Goal: Information Seeking & Learning: Learn about a topic

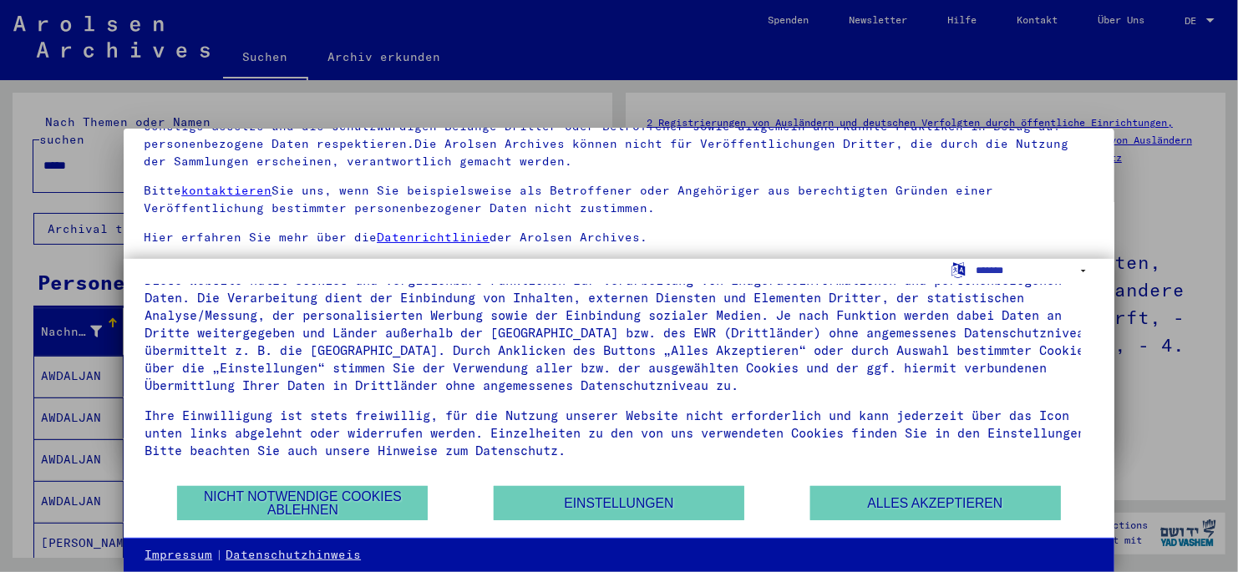
scroll to position [40, 0]
click at [18, 260] on div at bounding box center [619, 286] width 1238 height 572
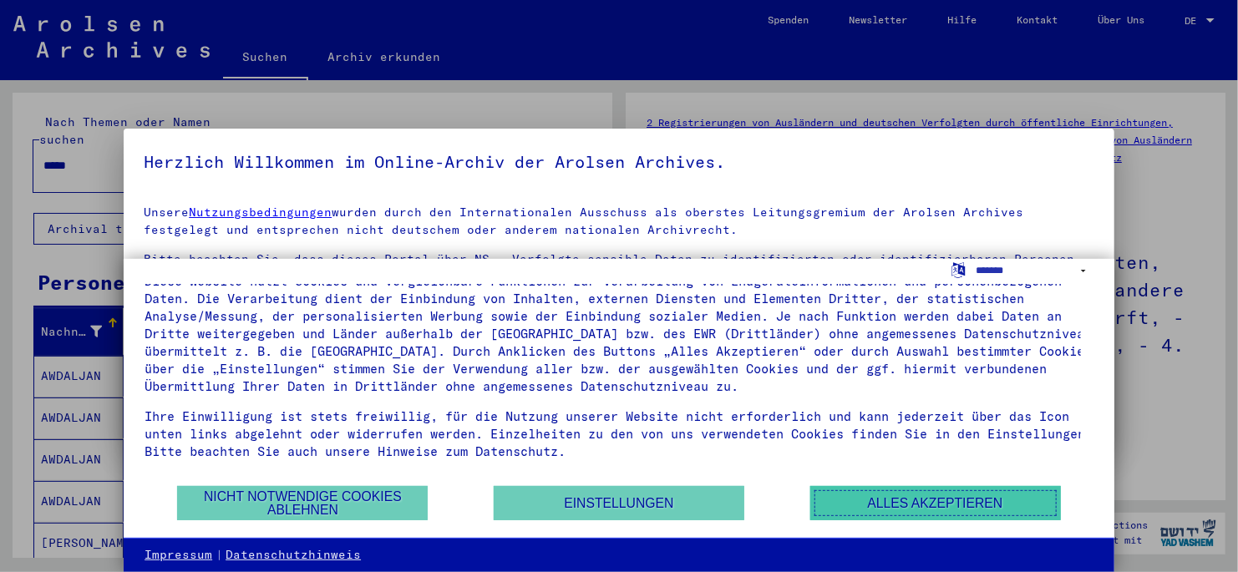
click at [858, 328] on button "Alles akzeptieren" at bounding box center [935, 503] width 251 height 34
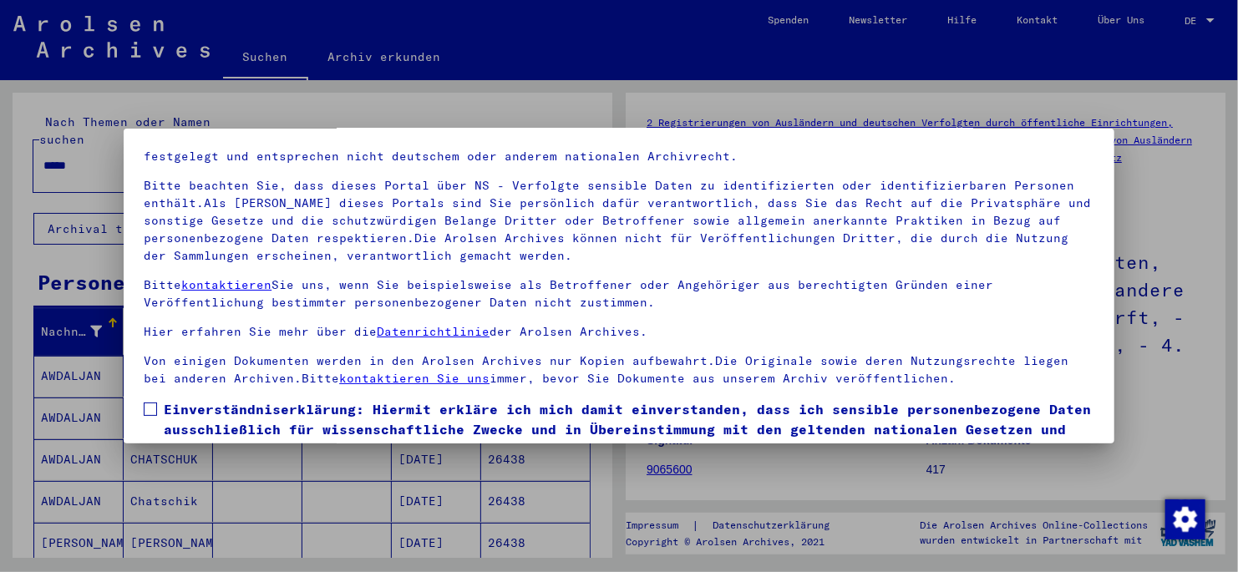
scroll to position [140, 0]
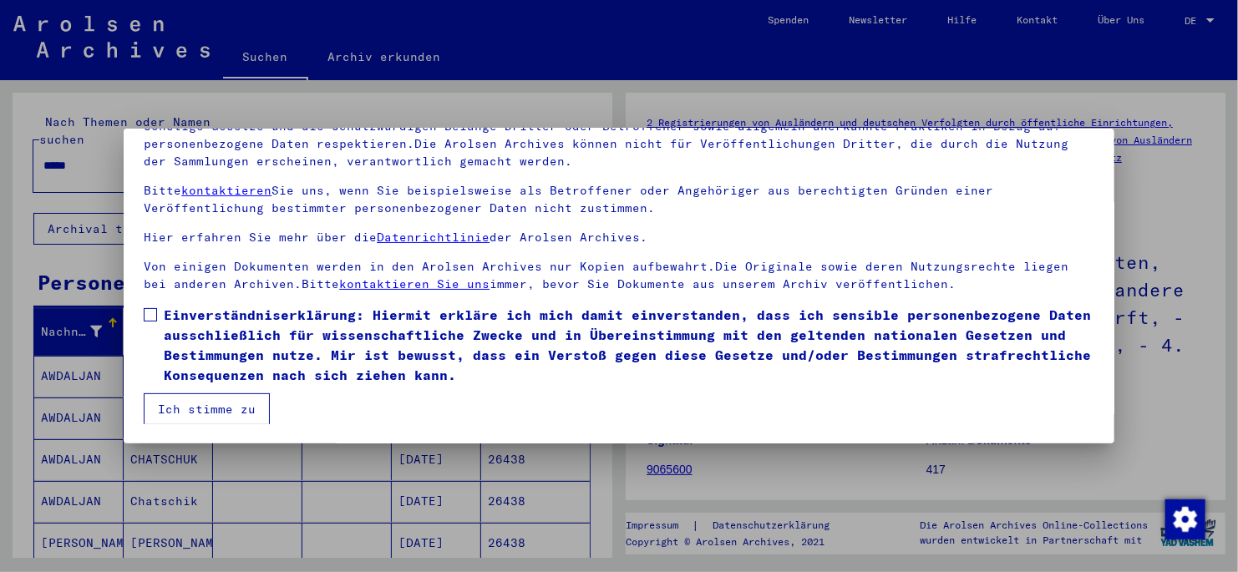
click at [149, 316] on span at bounding box center [150, 314] width 13 height 13
click at [190, 328] on button "Ich stimme zu" at bounding box center [207, 410] width 126 height 32
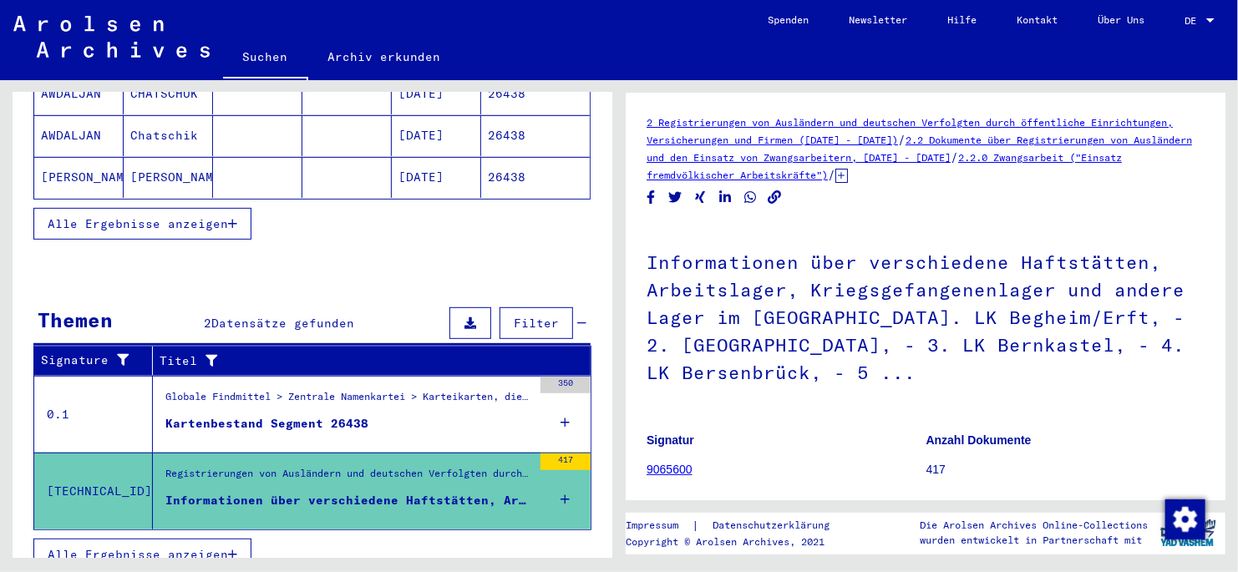
scroll to position [367, 0]
click at [438, 328] on div "Informationen über verschiedene Haftstätten, Arbeitslager, Kriegsgefangenenlage…" at bounding box center [348, 500] width 367 height 18
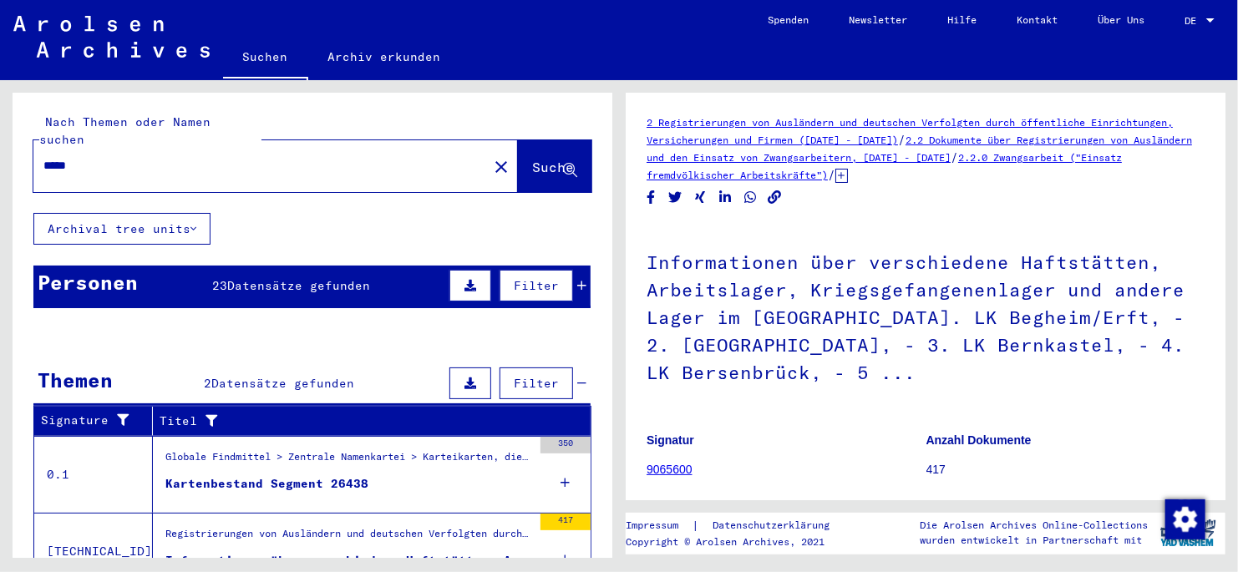
scroll to position [63, 0]
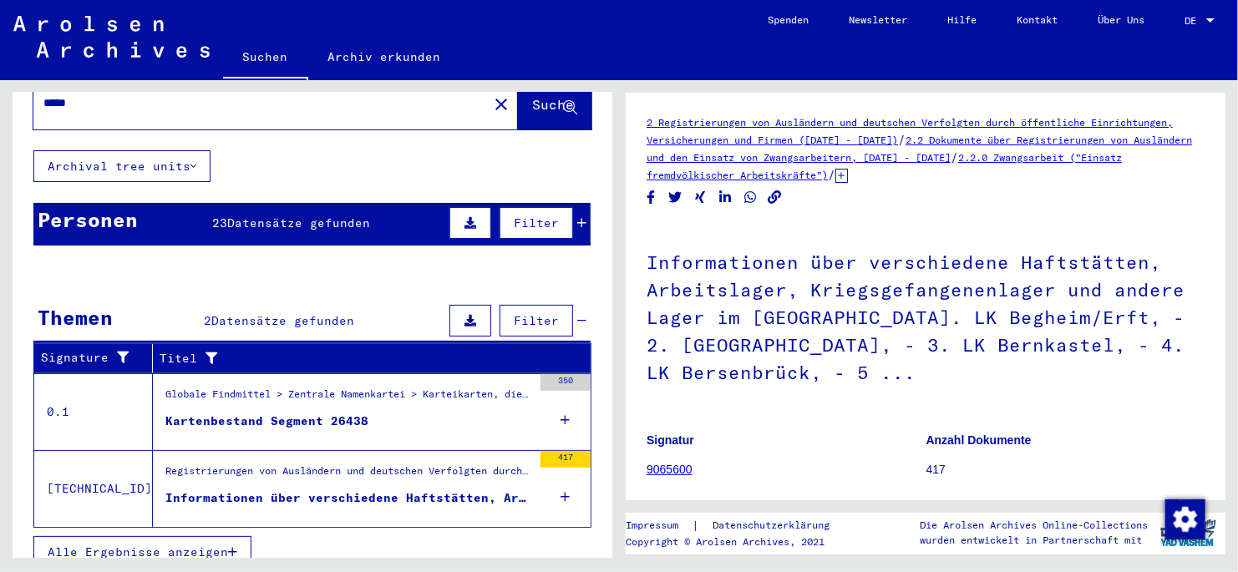
click at [371, 328] on div "Informationen über verschiedene Haftstätten, Arbeitslager, Kriegsgefangenenlage…" at bounding box center [348, 499] width 367 height 18
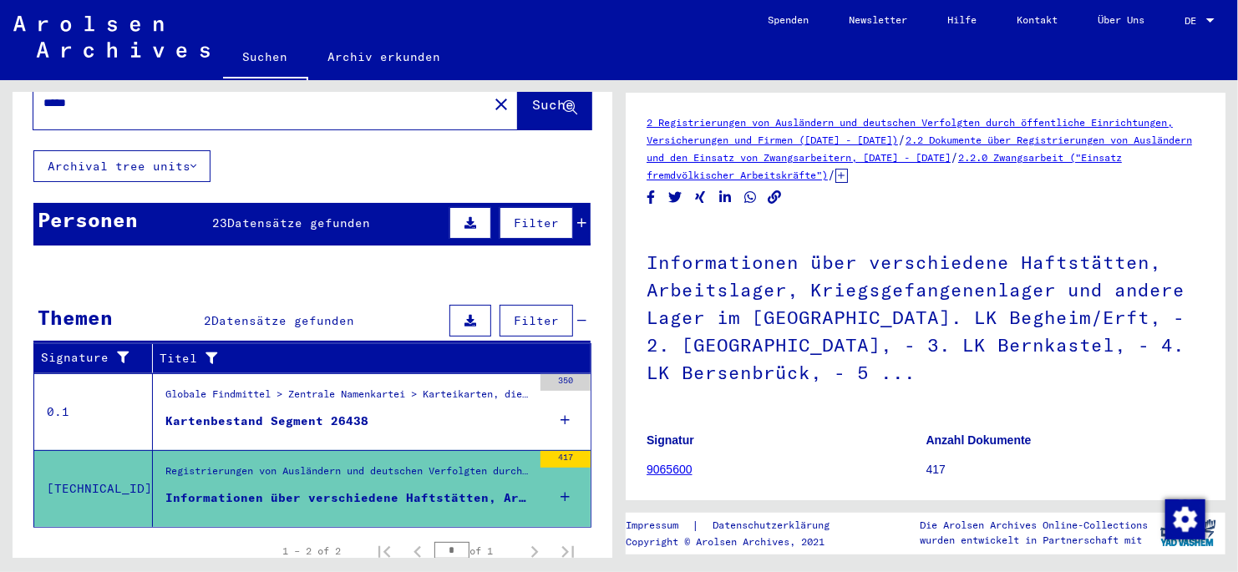
click at [848, 177] on icon at bounding box center [842, 176] width 13 height 14
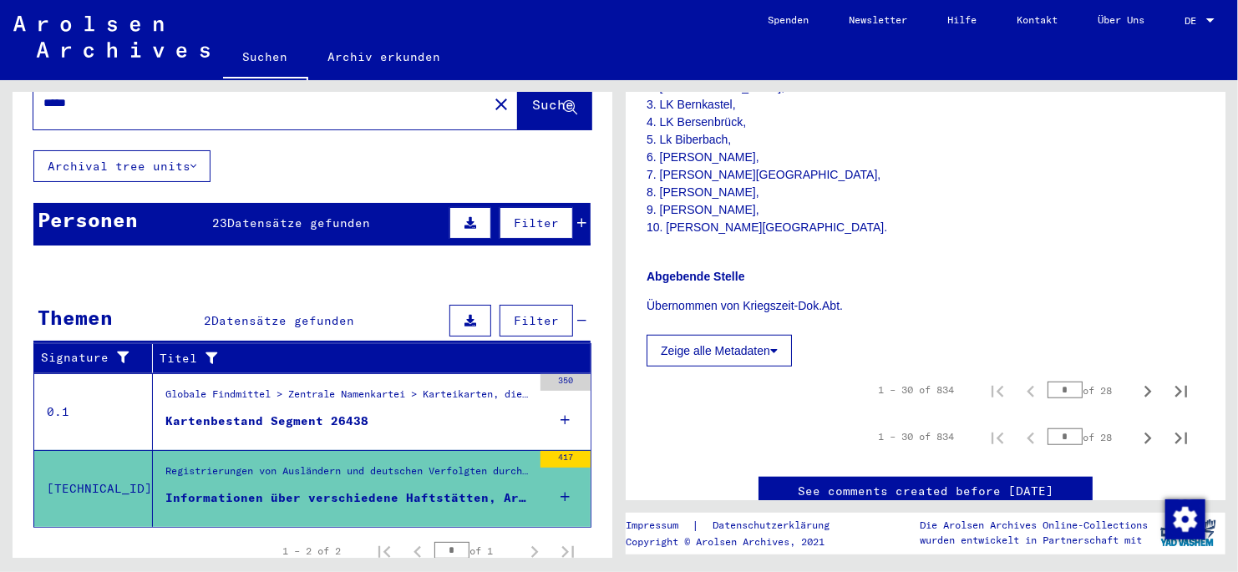
scroll to position [417, 0]
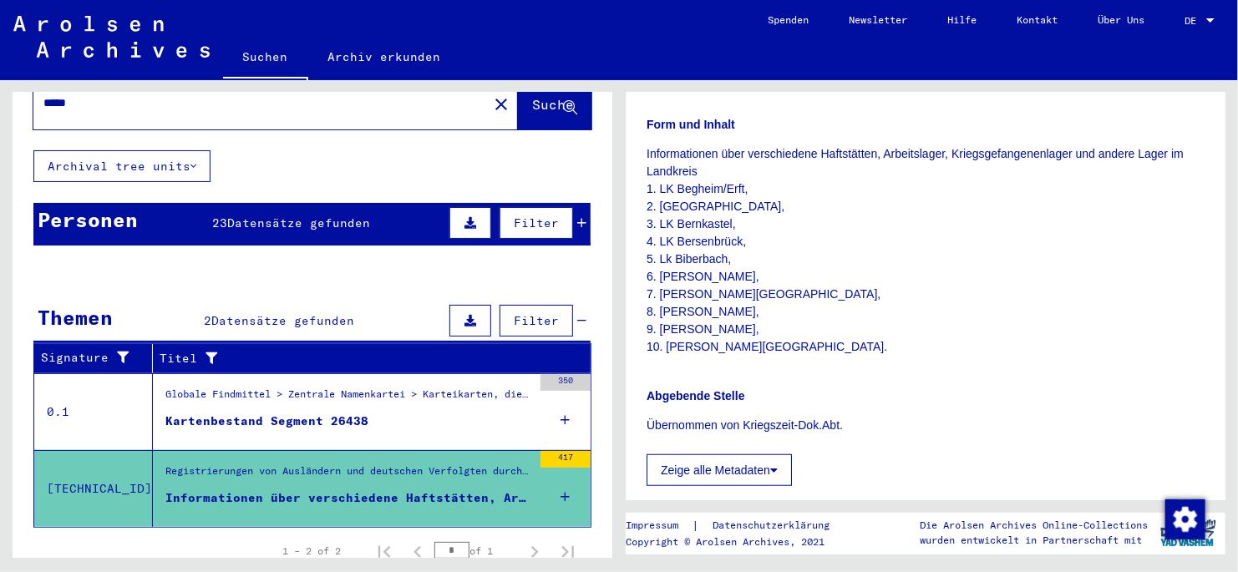
click at [666, 309] on p "Informationen über verschiedene Haftstätten, Arbeitslager, Kriegsgefangenenlage…" at bounding box center [926, 250] width 558 height 211
click at [808, 296] on p "Informationen über verschiedene Haftstätten, Arbeitslager, Kriegsgefangenenlage…" at bounding box center [926, 250] width 558 height 211
click at [749, 307] on p "Informationen über verschiedene Haftstätten, Arbeitslager, Kriegsgefangenenlage…" at bounding box center [926, 250] width 558 height 211
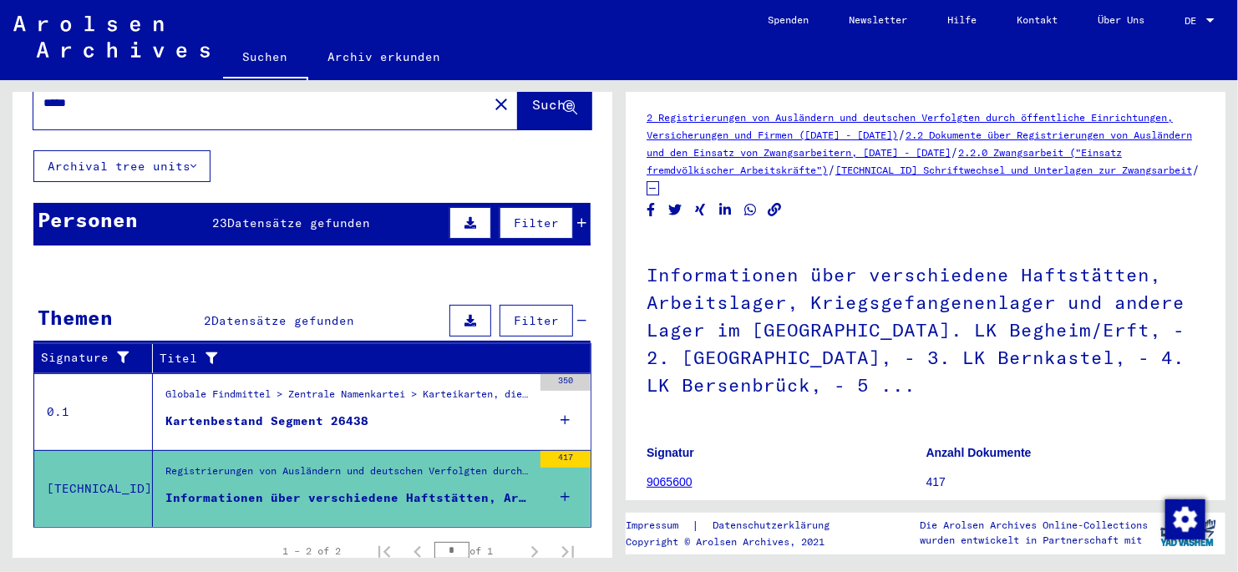
scroll to position [0, 0]
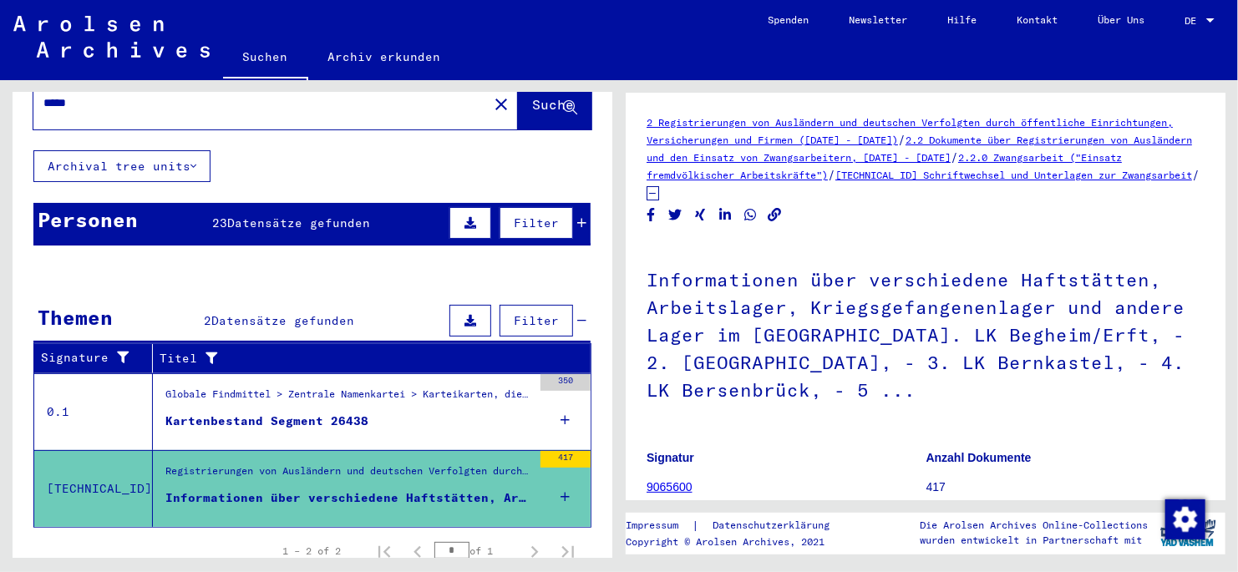
click at [551, 328] on mat-cell "26438" at bounding box center [535, 480] width 109 height 41
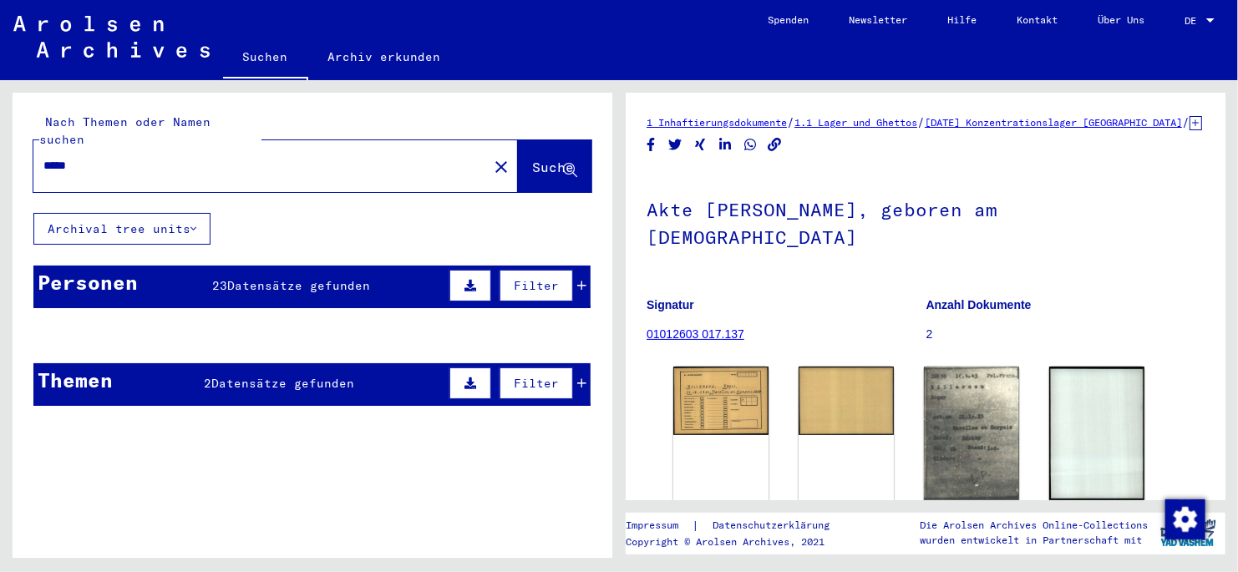
click at [577, 280] on icon at bounding box center [581, 286] width 9 height 12
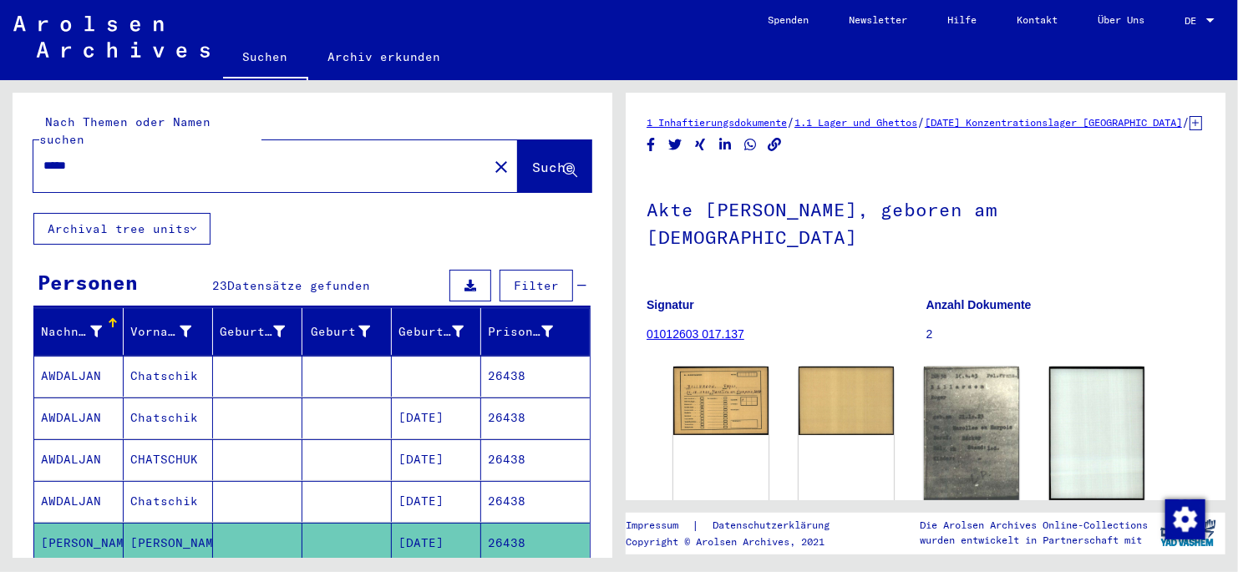
click at [99, 157] on input "*****" at bounding box center [260, 166] width 434 height 18
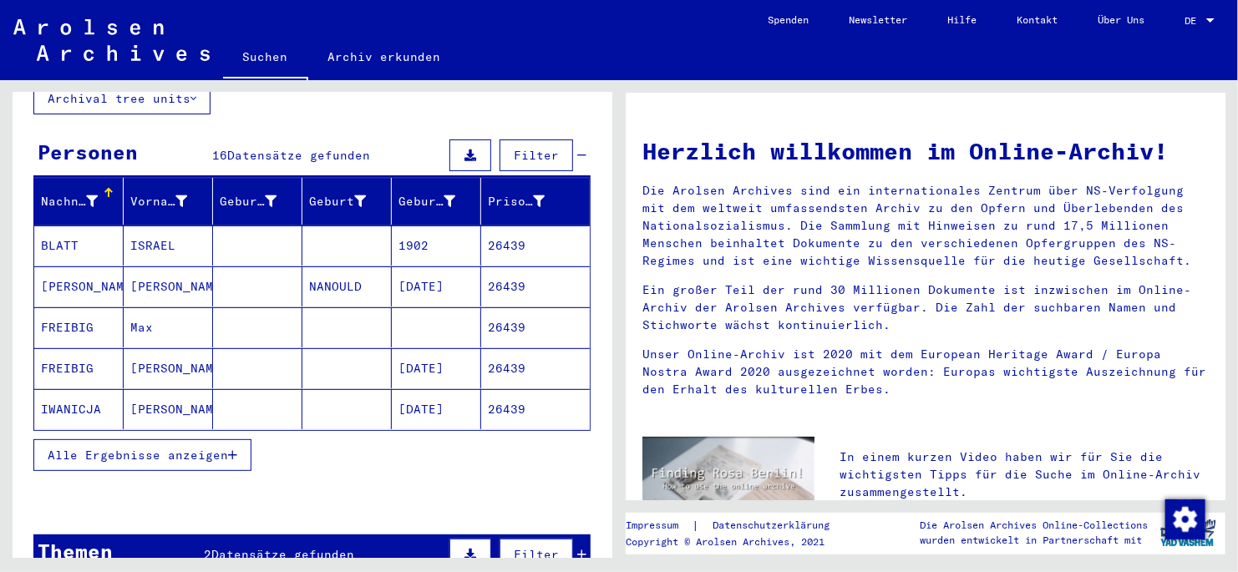
scroll to position [166, 0]
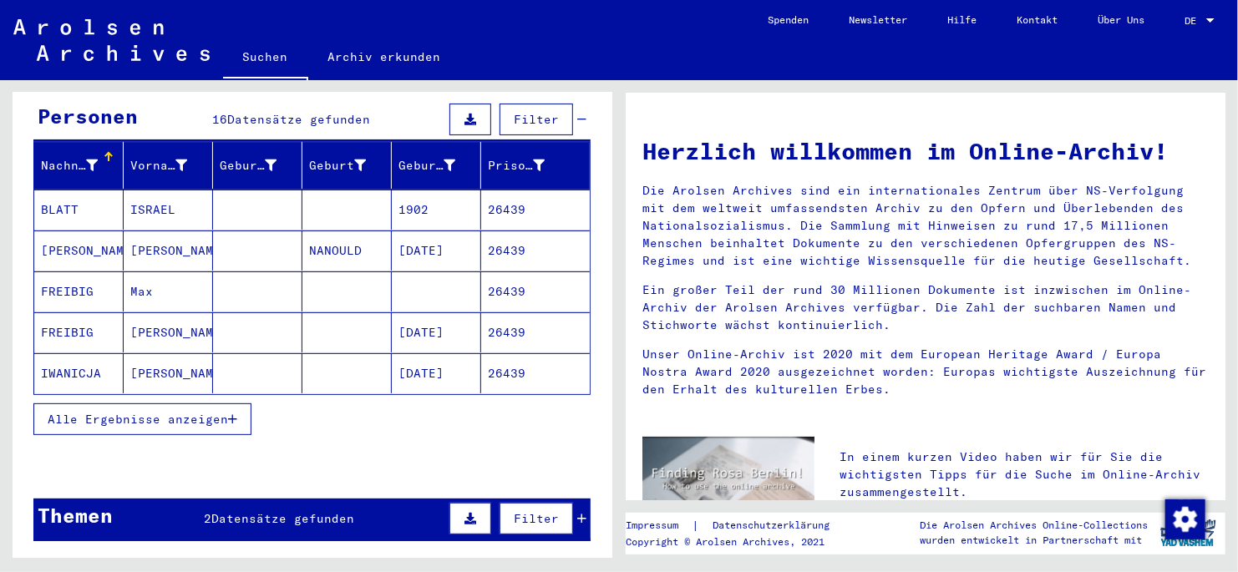
click at [233, 328] on button "Alle Ergebnisse anzeigen" at bounding box center [142, 420] width 218 height 32
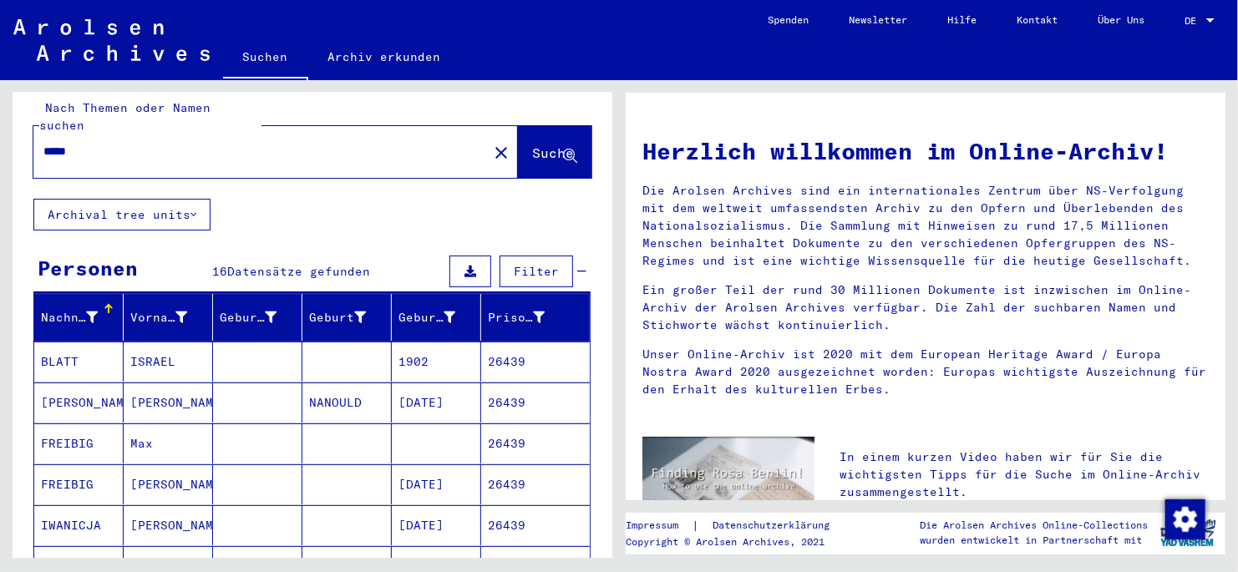
scroll to position [0, 0]
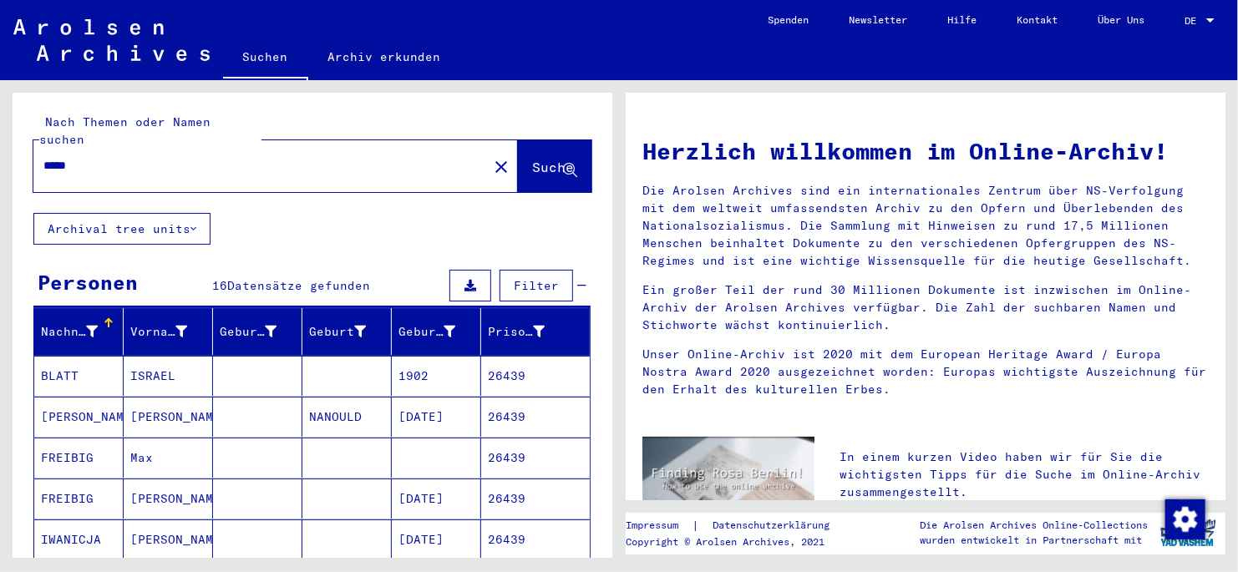
click at [86, 157] on input "*****" at bounding box center [255, 166] width 424 height 18
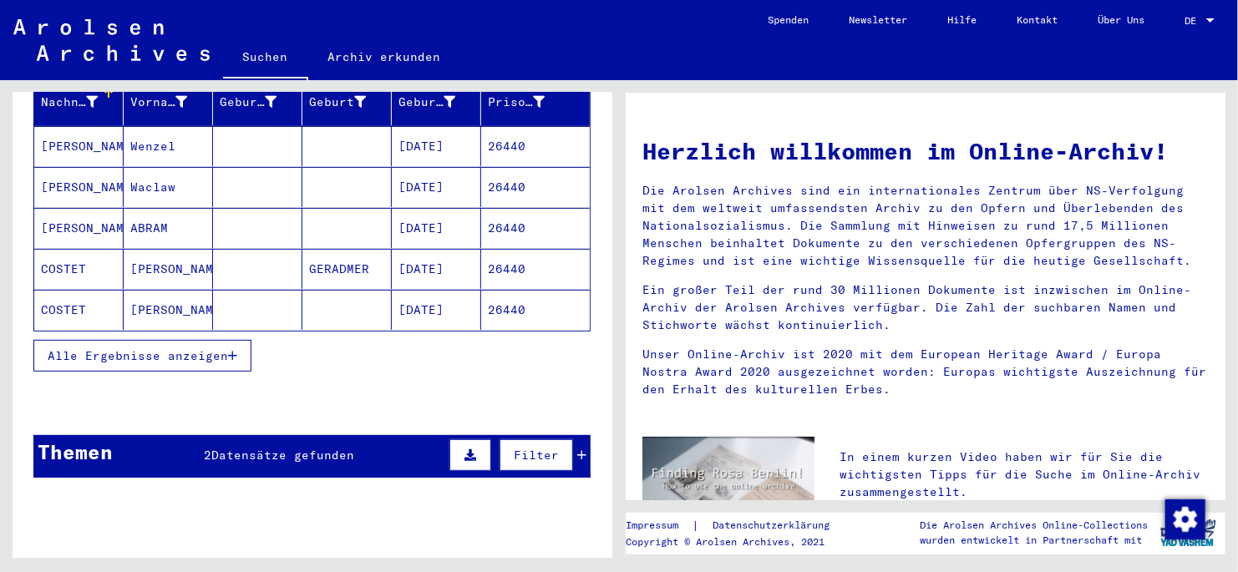
scroll to position [251, 0]
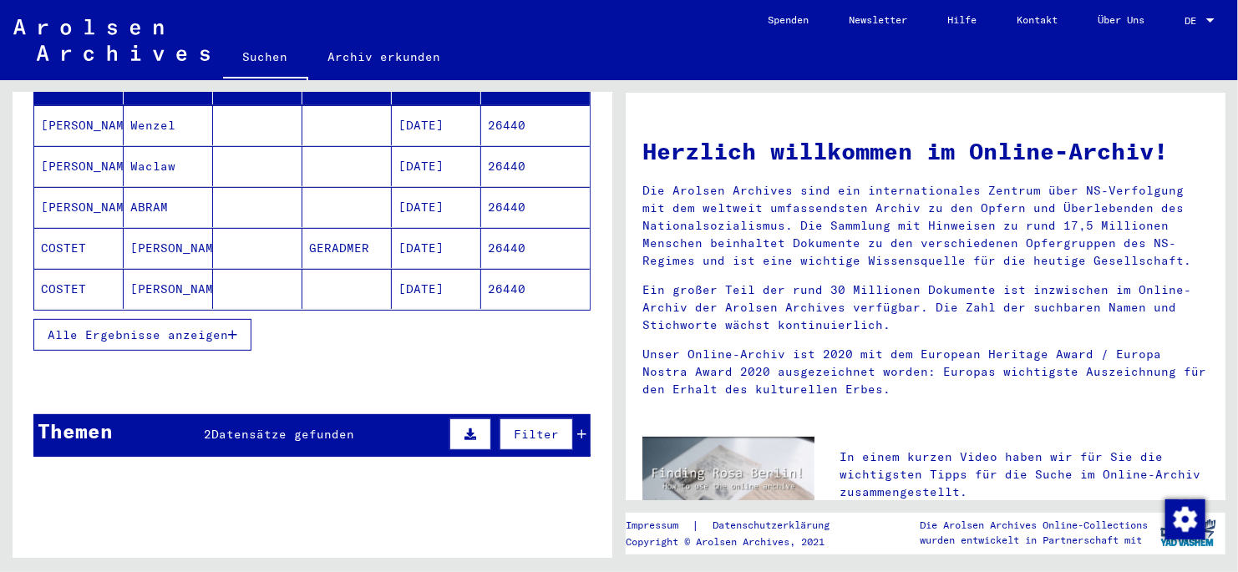
click at [233, 328] on icon "button" at bounding box center [232, 335] width 9 height 12
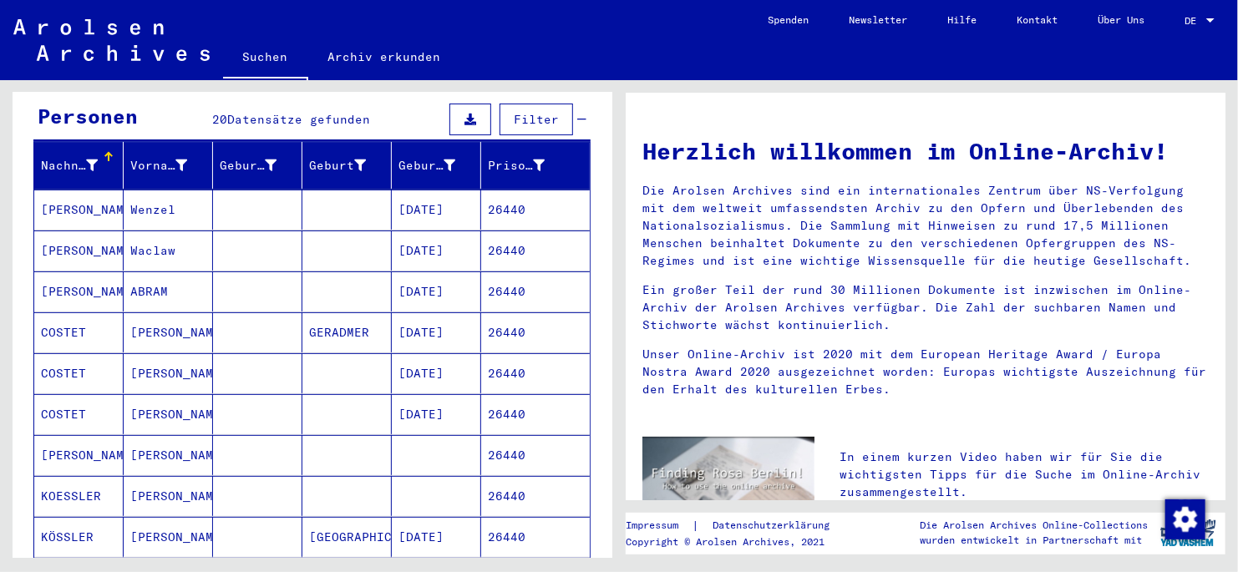
scroll to position [0, 0]
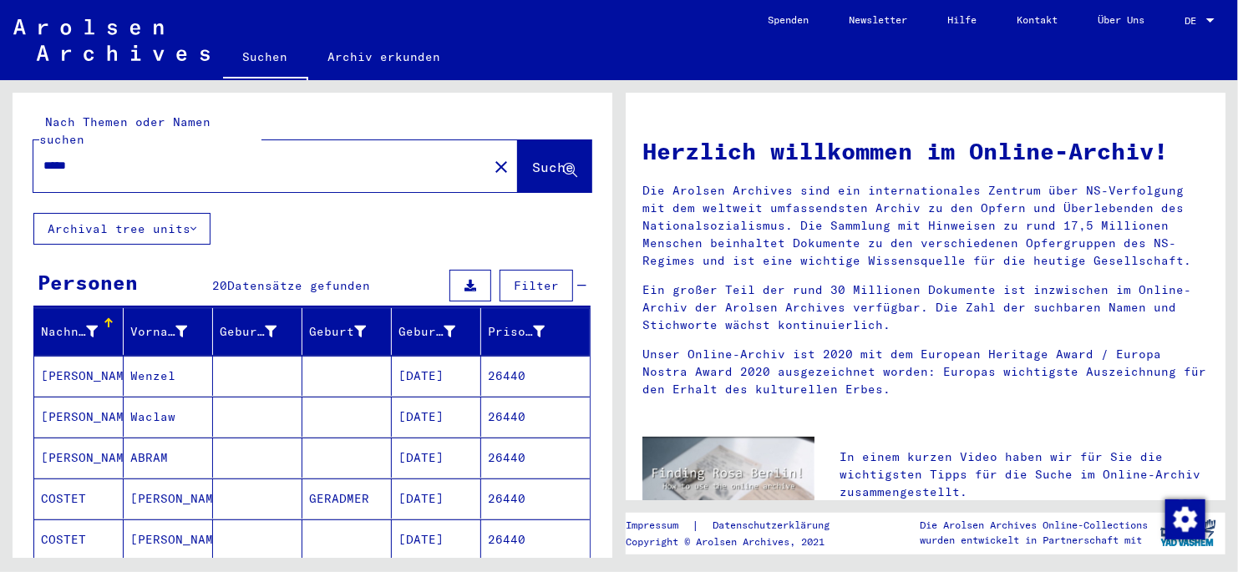
click at [103, 157] on input "*****" at bounding box center [255, 166] width 424 height 18
type input "*****"
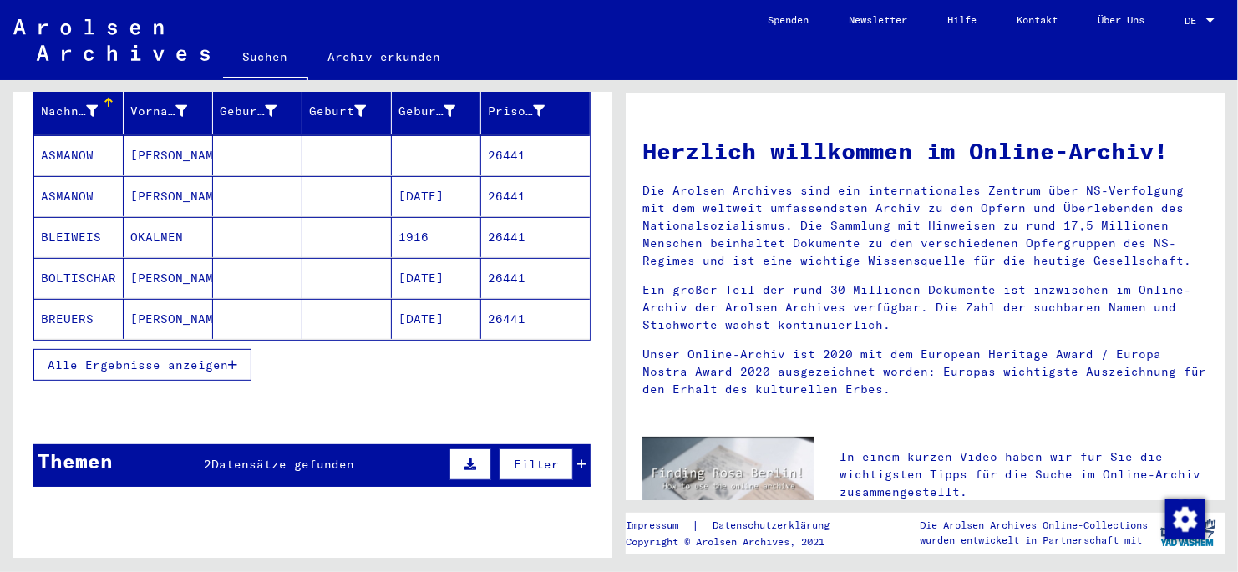
scroll to position [251, 0]
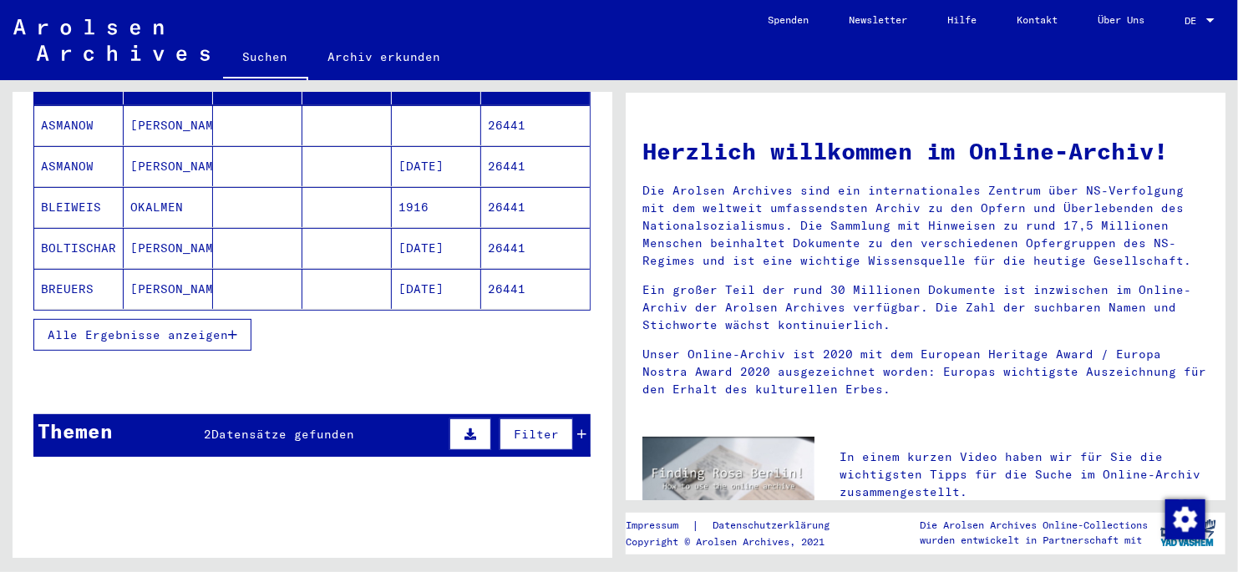
click at [235, 328] on icon "button" at bounding box center [232, 335] width 9 height 12
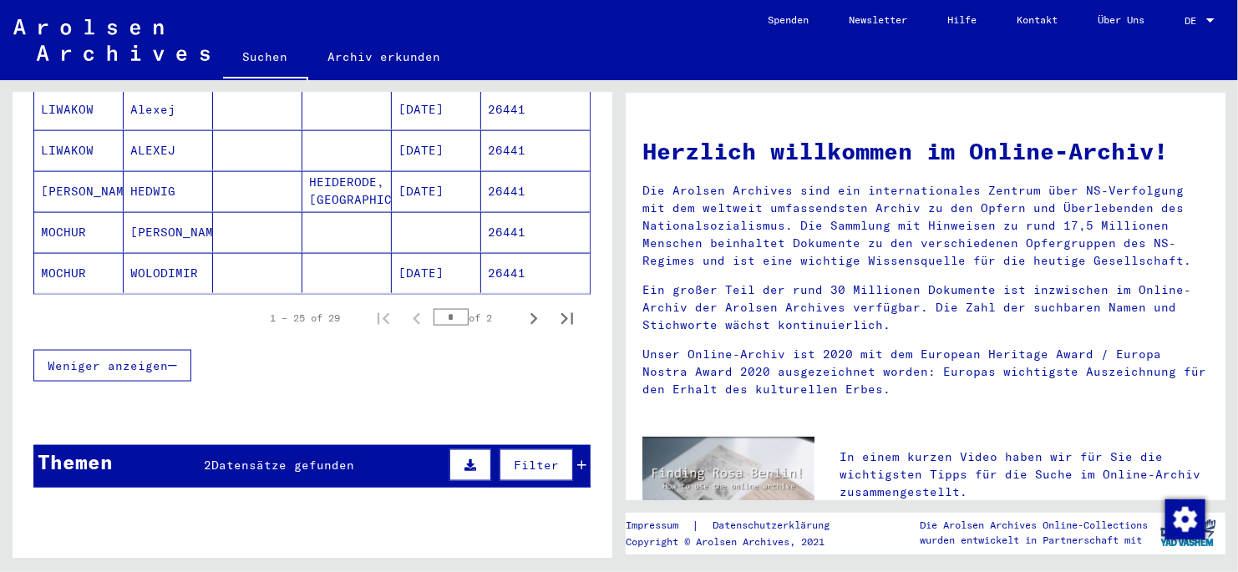
scroll to position [1086, 0]
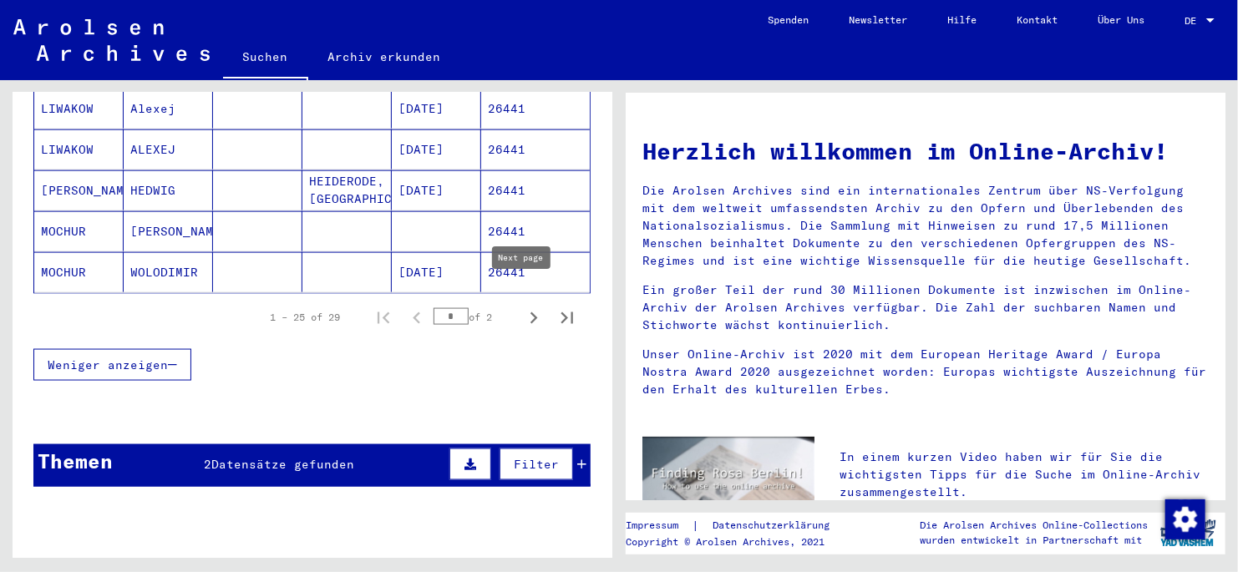
click at [522, 307] on icon "Next page" at bounding box center [533, 318] width 23 height 23
type input "*"
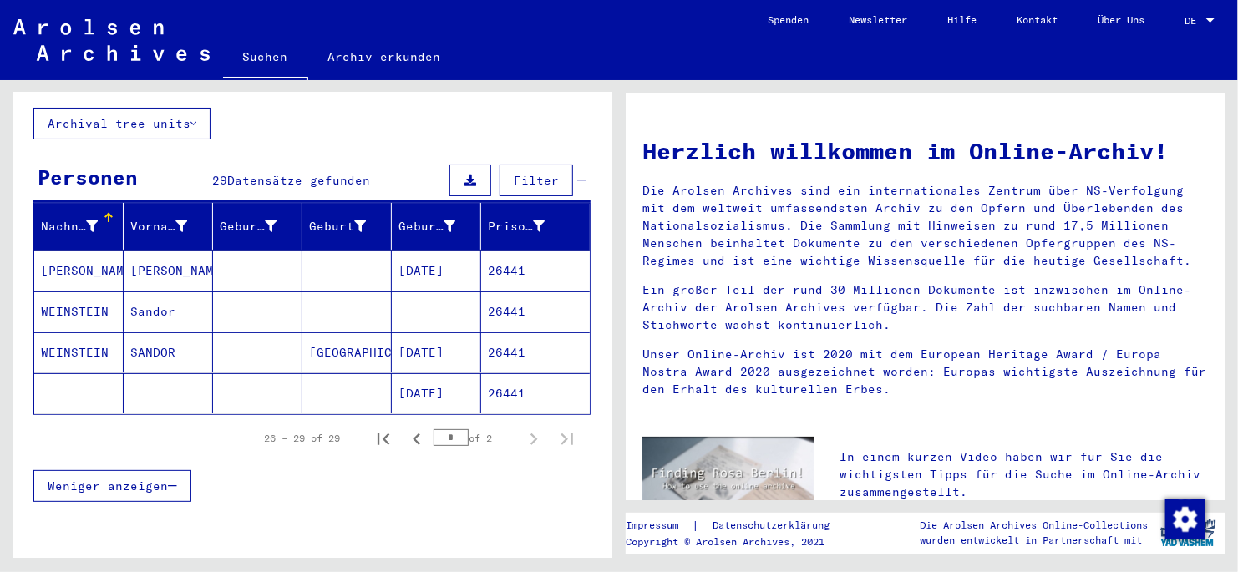
scroll to position [0, 0]
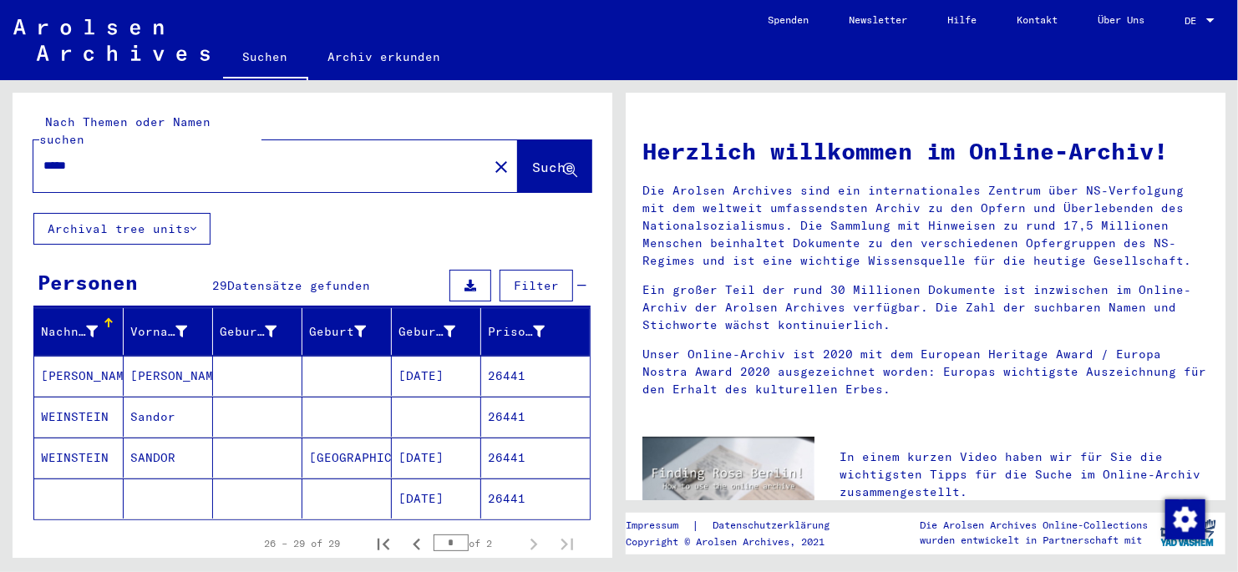
click at [114, 157] on input "*****" at bounding box center [255, 166] width 424 height 18
type input "*****"
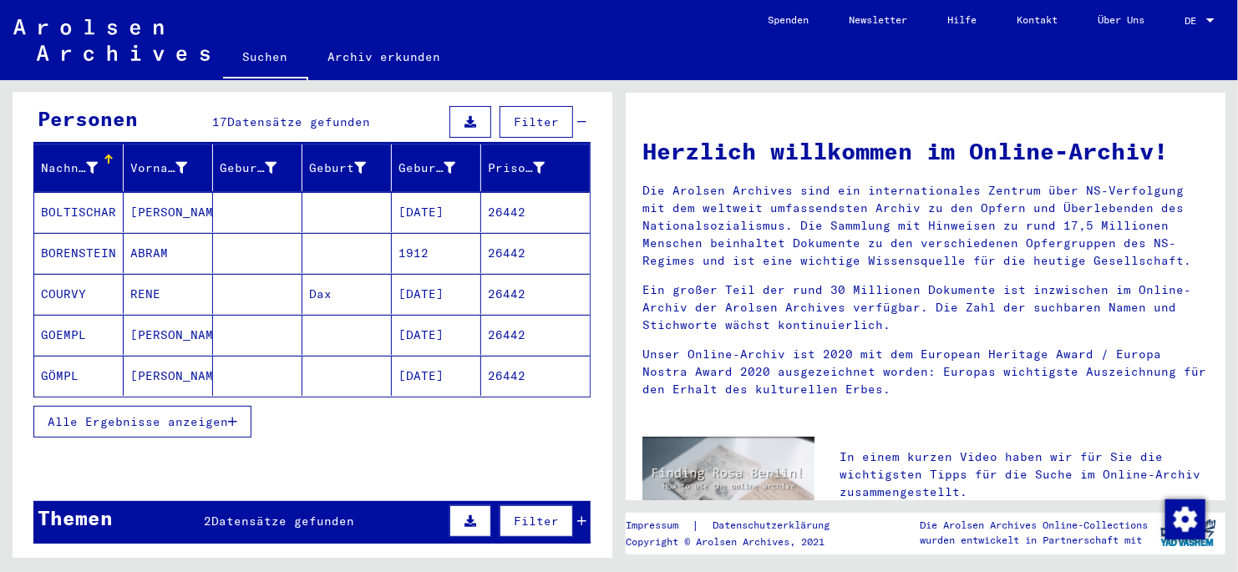
scroll to position [251, 0]
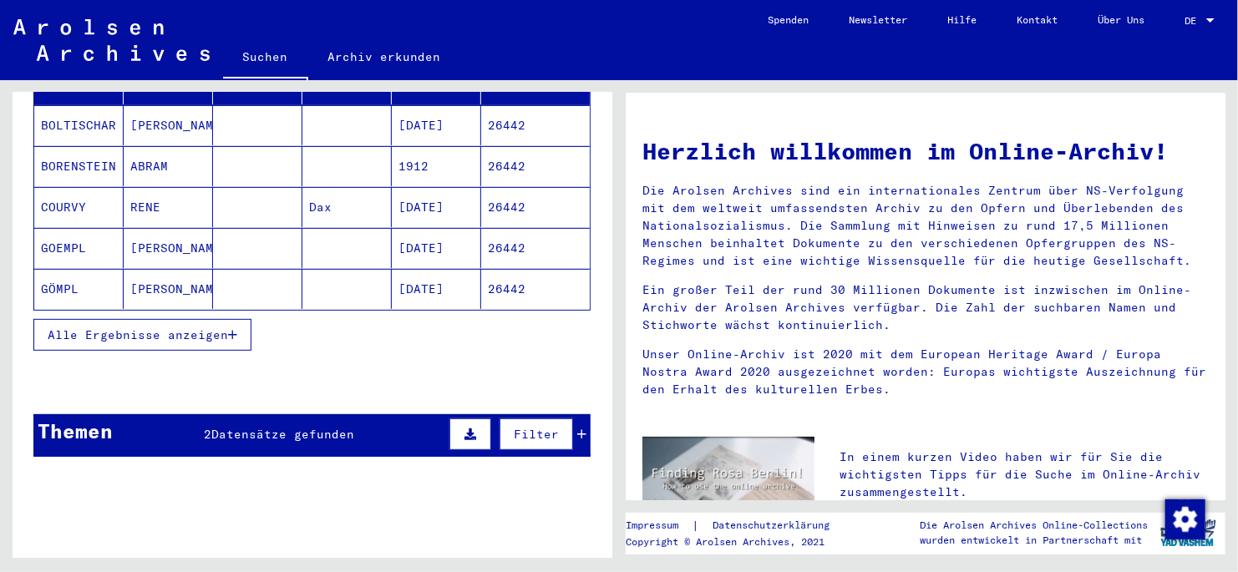
click at [237, 328] on icon "button" at bounding box center [232, 335] width 9 height 12
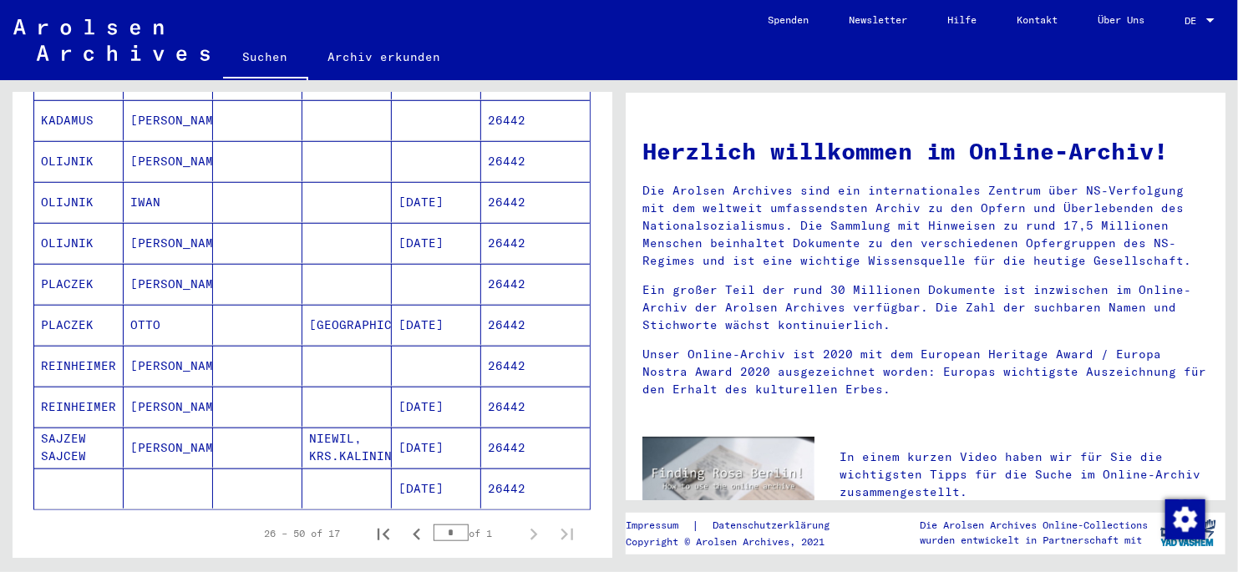
scroll to position [585, 0]
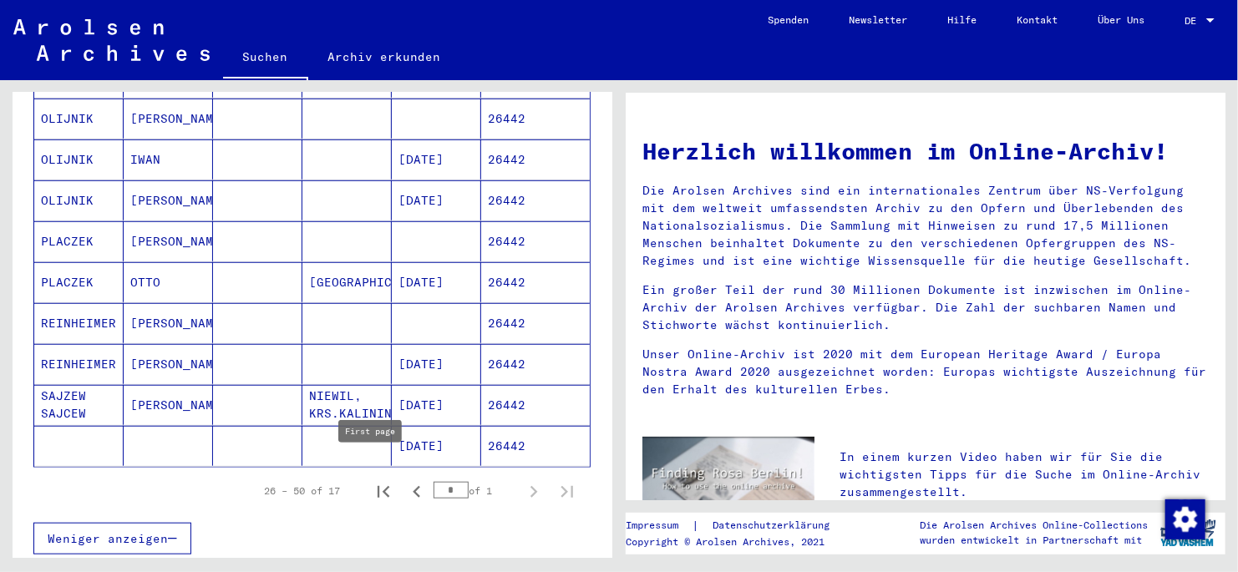
click at [372, 328] on icon "First page" at bounding box center [383, 491] width 23 height 23
type input "*"
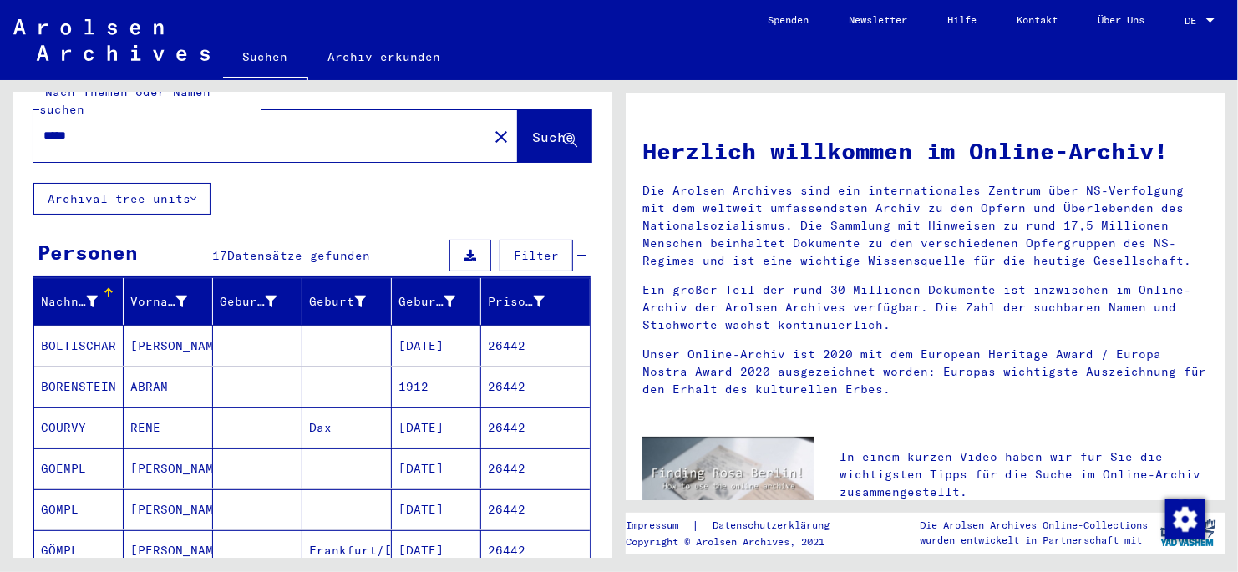
scroll to position [0, 0]
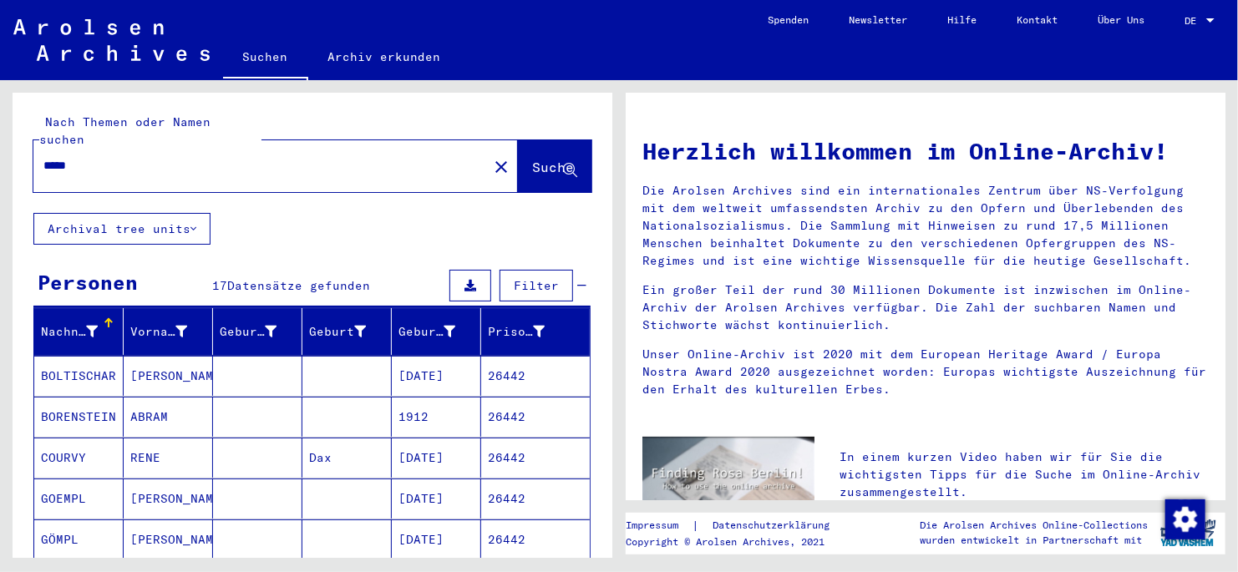
click at [115, 157] on input "*****" at bounding box center [255, 166] width 424 height 18
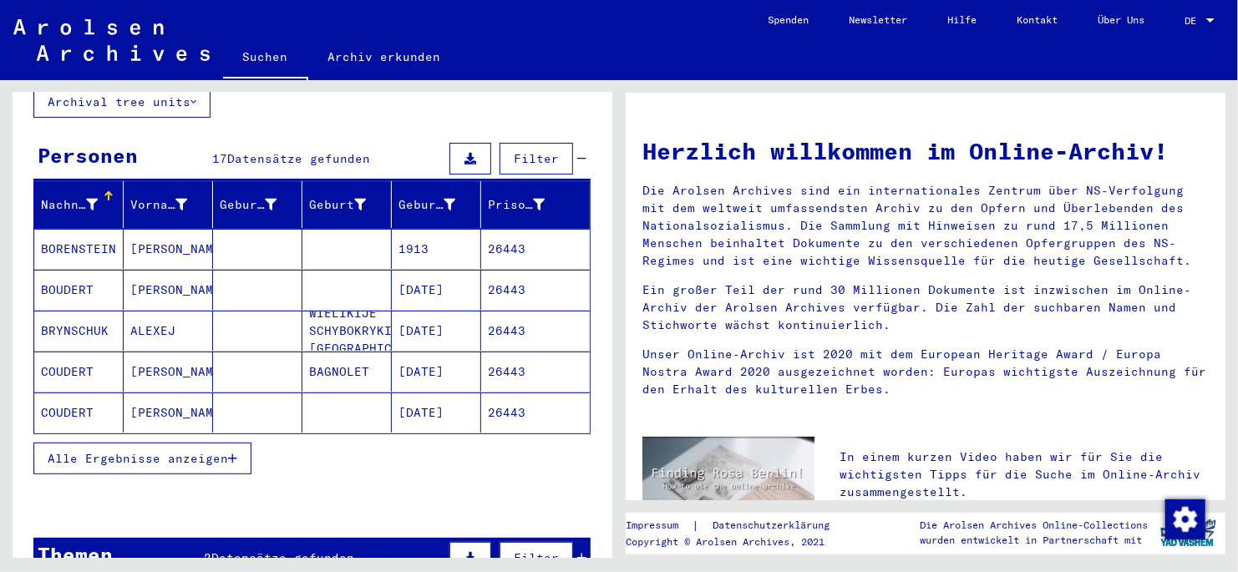
scroll to position [166, 0]
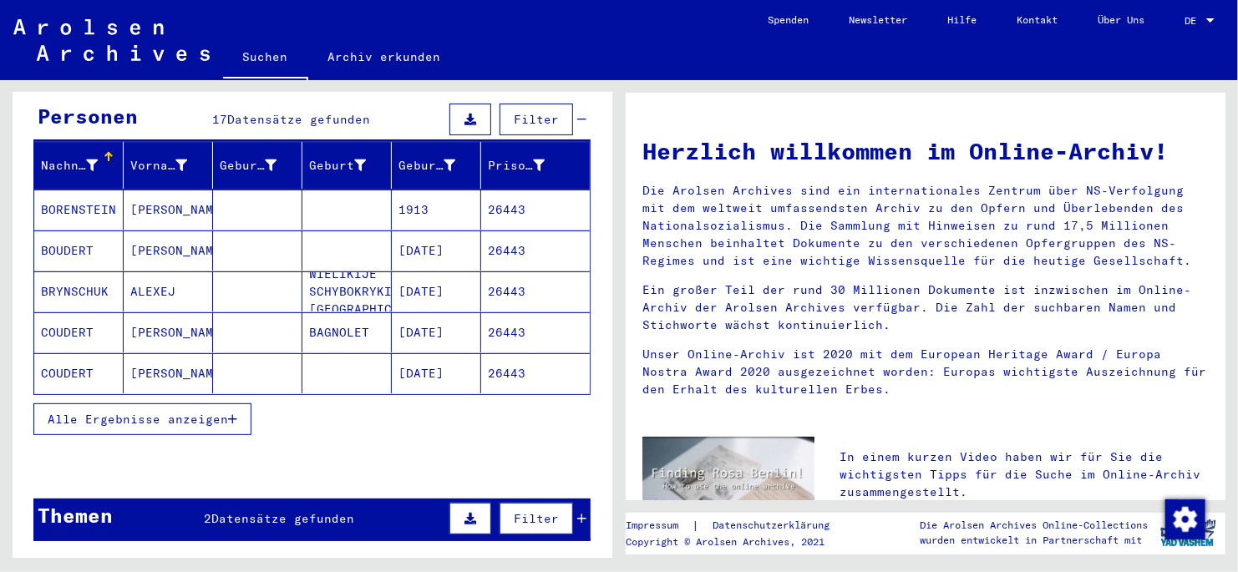
click at [230, 328] on icon "button" at bounding box center [232, 420] width 9 height 12
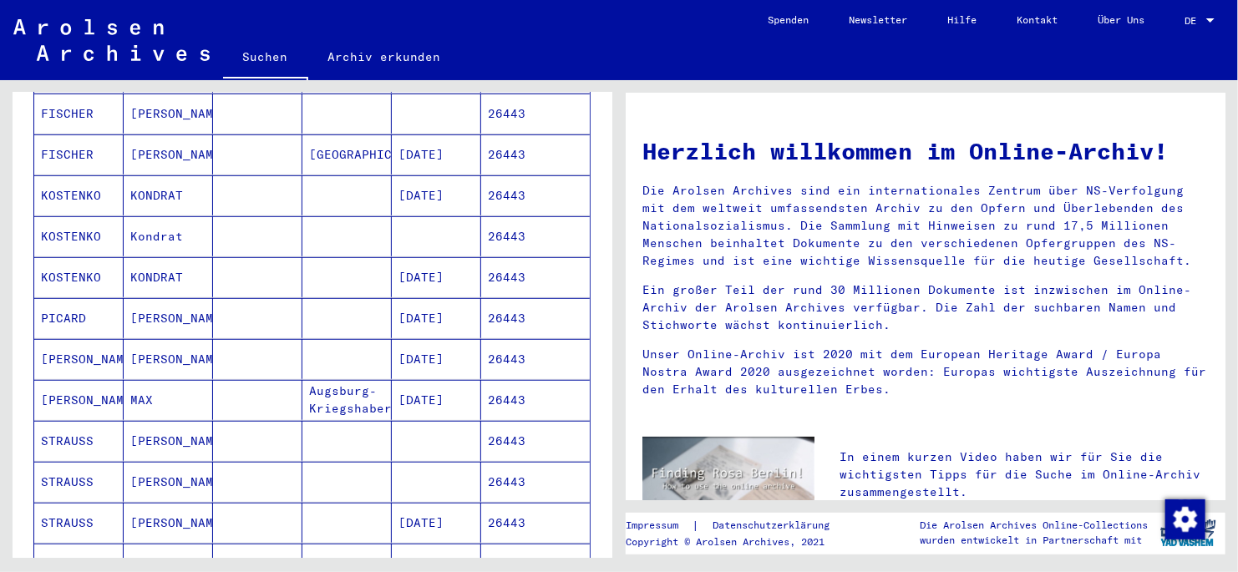
scroll to position [0, 0]
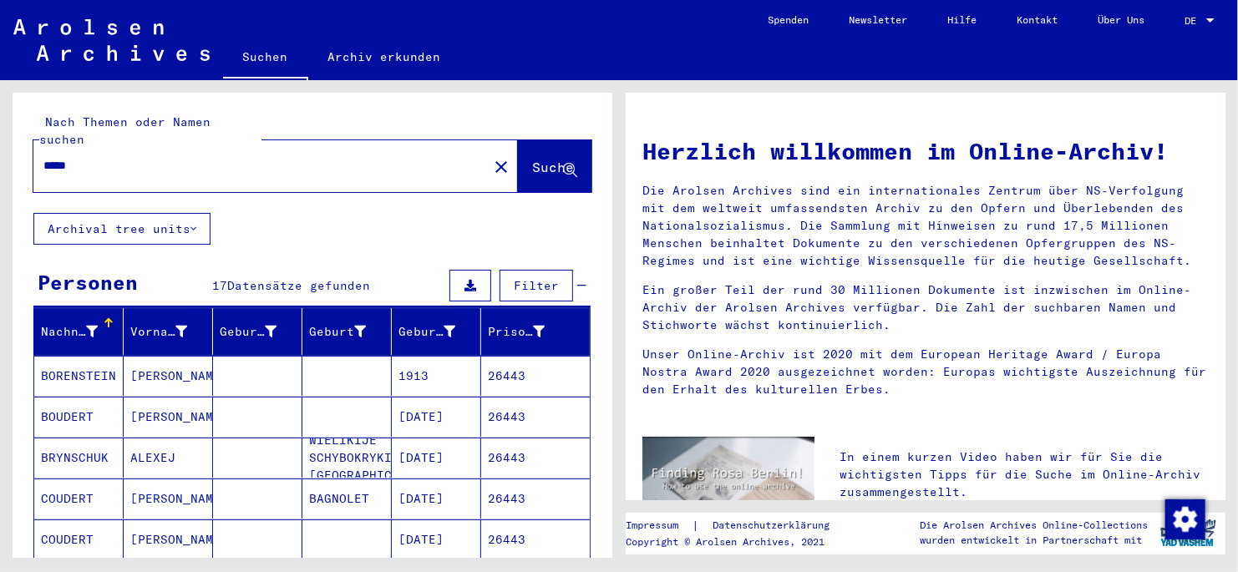
click at [105, 157] on input "*****" at bounding box center [255, 166] width 424 height 18
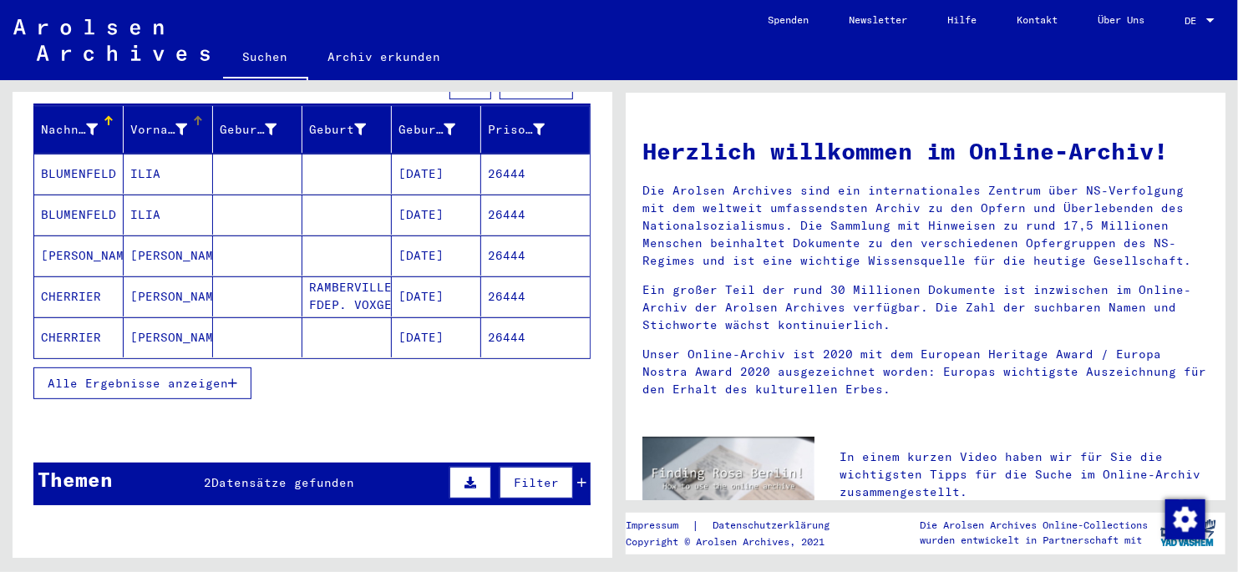
scroll to position [251, 0]
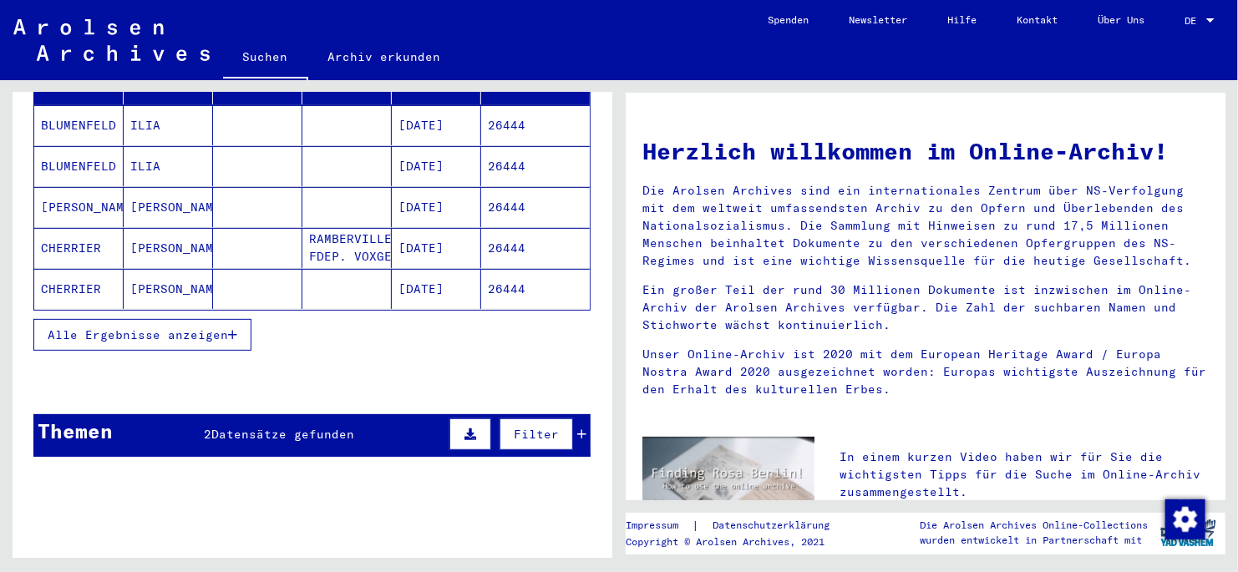
click at [234, 328] on icon "button" at bounding box center [232, 335] width 9 height 12
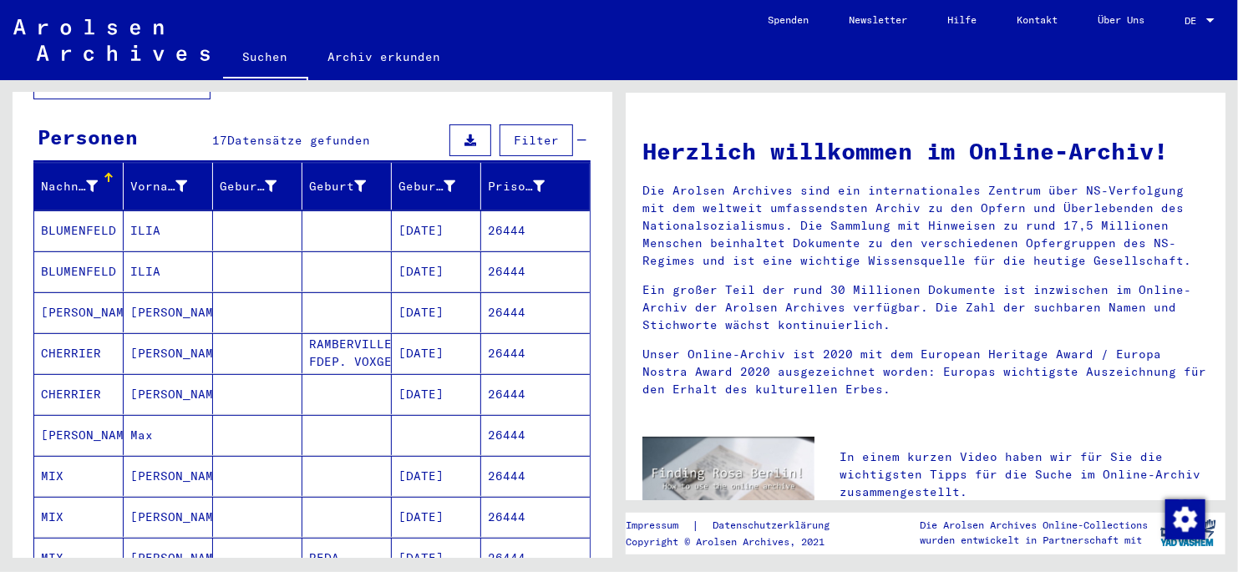
scroll to position [0, 0]
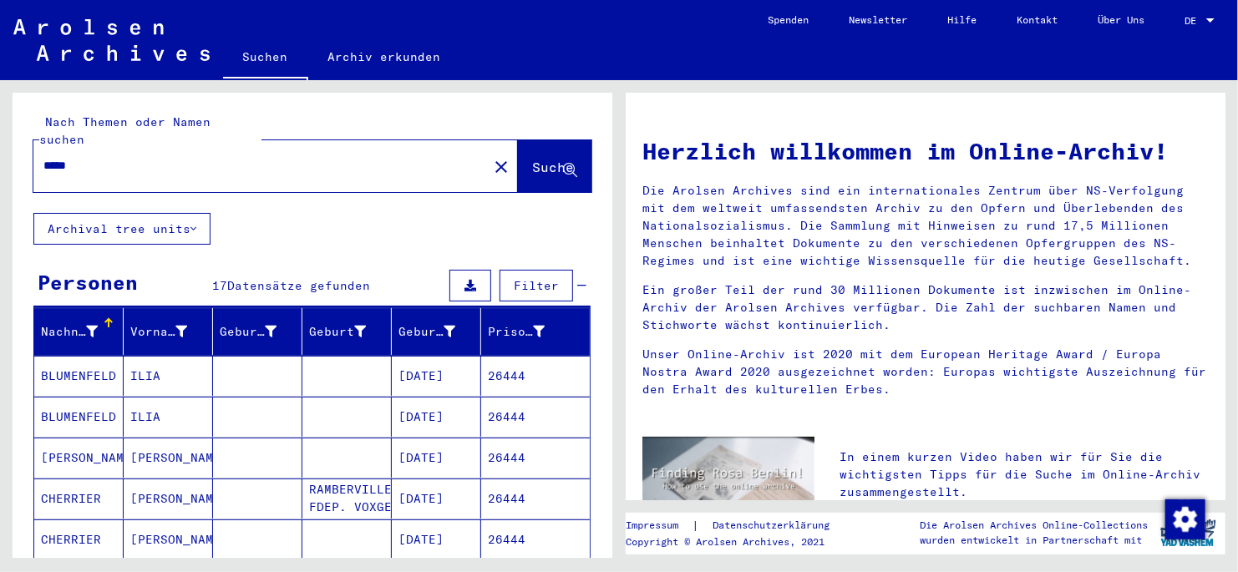
click at [109, 157] on input "*****" at bounding box center [255, 166] width 424 height 18
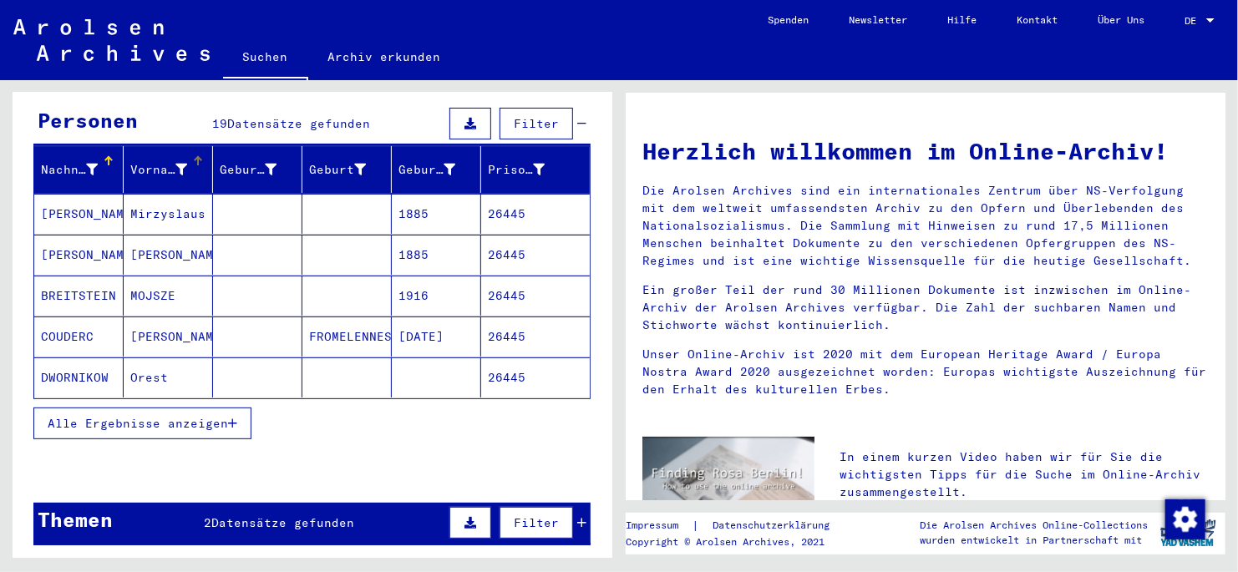
scroll to position [166, 0]
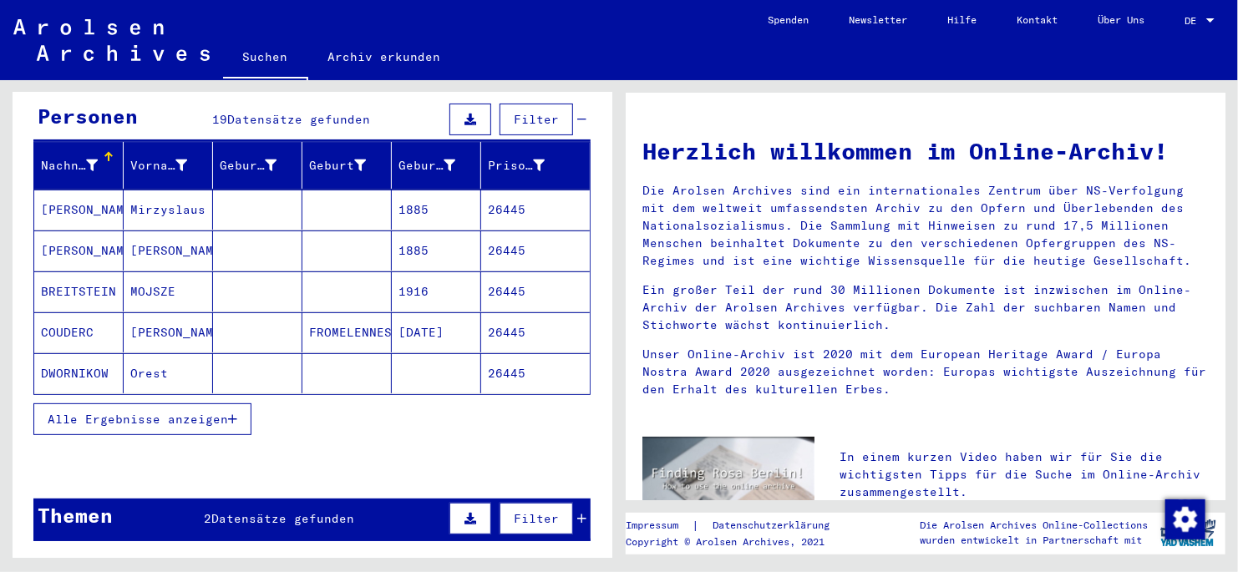
click at [236, 328] on icon "button" at bounding box center [232, 420] width 9 height 12
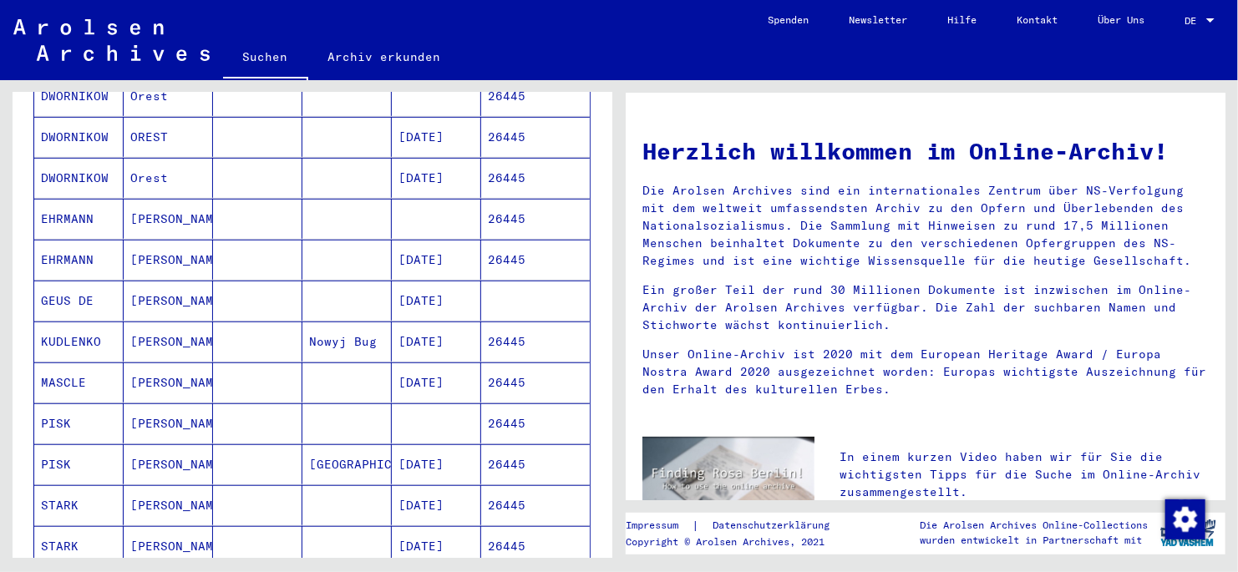
scroll to position [501, 0]
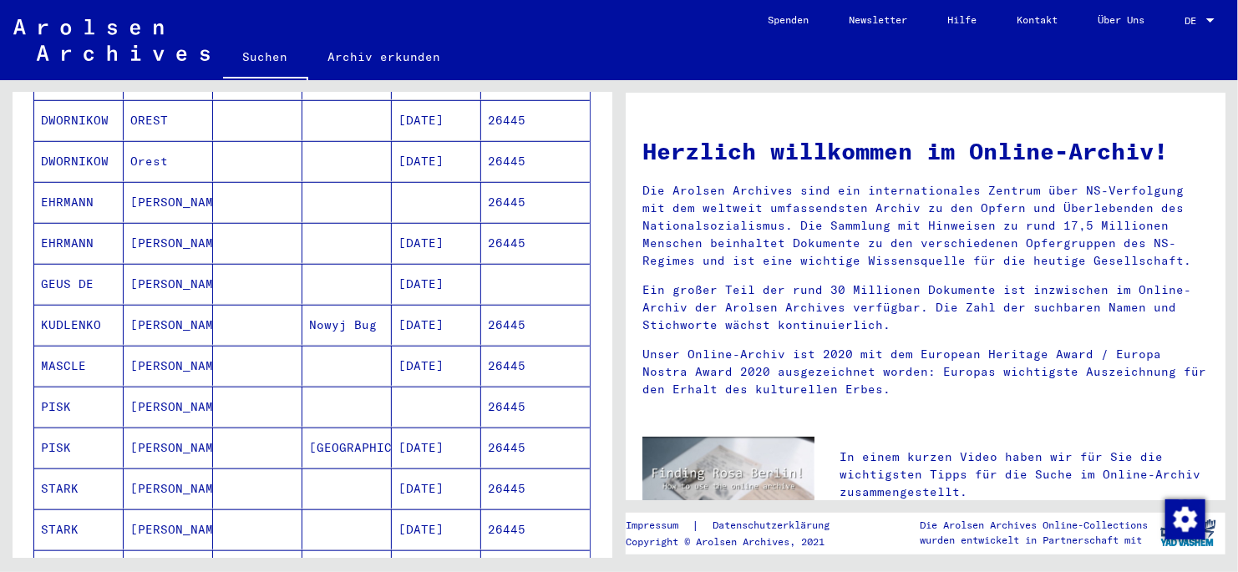
click at [144, 306] on mat-cell "EUGENIUS" at bounding box center [168, 325] width 89 height 40
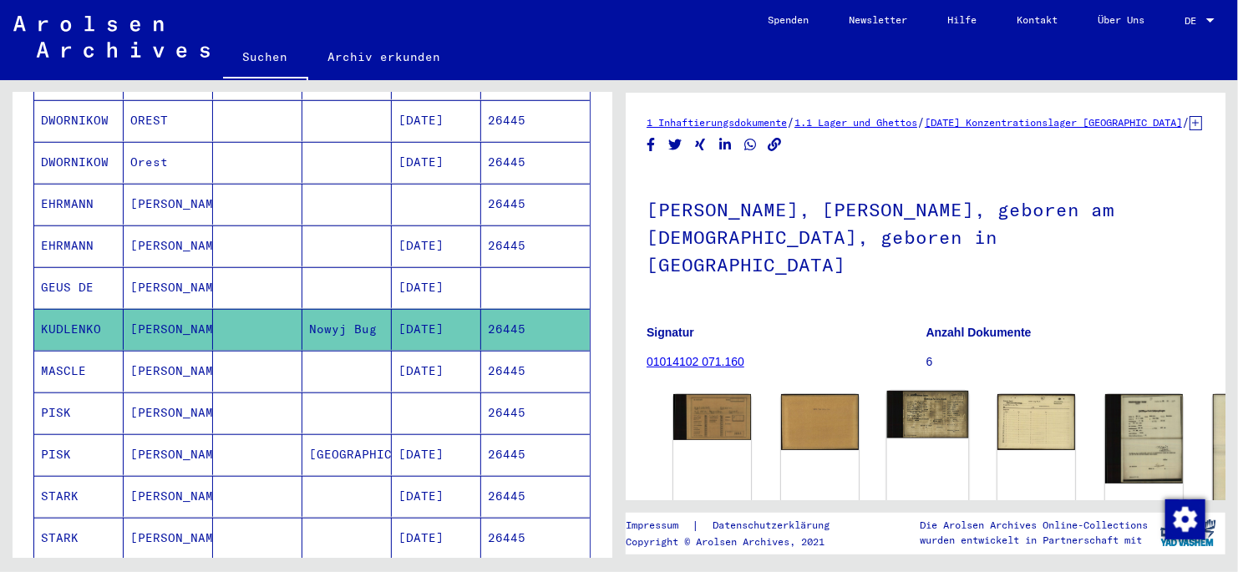
click at [858, 328] on img at bounding box center [928, 414] width 82 height 47
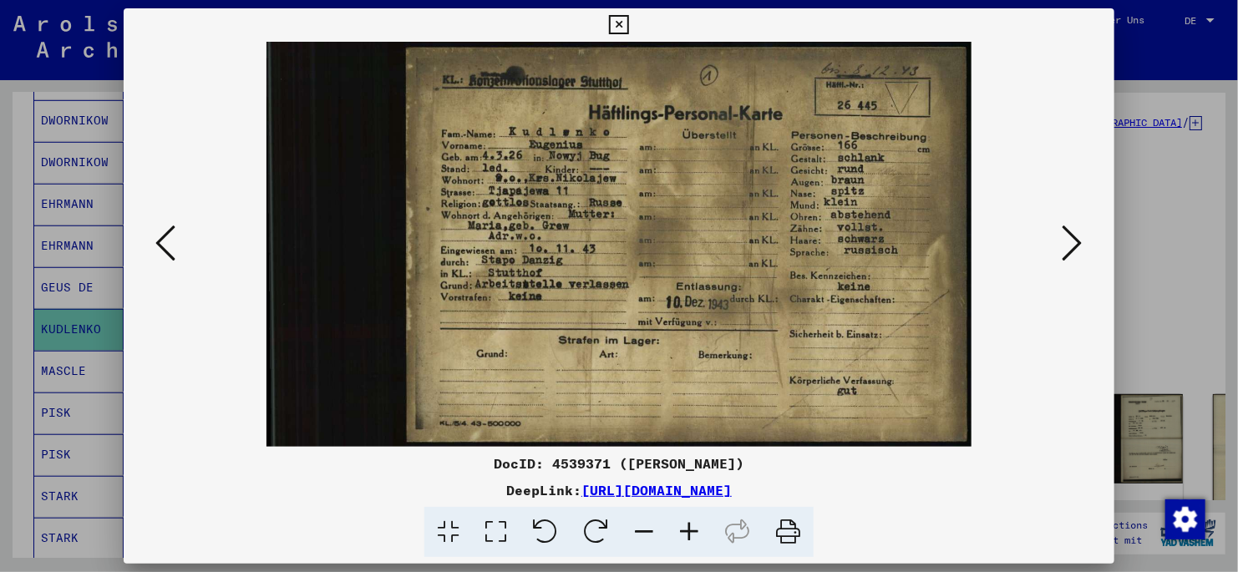
click at [616, 26] on icon at bounding box center [618, 25] width 19 height 20
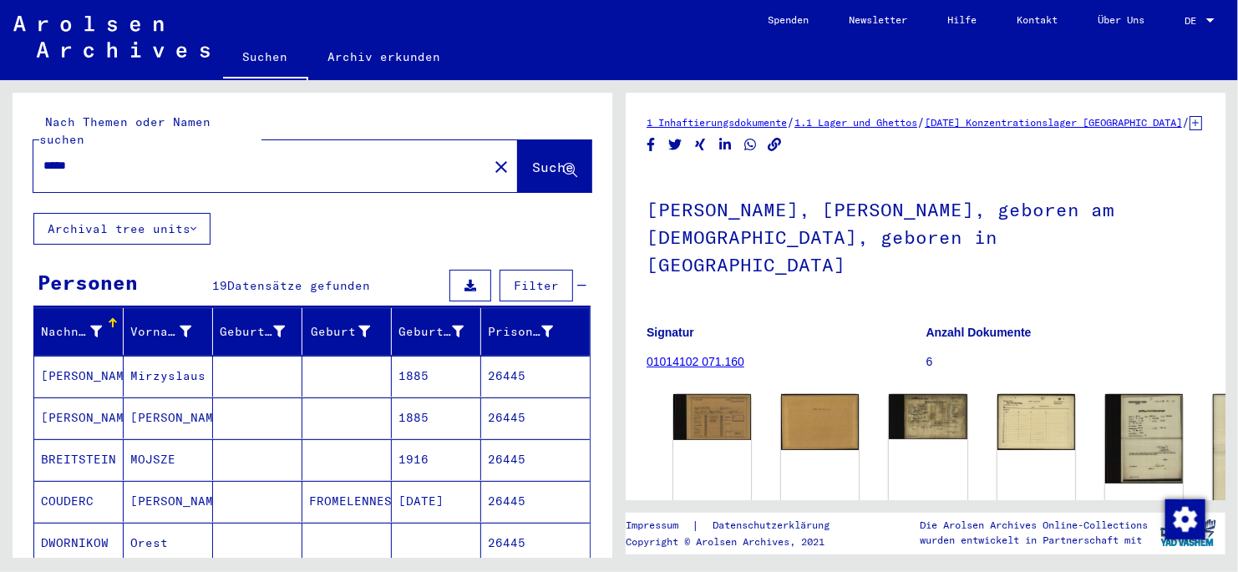
click at [98, 157] on input "*****" at bounding box center [260, 166] width 434 height 18
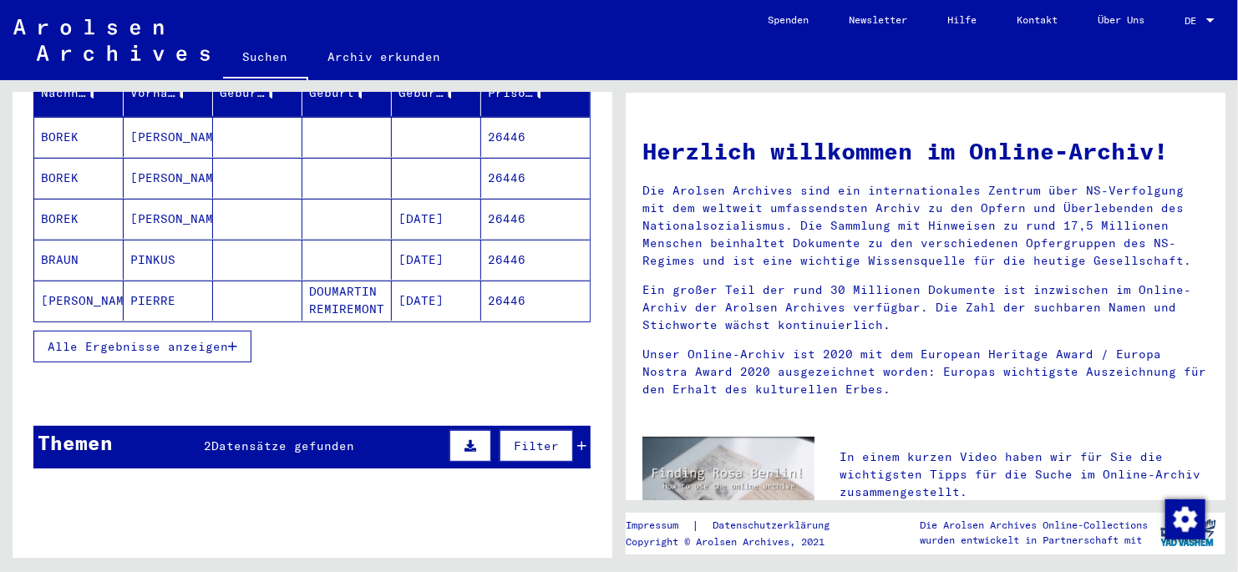
scroll to position [251, 0]
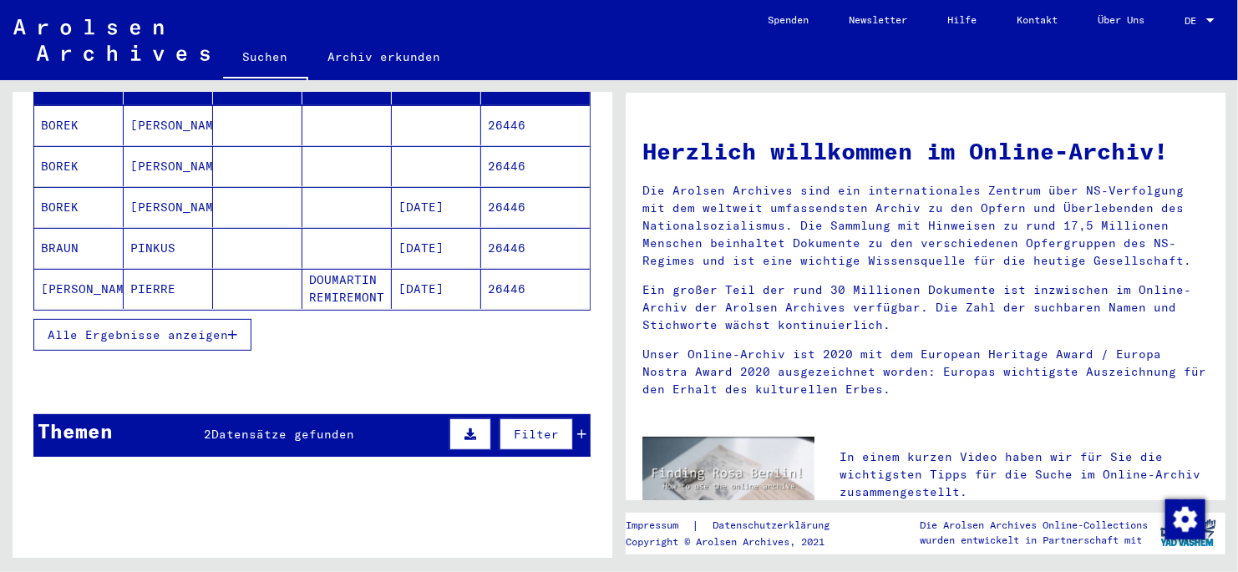
click at [235, 328] on icon "button" at bounding box center [232, 335] width 9 height 12
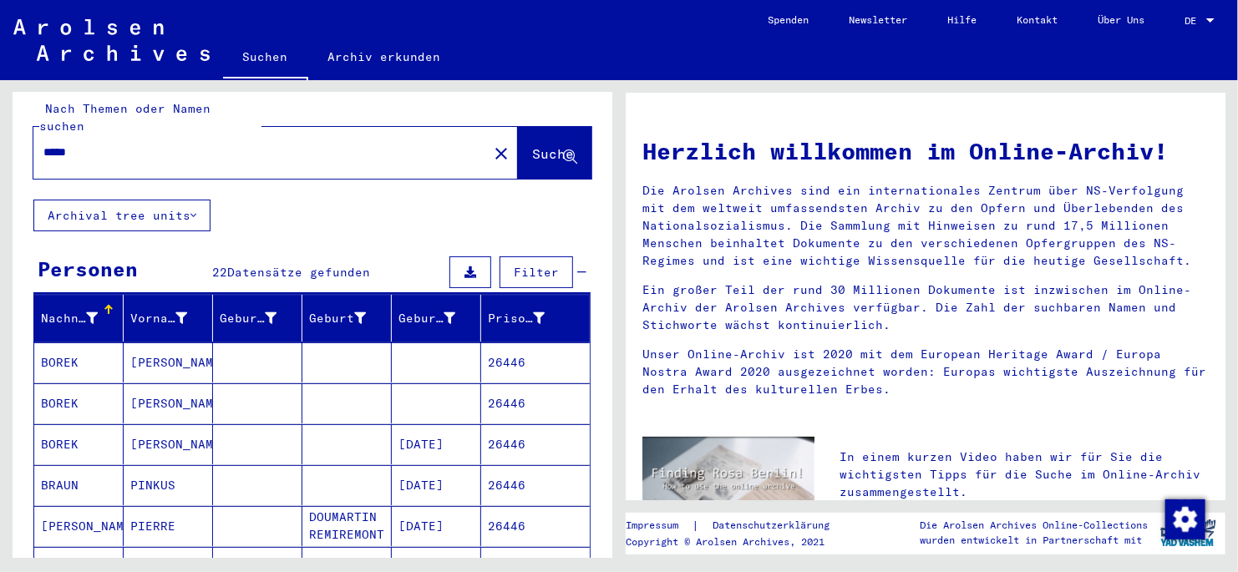
scroll to position [0, 0]
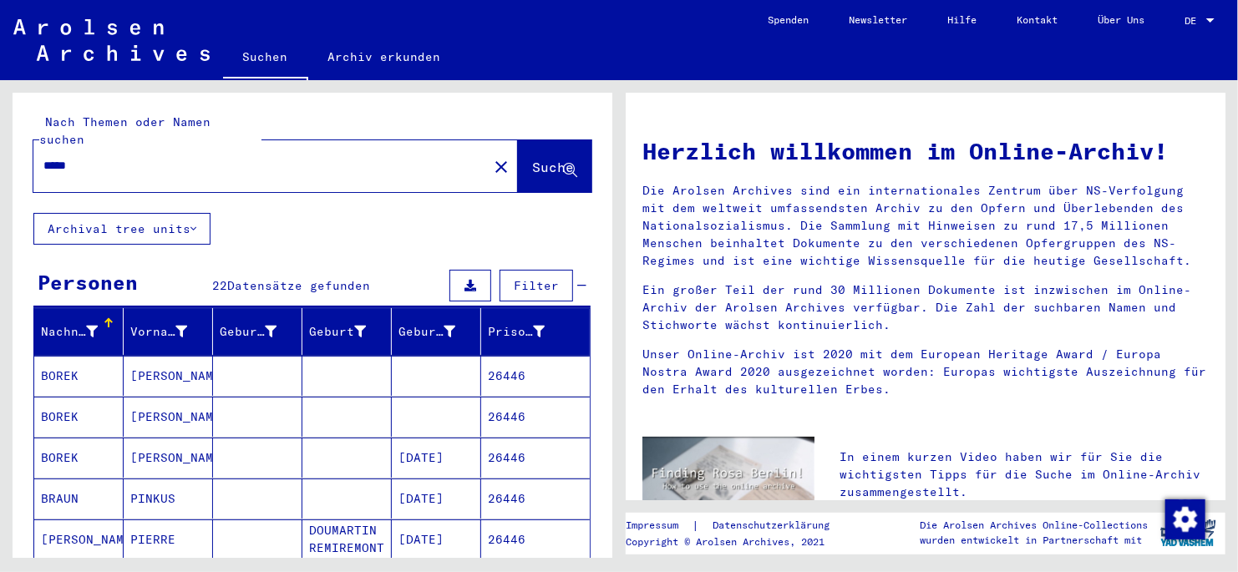
click at [97, 157] on input "*****" at bounding box center [255, 166] width 424 height 18
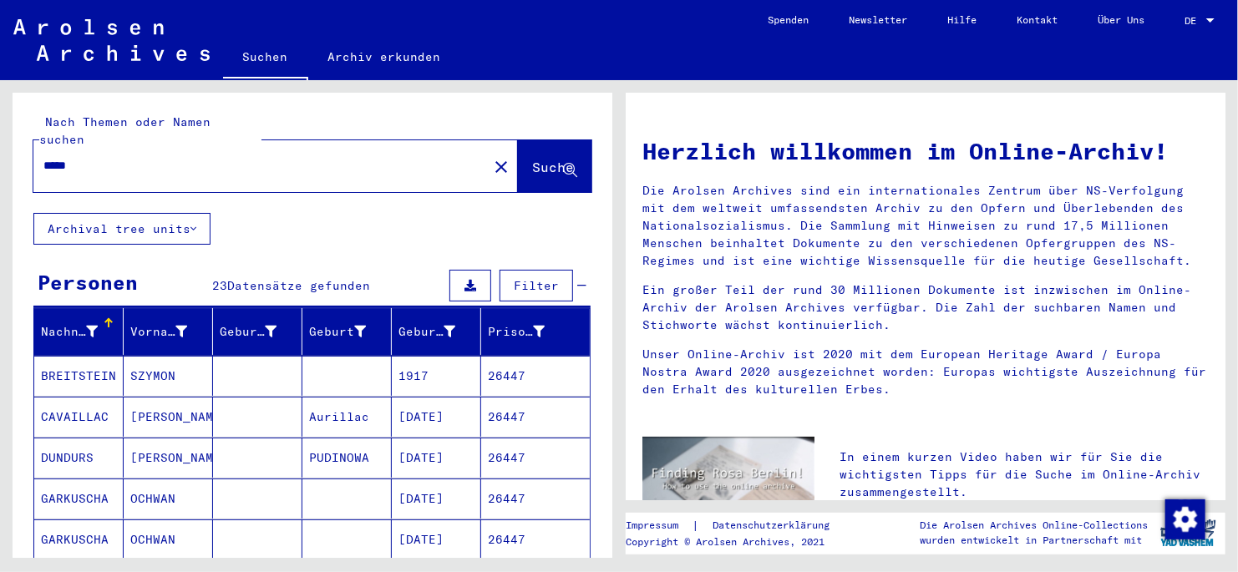
scroll to position [83, 0]
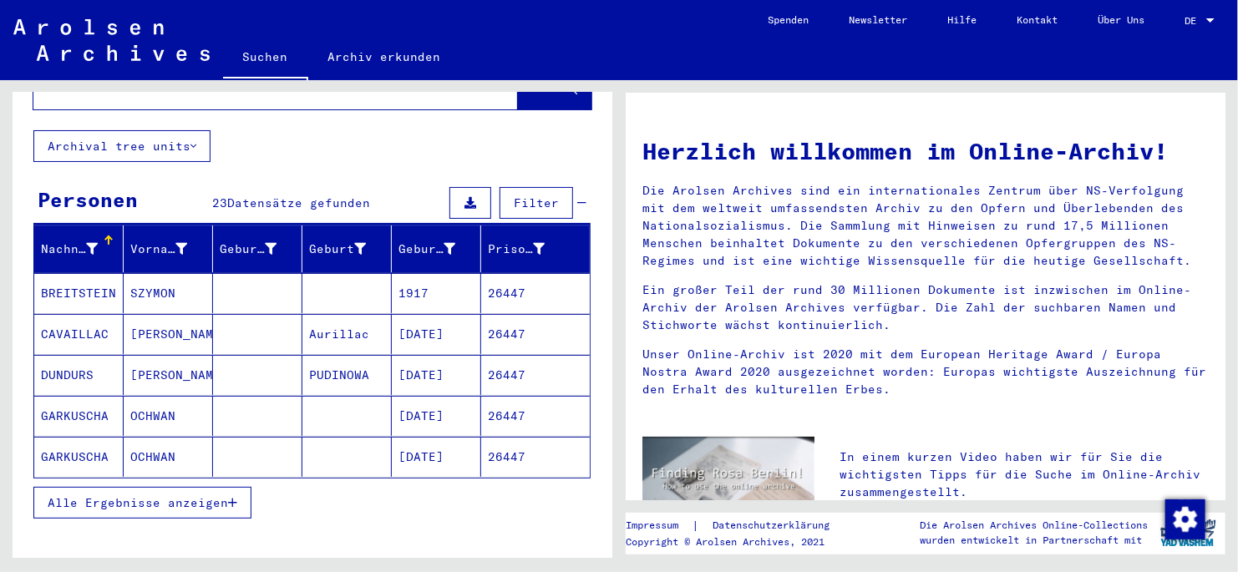
click at [231, 328] on icon "button" at bounding box center [232, 503] width 9 height 12
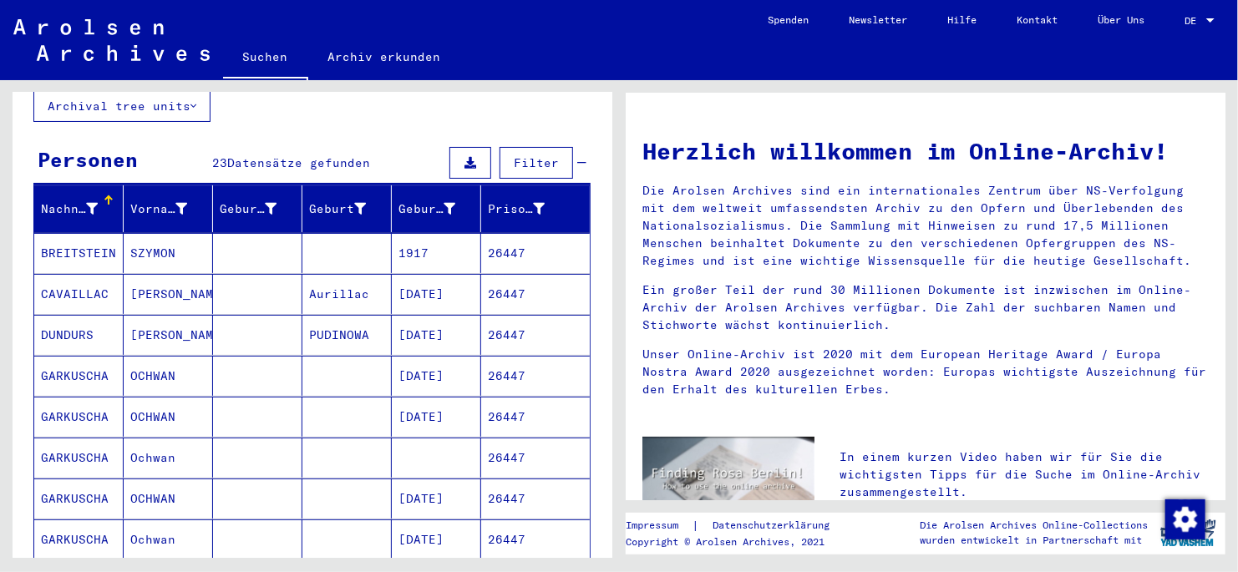
scroll to position [0, 0]
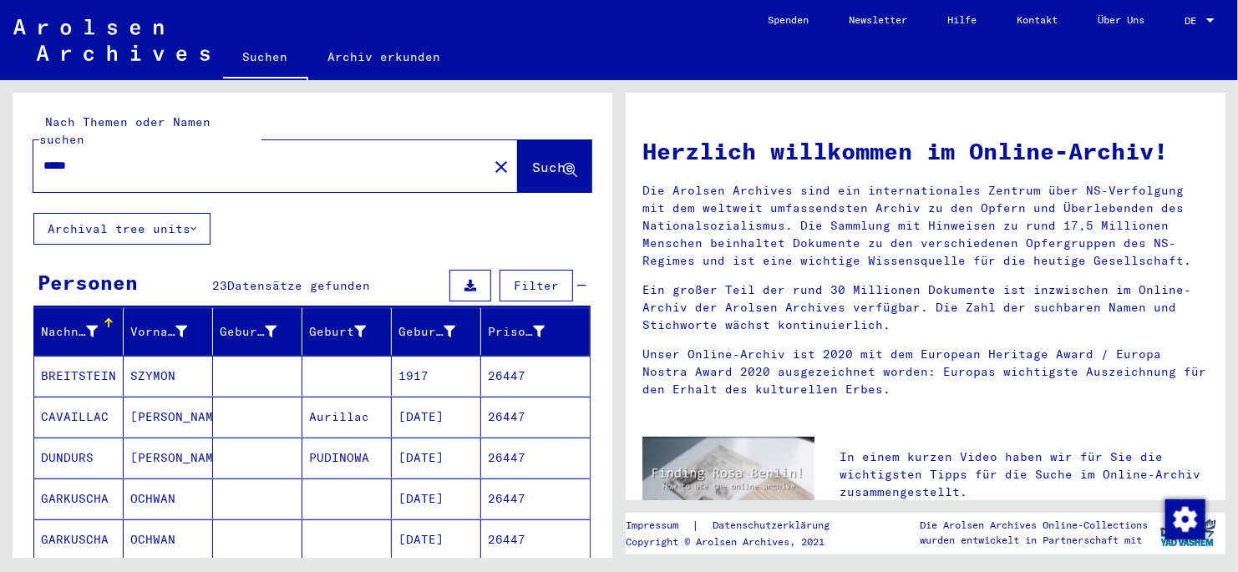
click at [97, 157] on input "*****" at bounding box center [255, 166] width 424 height 18
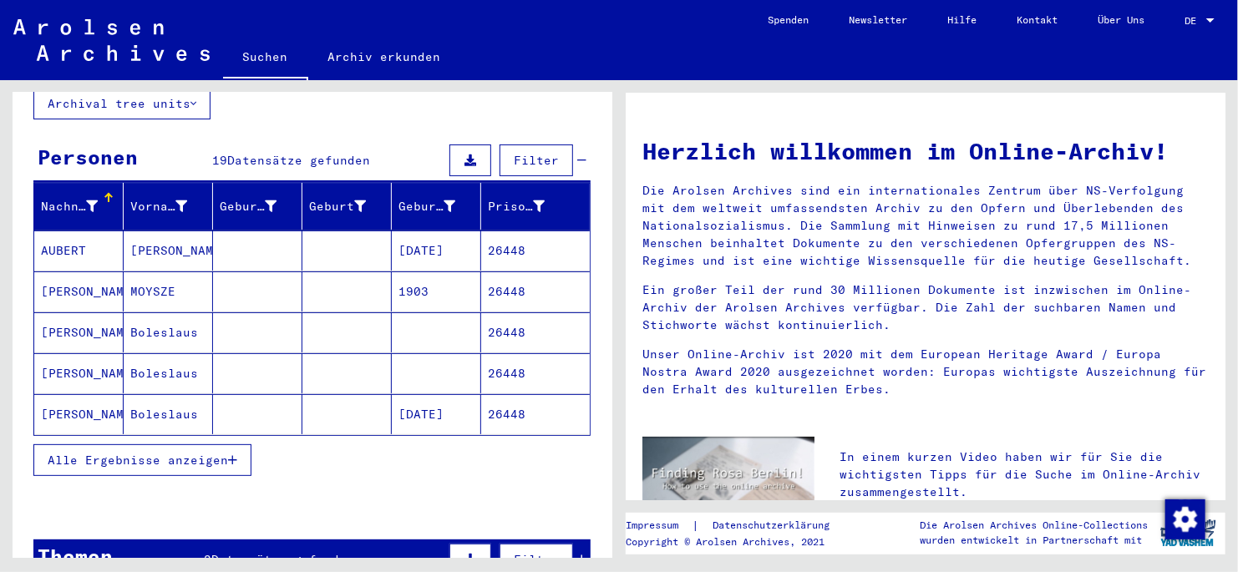
scroll to position [166, 0]
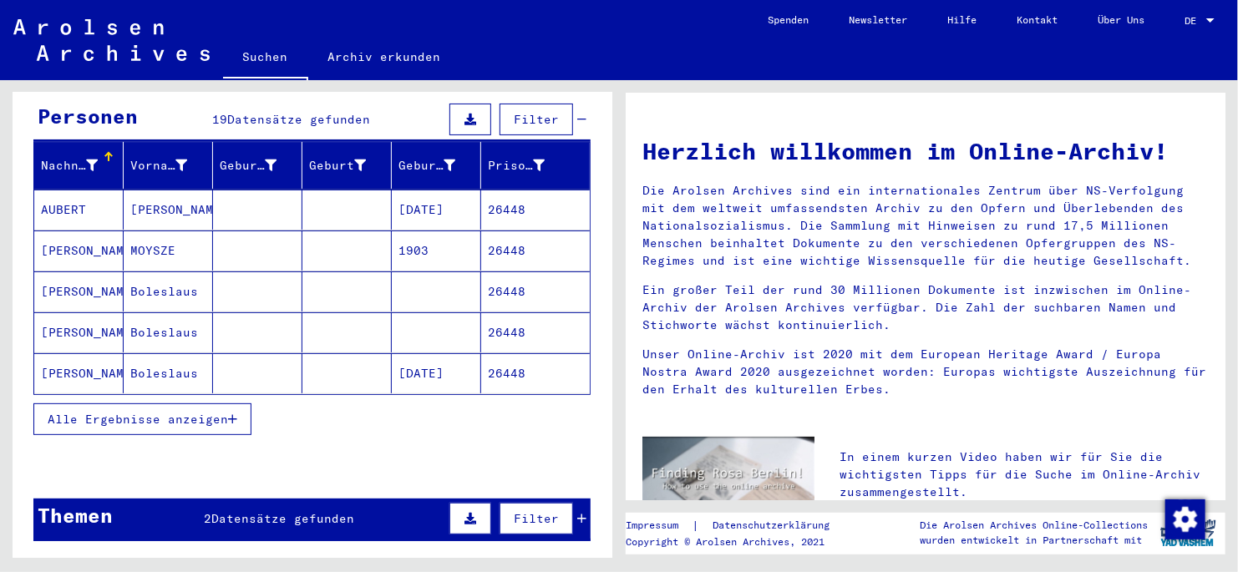
click at [234, 328] on icon "button" at bounding box center [232, 420] width 9 height 12
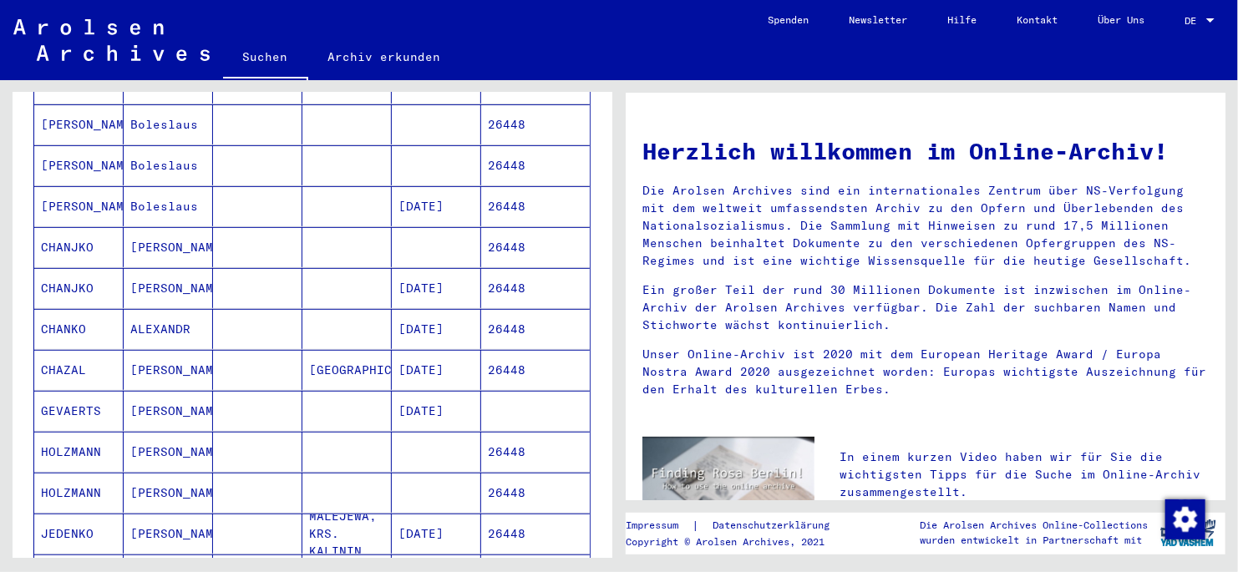
scroll to position [0, 0]
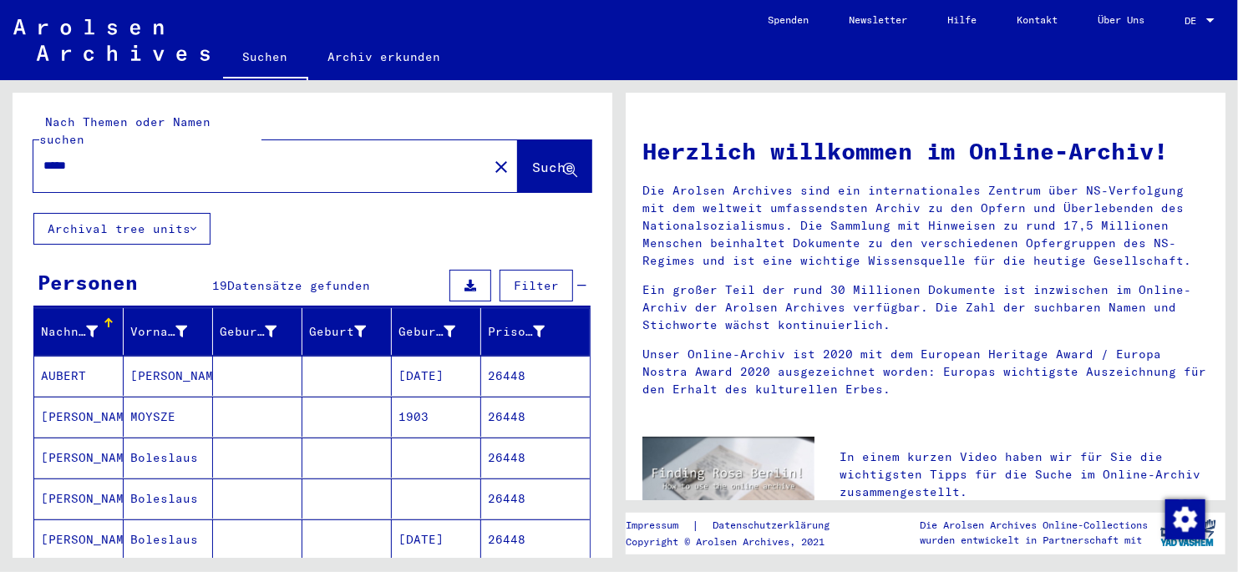
click at [107, 157] on input "*****" at bounding box center [255, 166] width 424 height 18
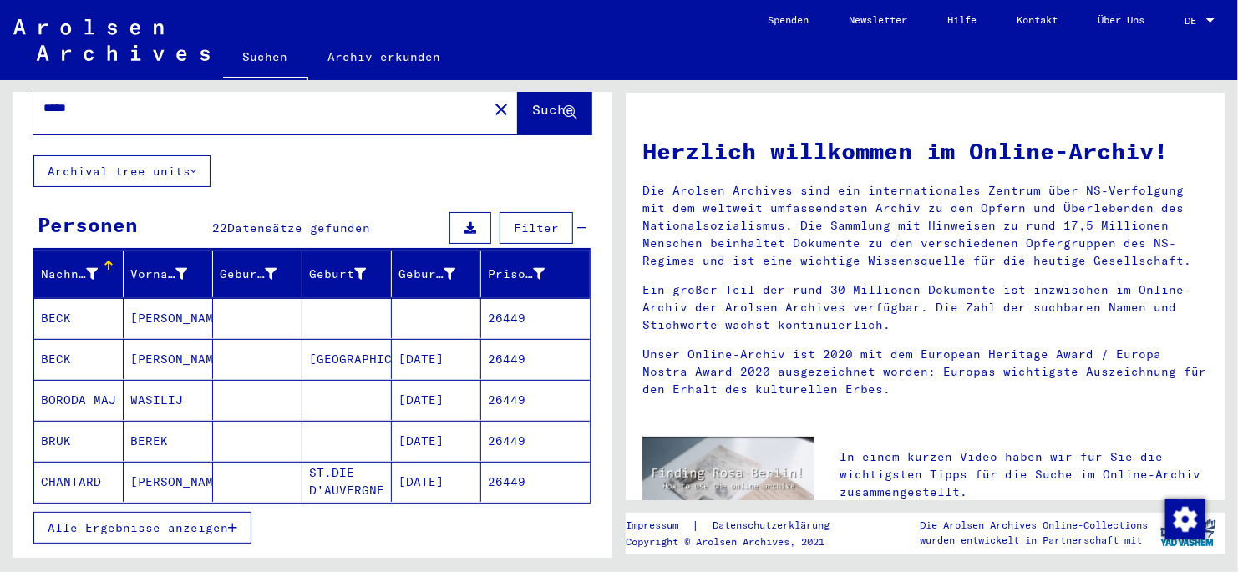
scroll to position [166, 0]
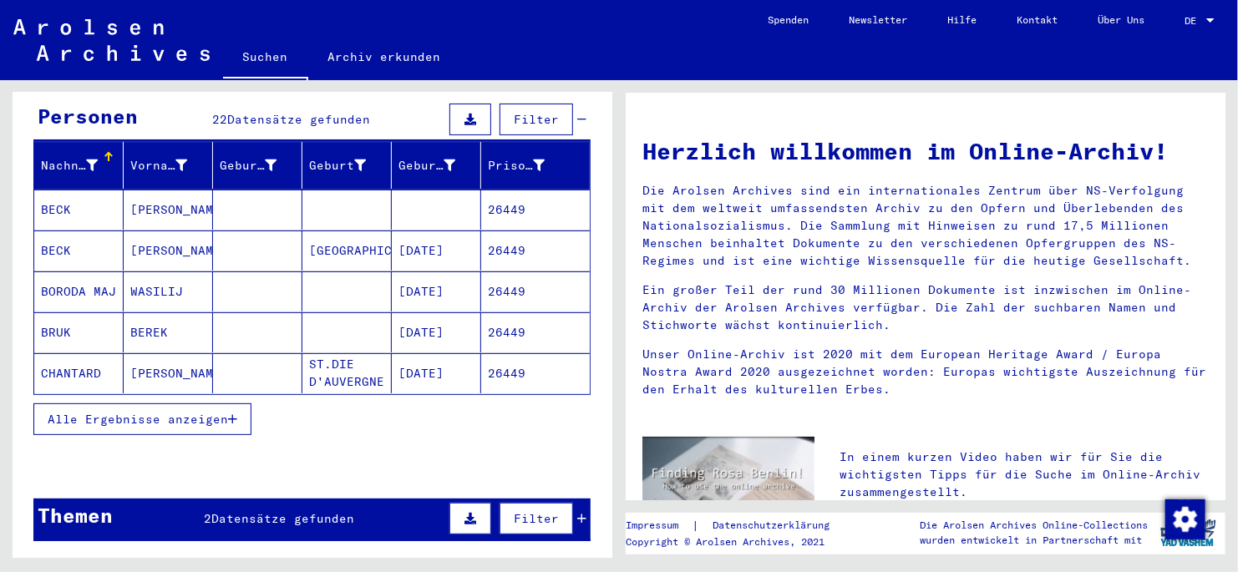
click at [233, 328] on icon "button" at bounding box center [232, 420] width 9 height 12
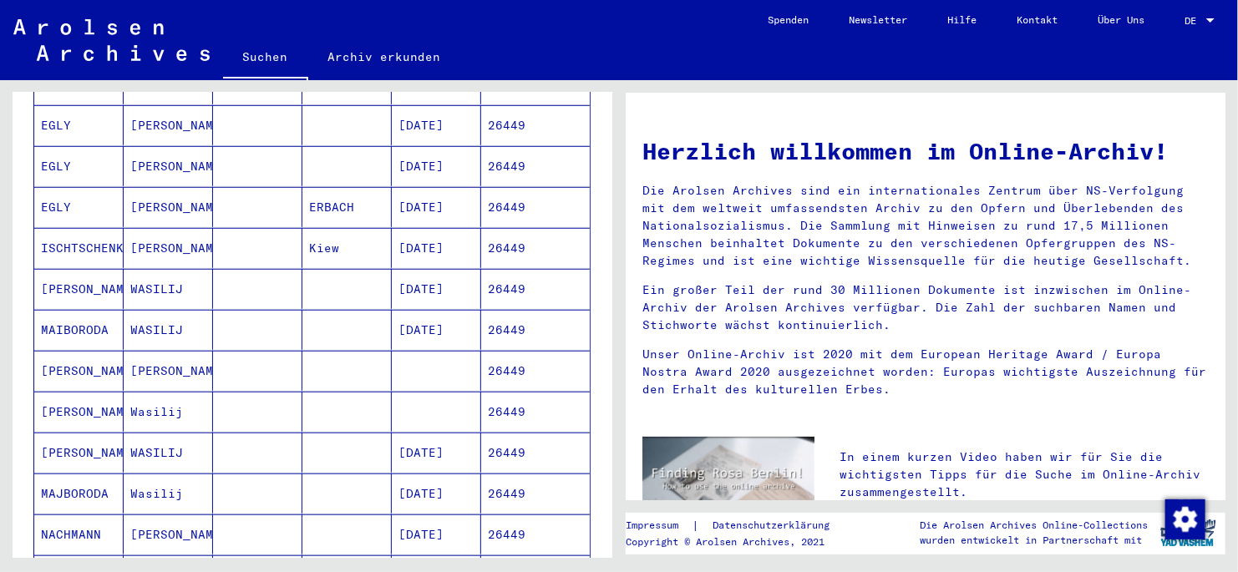
scroll to position [585, 0]
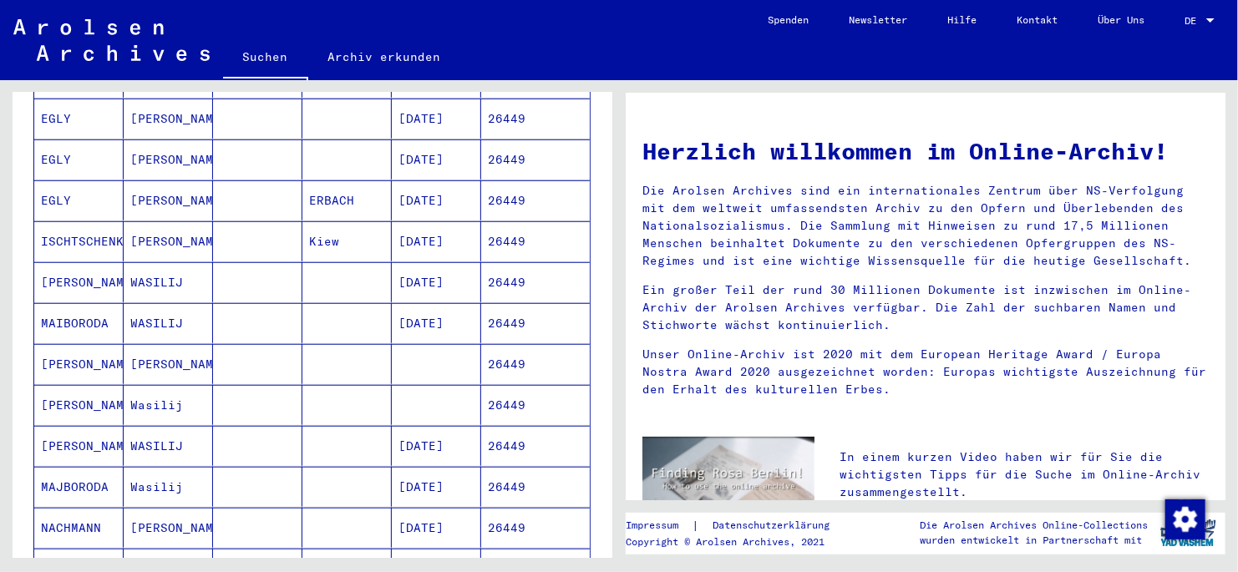
click at [75, 328] on mat-cell "MAJ BORODA" at bounding box center [78, 446] width 89 height 40
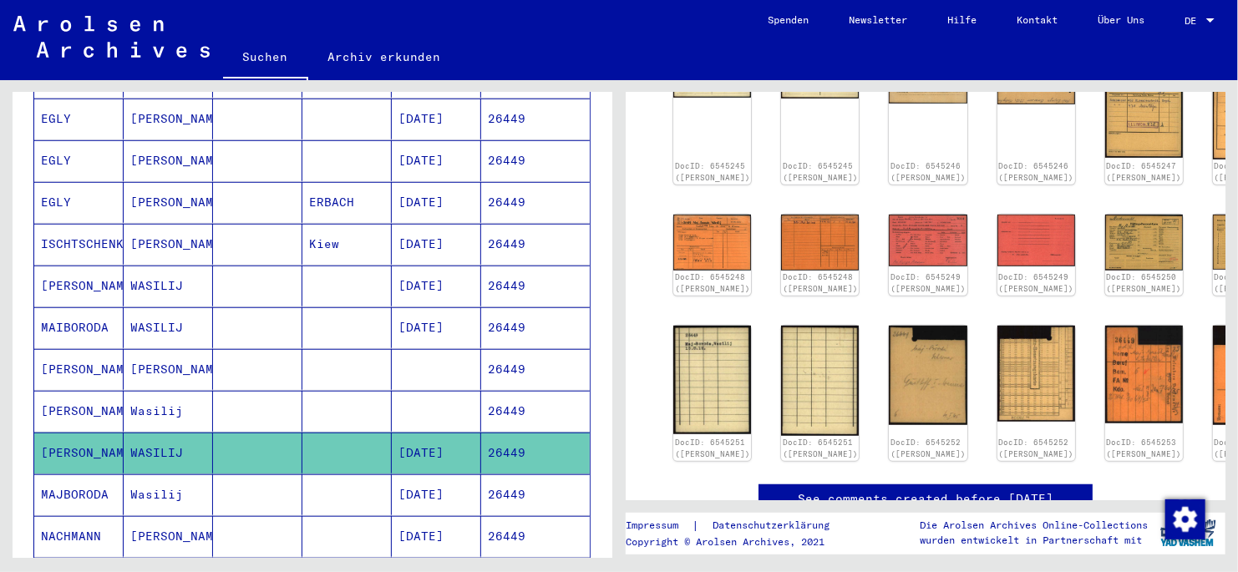
scroll to position [417, 0]
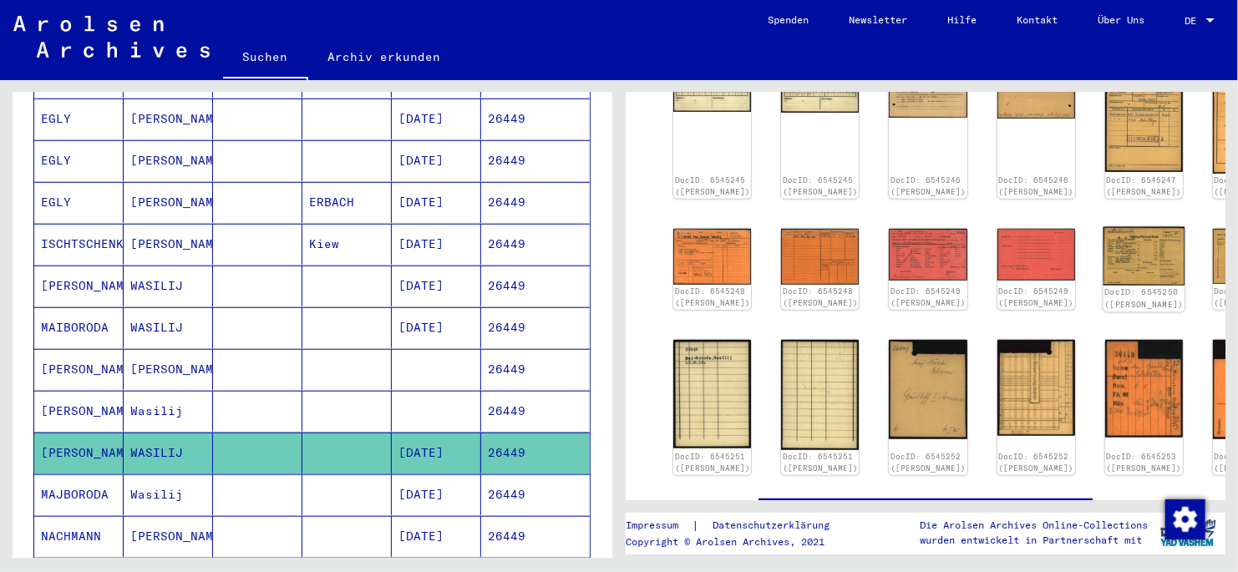
click at [858, 234] on img at bounding box center [1144, 255] width 82 height 58
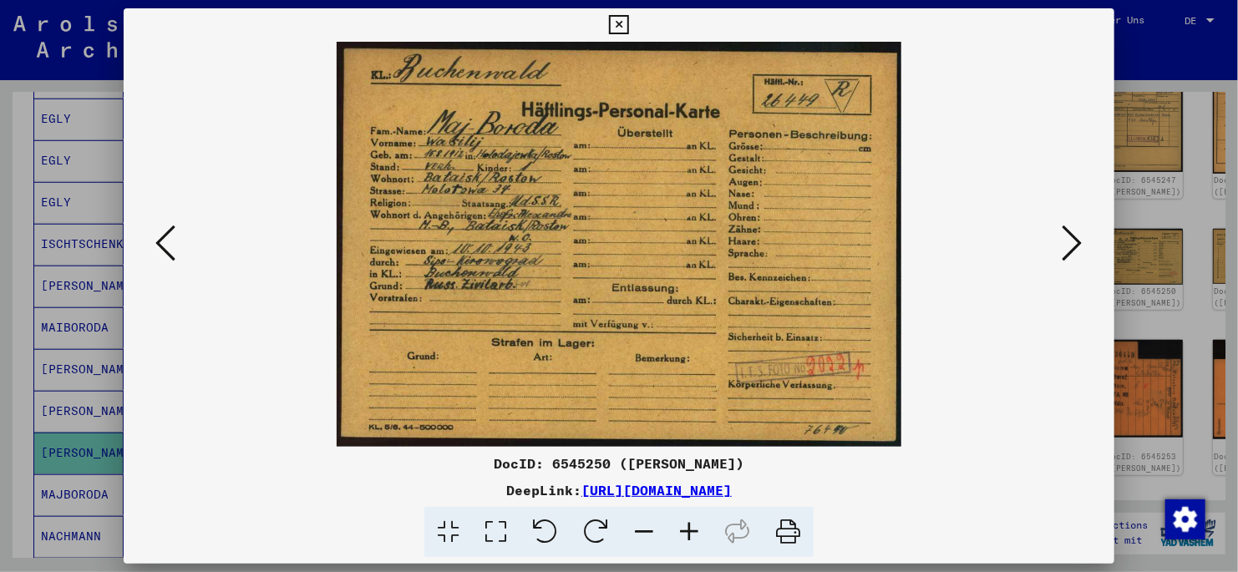
click at [617, 26] on icon at bounding box center [618, 25] width 19 height 20
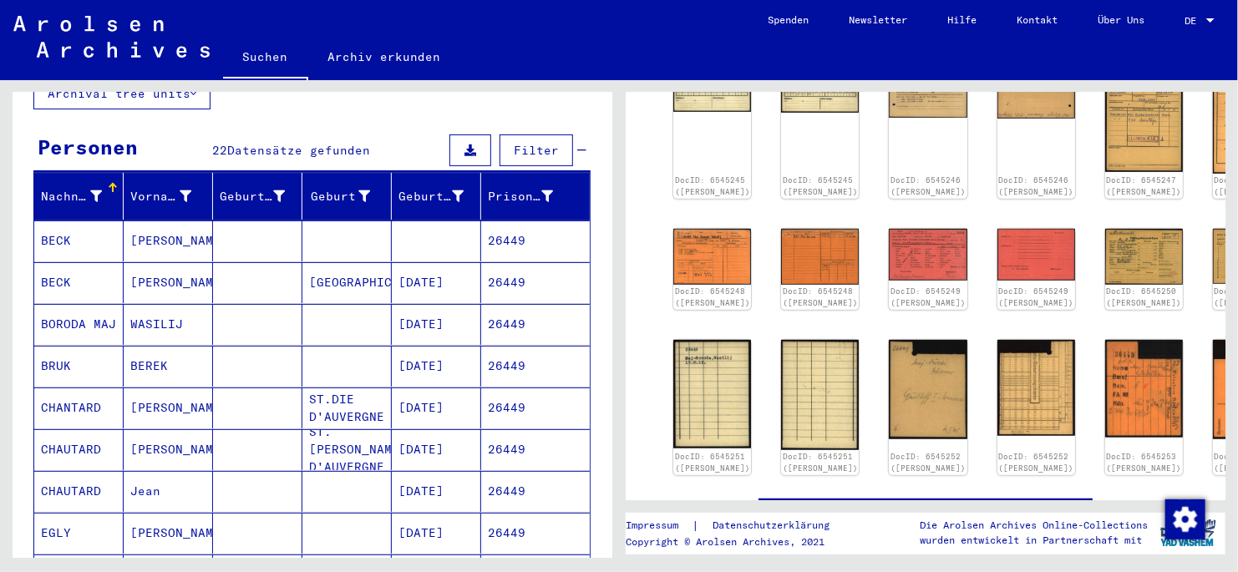
scroll to position [0, 0]
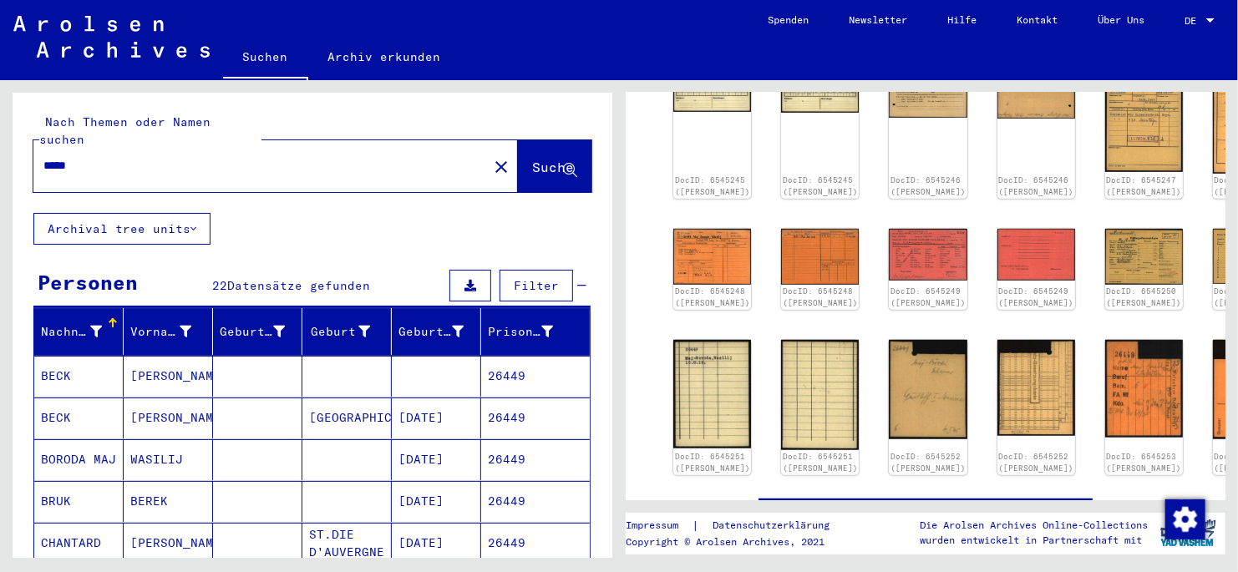
click at [88, 157] on input "*****" at bounding box center [260, 166] width 434 height 18
type input "*****"
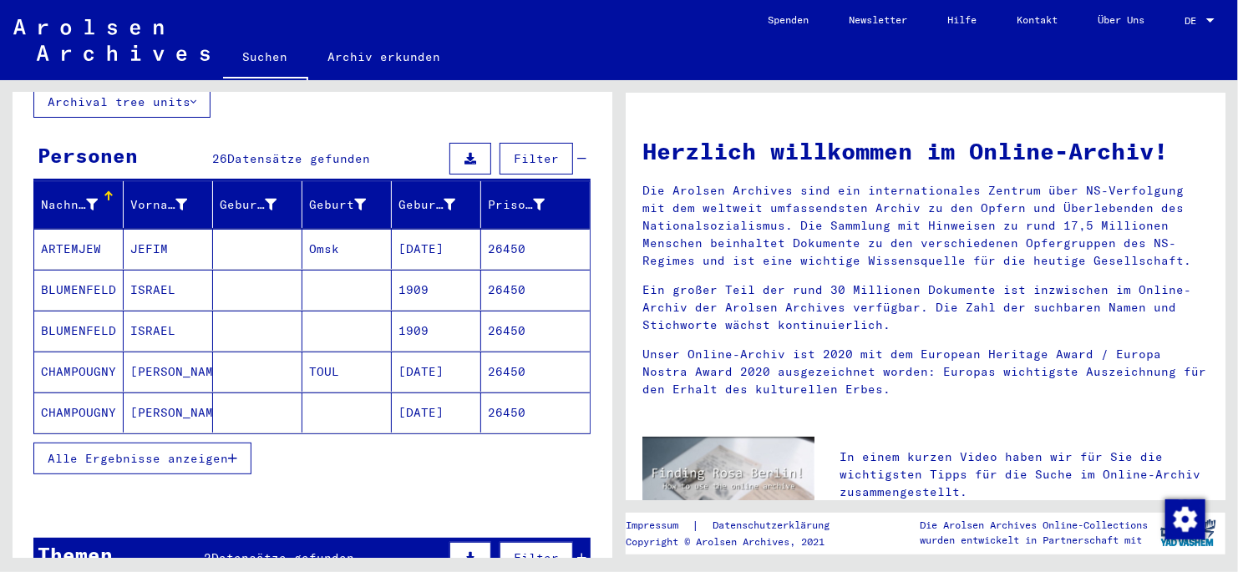
scroll to position [166, 0]
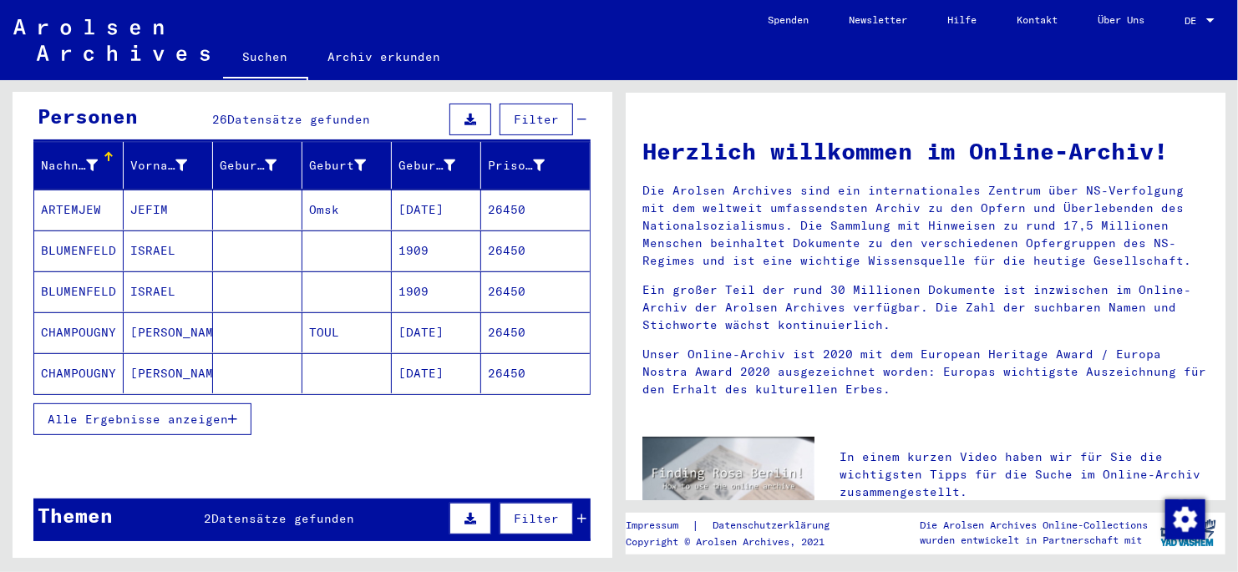
click at [231, 328] on icon "button" at bounding box center [232, 420] width 9 height 12
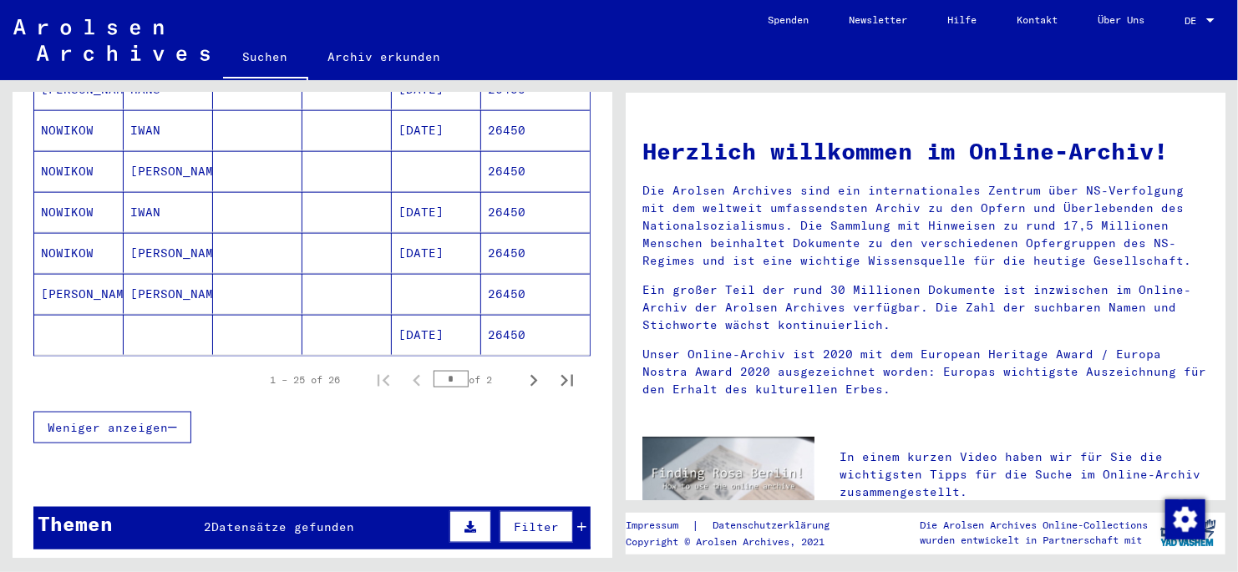
scroll to position [1086, 0]
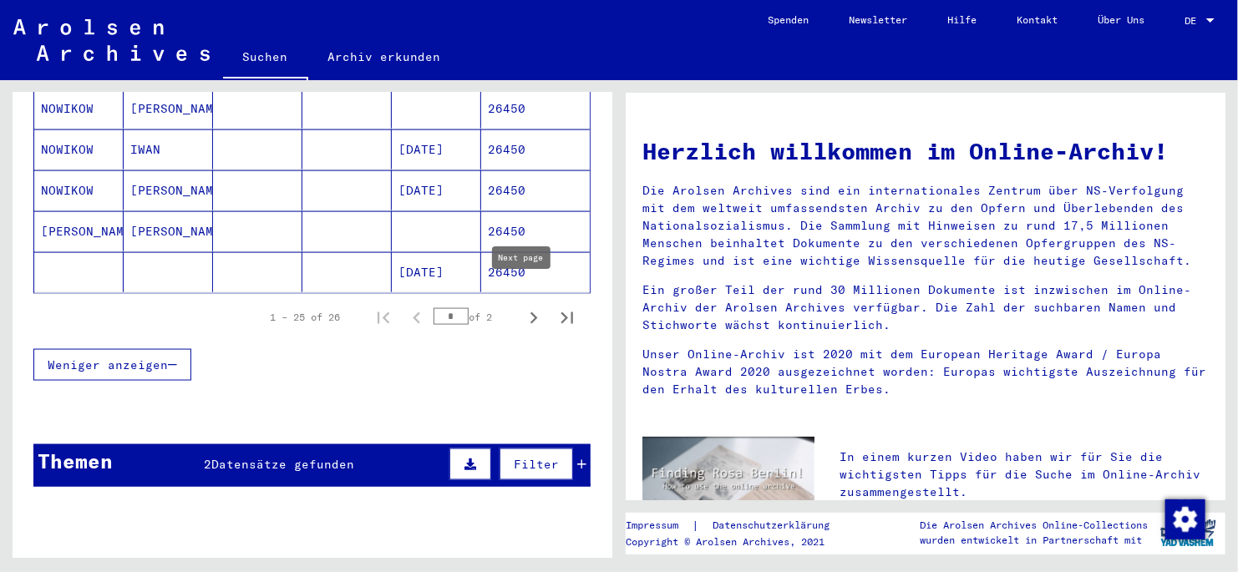
click at [525, 307] on icon "Next page" at bounding box center [533, 318] width 23 height 23
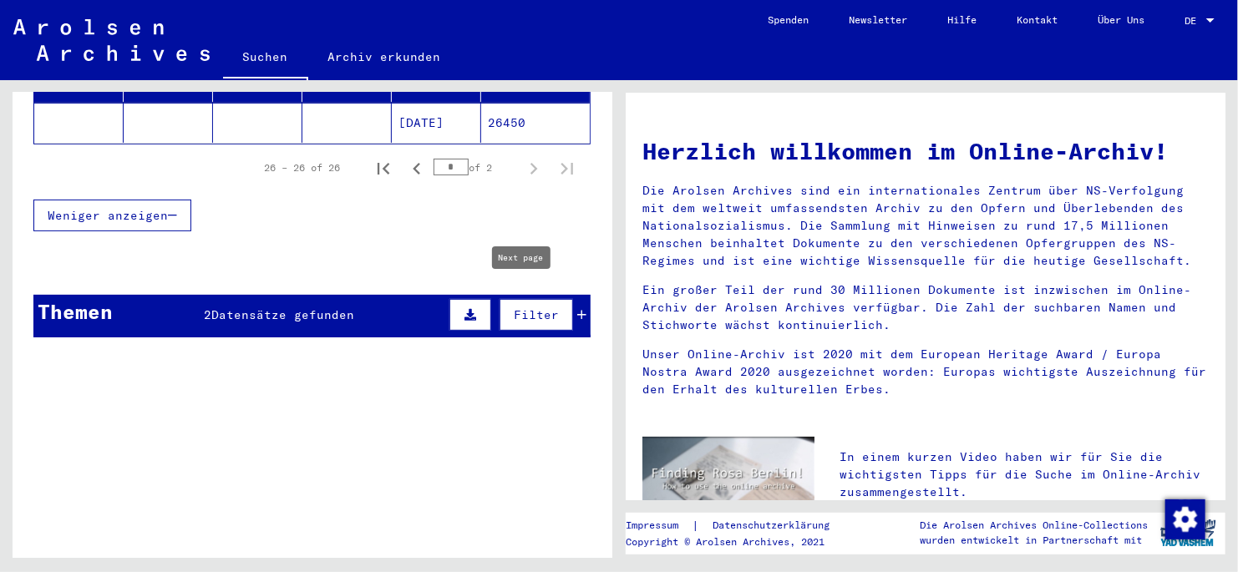
type input "*"
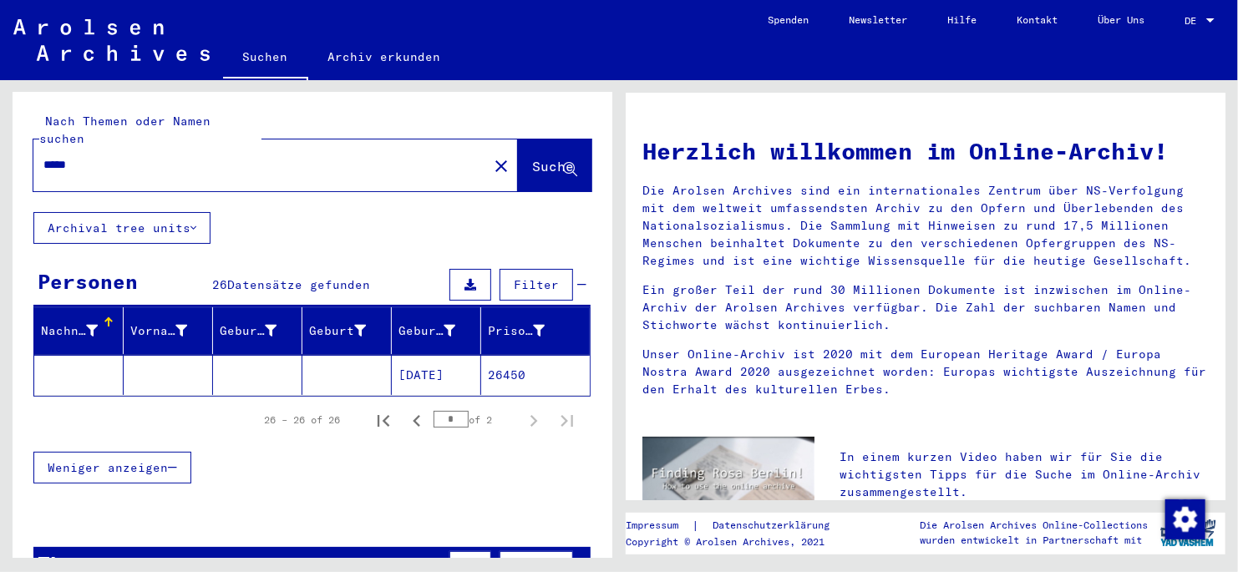
scroll to position [0, 0]
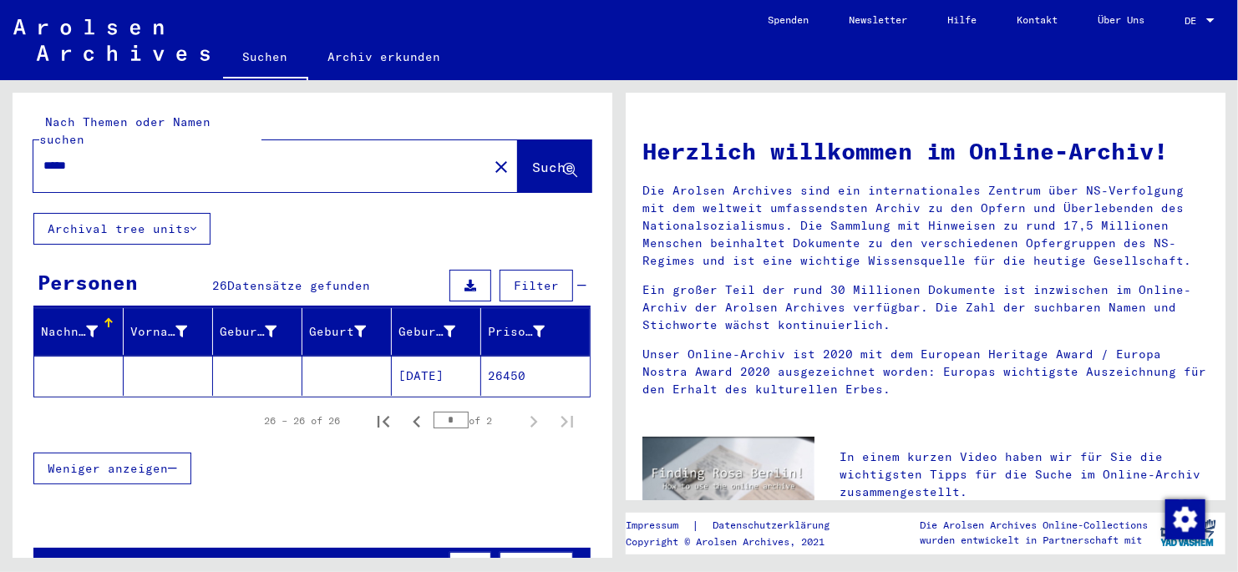
click at [99, 157] on input "*****" at bounding box center [255, 166] width 424 height 18
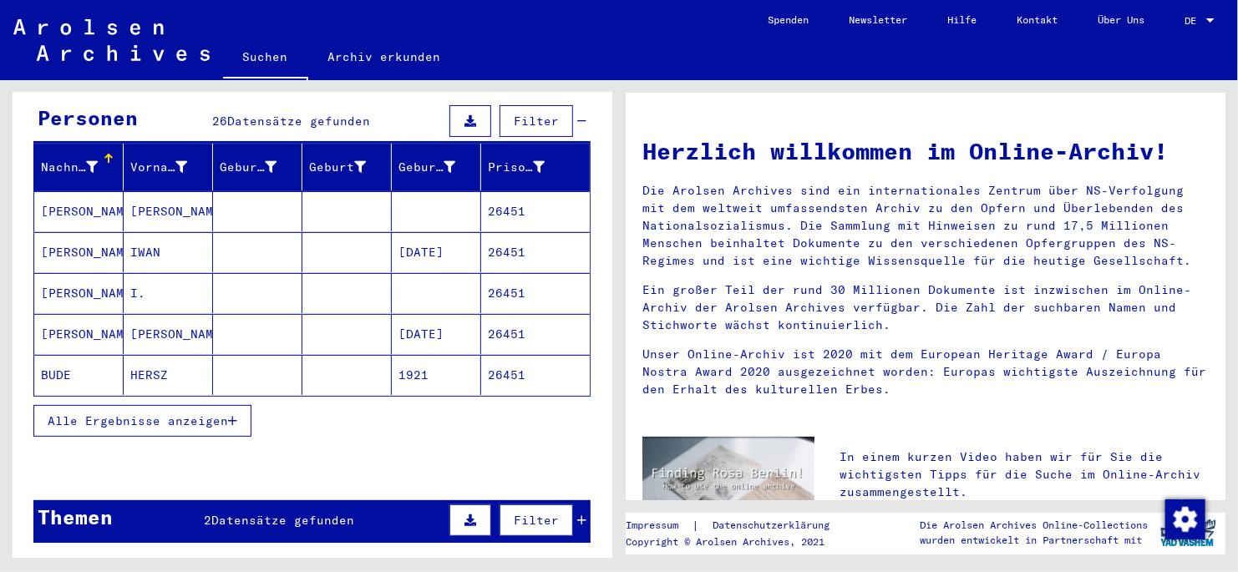
scroll to position [166, 0]
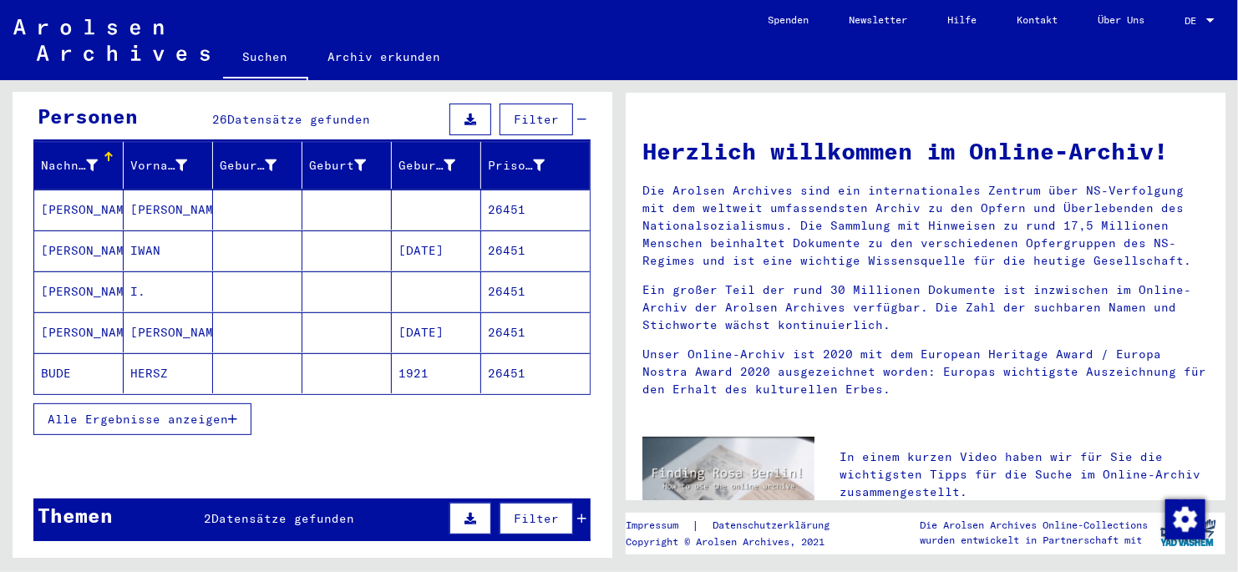
click at [231, 328] on div "Alle Ergebnisse anzeigen" at bounding box center [311, 419] width 557 height 48
click at [230, 328] on icon "button" at bounding box center [232, 420] width 9 height 12
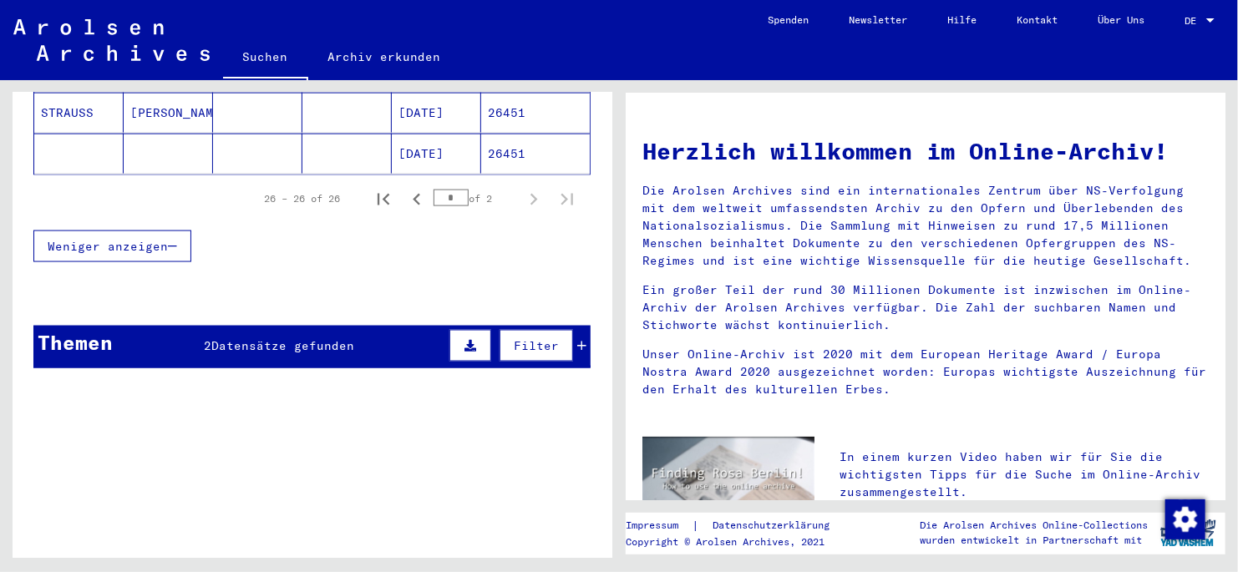
scroll to position [1214, 0]
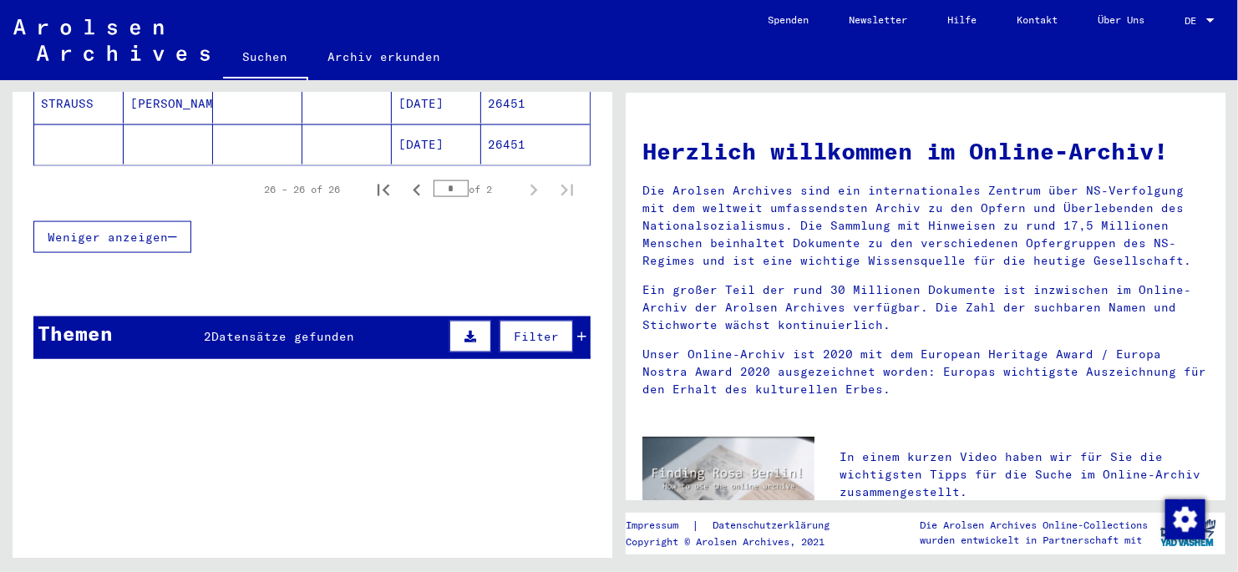
click at [566, 325] on div "Filter" at bounding box center [515, 337] width 141 height 40
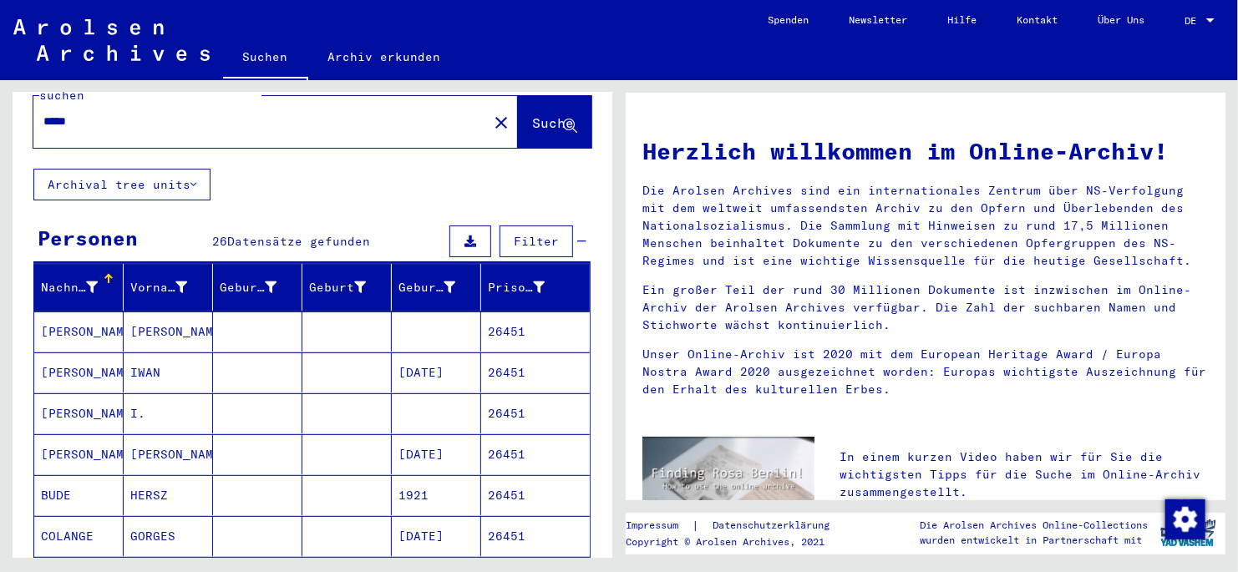
scroll to position [0, 0]
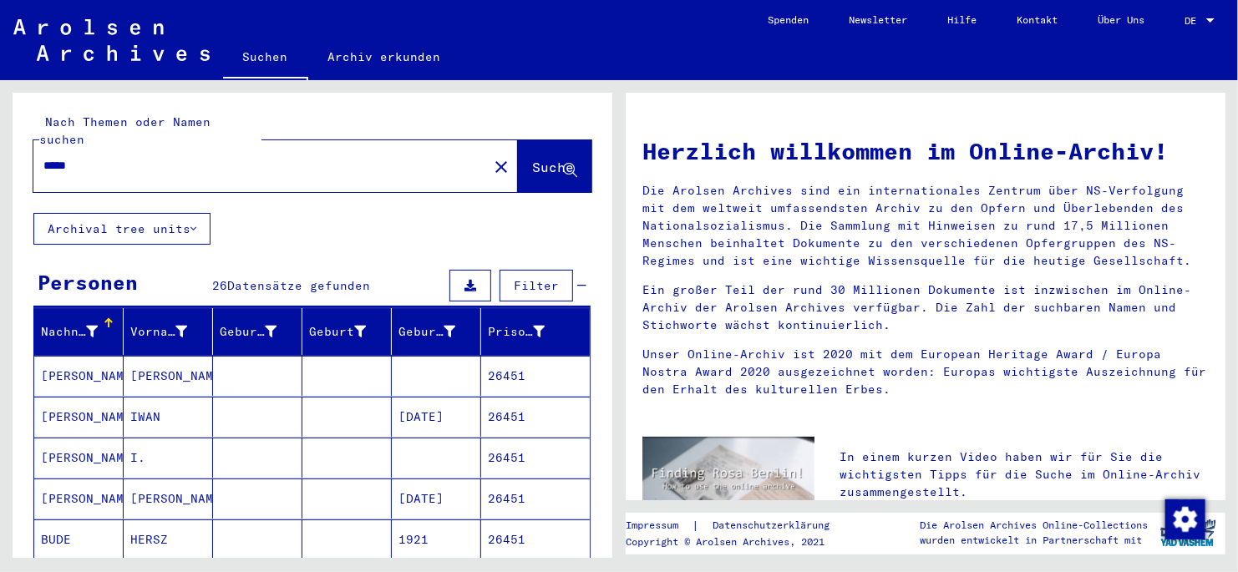
click at [91, 157] on input "*****" at bounding box center [255, 166] width 424 height 18
type input "*****"
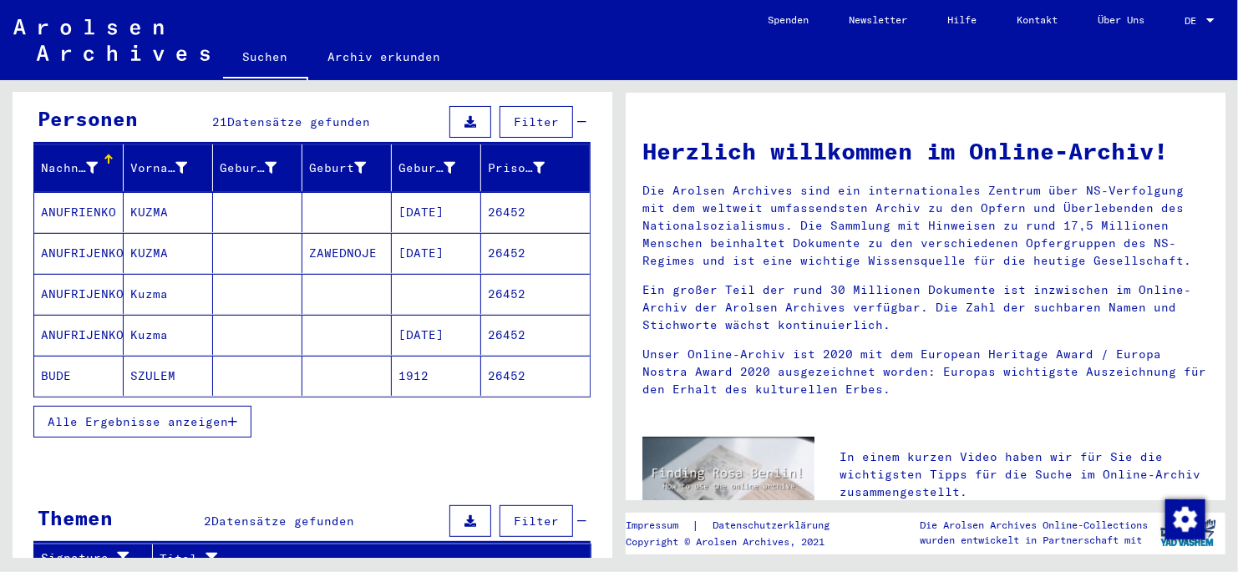
scroll to position [166, 0]
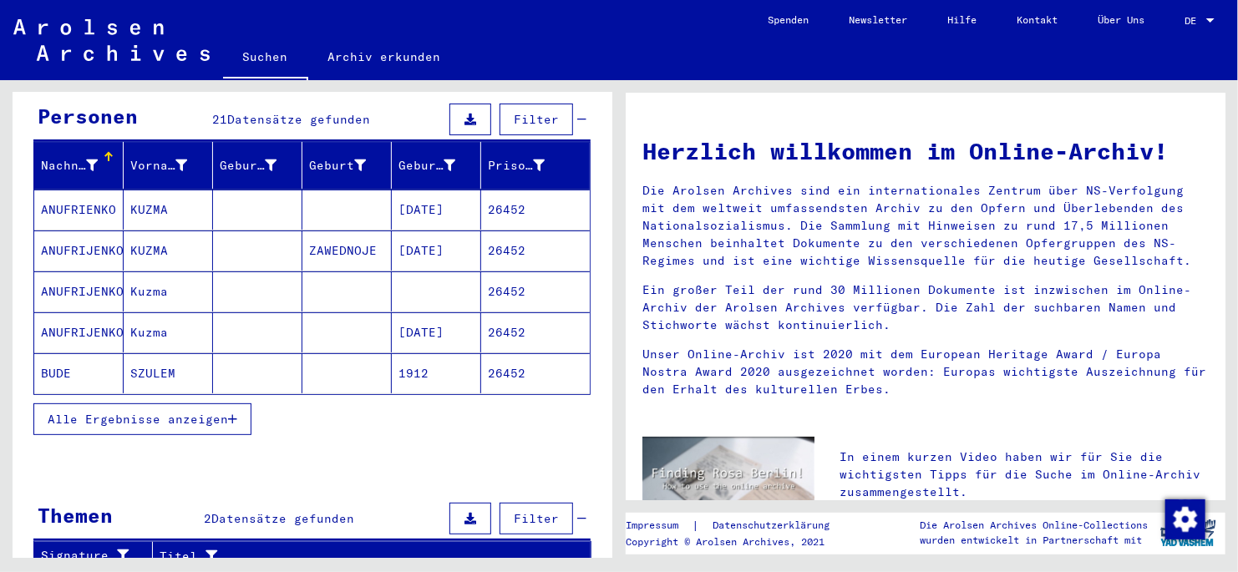
click at [235, 328] on icon "button" at bounding box center [232, 420] width 9 height 12
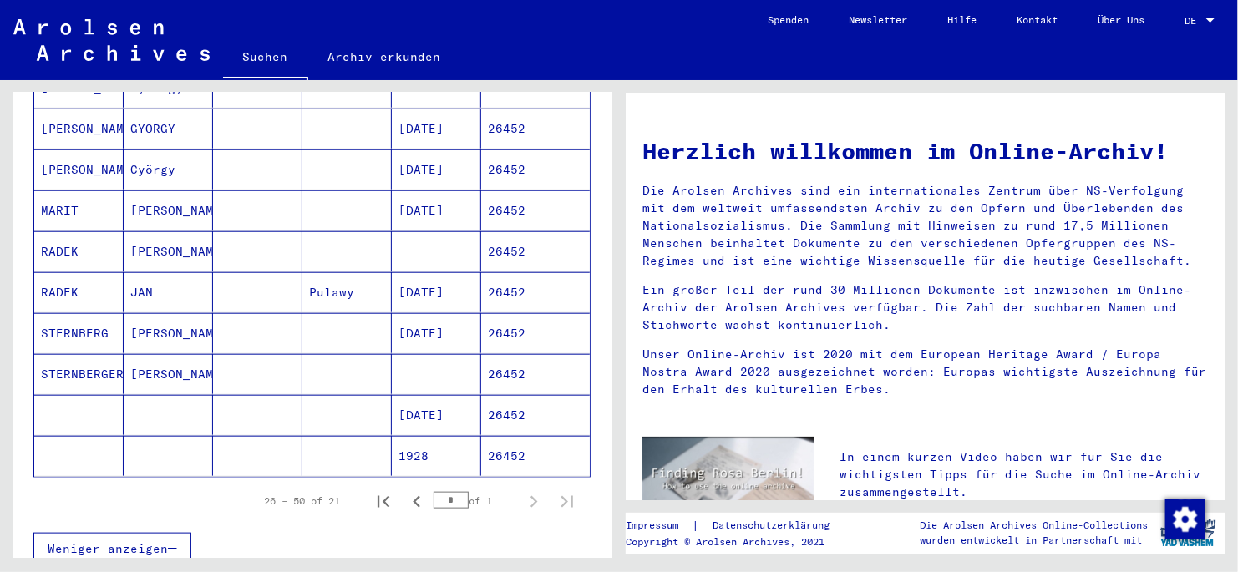
scroll to position [751, 0]
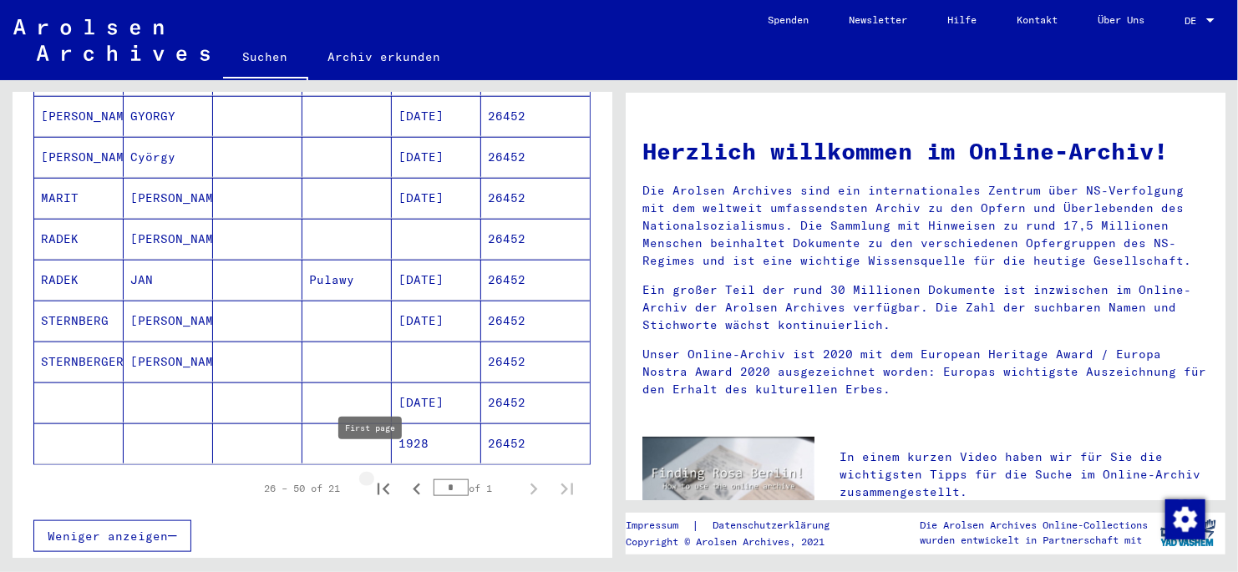
click at [376, 328] on icon "First page" at bounding box center [383, 489] width 23 height 23
type input "*"
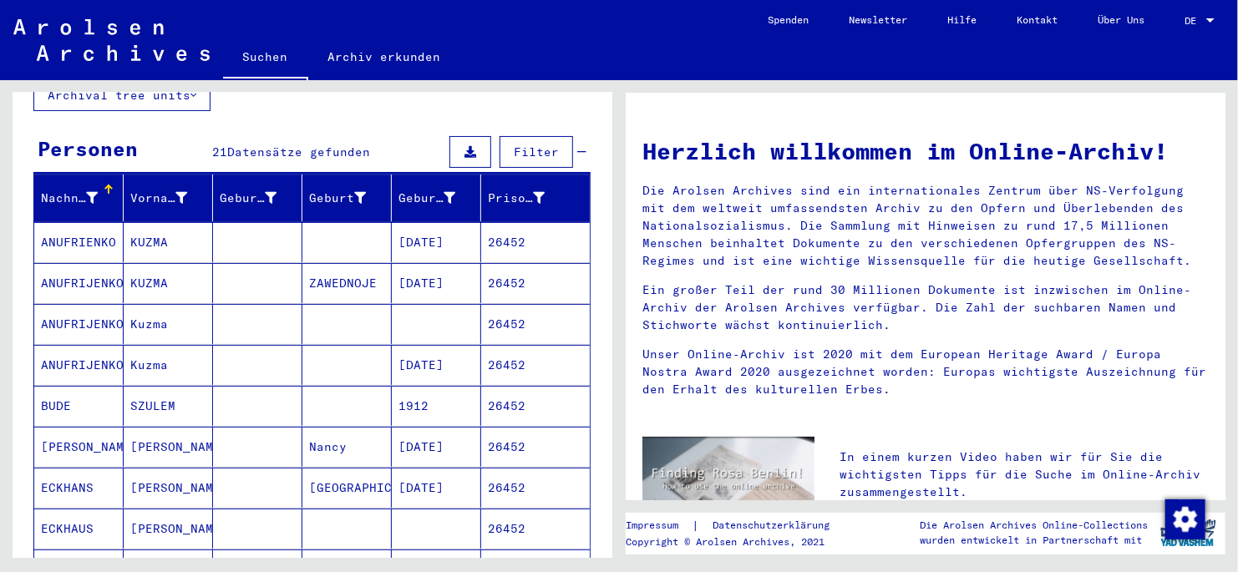
scroll to position [0, 0]
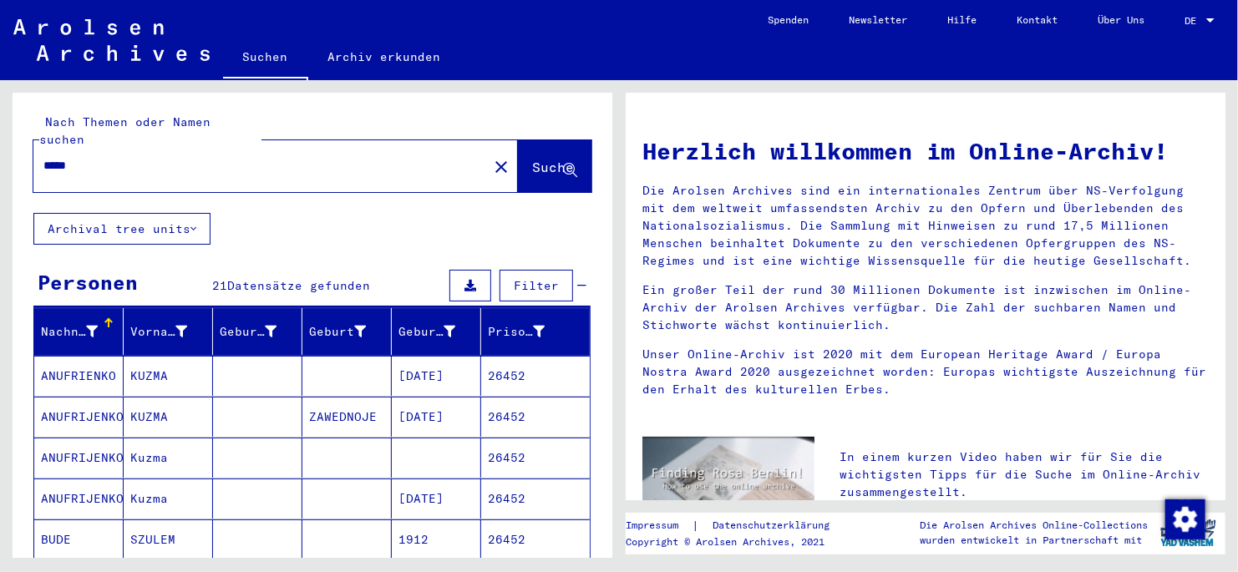
click at [102, 157] on input "*****" at bounding box center [255, 166] width 424 height 18
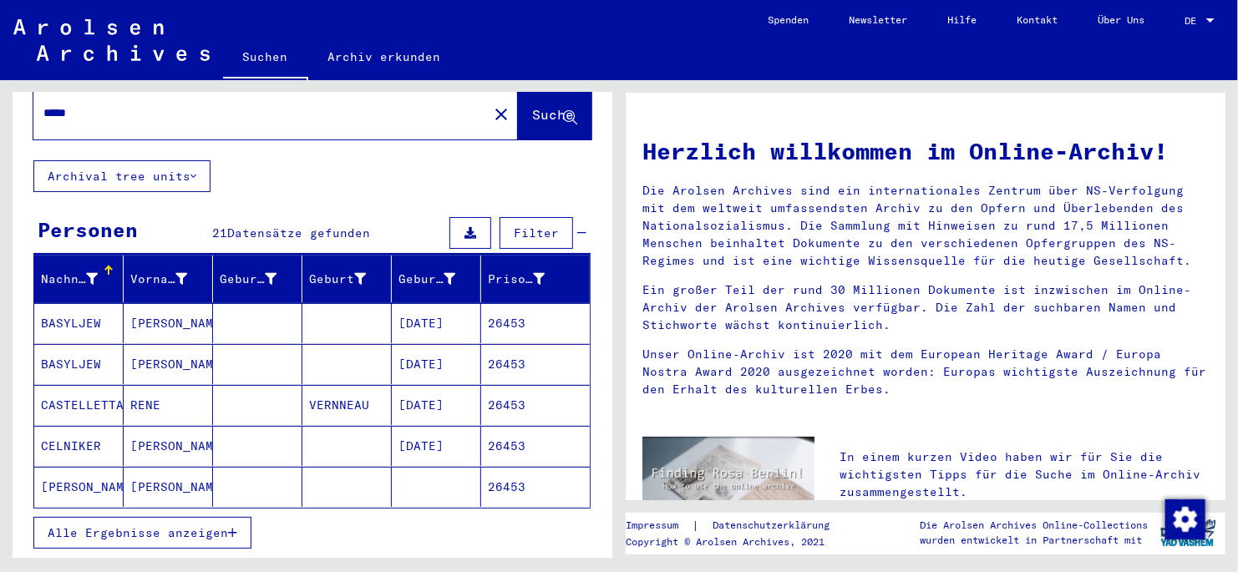
scroll to position [83, 0]
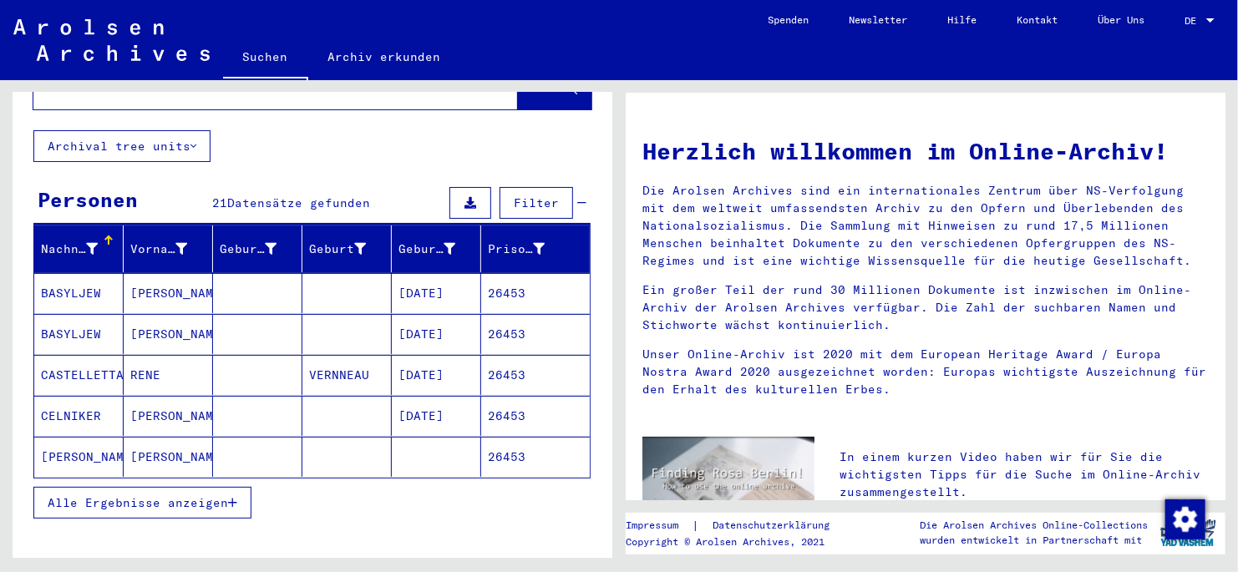
click at [235, 328] on icon "button" at bounding box center [232, 503] width 9 height 12
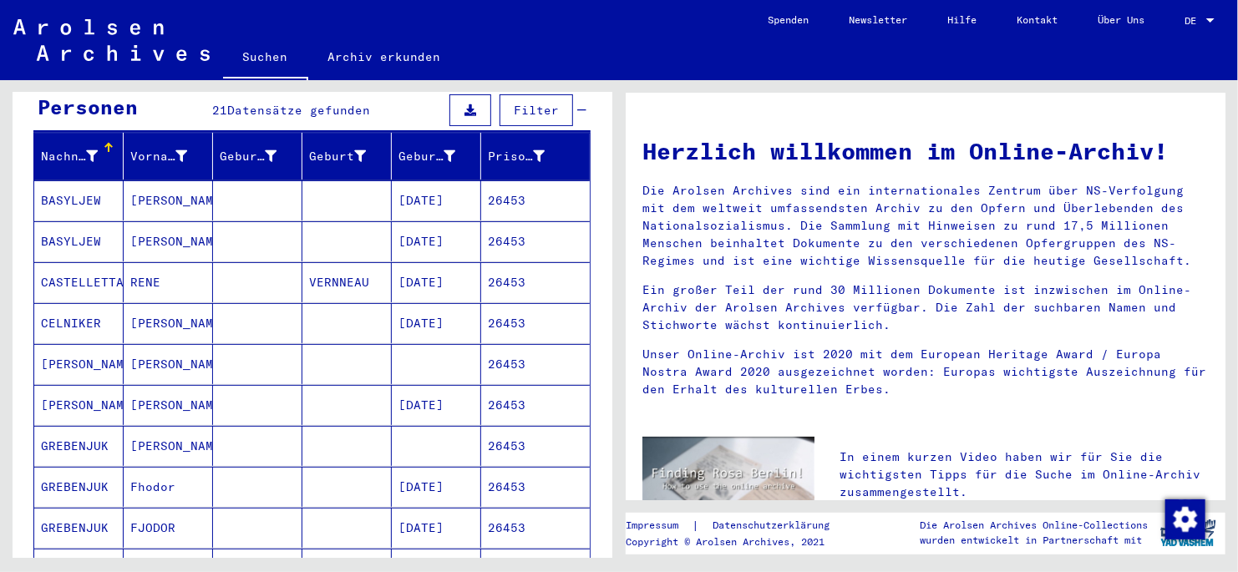
scroll to position [0, 0]
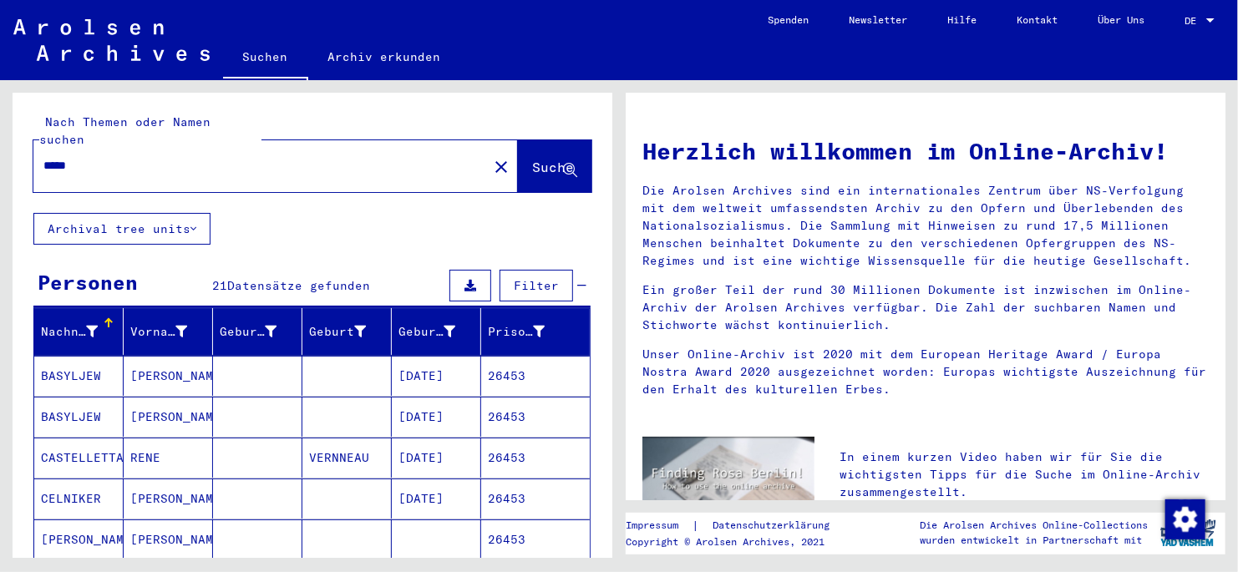
click at [104, 157] on input "*****" at bounding box center [255, 166] width 424 height 18
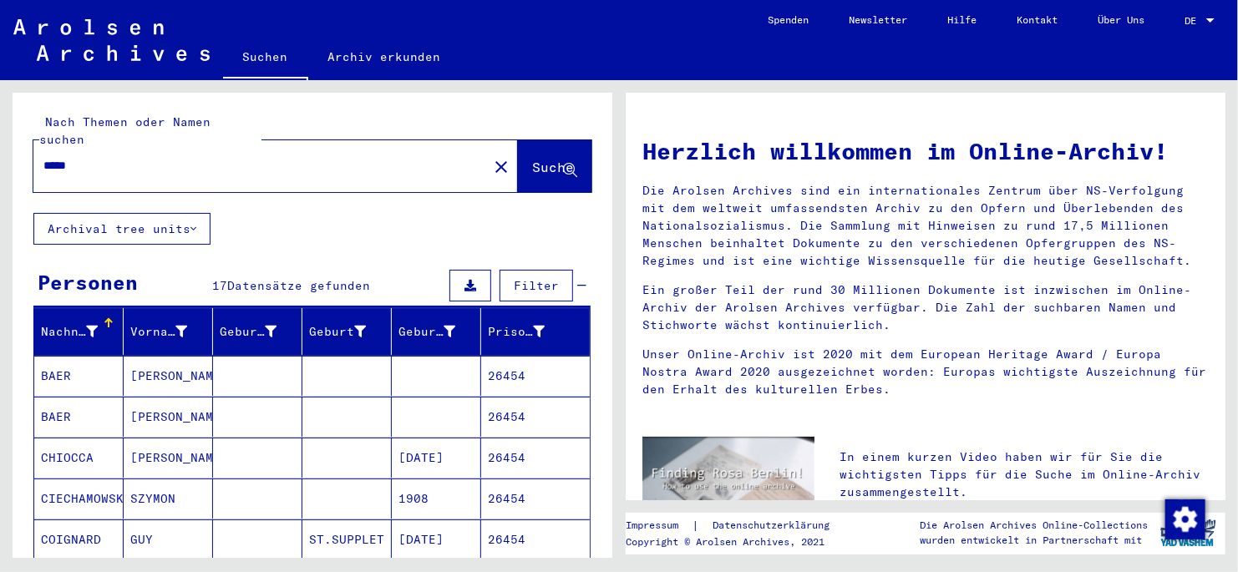
click at [75, 328] on mat-cell "CHIOCCA" at bounding box center [78, 458] width 89 height 40
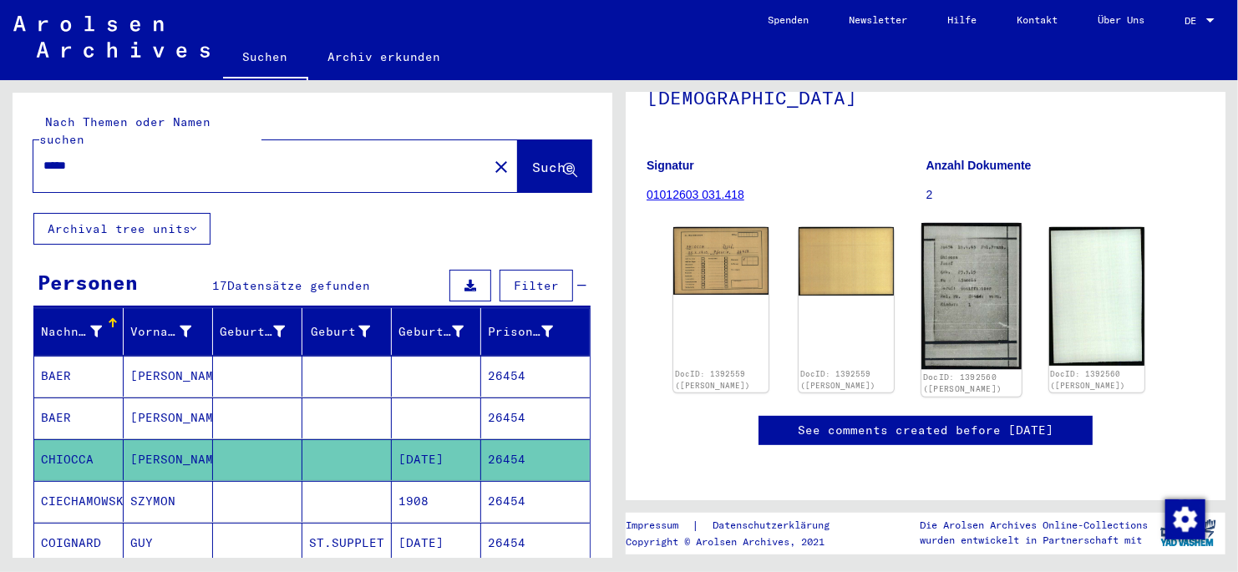
click at [858, 251] on img at bounding box center [972, 296] width 100 height 147
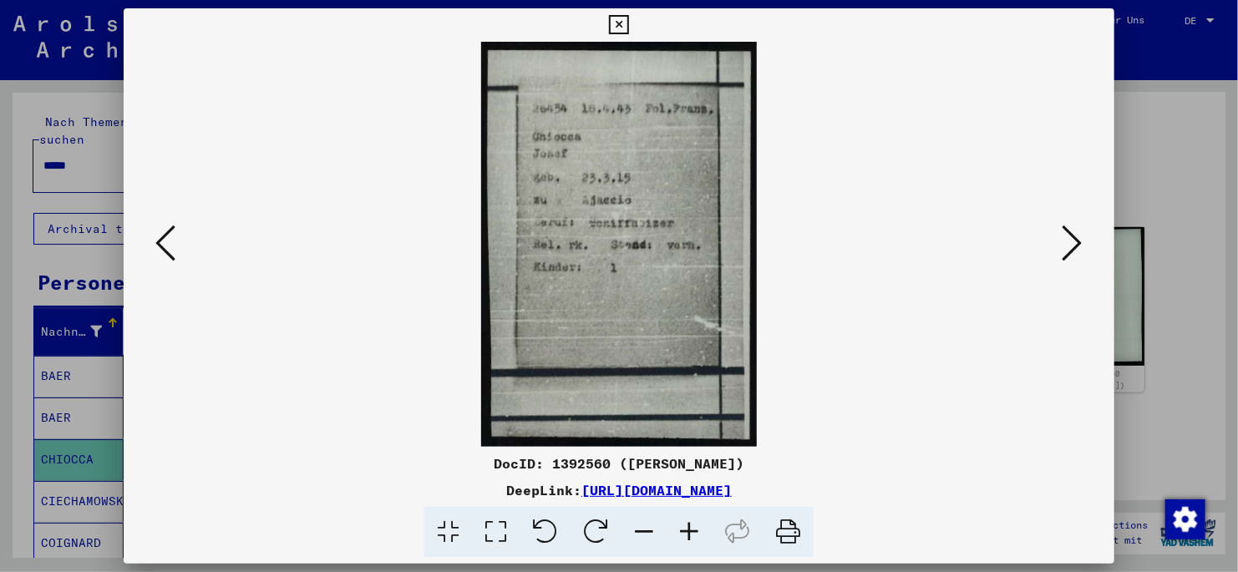
click at [164, 242] on icon at bounding box center [165, 243] width 20 height 40
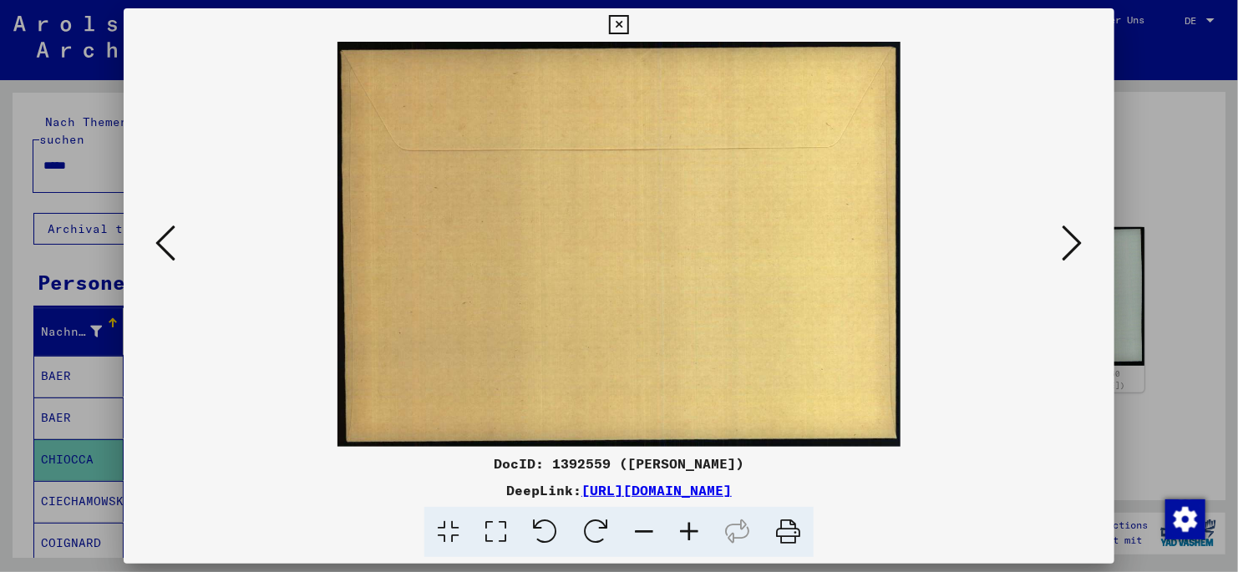
click at [164, 242] on icon at bounding box center [165, 243] width 20 height 40
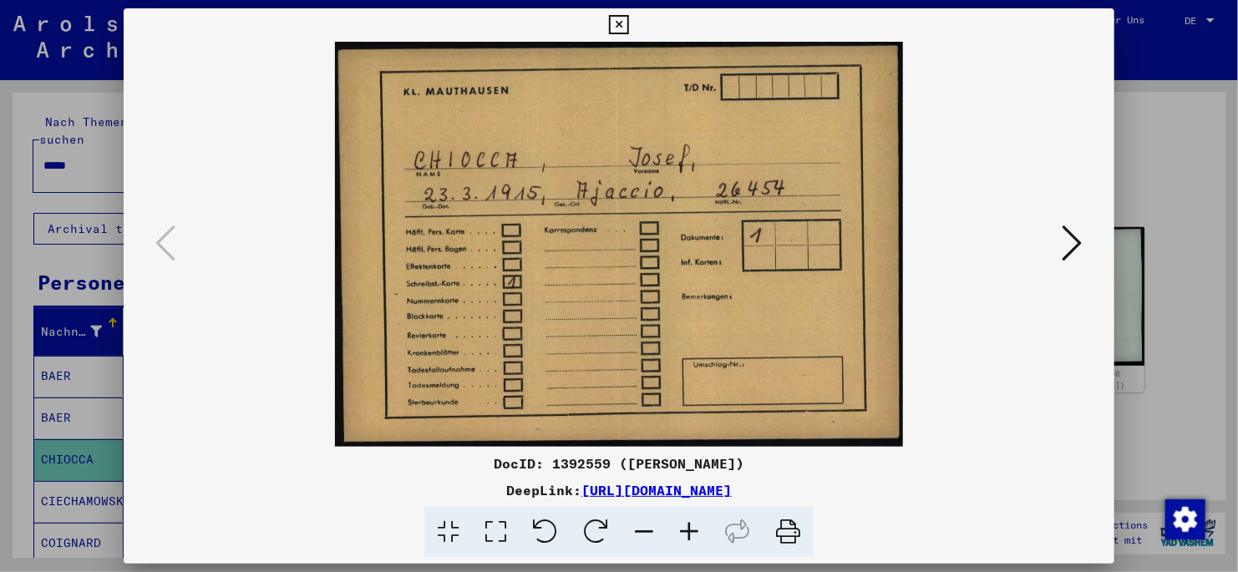
click at [616, 28] on icon at bounding box center [618, 25] width 19 height 20
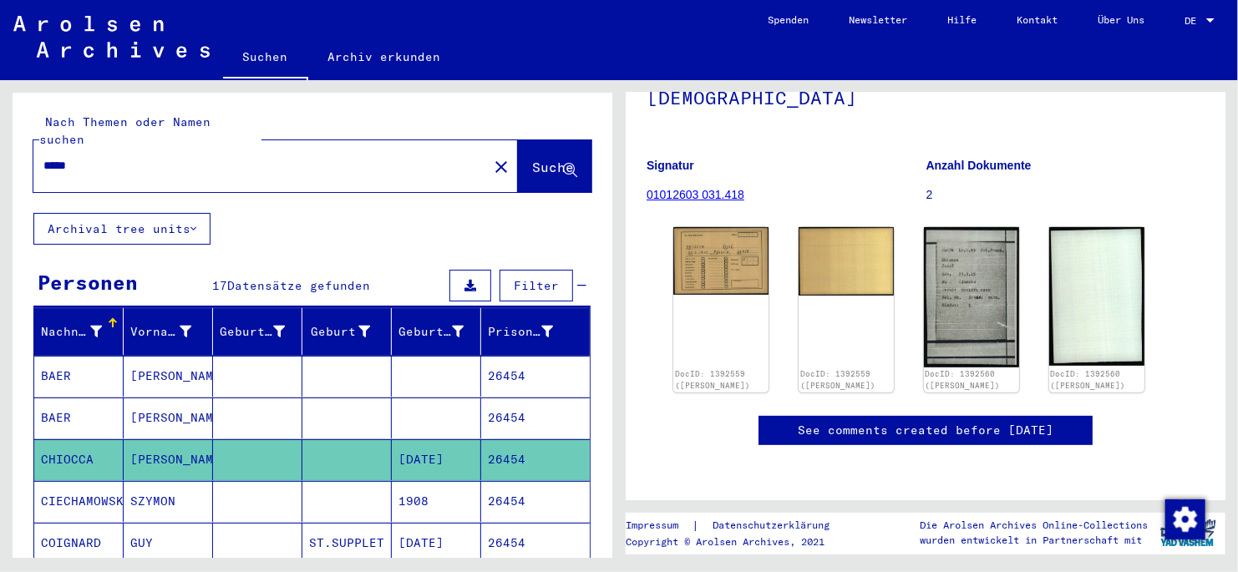
click at [109, 157] on input "*****" at bounding box center [260, 166] width 434 height 18
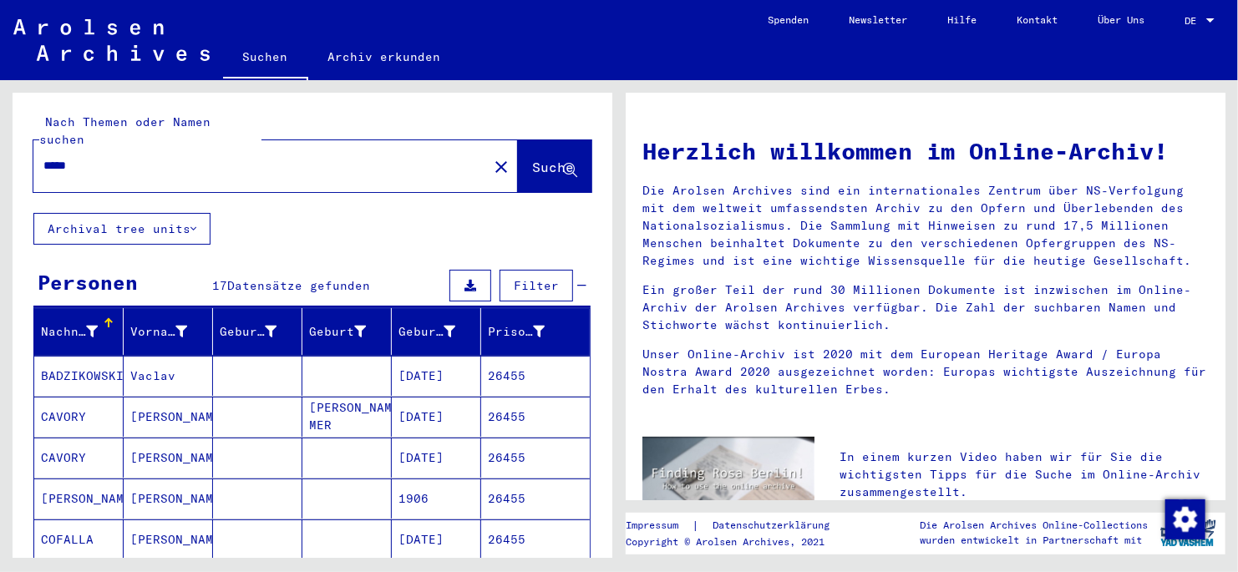
scroll to position [83, 0]
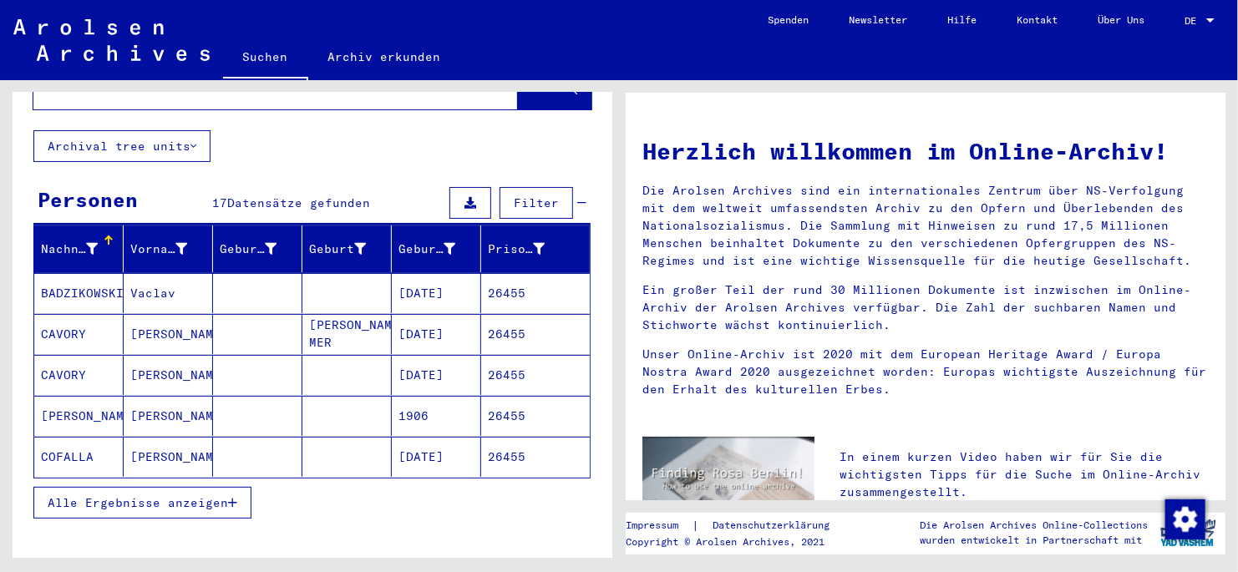
click at [233, 328] on icon "button" at bounding box center [232, 503] width 9 height 12
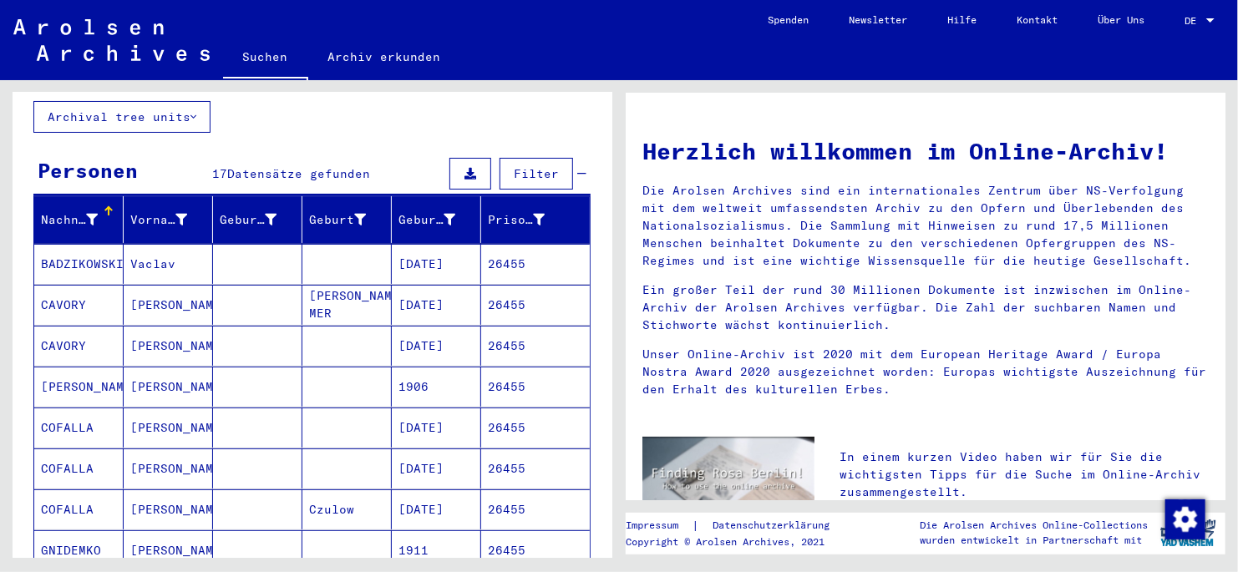
scroll to position [0, 0]
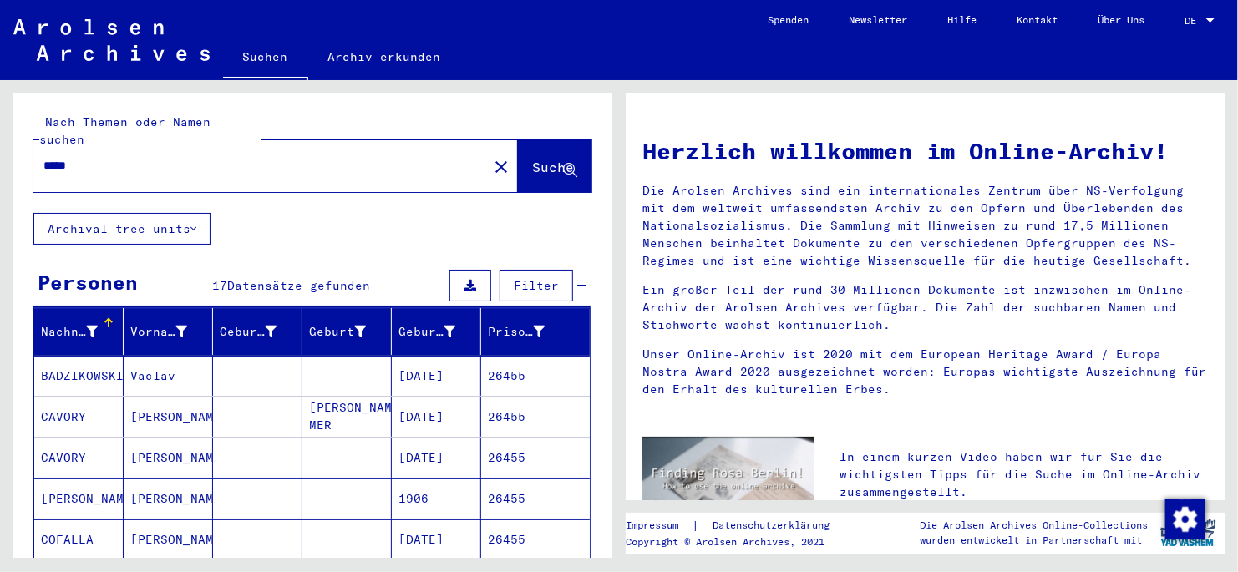
click at [99, 157] on input "*****" at bounding box center [255, 166] width 424 height 18
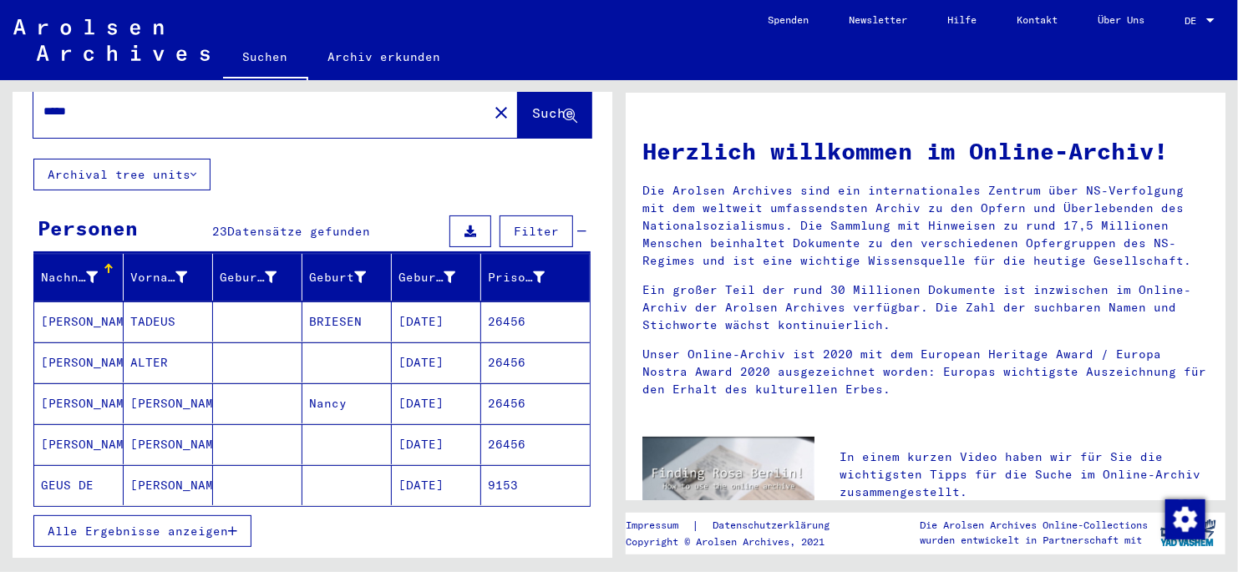
scroll to position [166, 0]
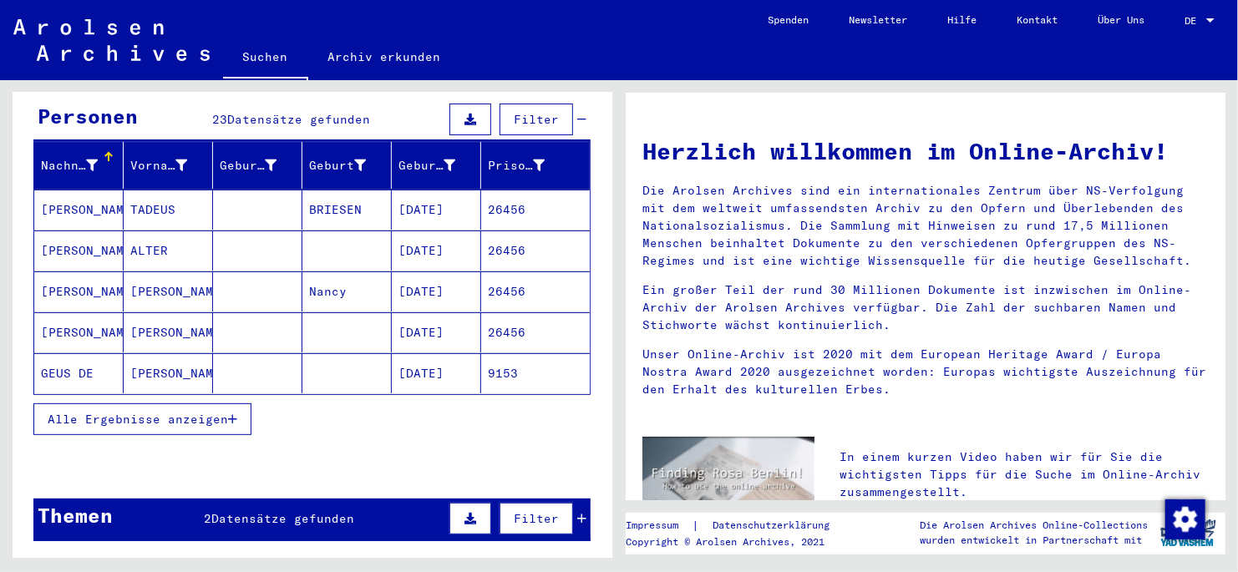
click at [230, 328] on icon "button" at bounding box center [232, 420] width 9 height 12
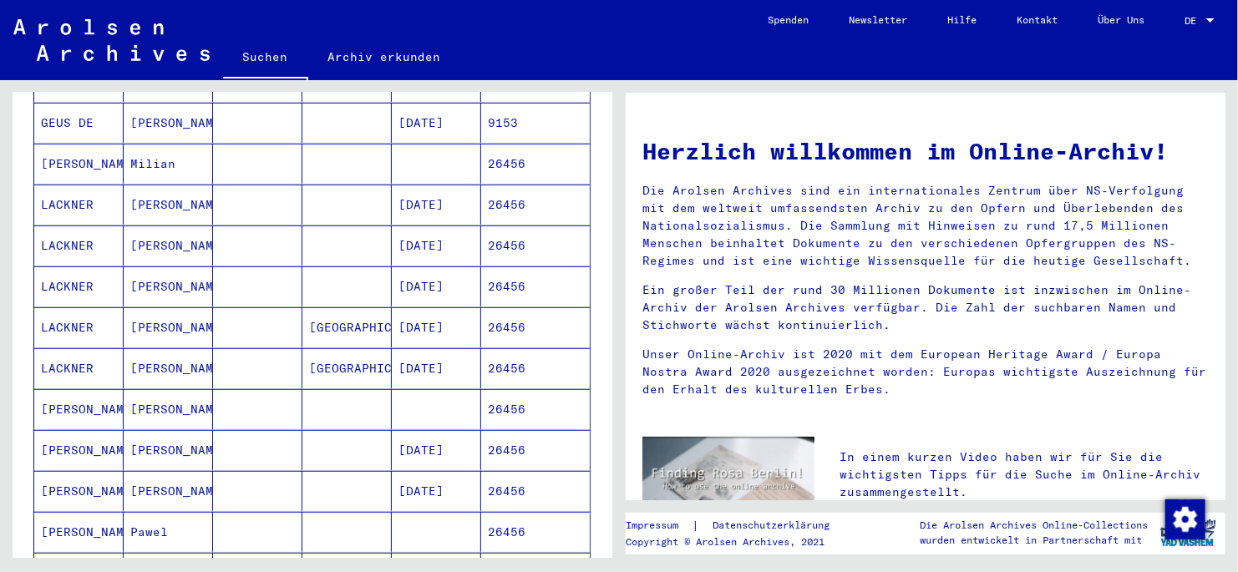
scroll to position [0, 0]
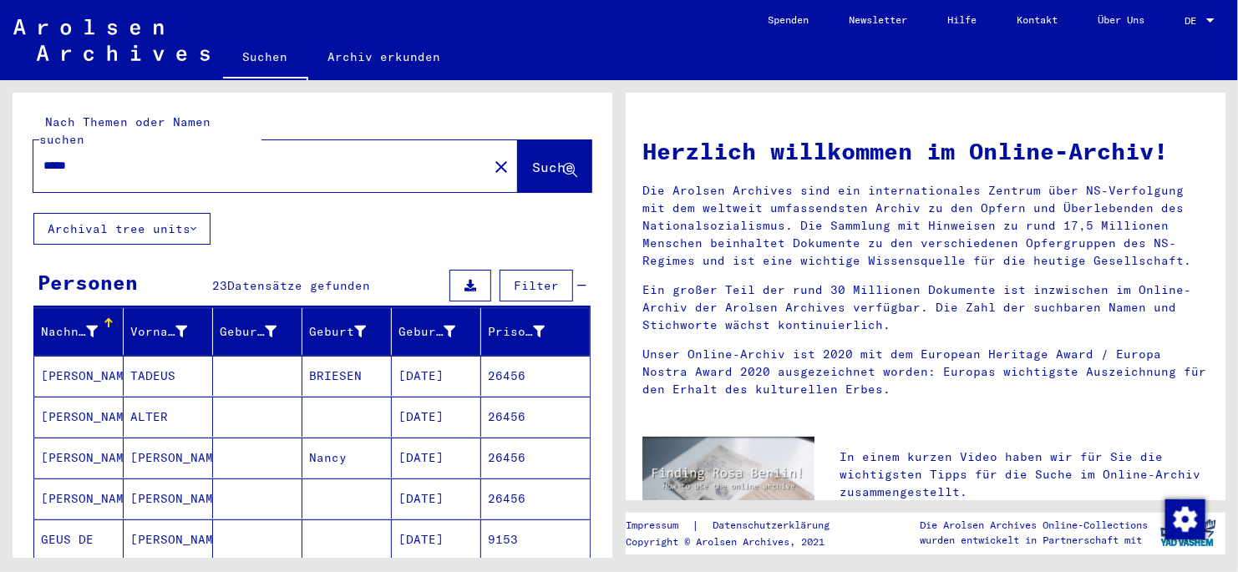
click at [104, 157] on input "*****" at bounding box center [255, 166] width 424 height 18
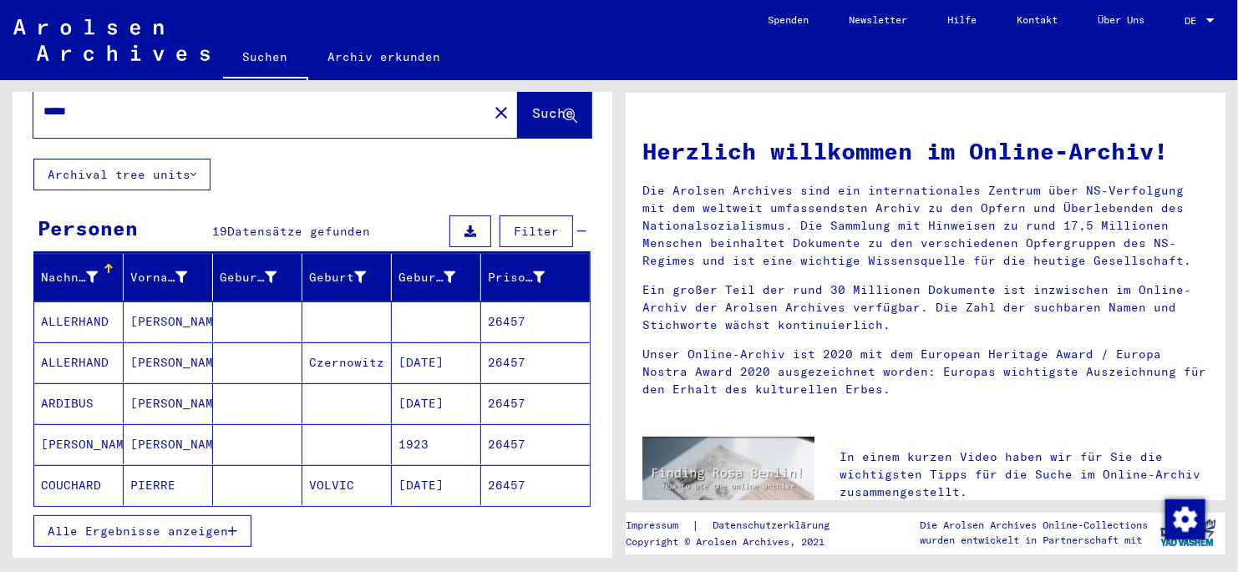
scroll to position [166, 0]
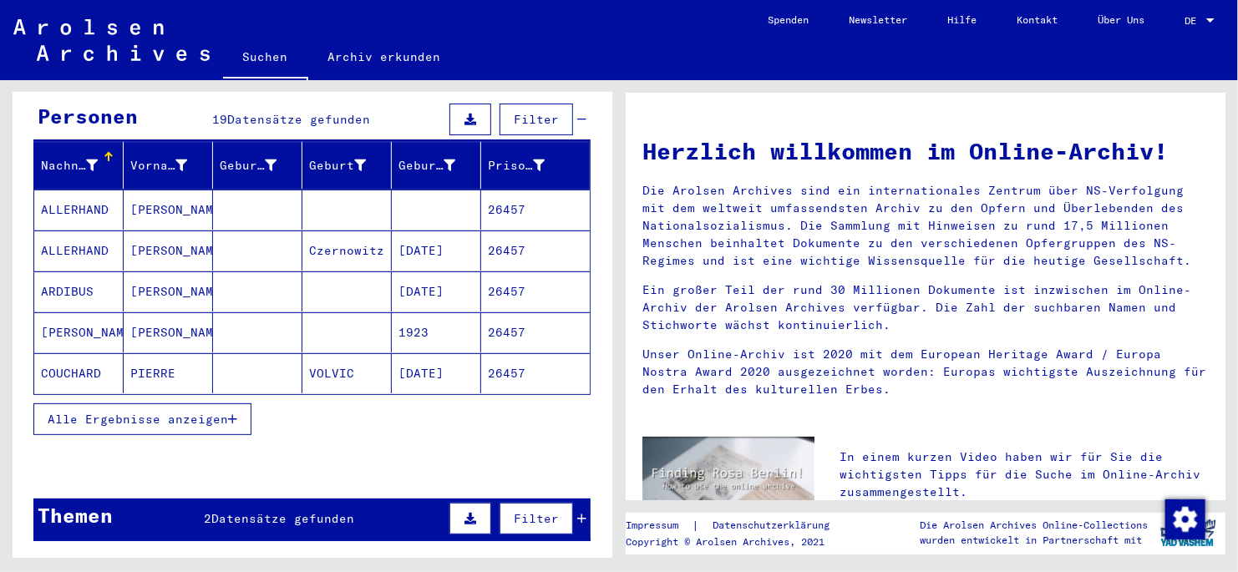
click at [229, 328] on icon "button" at bounding box center [232, 420] width 9 height 12
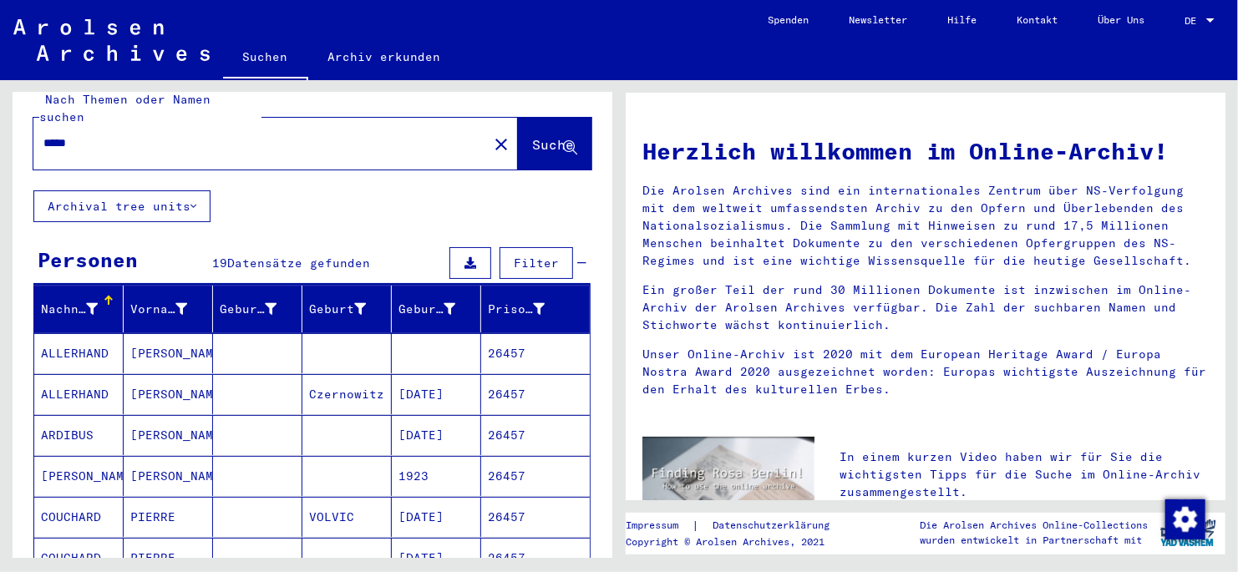
scroll to position [0, 0]
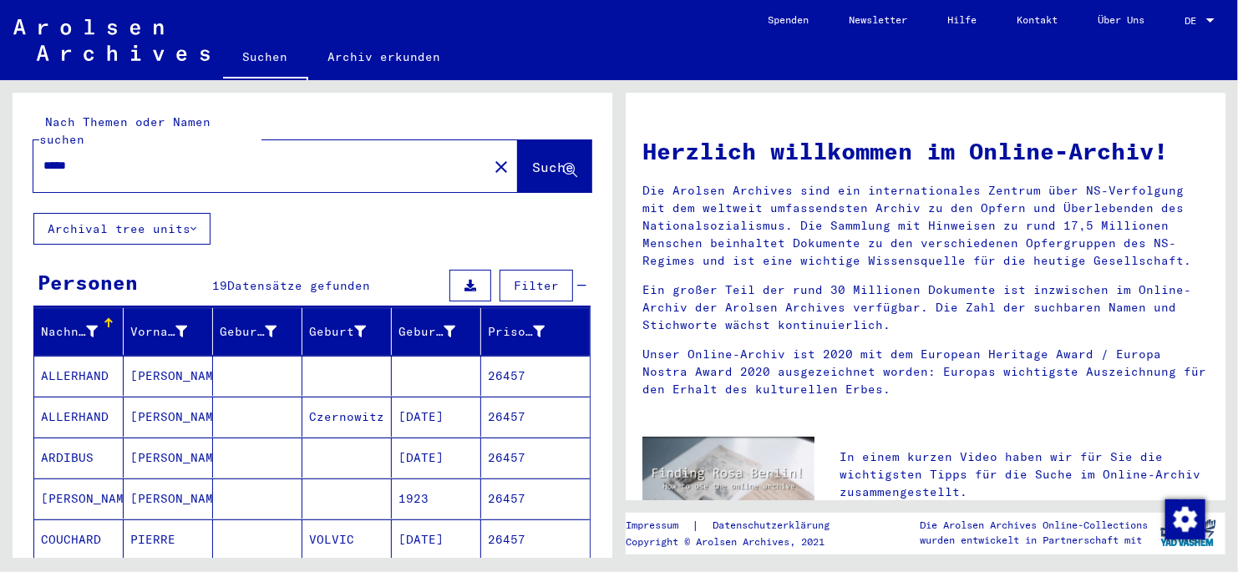
click at [101, 157] on input "*****" at bounding box center [255, 166] width 424 height 18
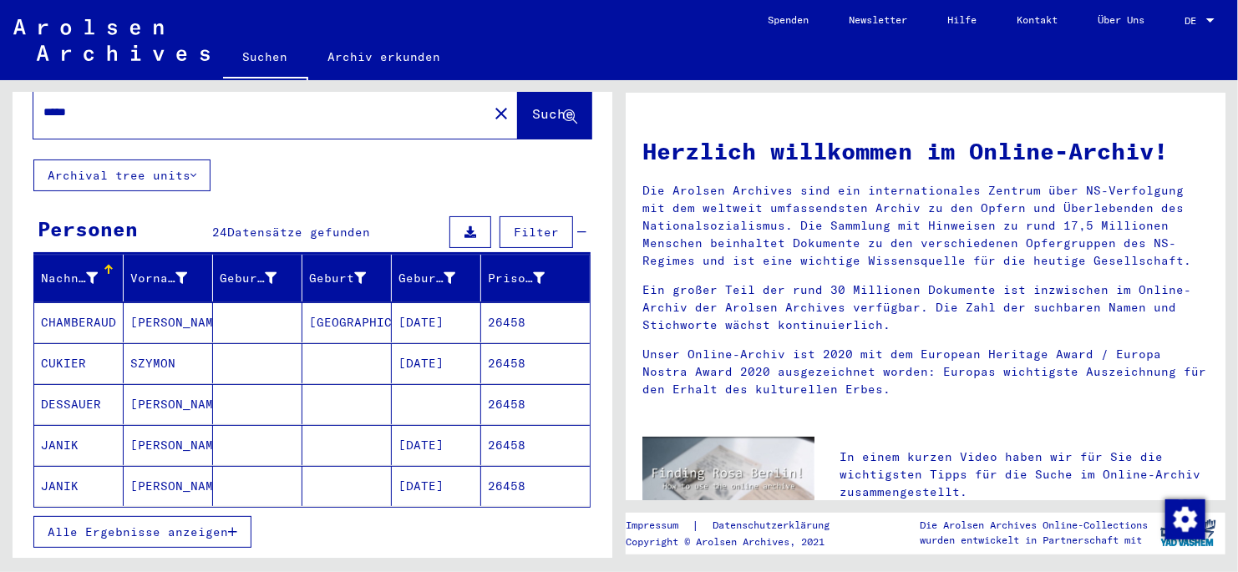
scroll to position [83, 0]
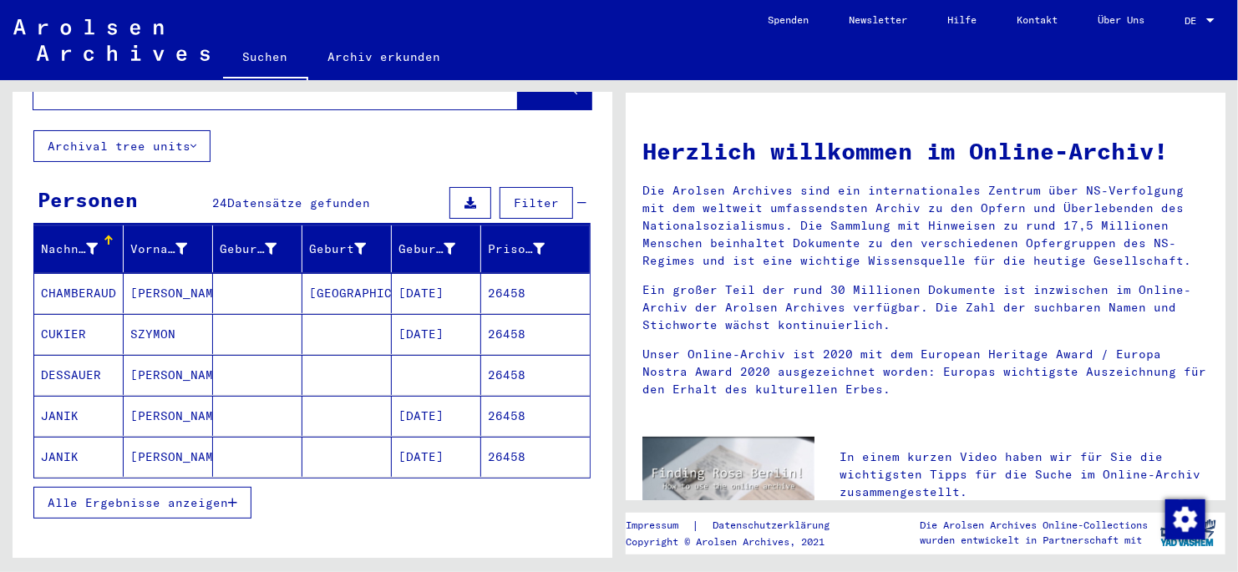
click at [231, 328] on icon "button" at bounding box center [232, 503] width 9 height 12
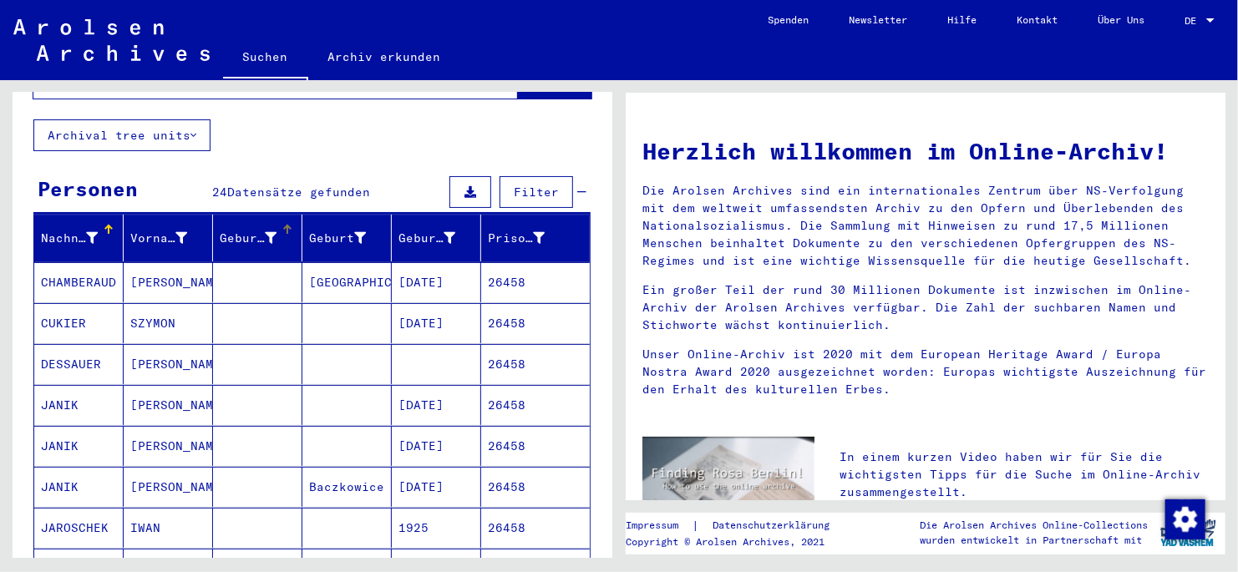
scroll to position [0, 0]
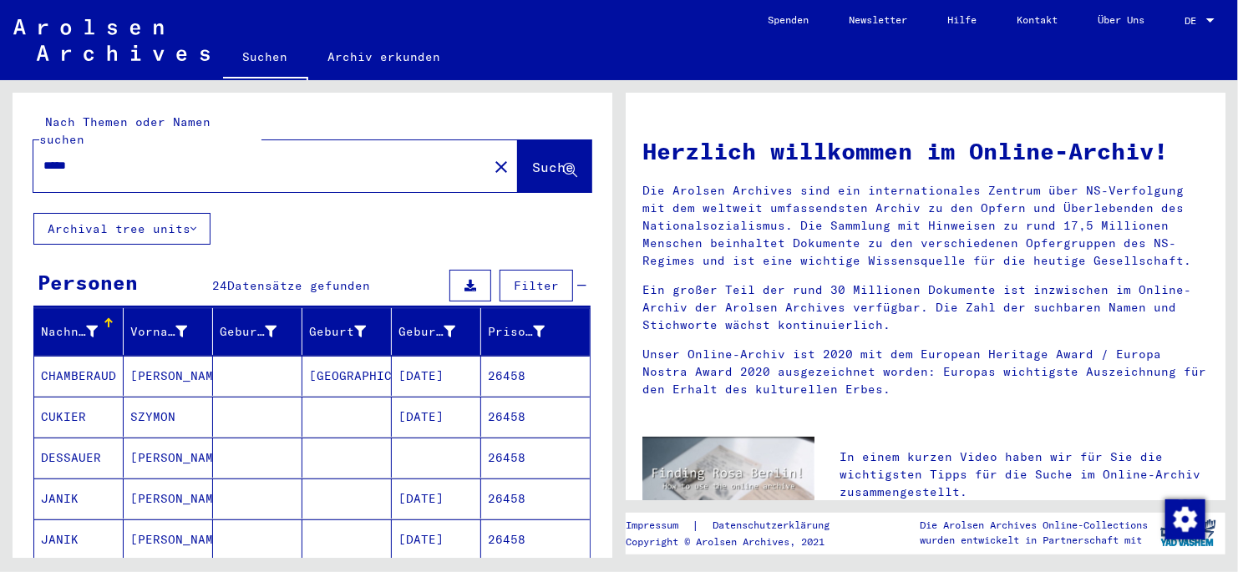
click at [99, 157] on input "*****" at bounding box center [255, 166] width 424 height 18
type input "*****"
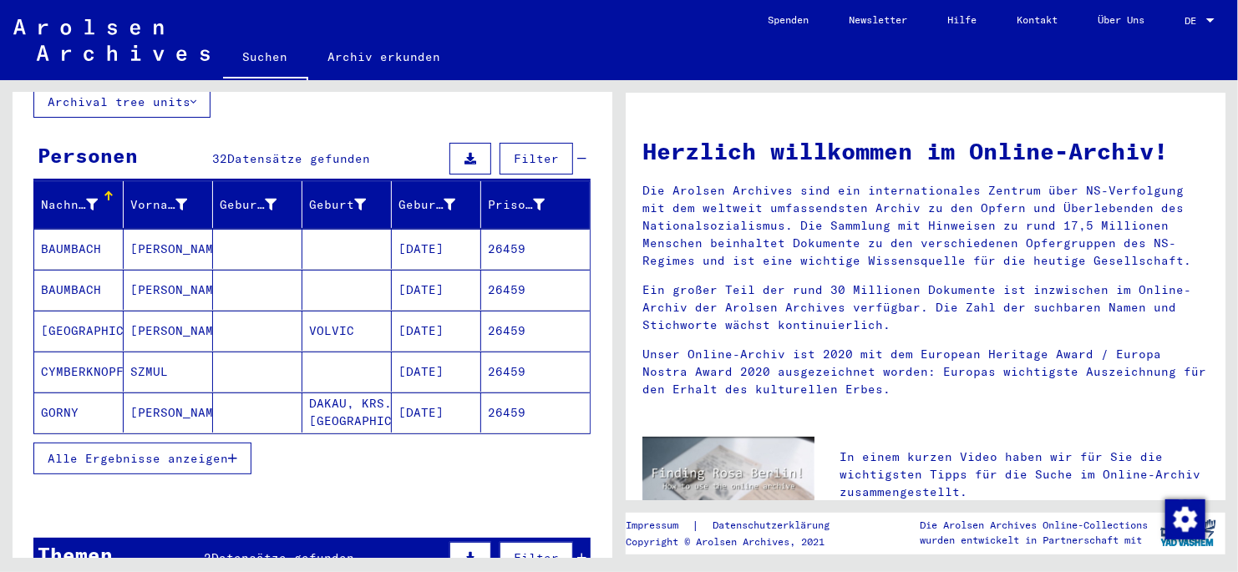
scroll to position [166, 0]
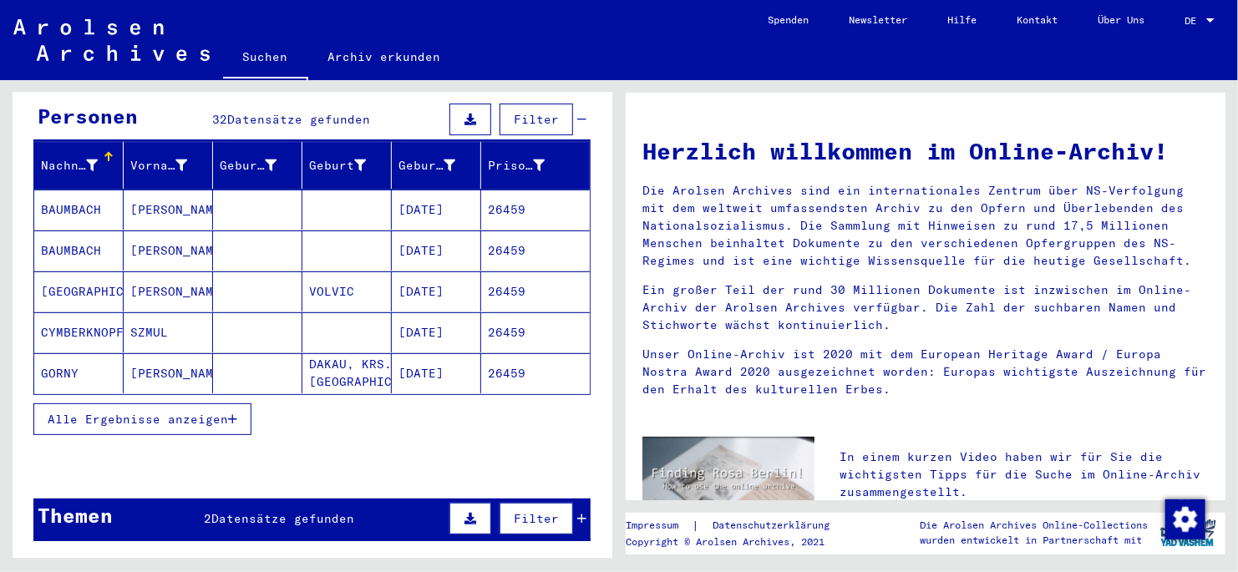
click at [231, 328] on icon "button" at bounding box center [232, 420] width 9 height 12
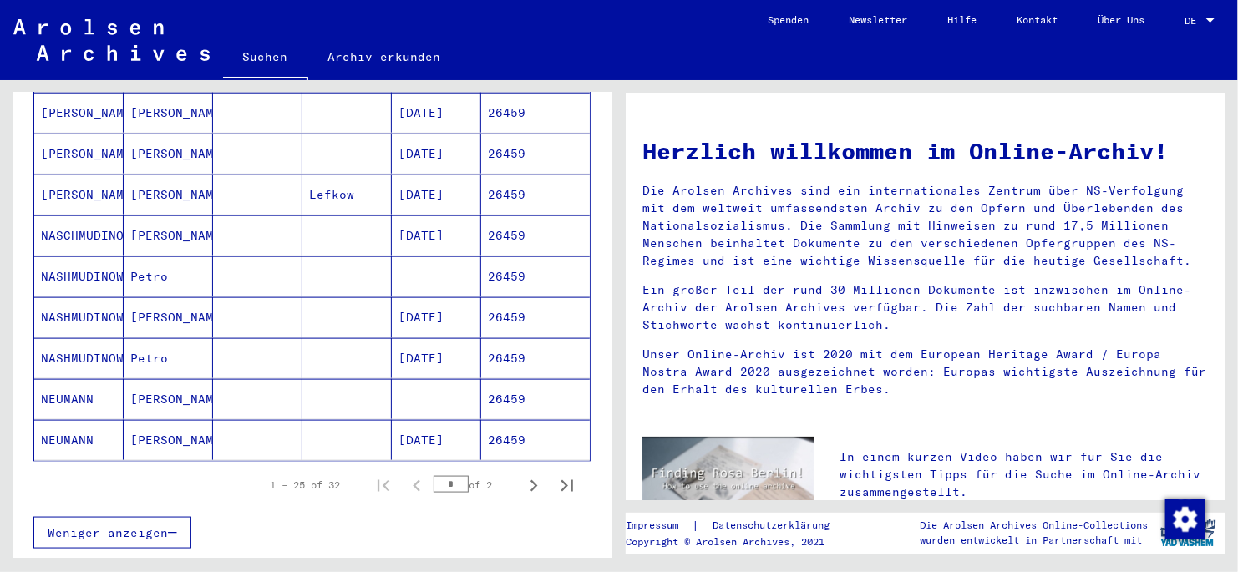
scroll to position [919, 0]
click at [522, 328] on icon "Next page" at bounding box center [533, 485] width 23 height 23
type input "*"
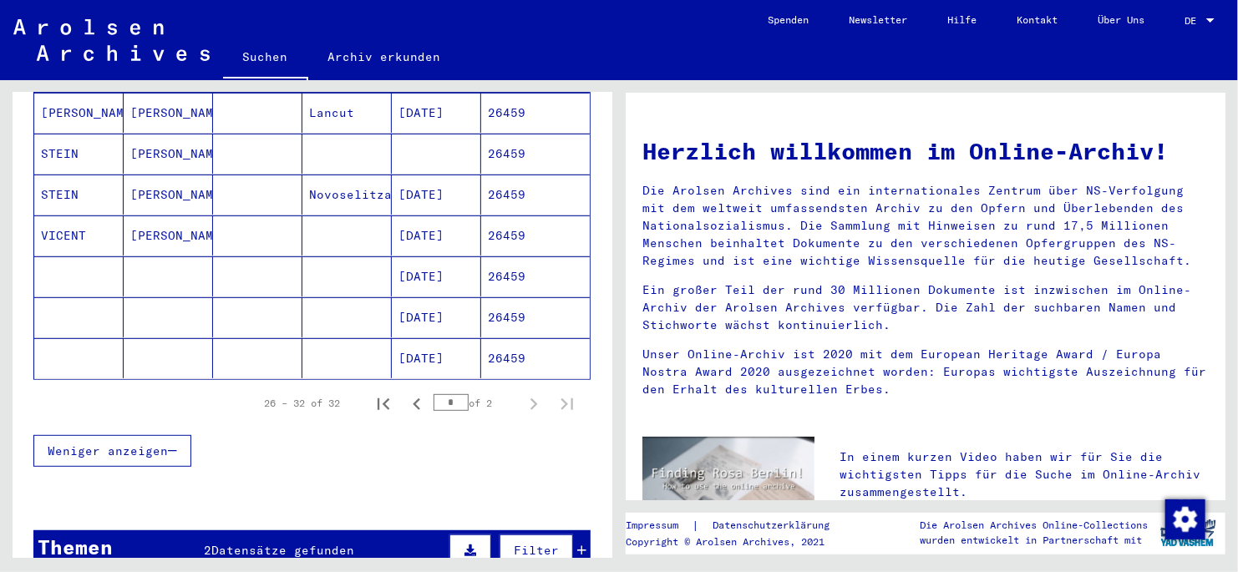
scroll to position [0, 0]
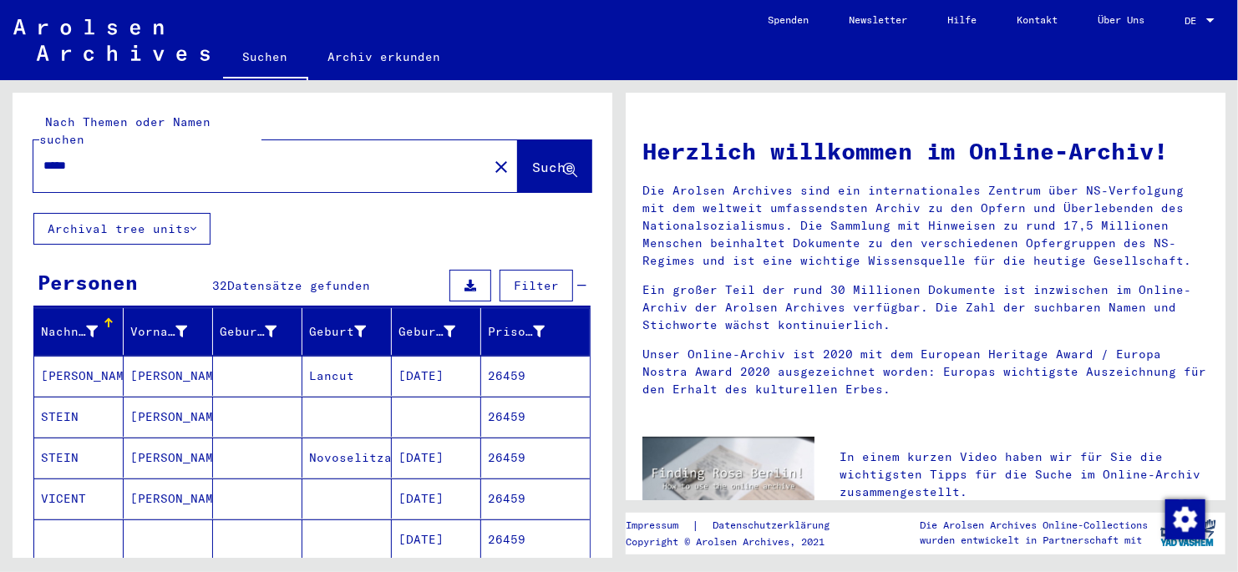
click at [99, 157] on input "*****" at bounding box center [255, 166] width 424 height 18
type input "*****"
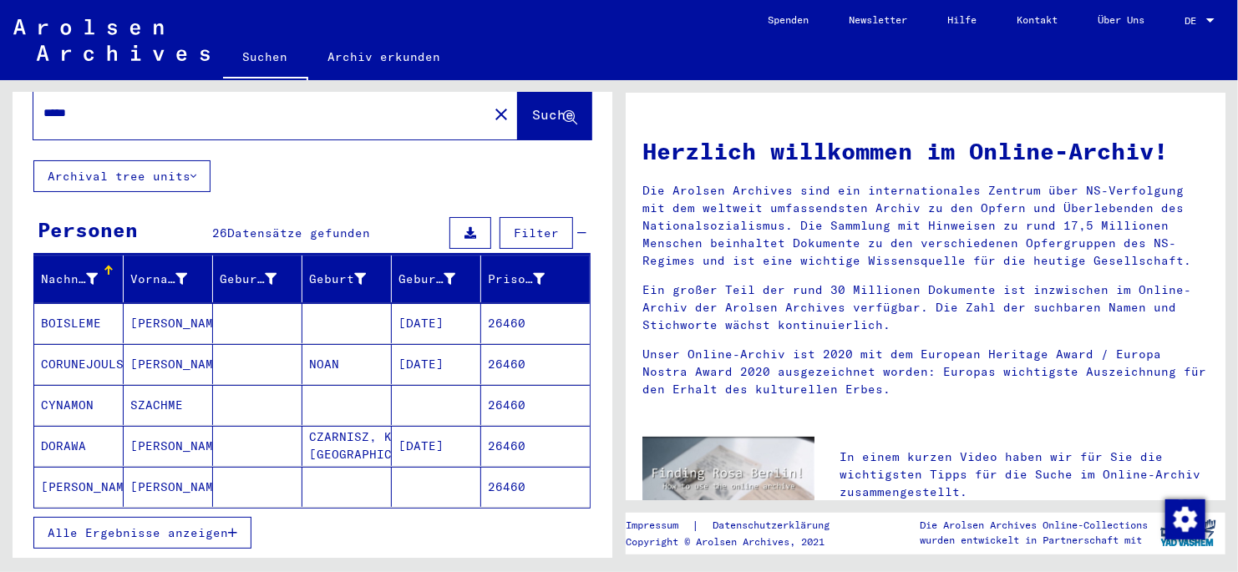
scroll to position [83, 0]
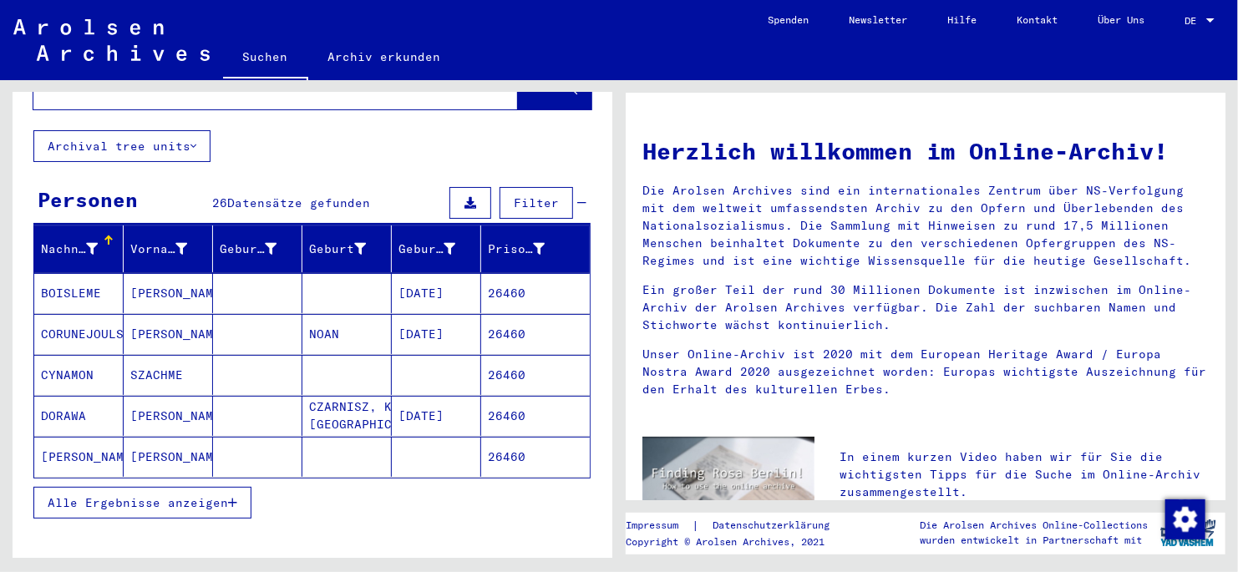
click at [232, 328] on icon "button" at bounding box center [232, 503] width 9 height 12
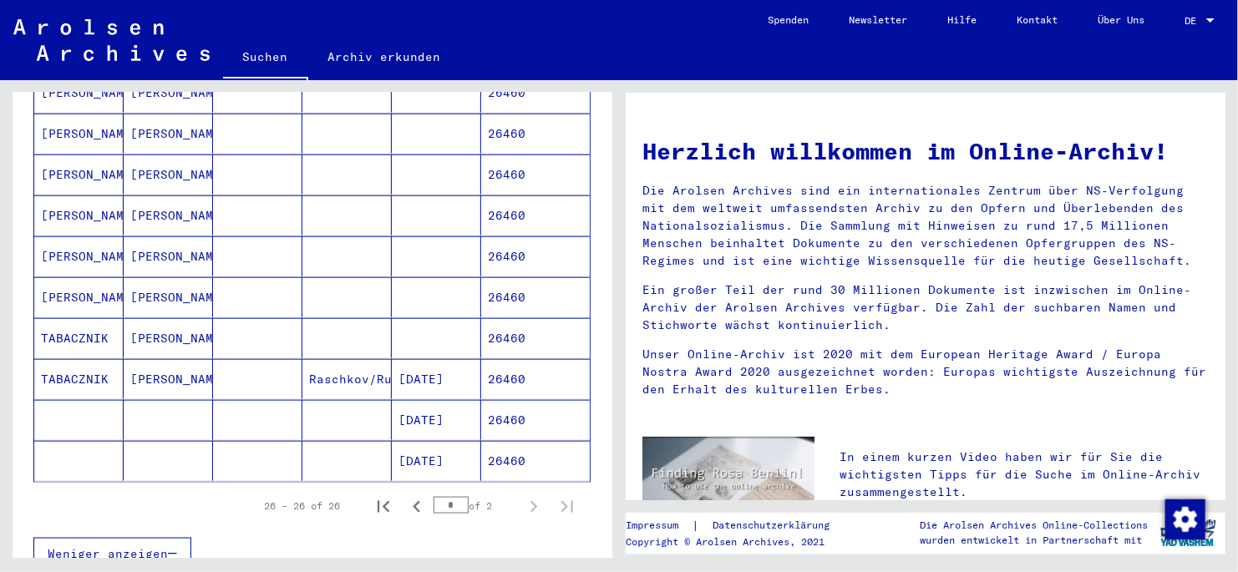
scroll to position [919, 0]
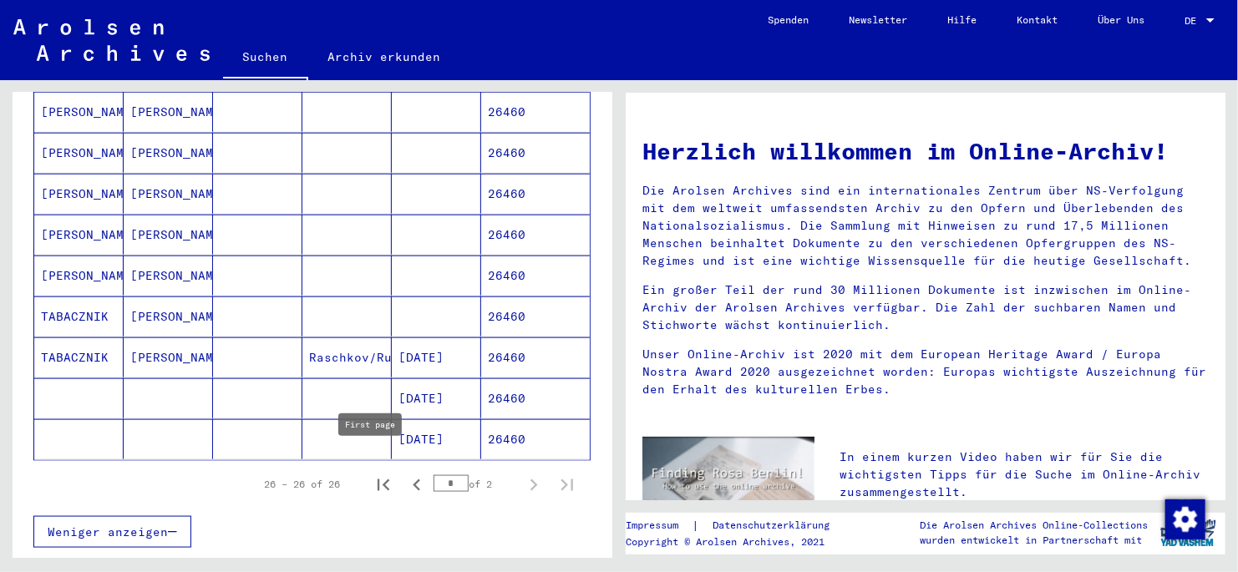
click at [373, 328] on icon "First page" at bounding box center [383, 485] width 23 height 23
click at [531, 328] on icon "Next page" at bounding box center [535, 486] width 8 height 12
type input "*"
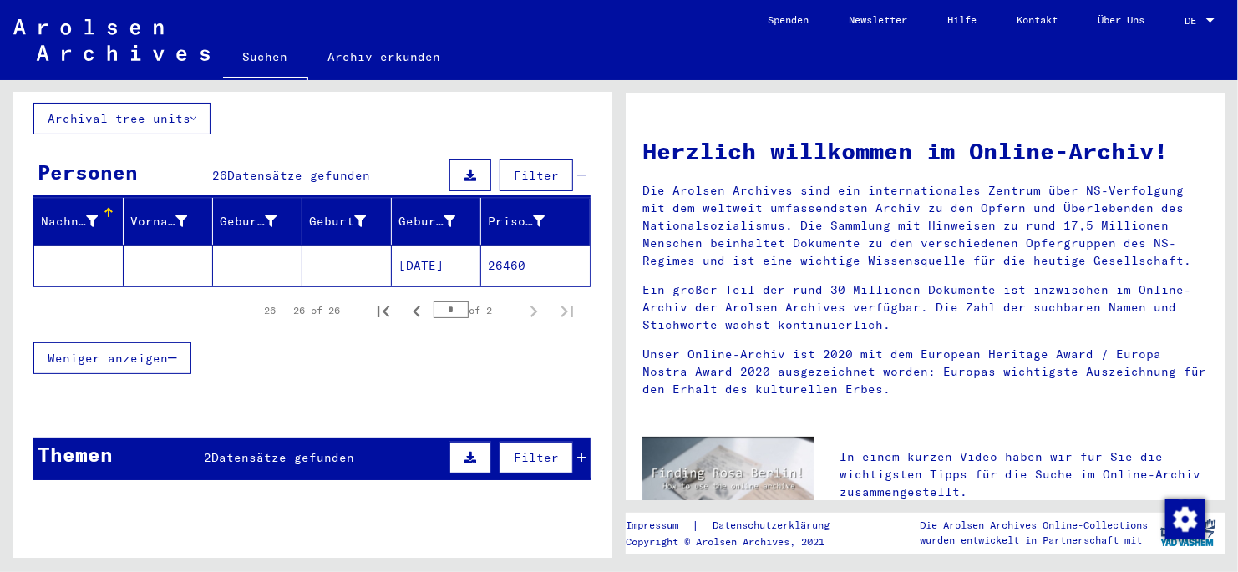
scroll to position [0, 0]
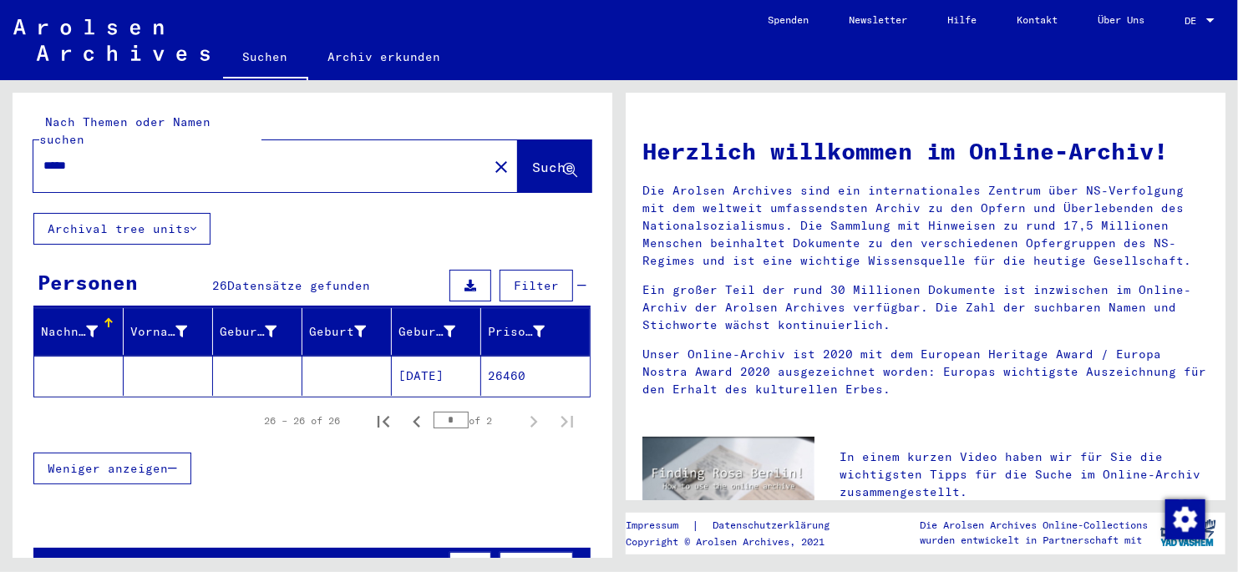
click at [99, 157] on input "*****" at bounding box center [255, 166] width 424 height 18
type input "*****"
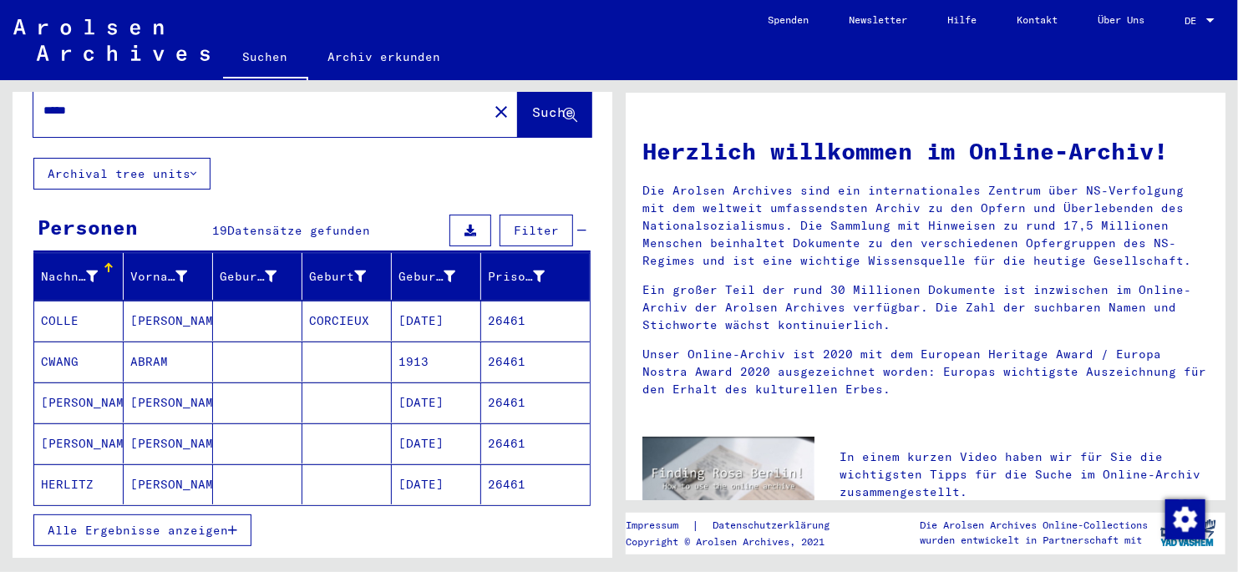
scroll to position [166, 0]
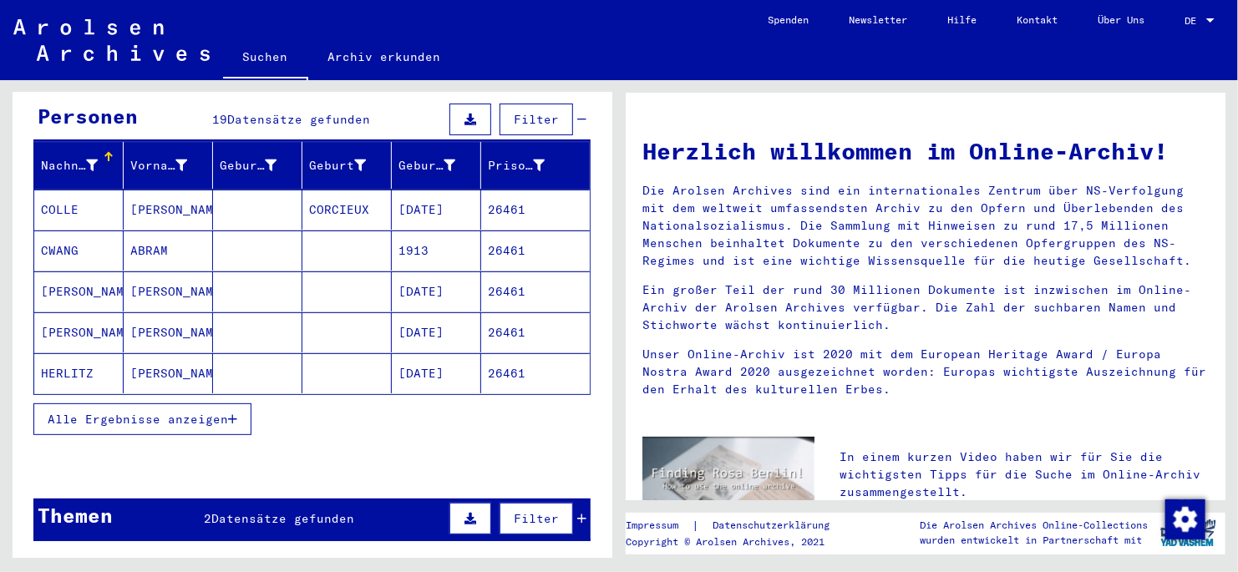
click at [233, 328] on icon "button" at bounding box center [232, 420] width 9 height 12
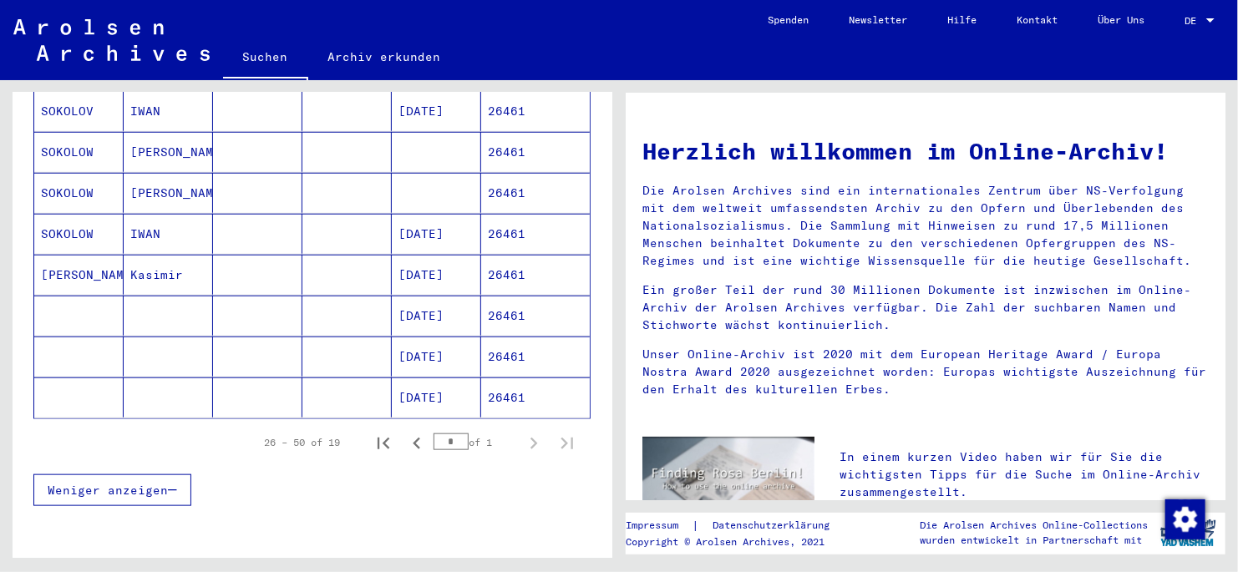
scroll to position [751, 0]
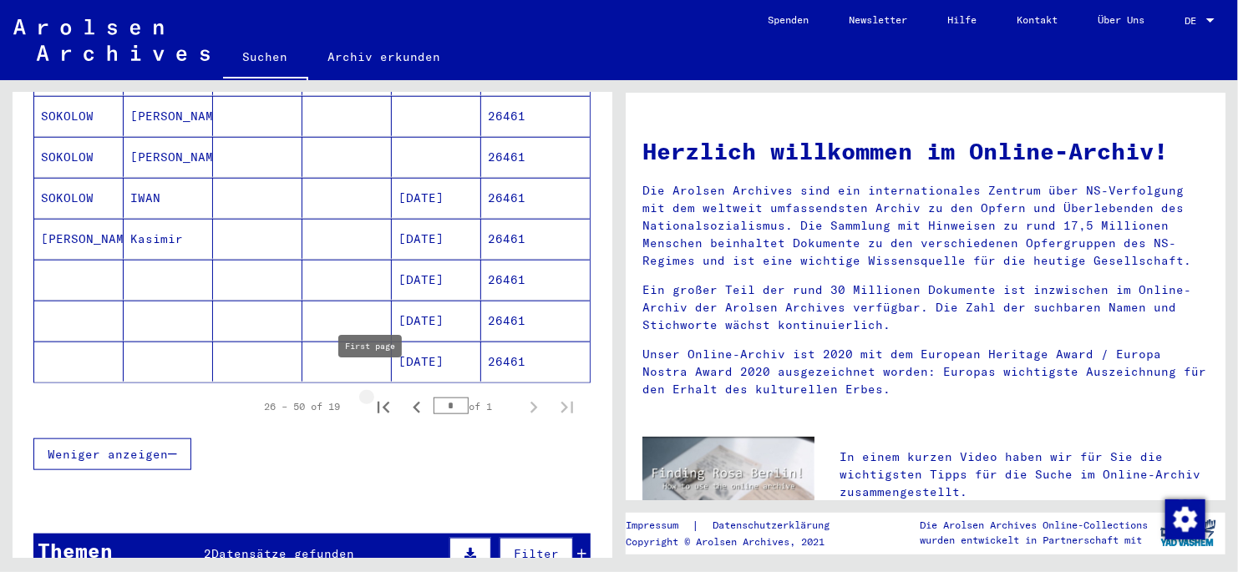
click at [372, 328] on icon "First page" at bounding box center [383, 407] width 23 height 23
type input "*"
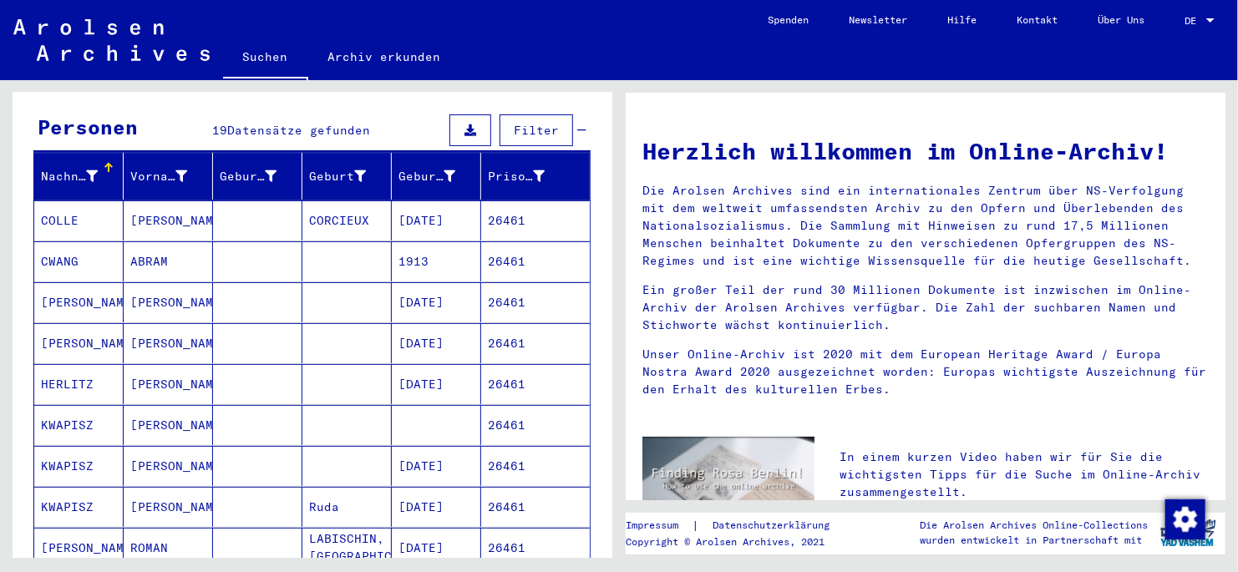
scroll to position [0, 0]
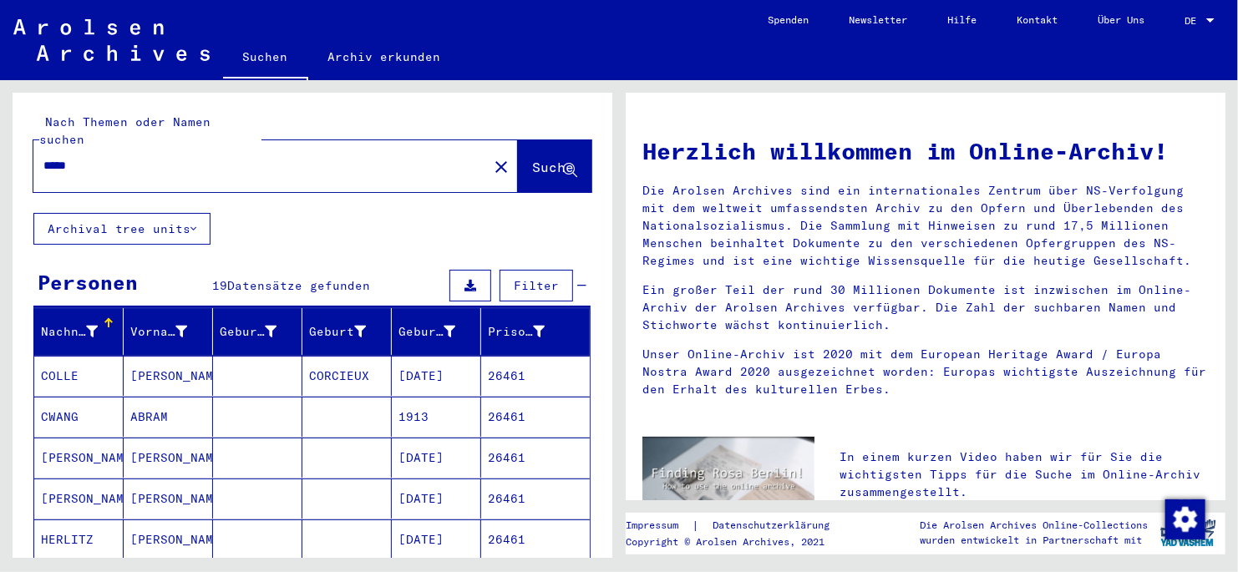
click at [103, 157] on input "*****" at bounding box center [255, 166] width 424 height 18
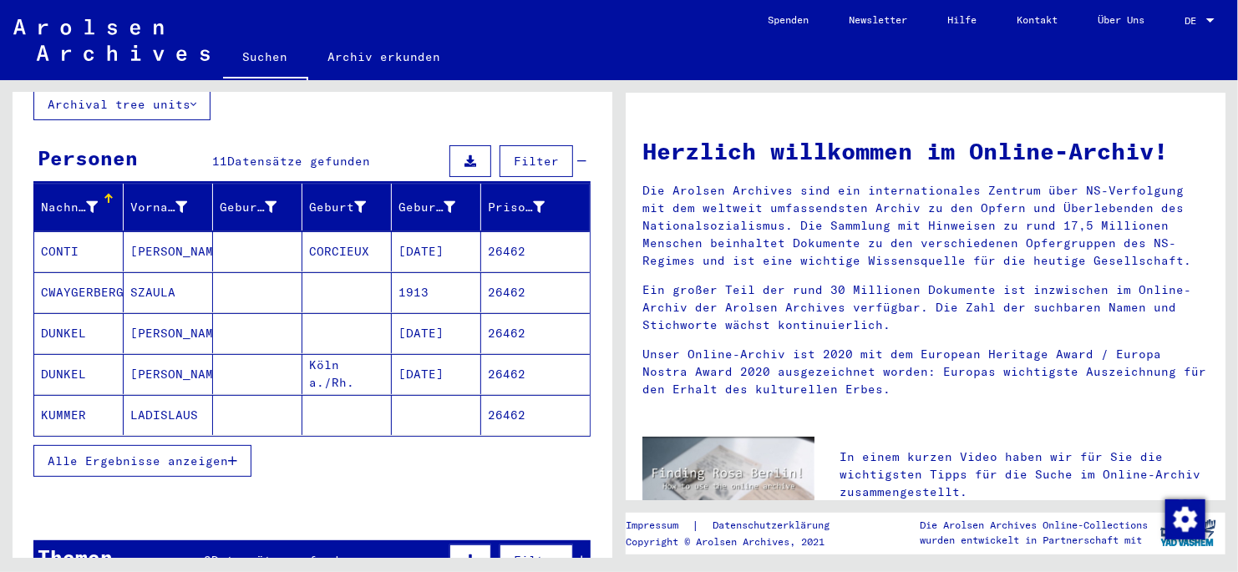
scroll to position [166, 0]
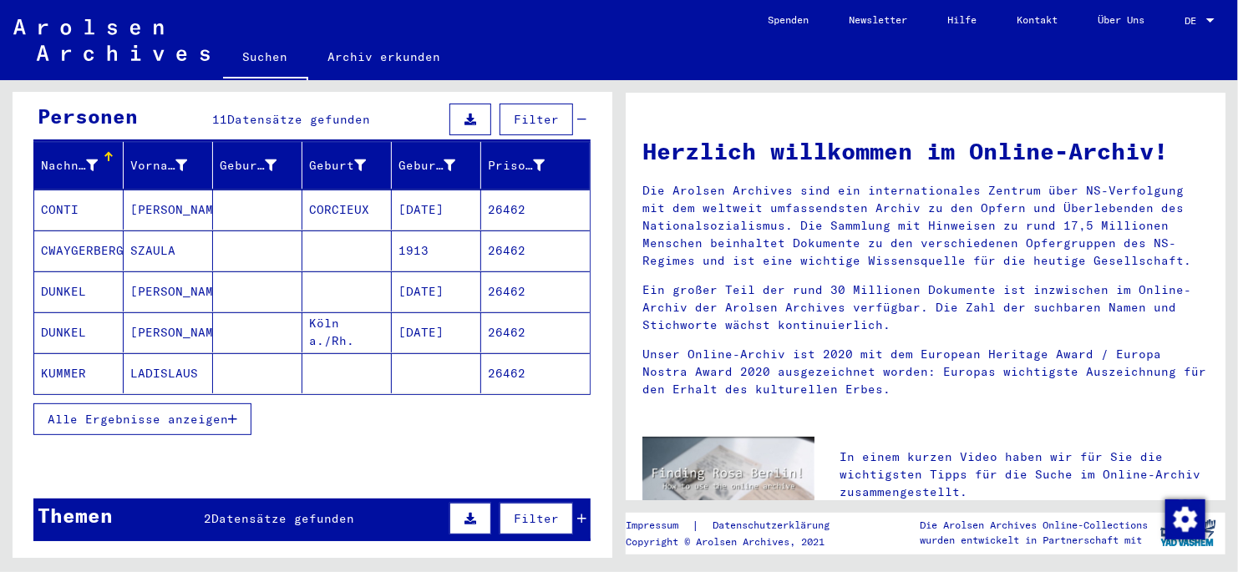
click at [235, 328] on icon "button" at bounding box center [232, 420] width 9 height 12
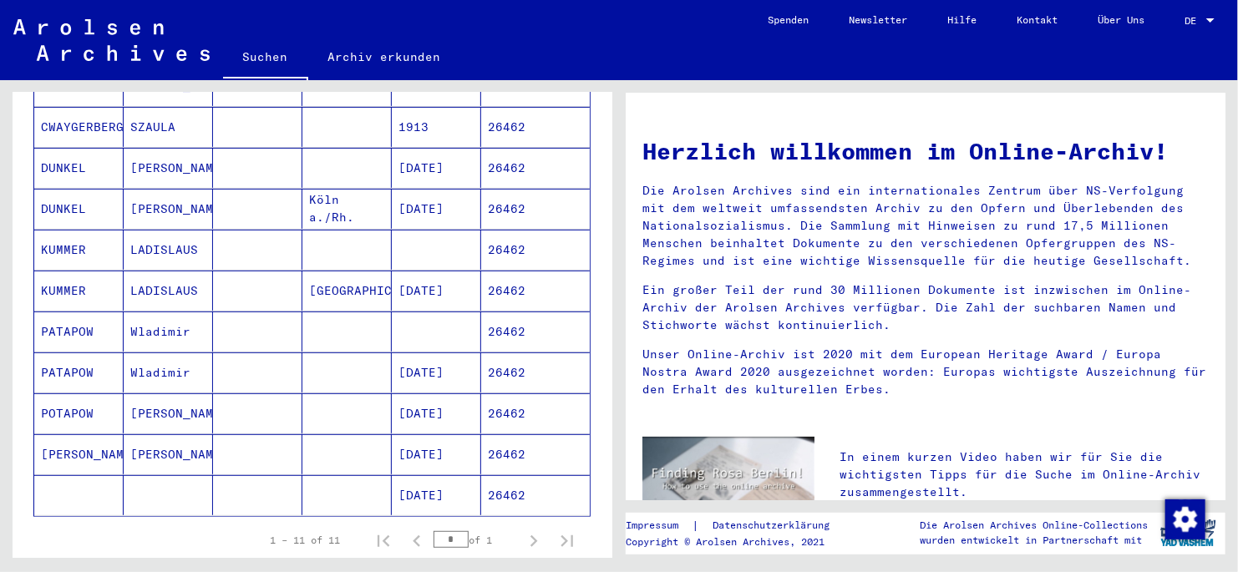
scroll to position [251, 0]
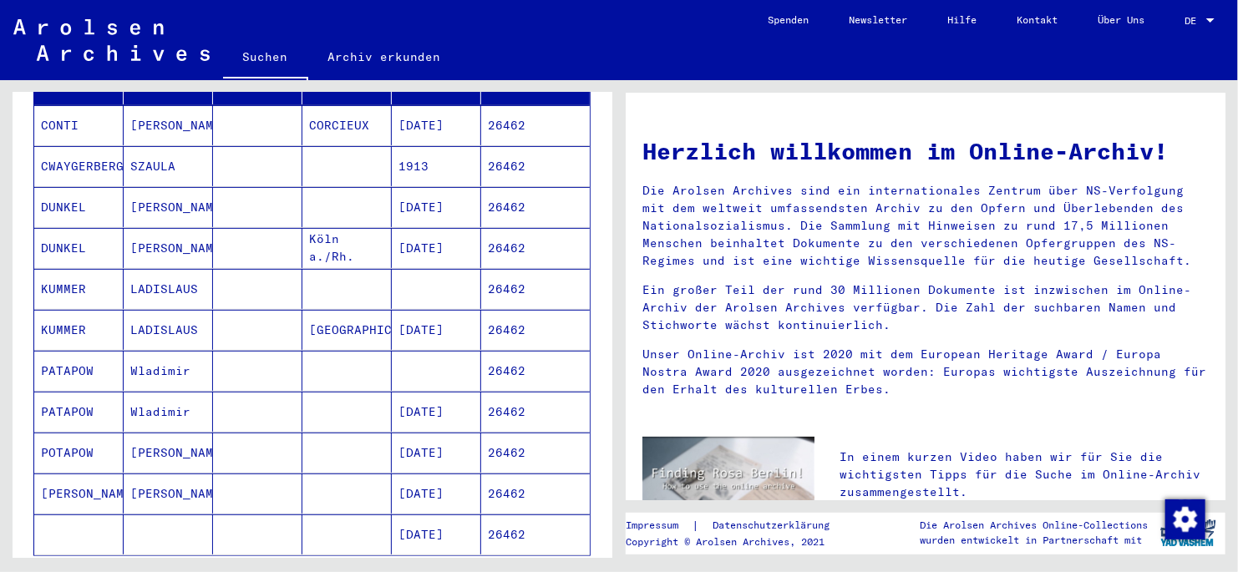
click at [77, 328] on mat-cell "POTAPOW" at bounding box center [78, 453] width 89 height 40
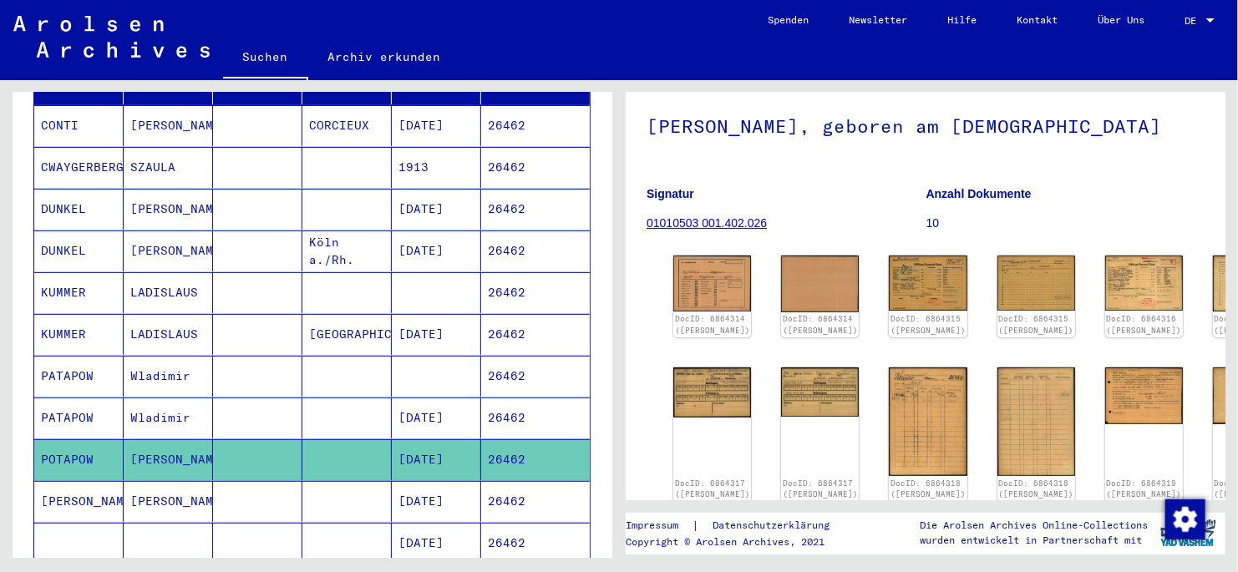
scroll to position [166, 0]
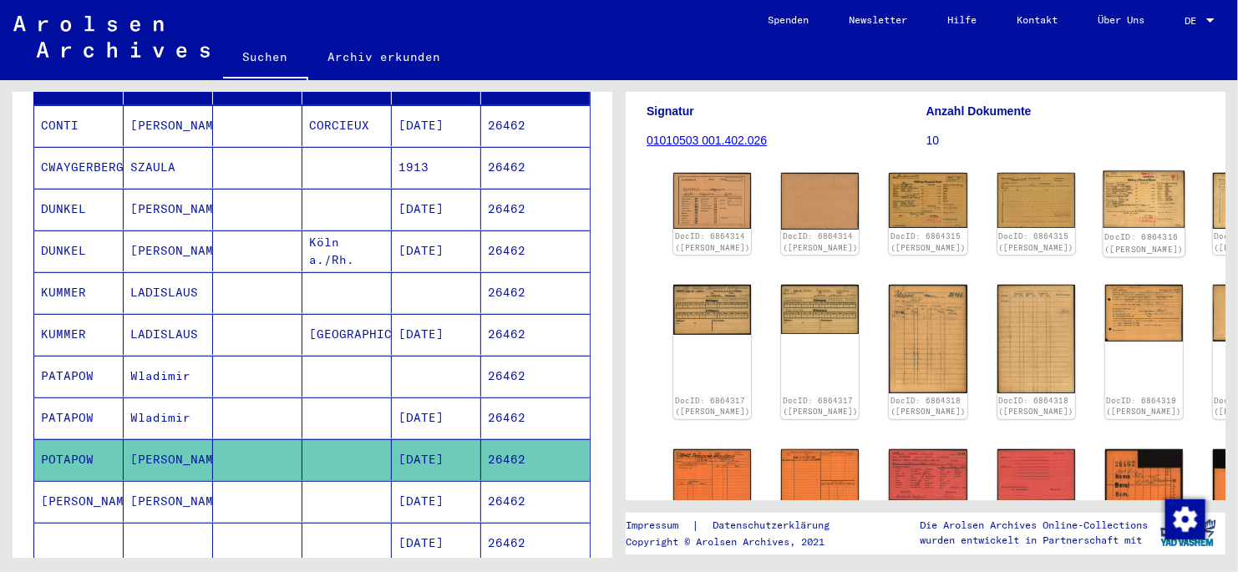
click at [858, 229] on img at bounding box center [1144, 200] width 82 height 58
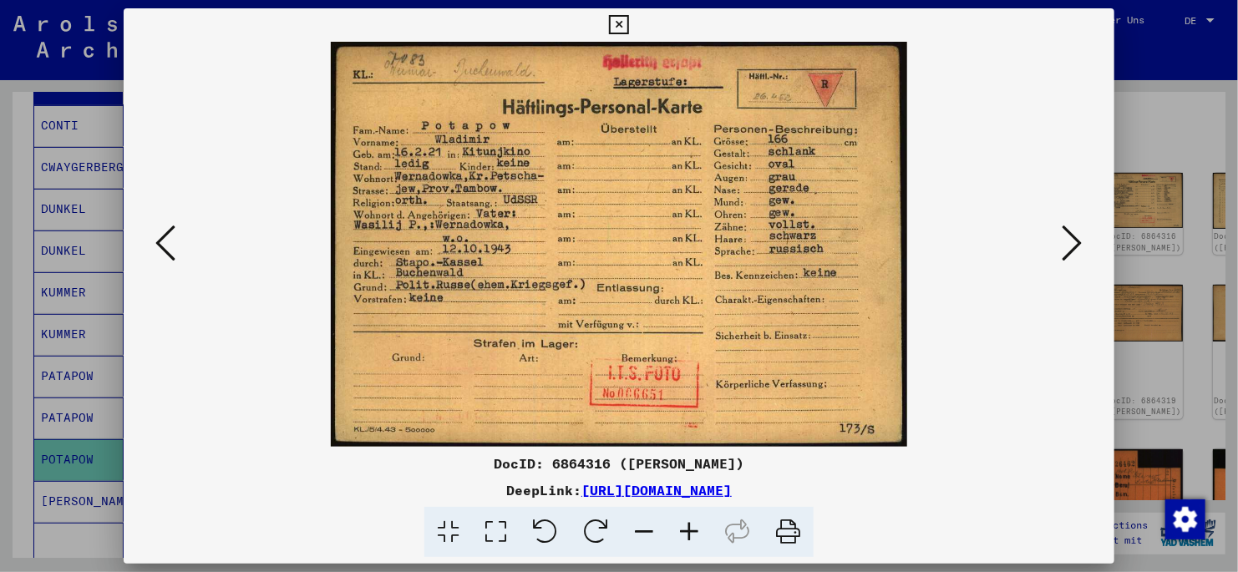
click at [858, 243] on icon at bounding box center [1073, 243] width 20 height 40
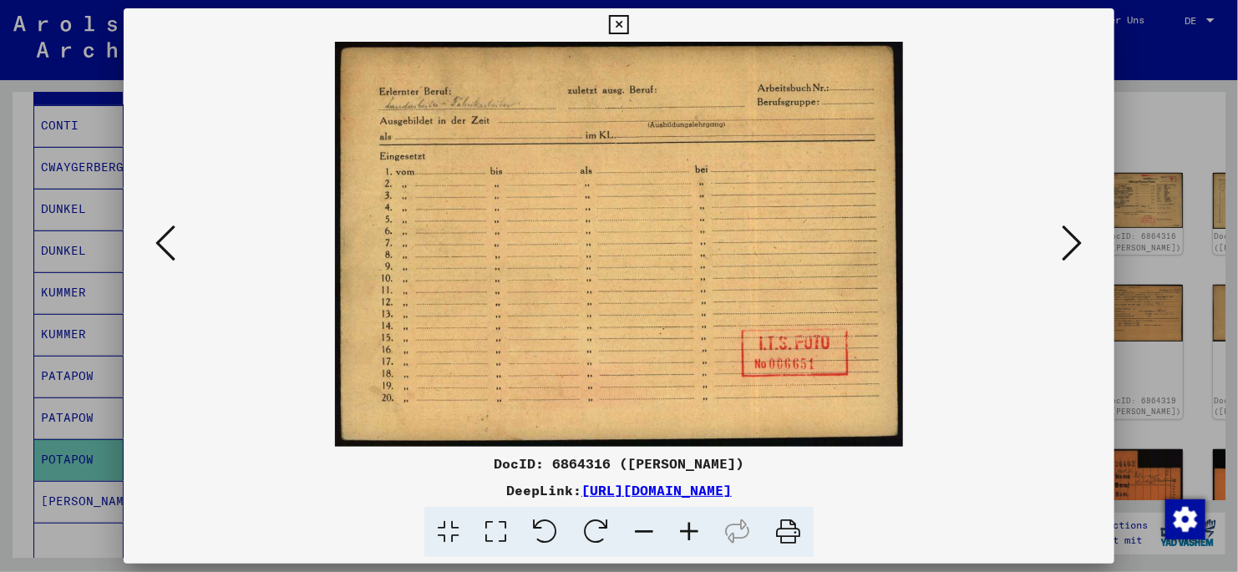
click at [858, 247] on icon at bounding box center [1073, 243] width 20 height 40
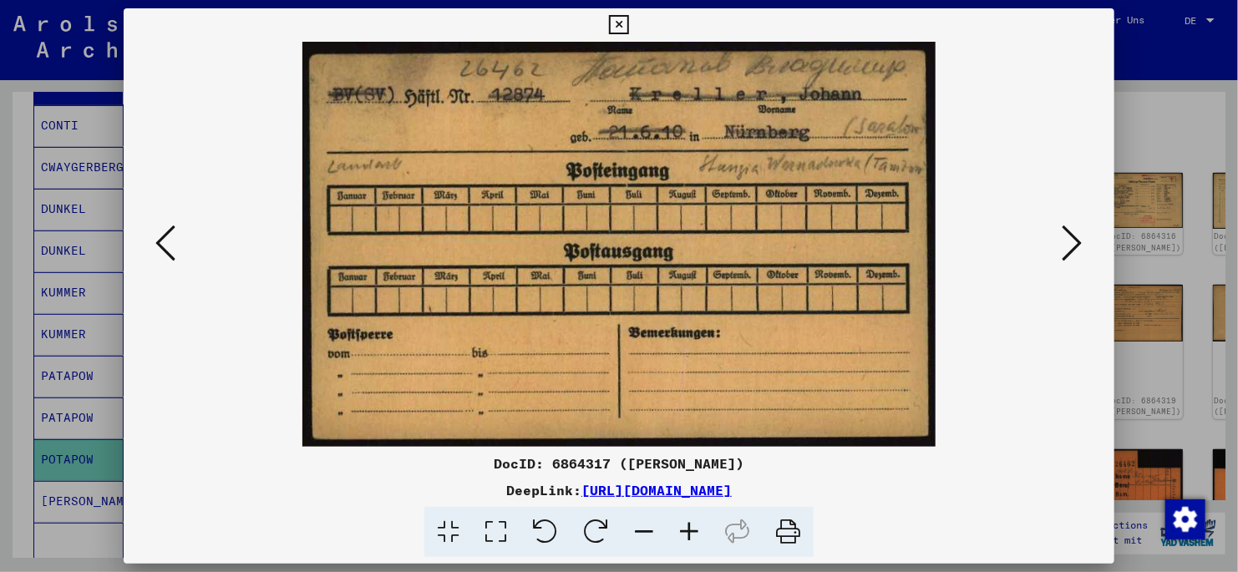
click at [858, 248] on div at bounding box center [619, 244] width 991 height 405
drag, startPoint x: 1075, startPoint y: 241, endPoint x: 1072, endPoint y: 251, distance: 10.3
click at [858, 251] on icon at bounding box center [1073, 243] width 20 height 40
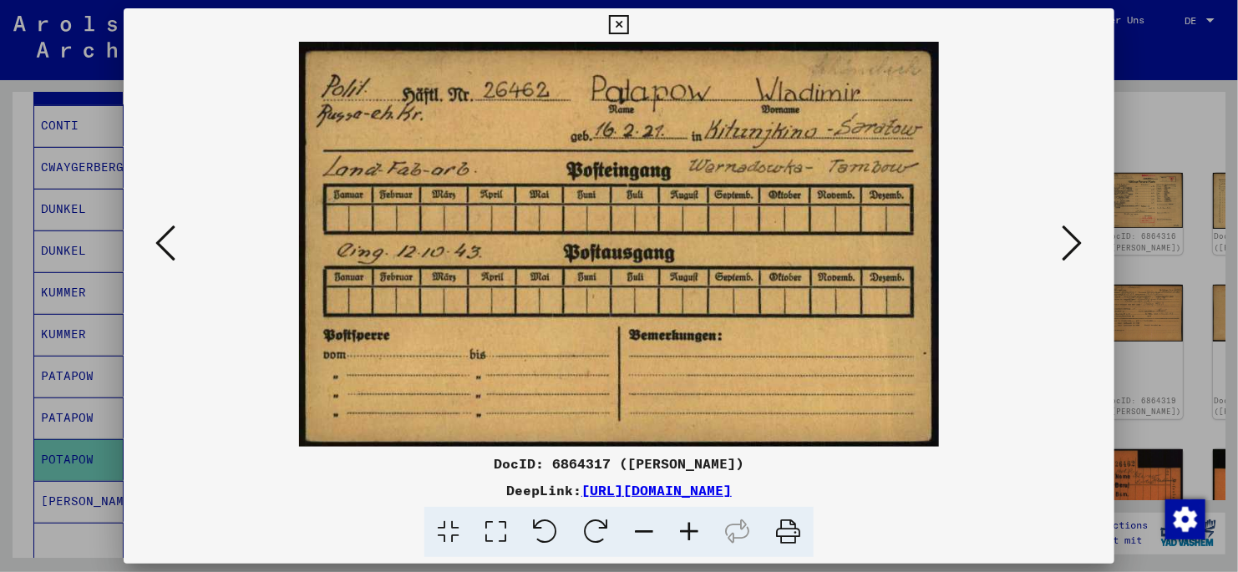
click at [617, 27] on icon at bounding box center [618, 25] width 19 height 20
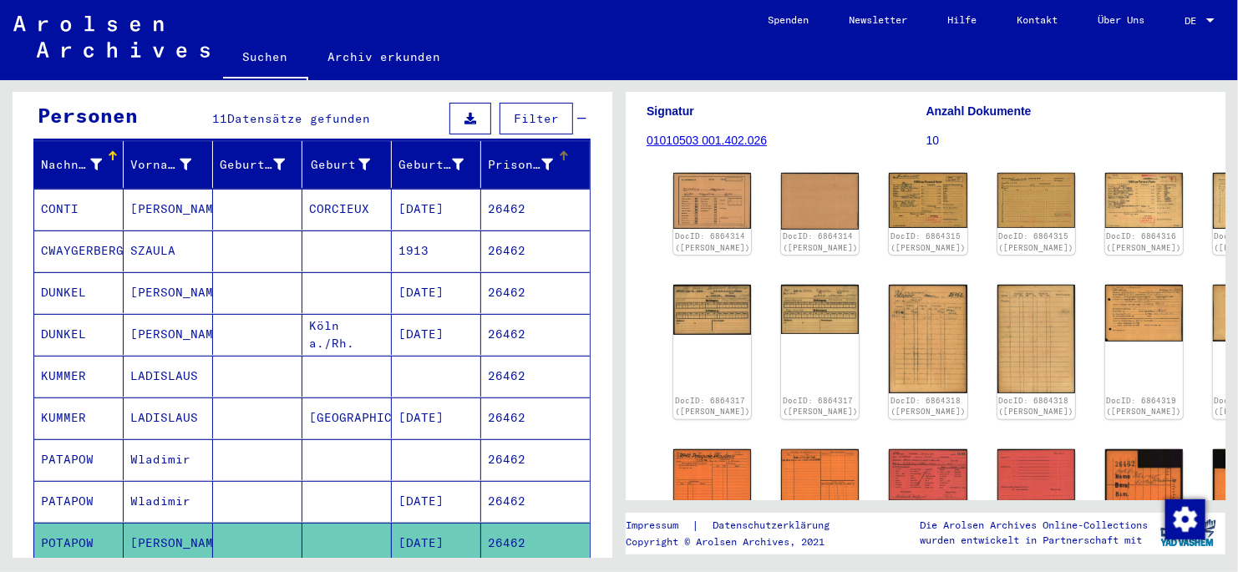
scroll to position [0, 0]
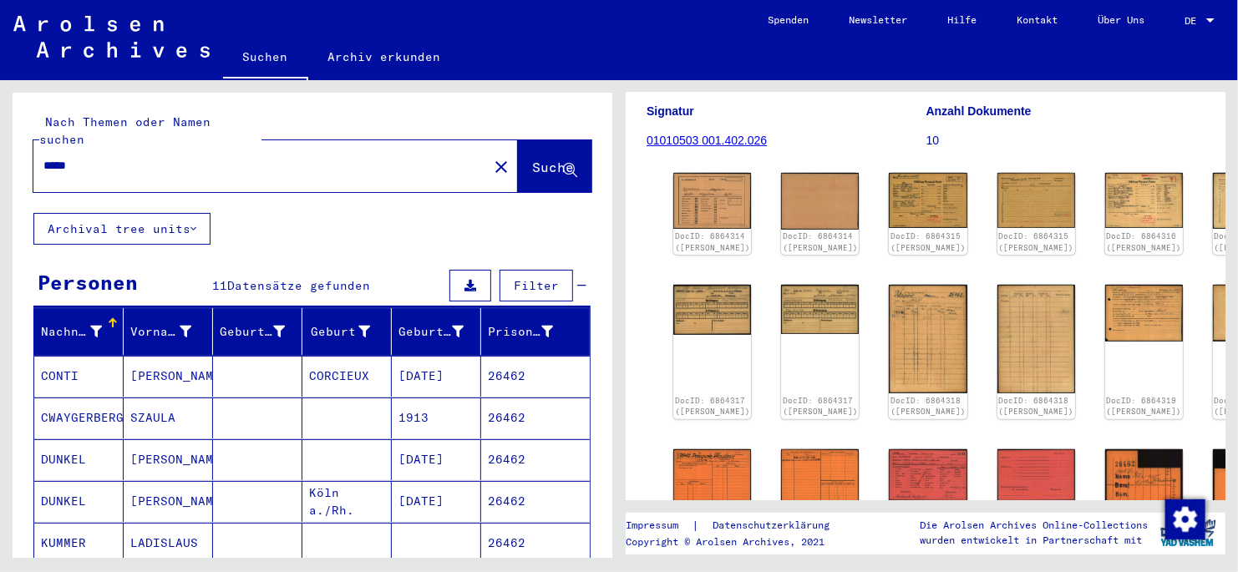
click at [101, 157] on input "*****" at bounding box center [260, 166] width 434 height 18
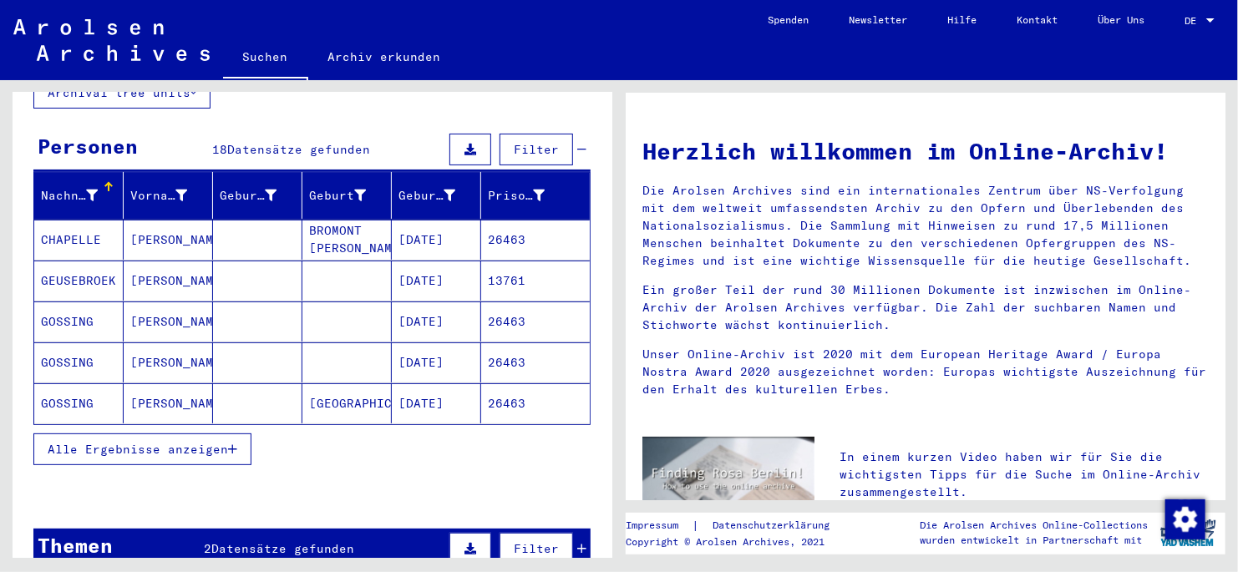
scroll to position [166, 0]
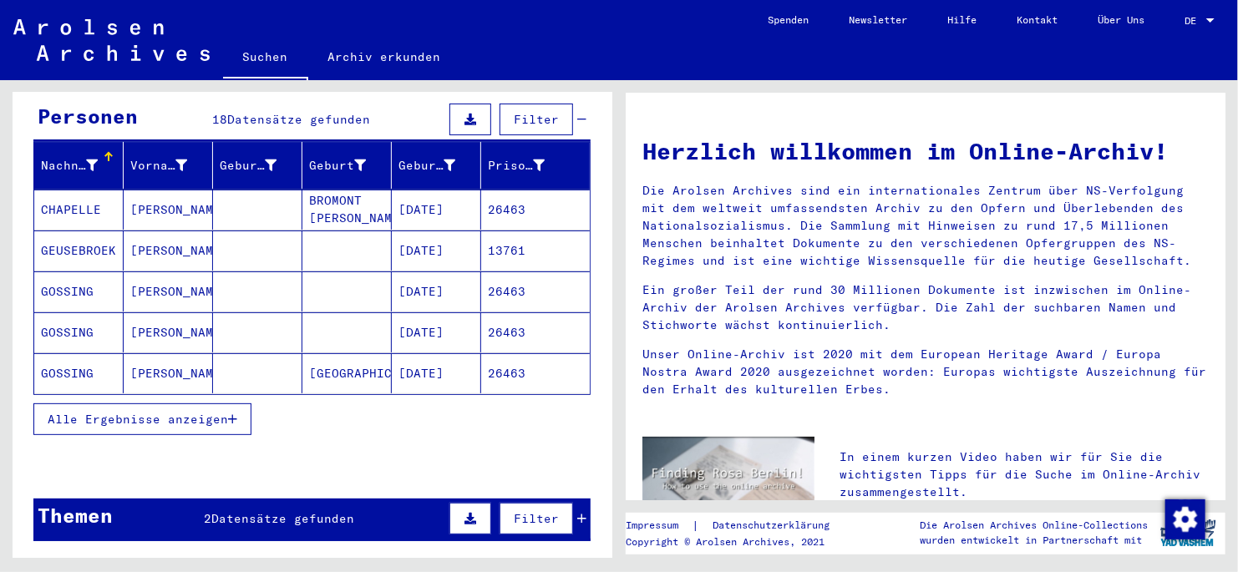
click at [236, 328] on icon "button" at bounding box center [232, 420] width 9 height 12
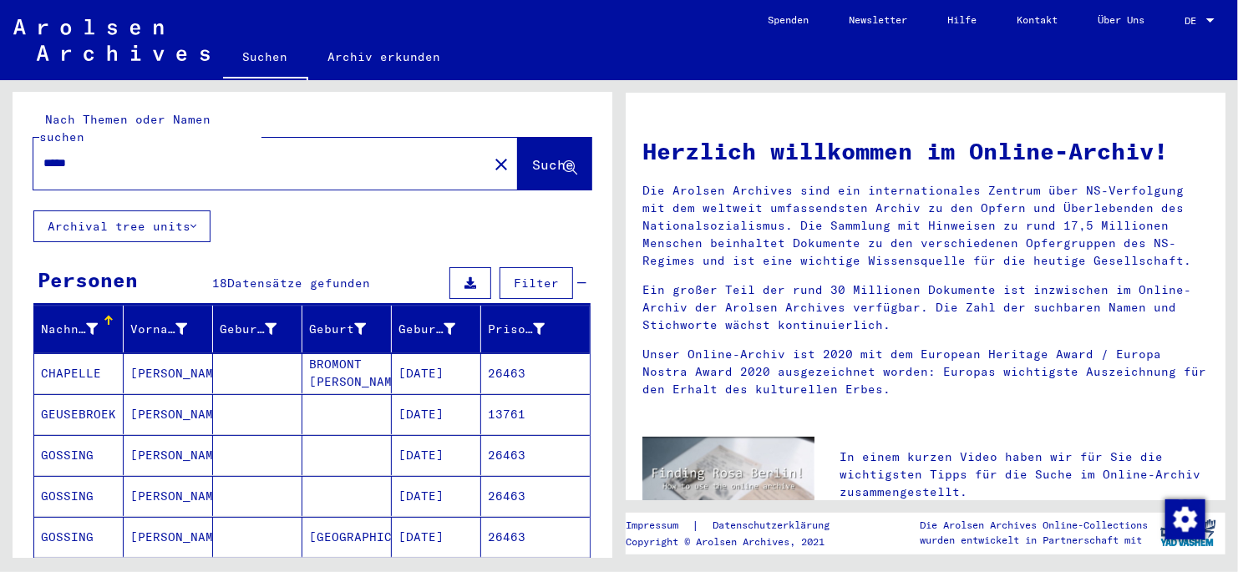
scroll to position [0, 0]
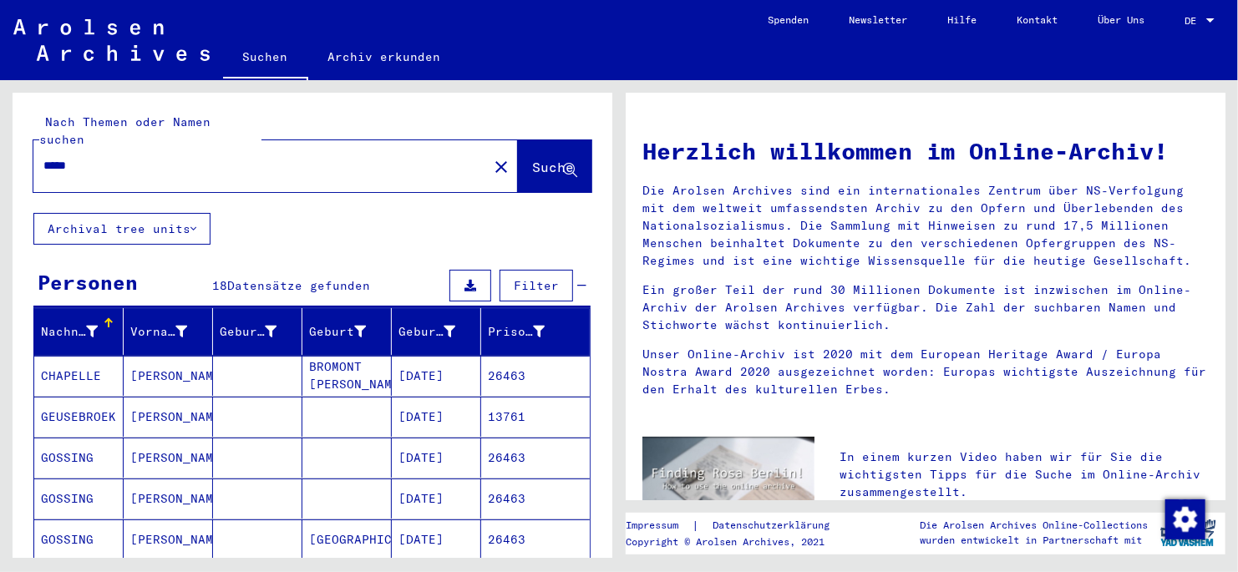
click at [101, 157] on input "*****" at bounding box center [255, 166] width 424 height 18
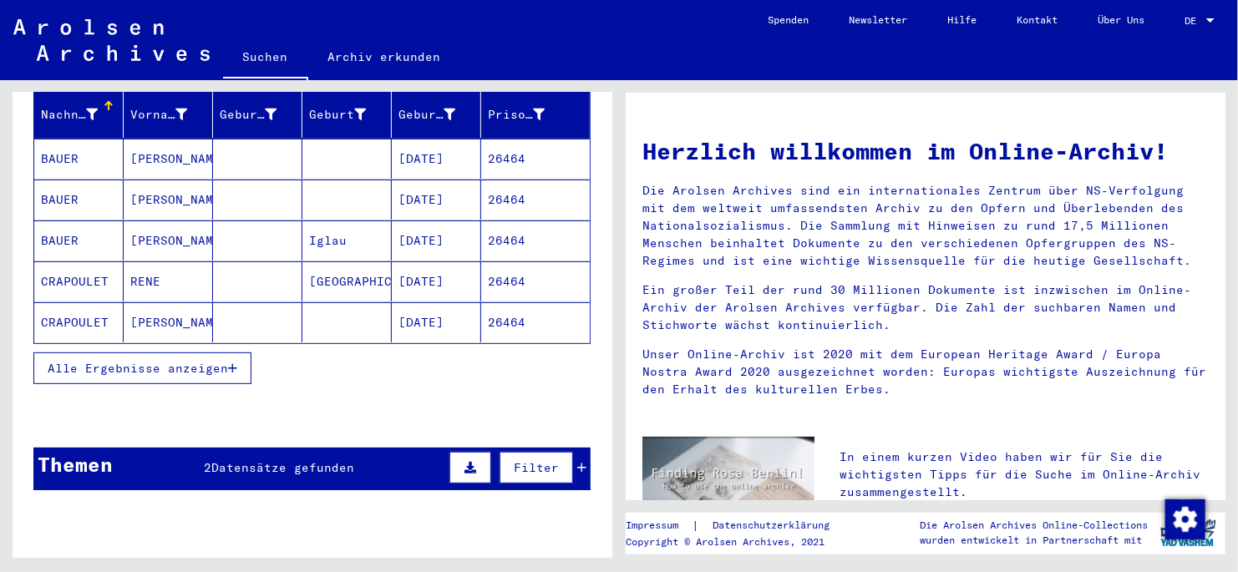
scroll to position [251, 0]
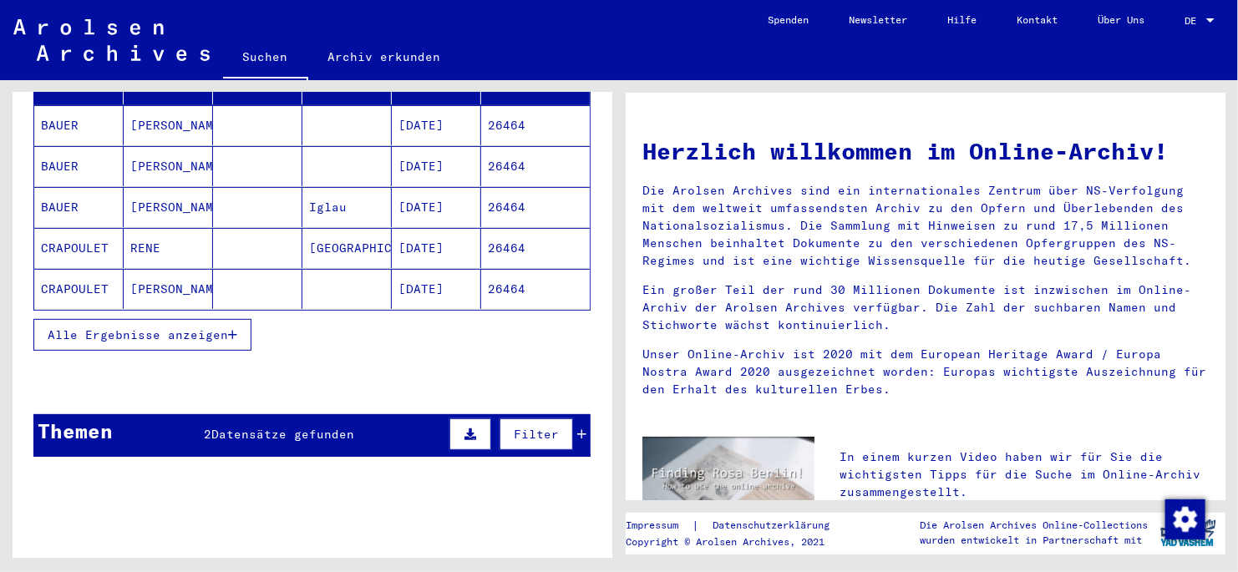
click at [233, 328] on icon "button" at bounding box center [232, 335] width 9 height 12
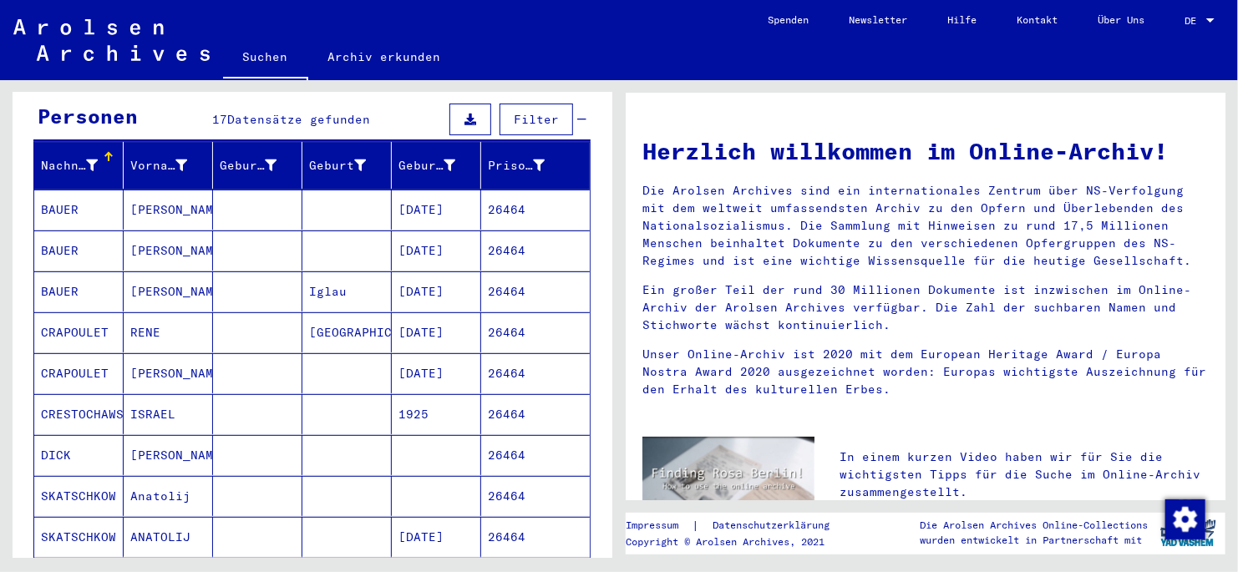
scroll to position [0, 0]
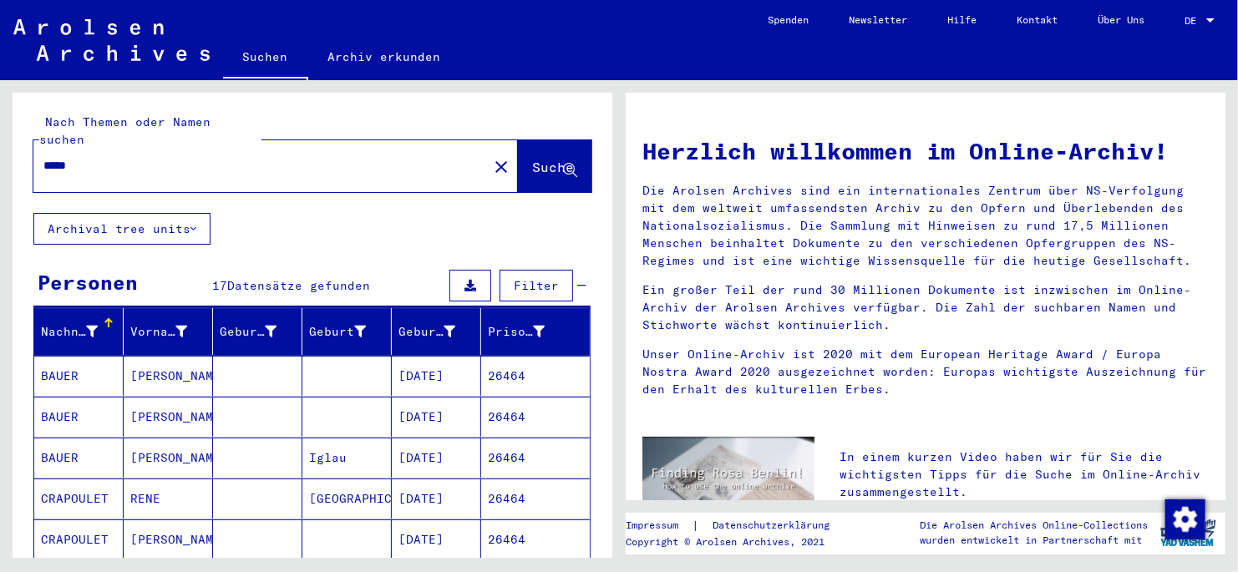
click at [94, 157] on input "*****" at bounding box center [255, 166] width 424 height 18
type input "*****"
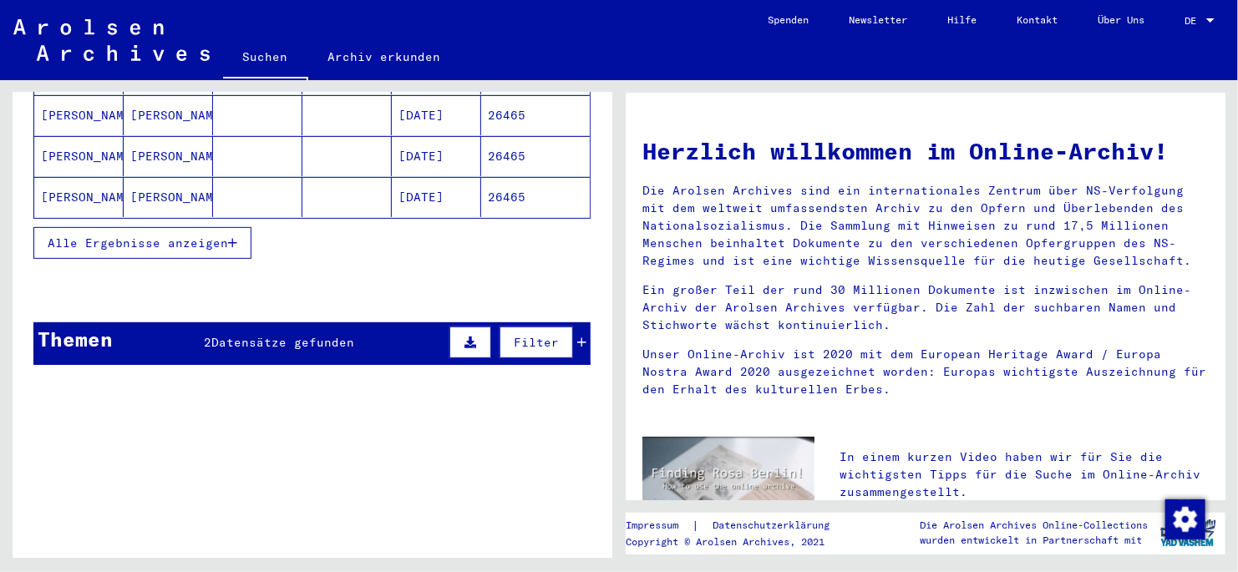
scroll to position [349, 0]
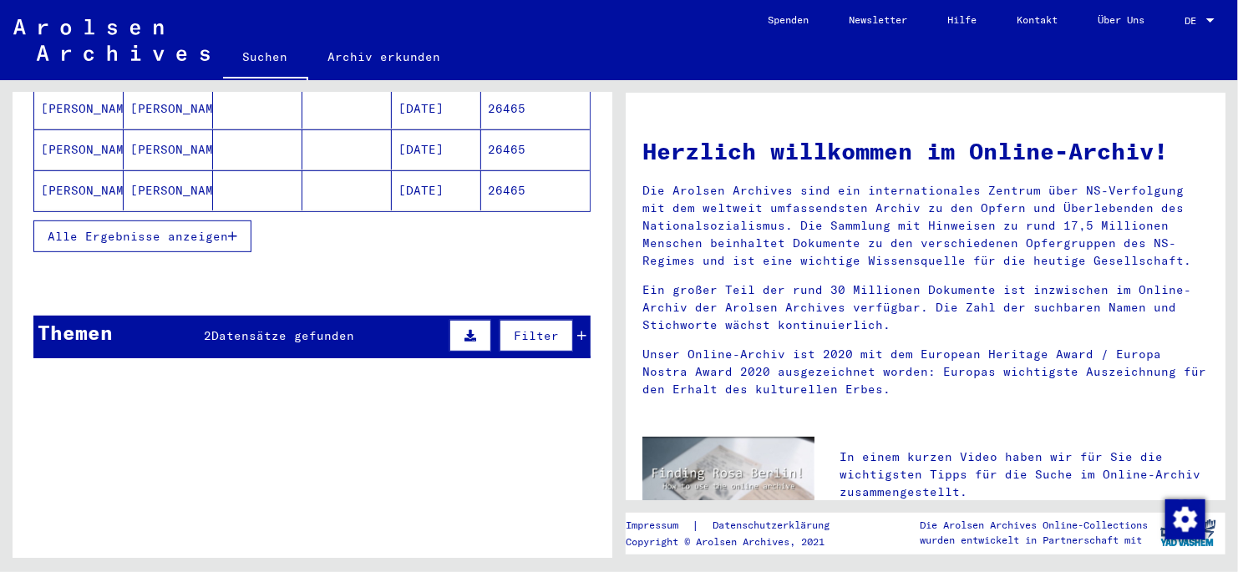
click at [233, 231] on icon "button" at bounding box center [232, 237] width 9 height 12
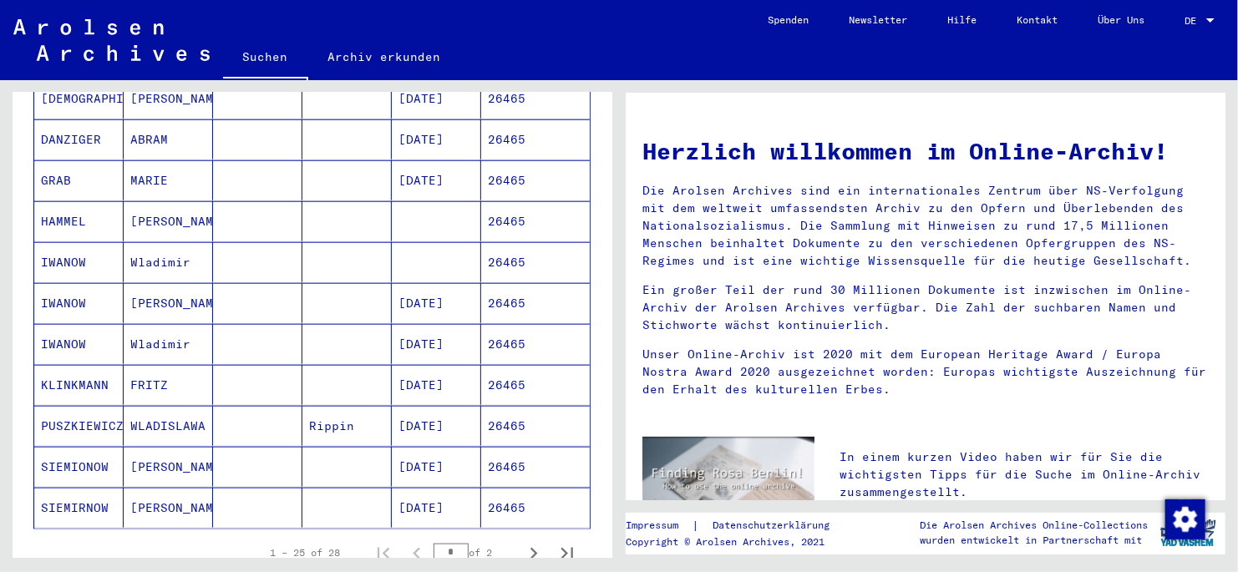
scroll to position [934, 0]
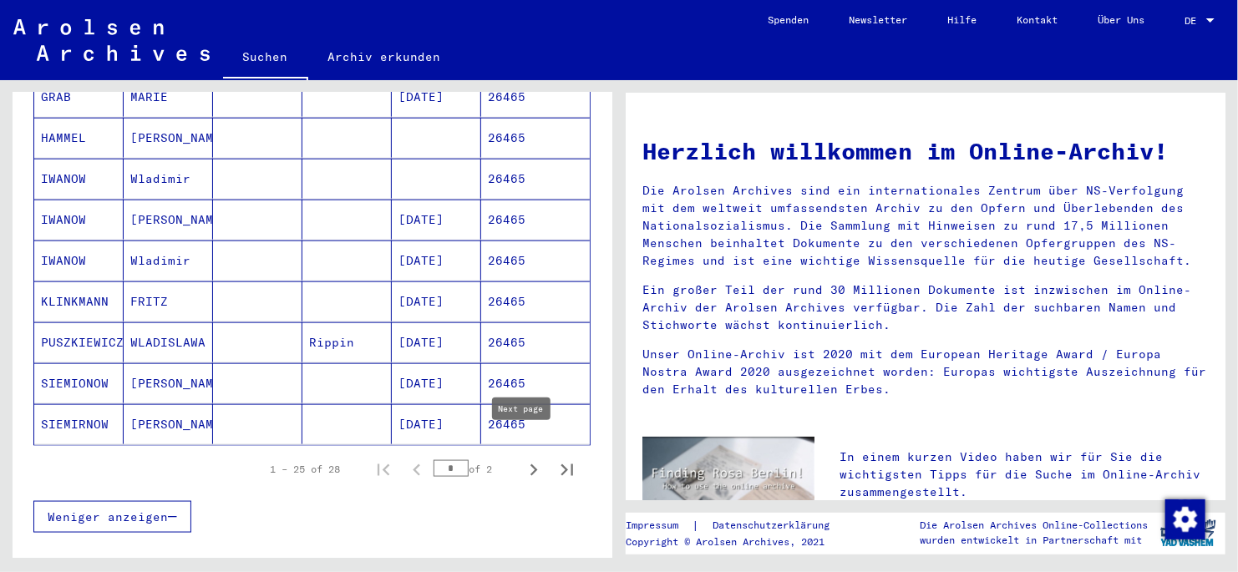
click at [531, 328] on icon "Next page" at bounding box center [535, 471] width 8 height 12
type input "*"
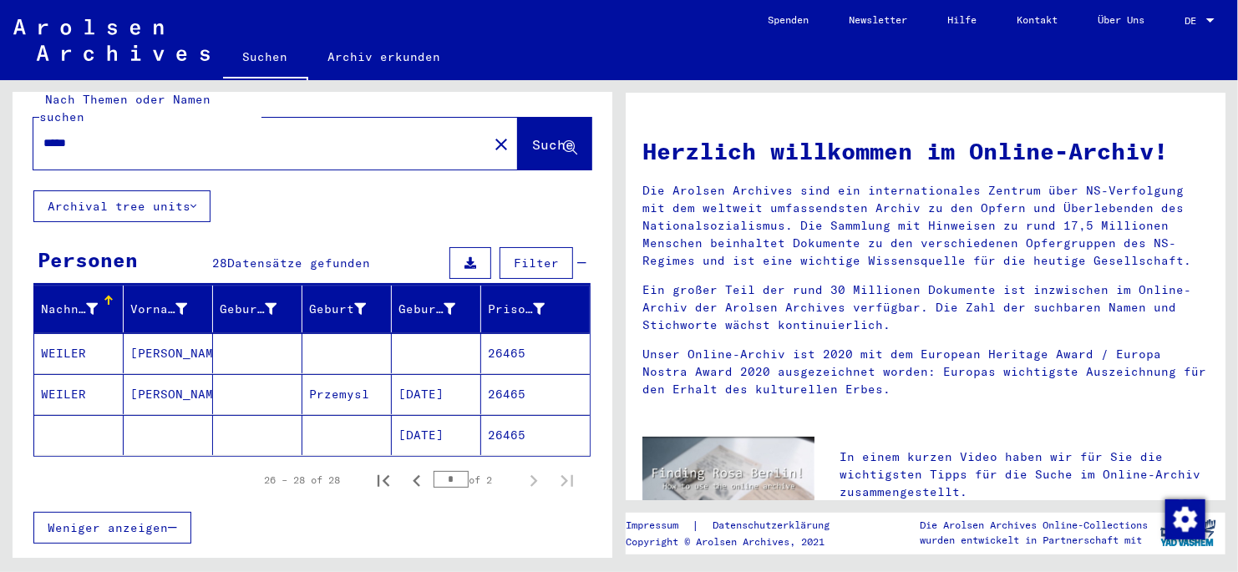
scroll to position [0, 0]
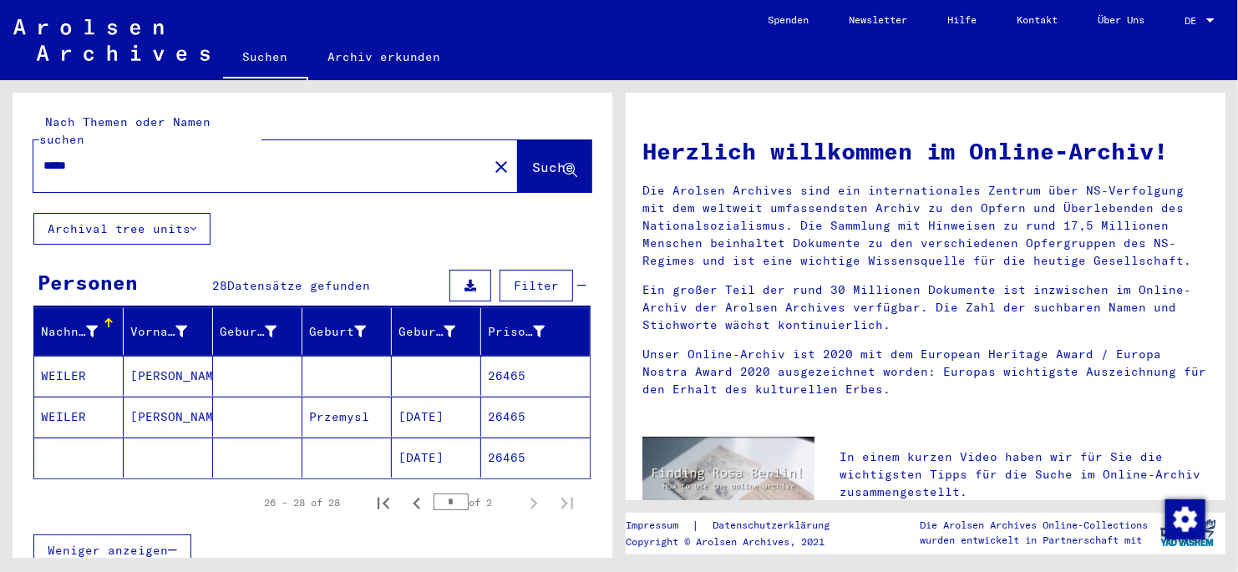
click at [104, 157] on input "*****" at bounding box center [255, 166] width 424 height 18
type input "*****"
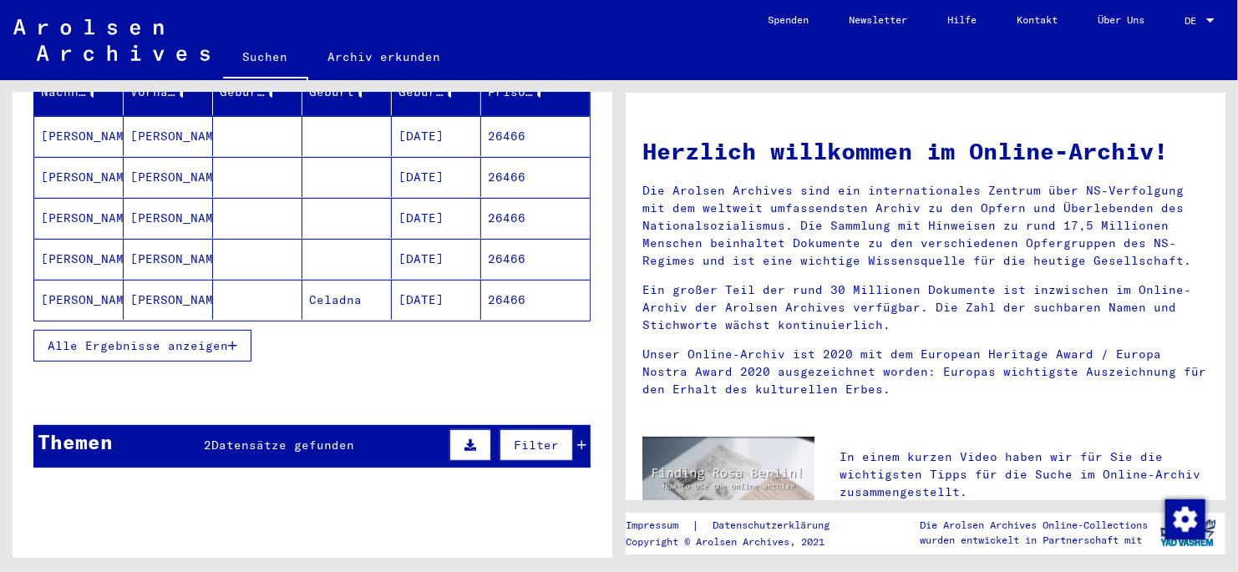
scroll to position [251, 0]
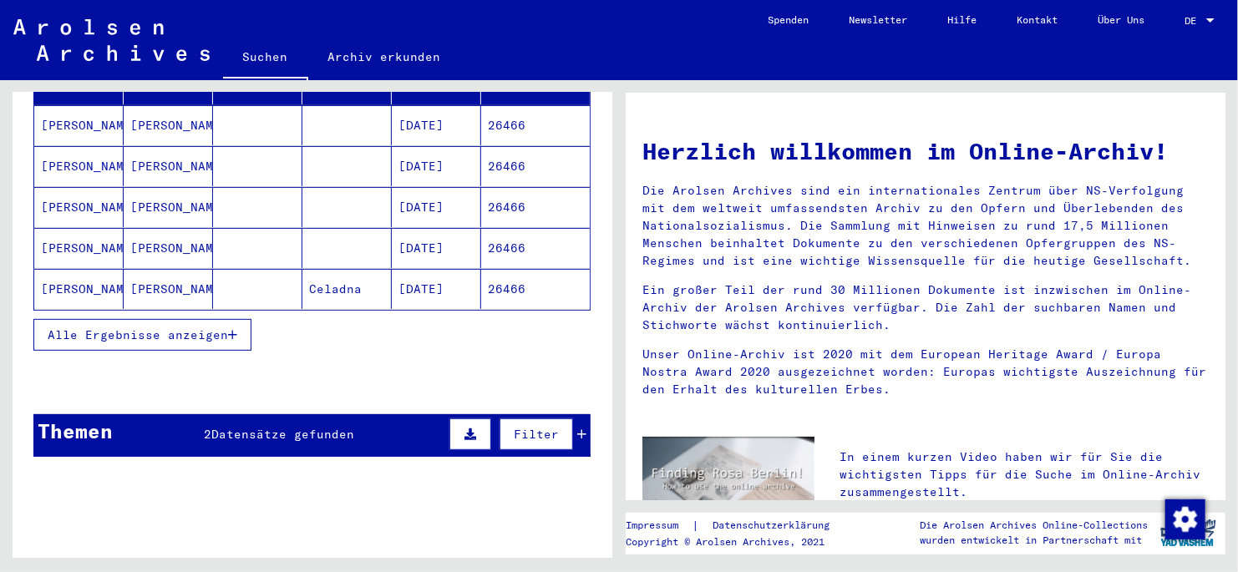
click at [235, 328] on icon "button" at bounding box center [232, 335] width 9 height 12
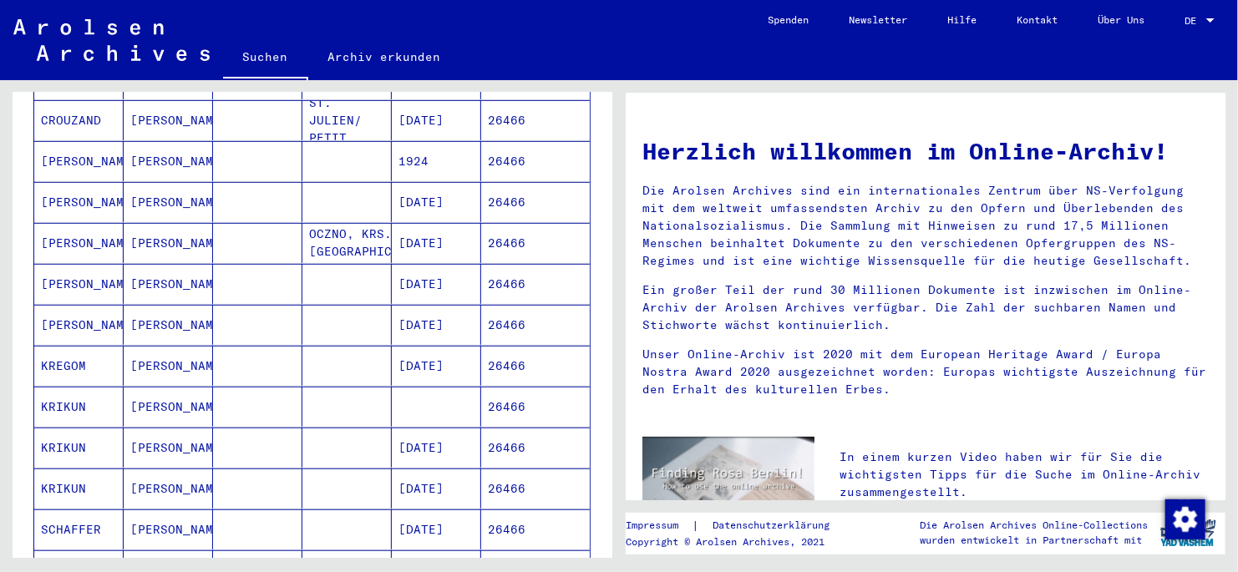
scroll to position [501, 0]
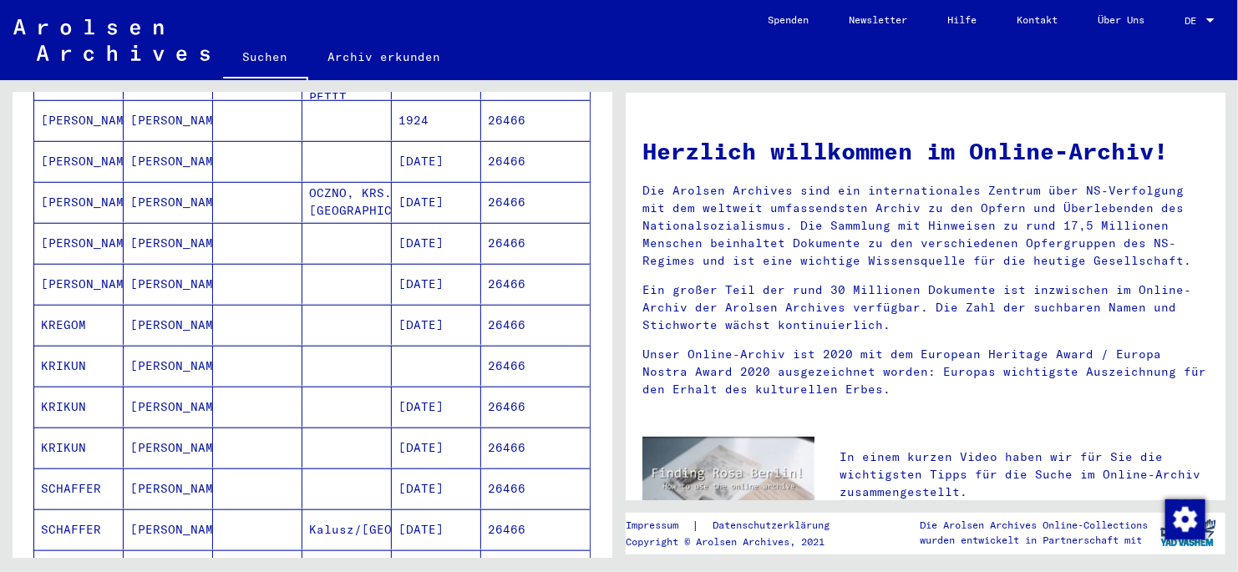
click at [89, 328] on mat-cell "KRIKUN" at bounding box center [78, 407] width 89 height 40
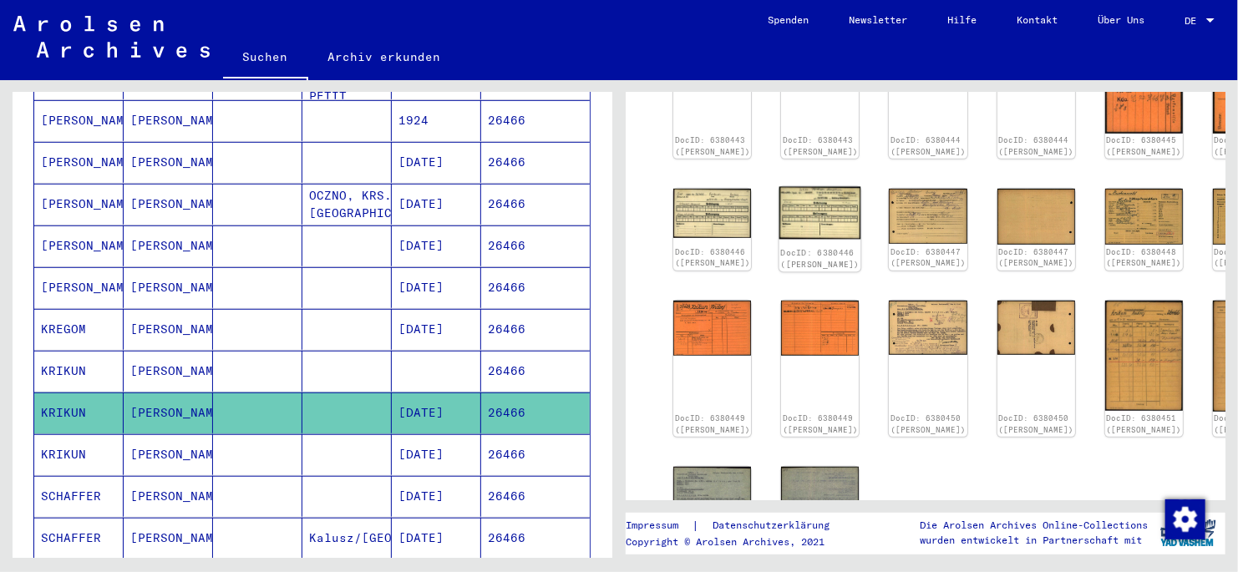
scroll to position [333, 0]
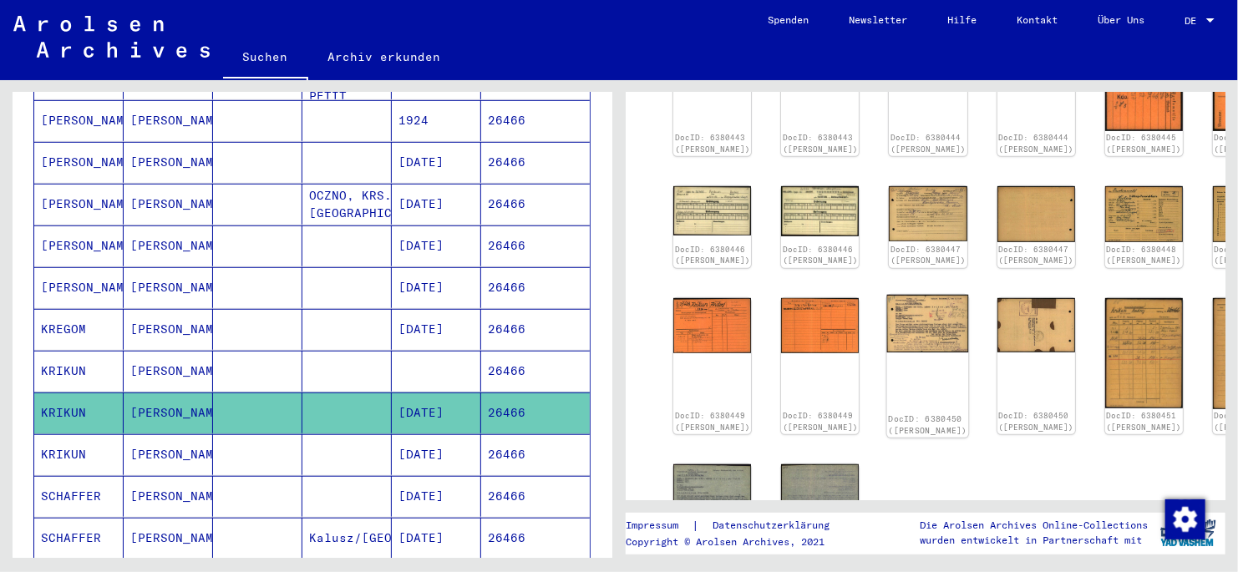
click at [858, 318] on img at bounding box center [928, 323] width 82 height 58
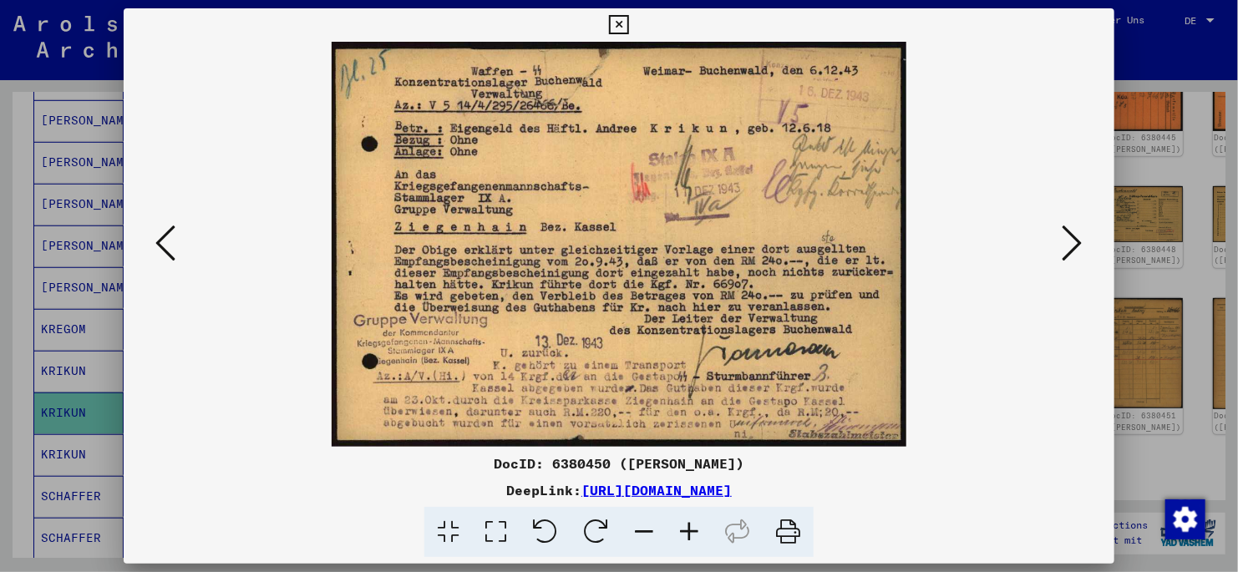
click at [167, 235] on icon at bounding box center [165, 243] width 20 height 40
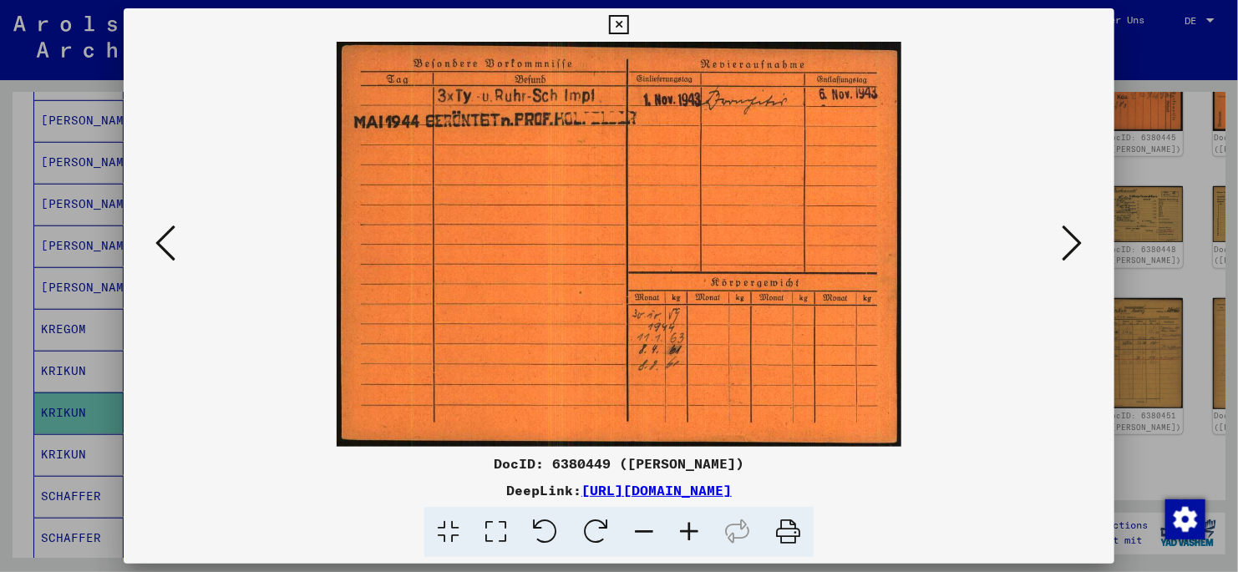
click at [858, 243] on icon at bounding box center [1073, 243] width 20 height 40
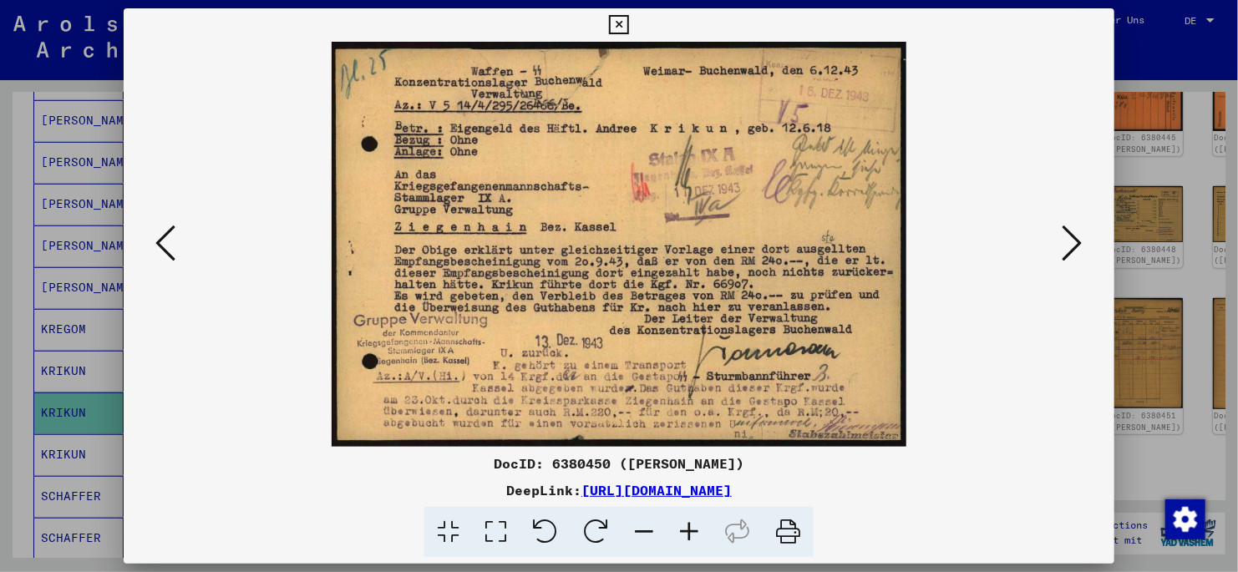
click at [858, 219] on img at bounding box center [618, 244] width 877 height 405
click at [858, 244] on icon at bounding box center [1073, 243] width 20 height 40
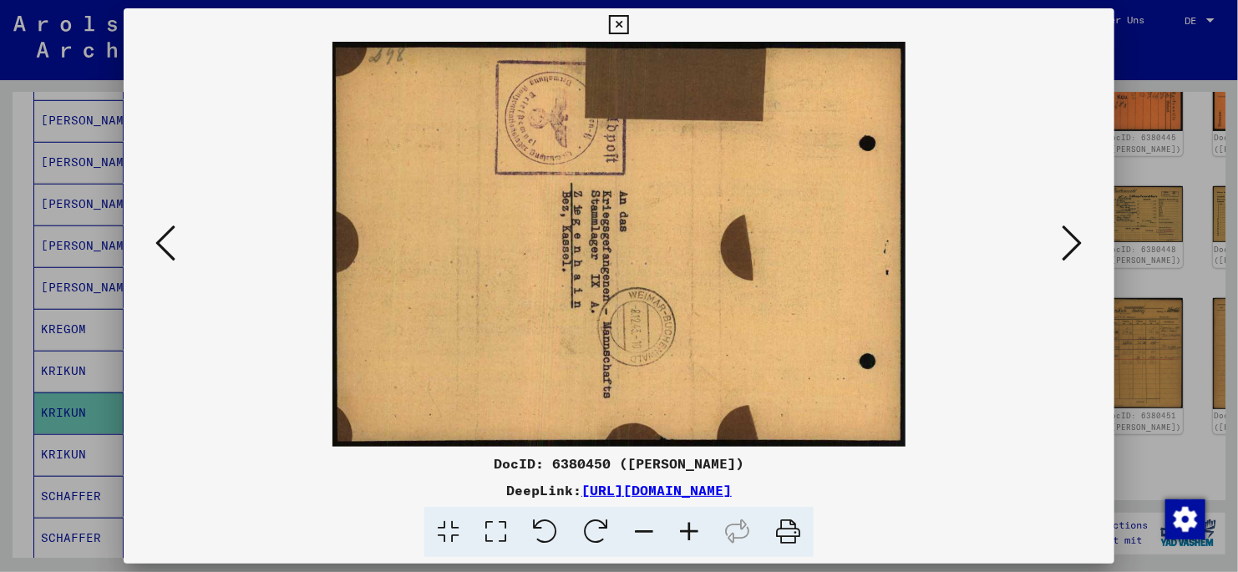
click at [858, 242] on icon at bounding box center [1073, 243] width 20 height 40
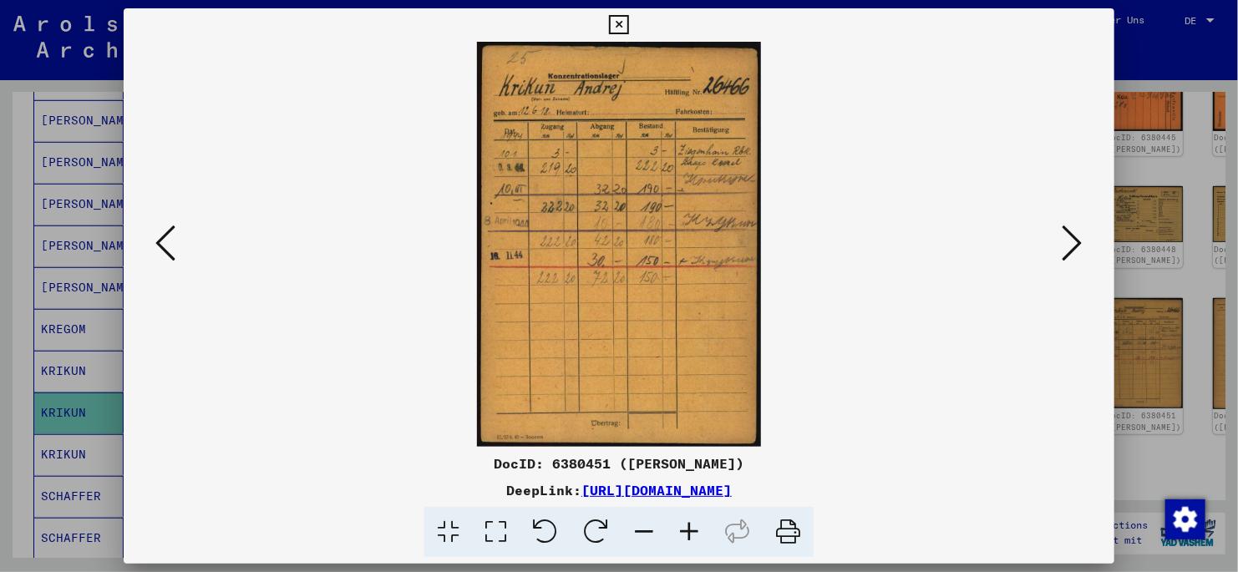
click at [858, 243] on icon at bounding box center [1073, 243] width 20 height 40
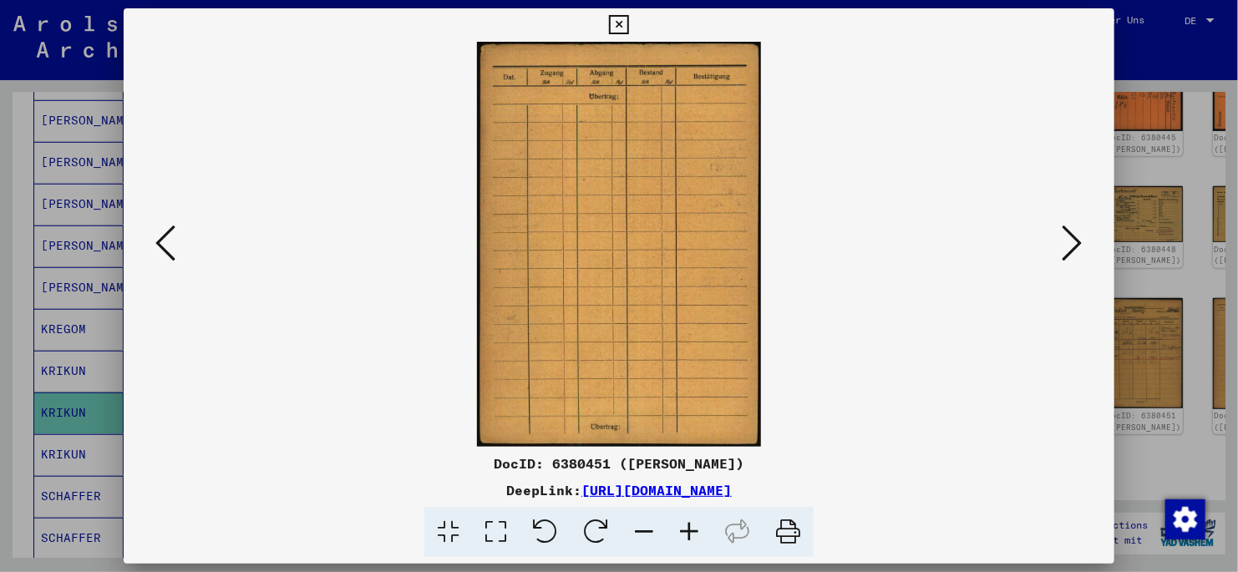
click at [858, 243] on icon at bounding box center [1073, 243] width 20 height 40
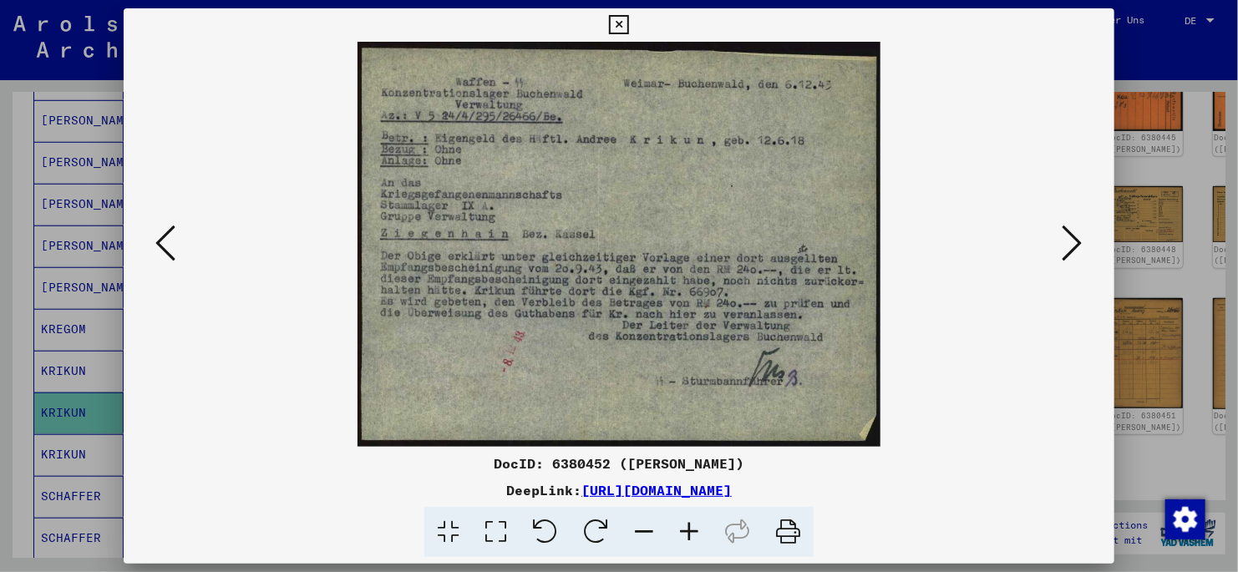
click at [858, 237] on icon at bounding box center [1073, 243] width 20 height 40
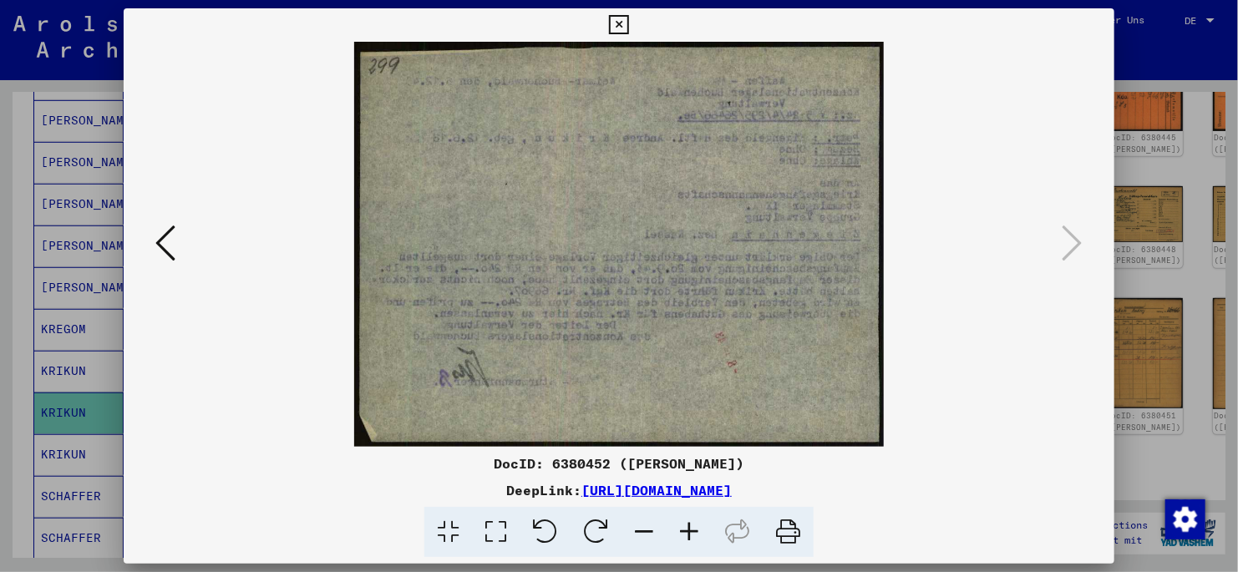
click at [619, 24] on icon at bounding box center [618, 25] width 19 height 20
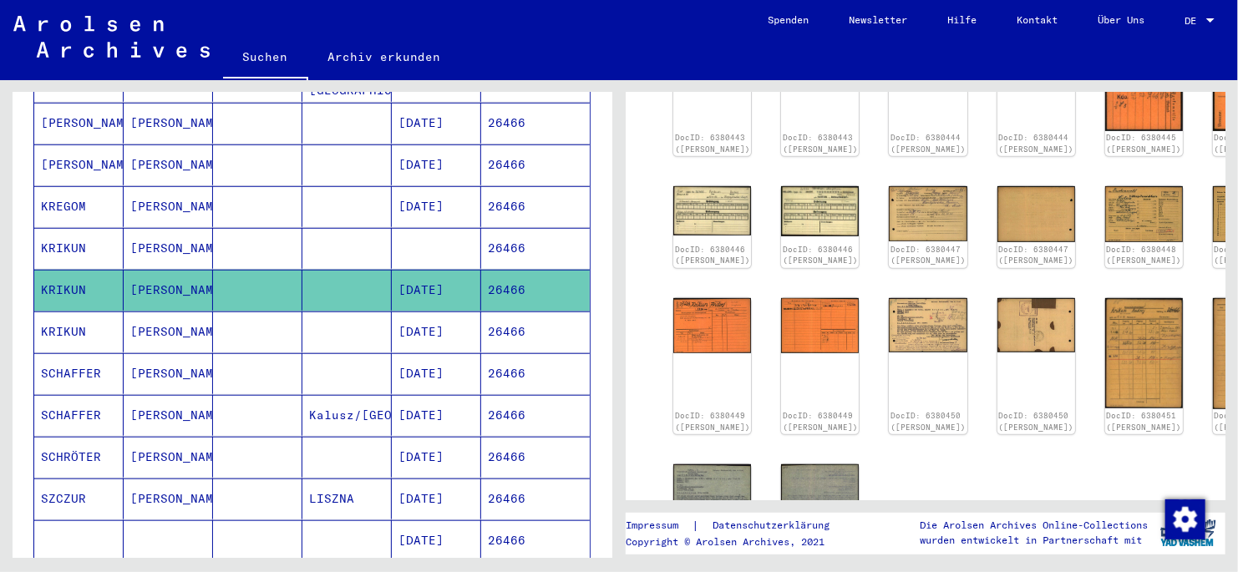
scroll to position [673, 0]
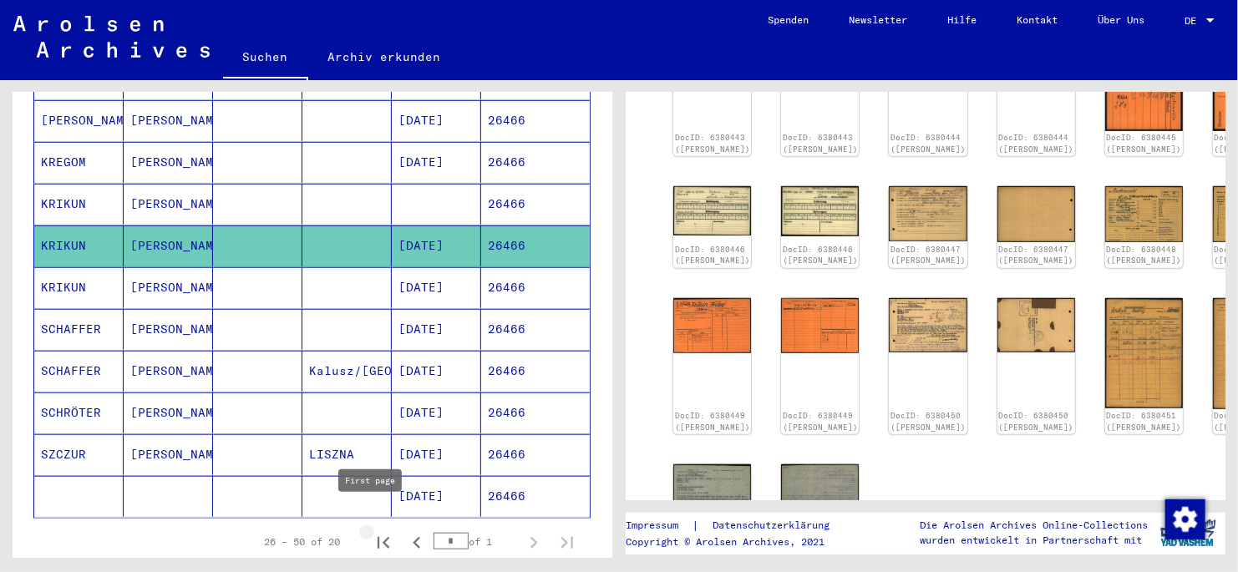
click at [378, 328] on icon "First page" at bounding box center [384, 543] width 12 height 12
type input "*"
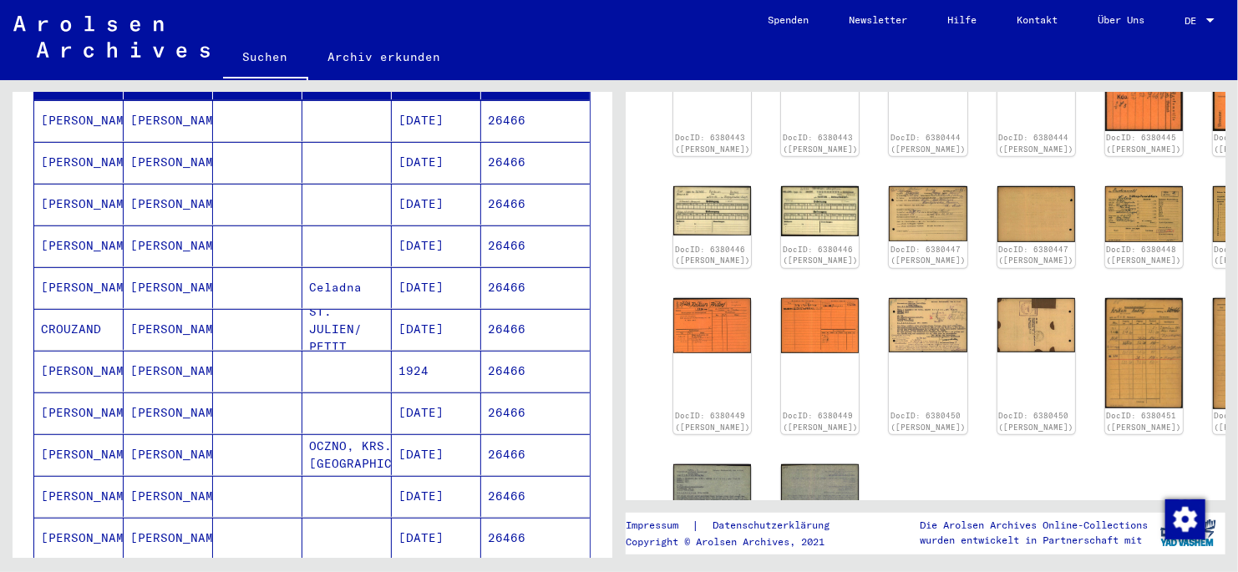
scroll to position [0, 0]
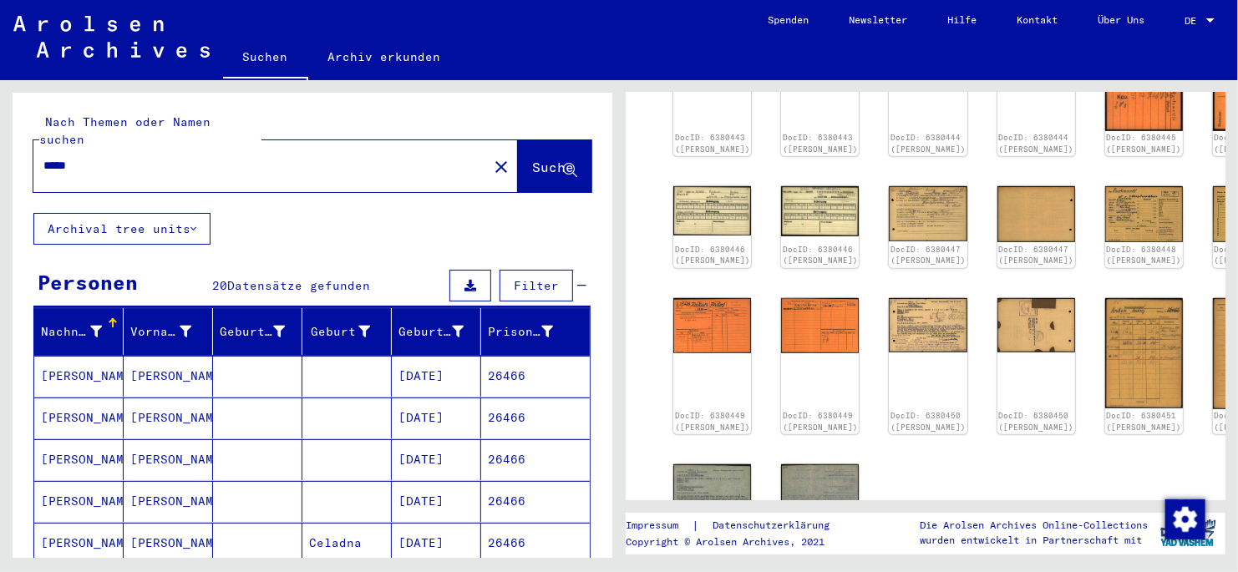
click at [119, 157] on input "*****" at bounding box center [260, 166] width 434 height 18
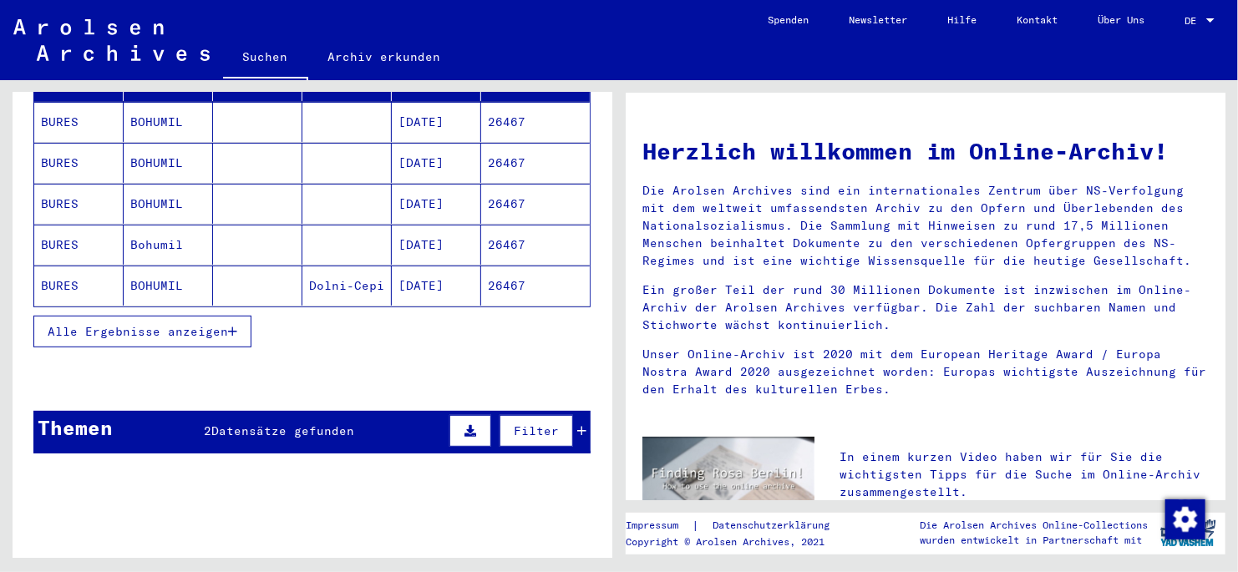
scroll to position [333, 0]
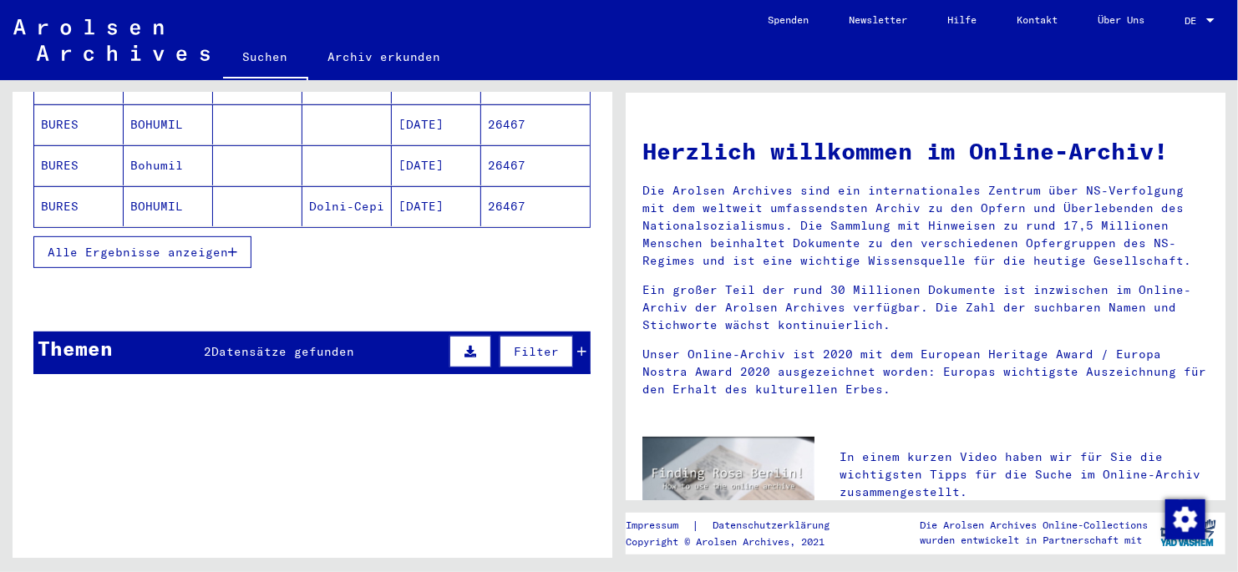
click at [231, 246] on icon "button" at bounding box center [232, 252] width 9 height 12
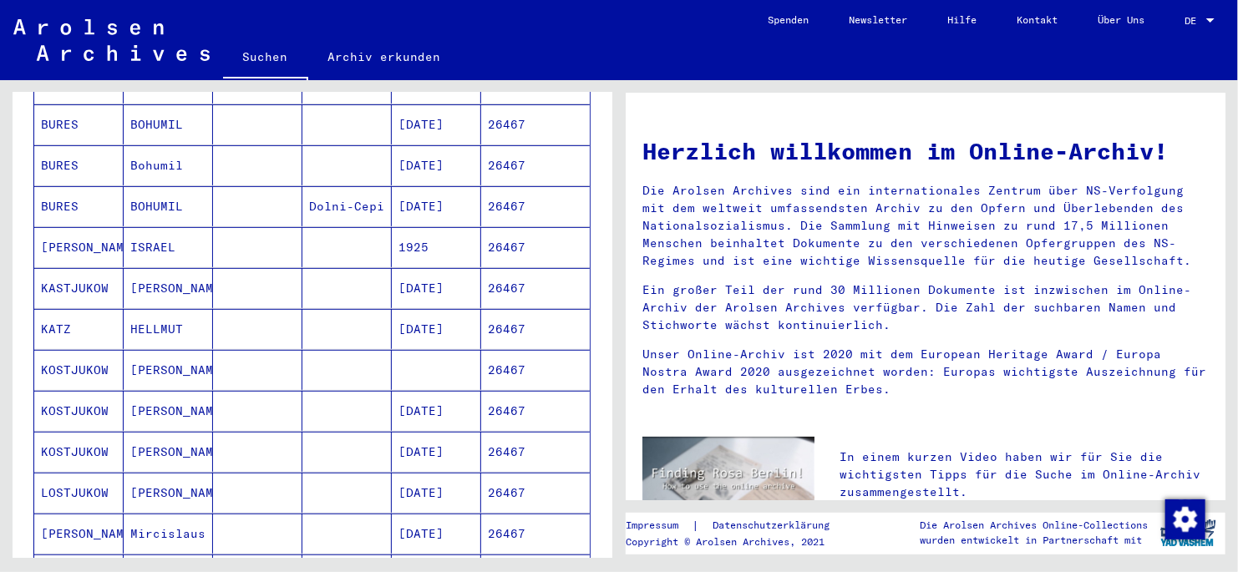
click at [155, 328] on mat-cell "NIKOLAJ" at bounding box center [168, 411] width 89 height 40
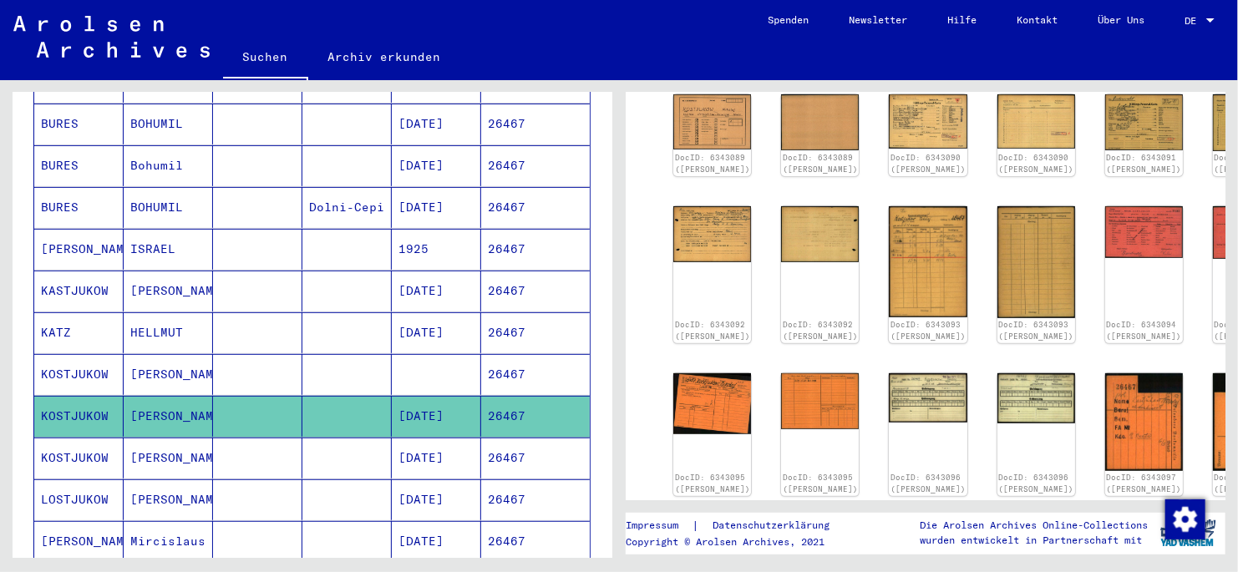
scroll to position [251, 0]
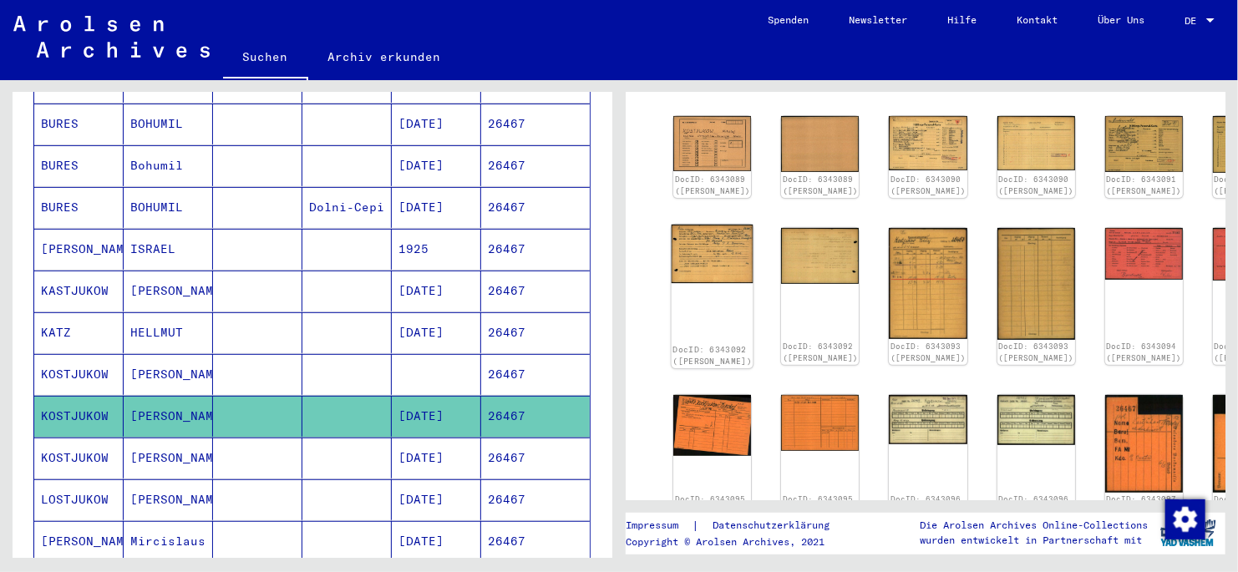
click at [701, 272] on img at bounding box center [713, 254] width 82 height 58
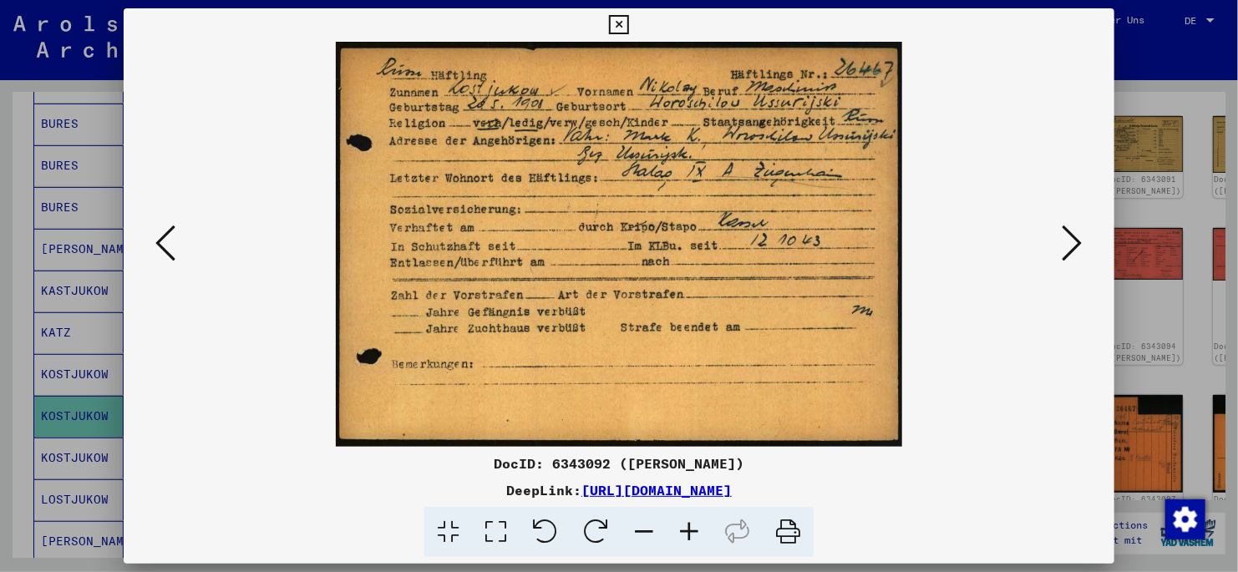
click at [858, 241] on icon at bounding box center [1073, 243] width 20 height 40
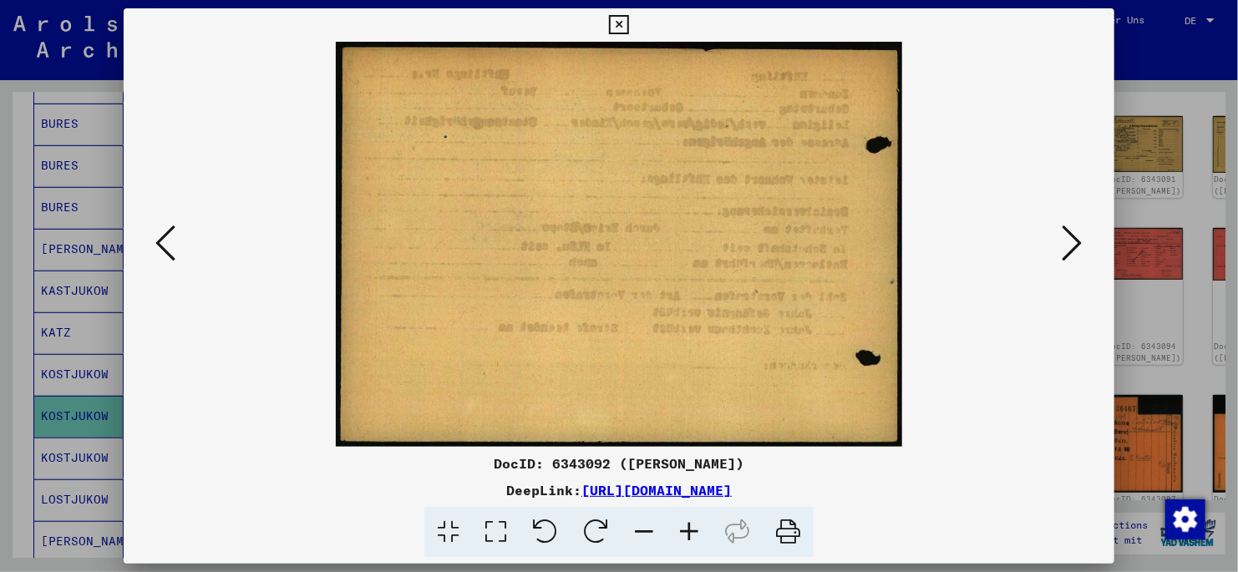
click at [858, 241] on icon at bounding box center [1073, 243] width 20 height 40
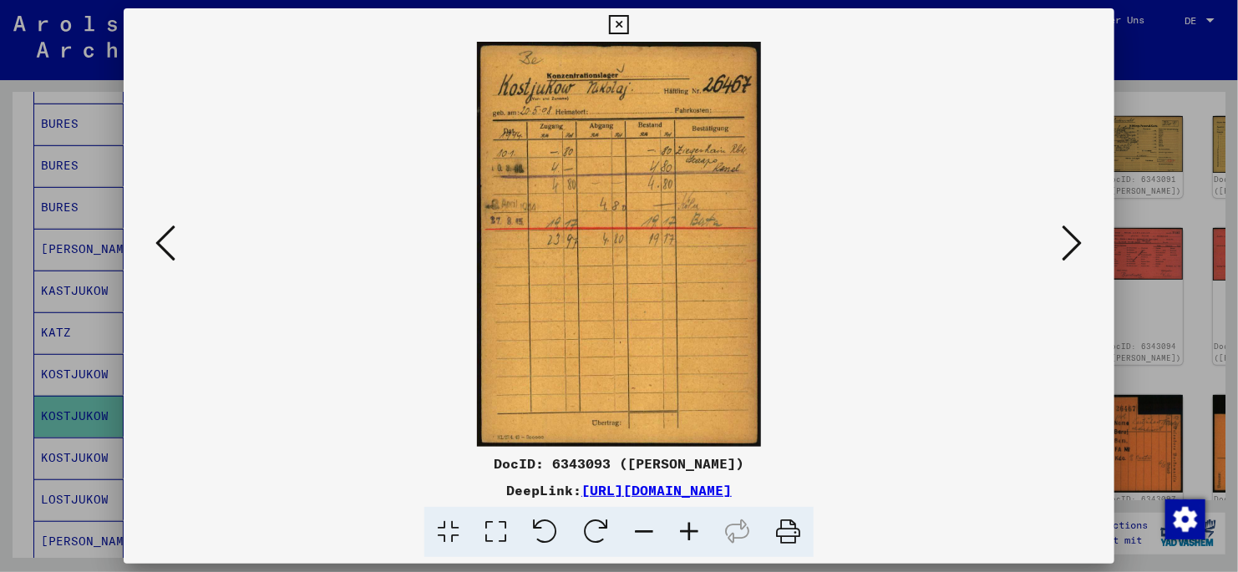
click at [858, 241] on icon at bounding box center [1073, 243] width 20 height 40
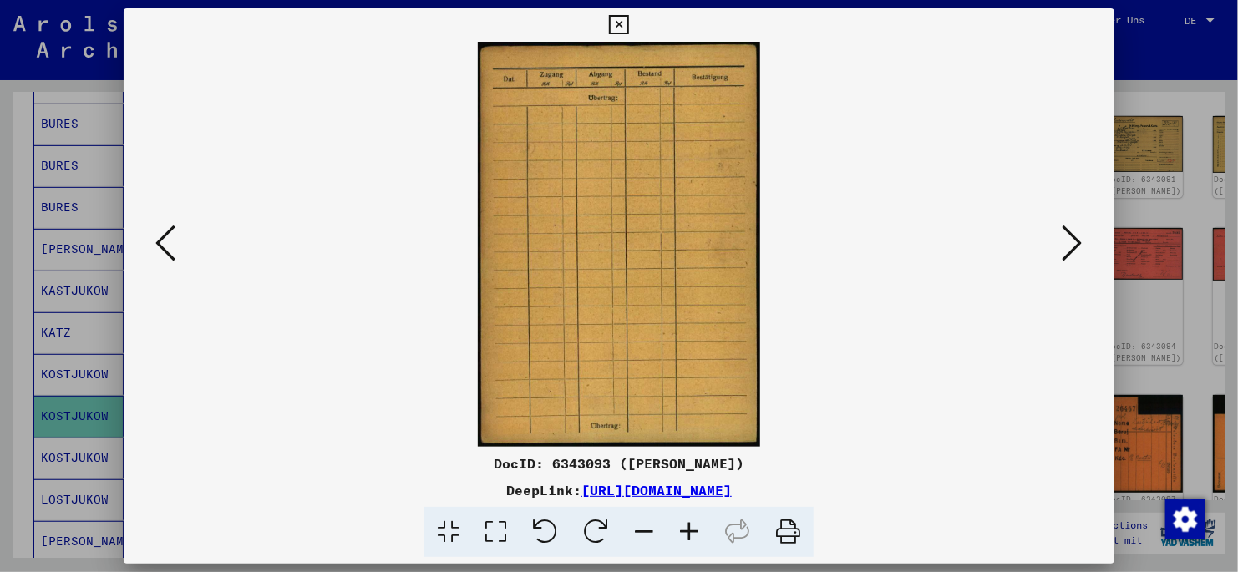
click at [858, 241] on icon at bounding box center [1073, 243] width 20 height 40
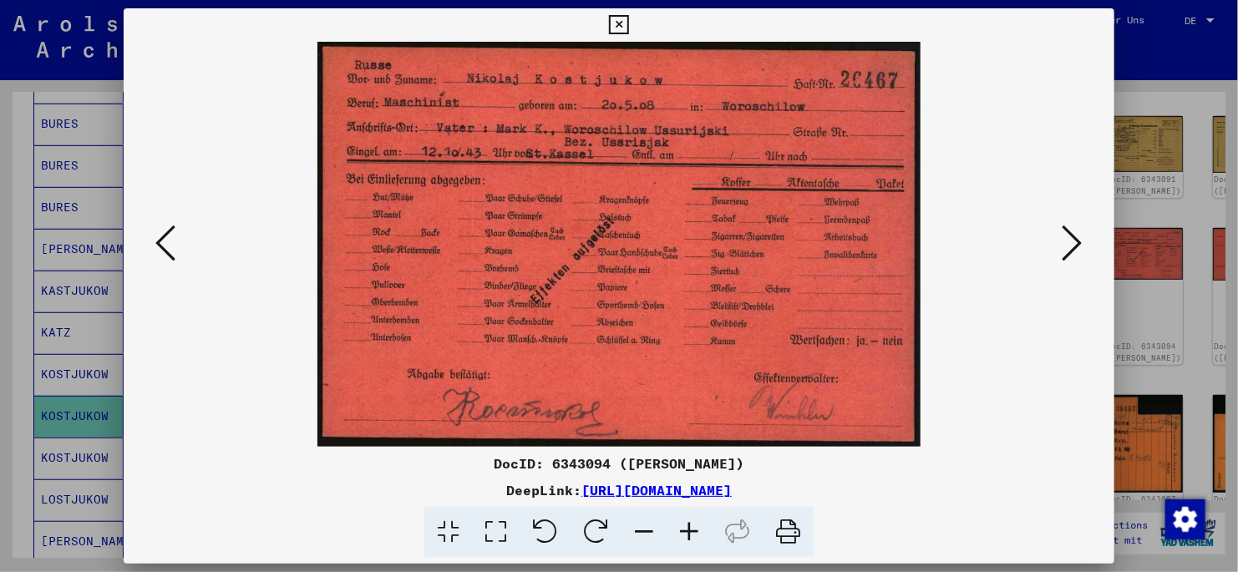
click at [858, 243] on icon at bounding box center [1073, 243] width 20 height 40
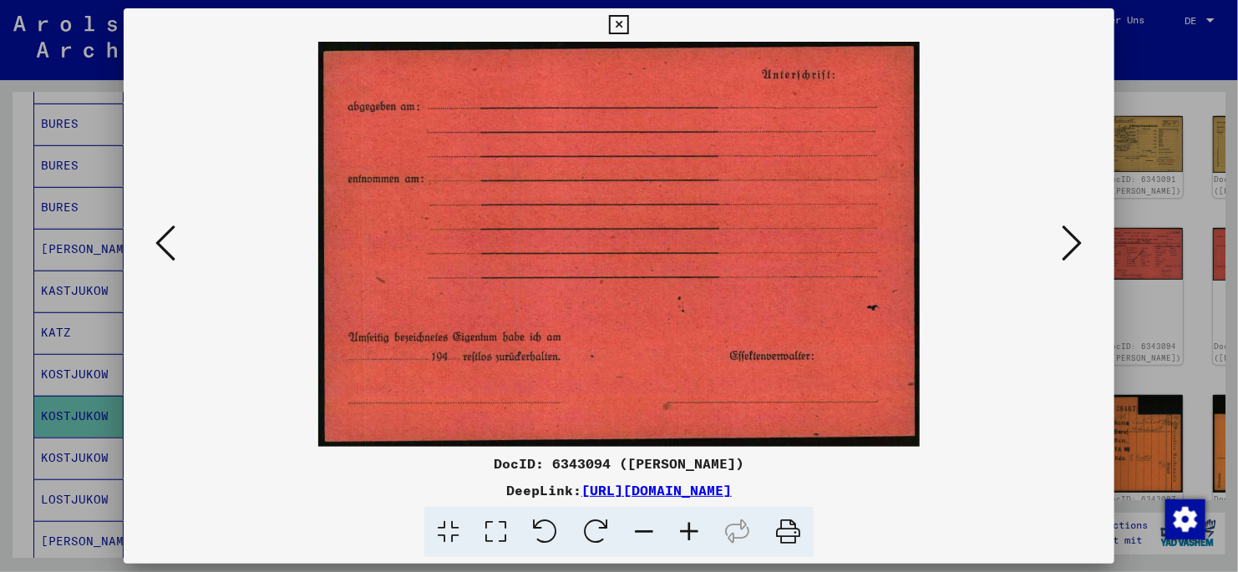
click at [858, 243] on icon at bounding box center [1073, 243] width 20 height 40
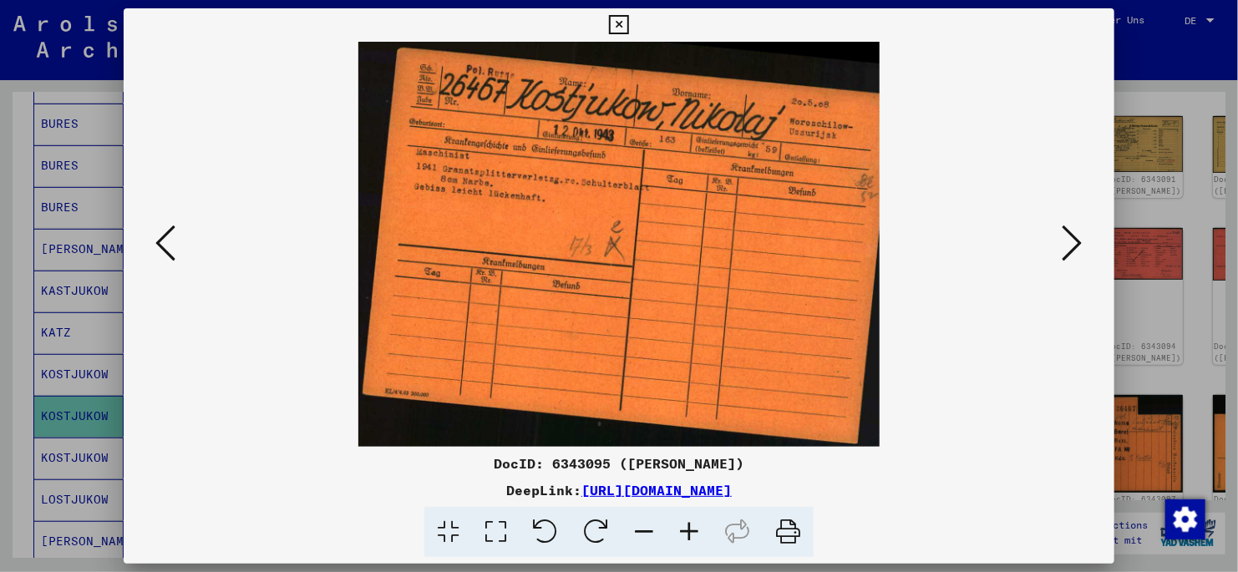
click at [858, 243] on icon at bounding box center [1073, 243] width 20 height 40
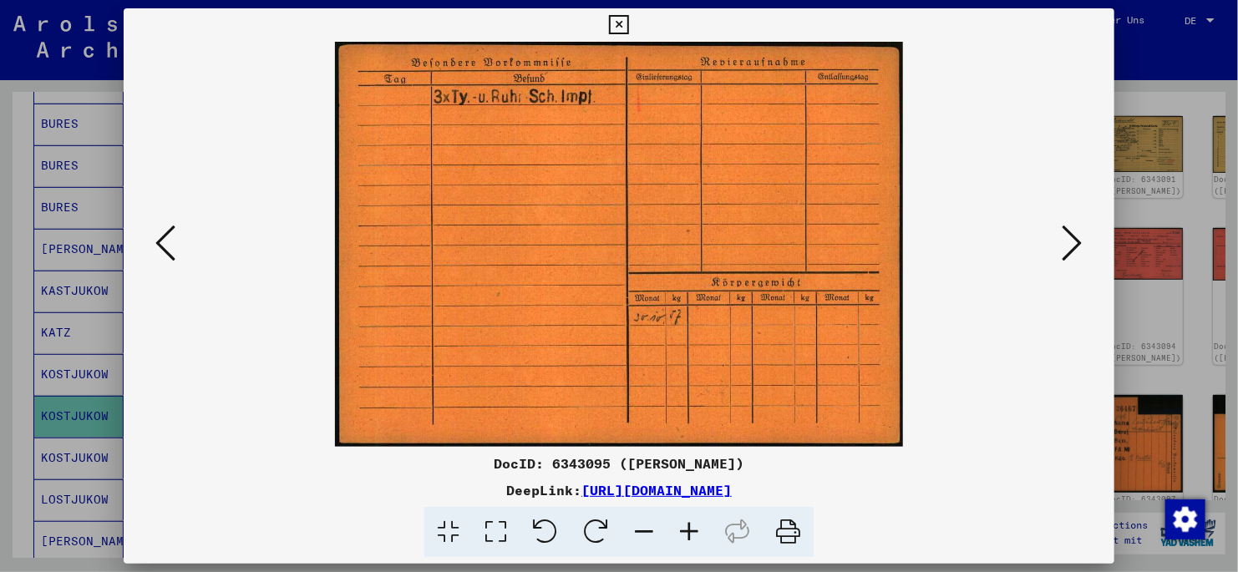
click at [858, 241] on icon at bounding box center [1073, 243] width 20 height 40
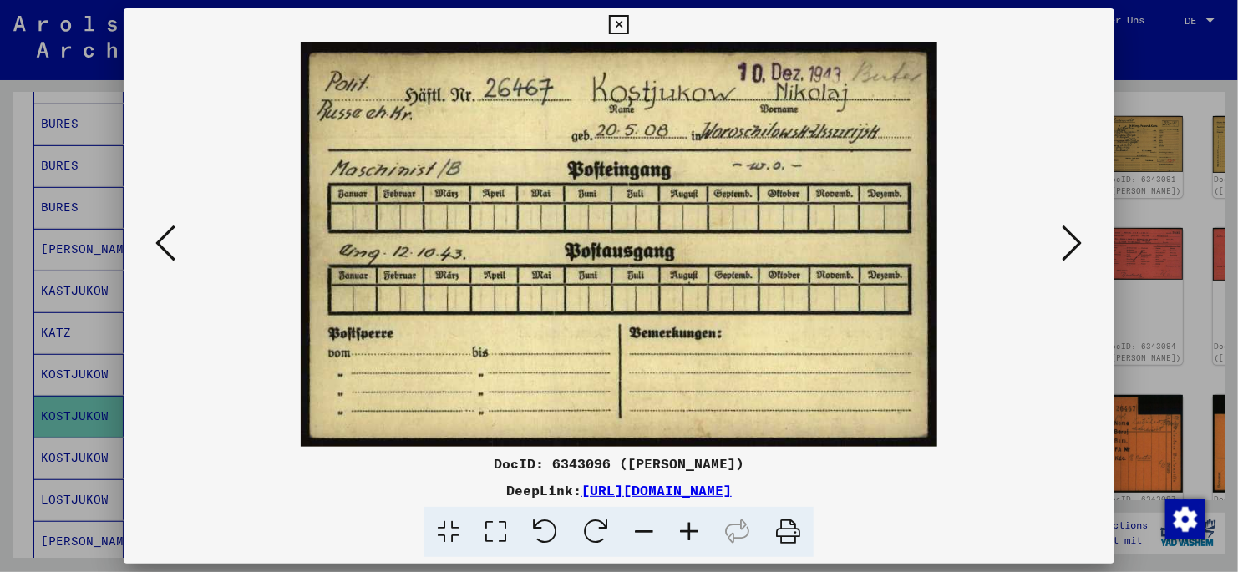
click at [858, 244] on icon at bounding box center [1073, 243] width 20 height 40
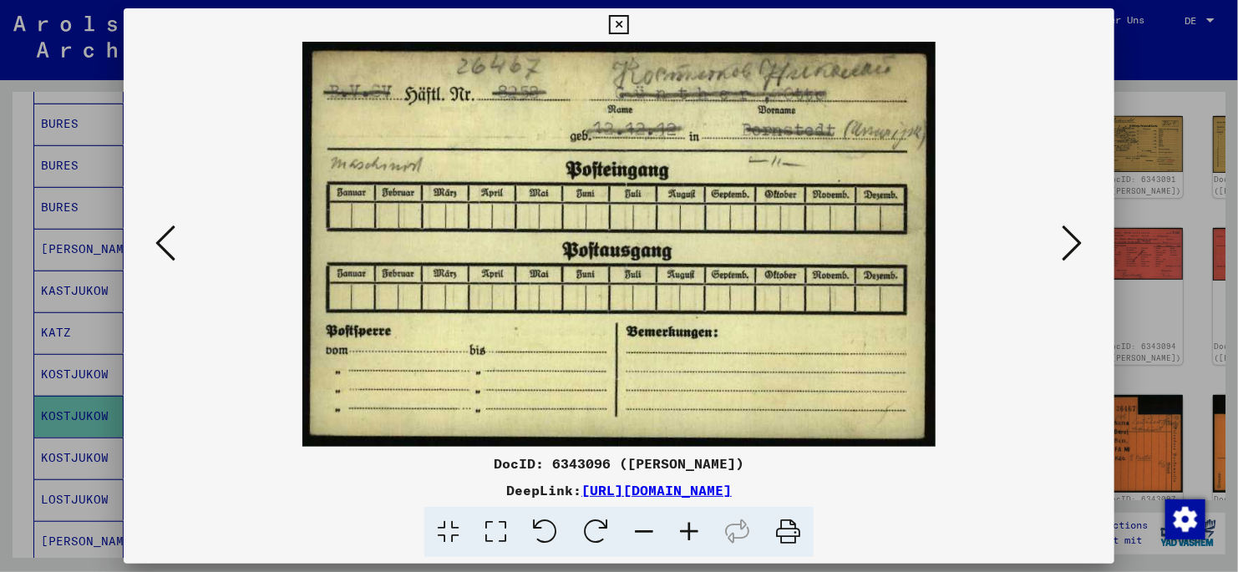
click at [858, 236] on icon at bounding box center [1073, 243] width 20 height 40
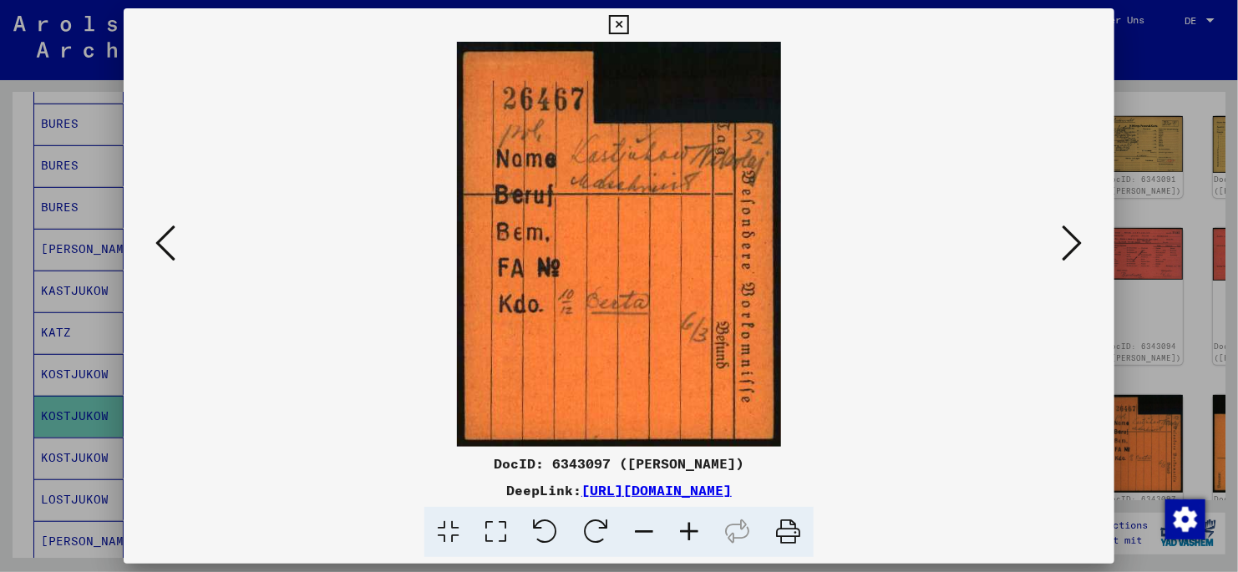
click at [858, 236] on icon at bounding box center [1073, 243] width 20 height 40
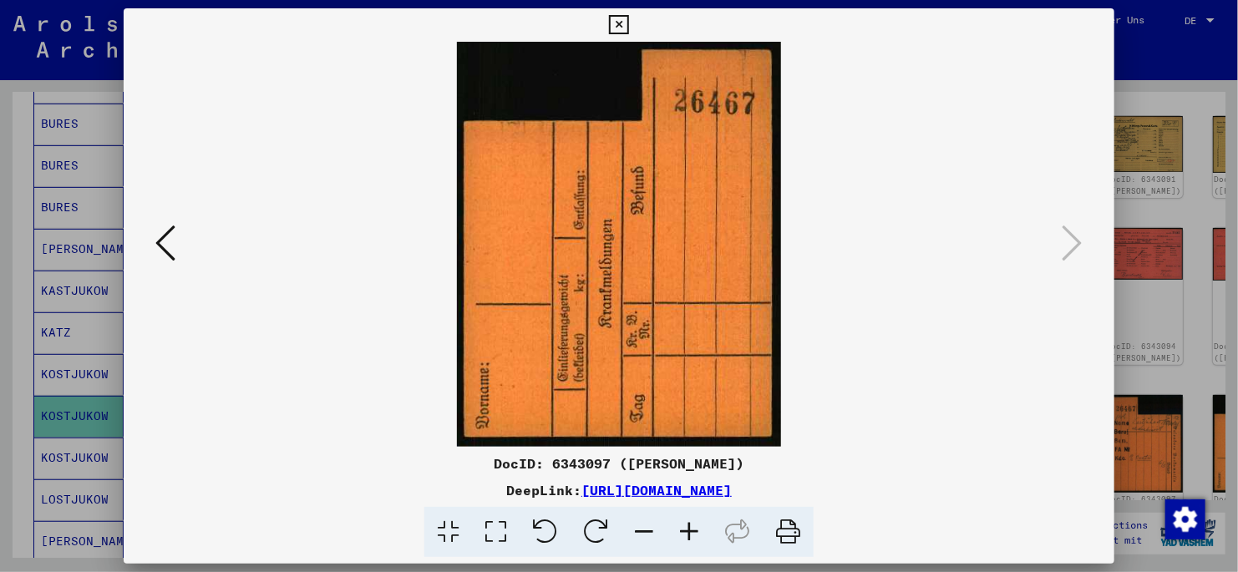
click at [615, 22] on icon at bounding box center [618, 25] width 19 height 20
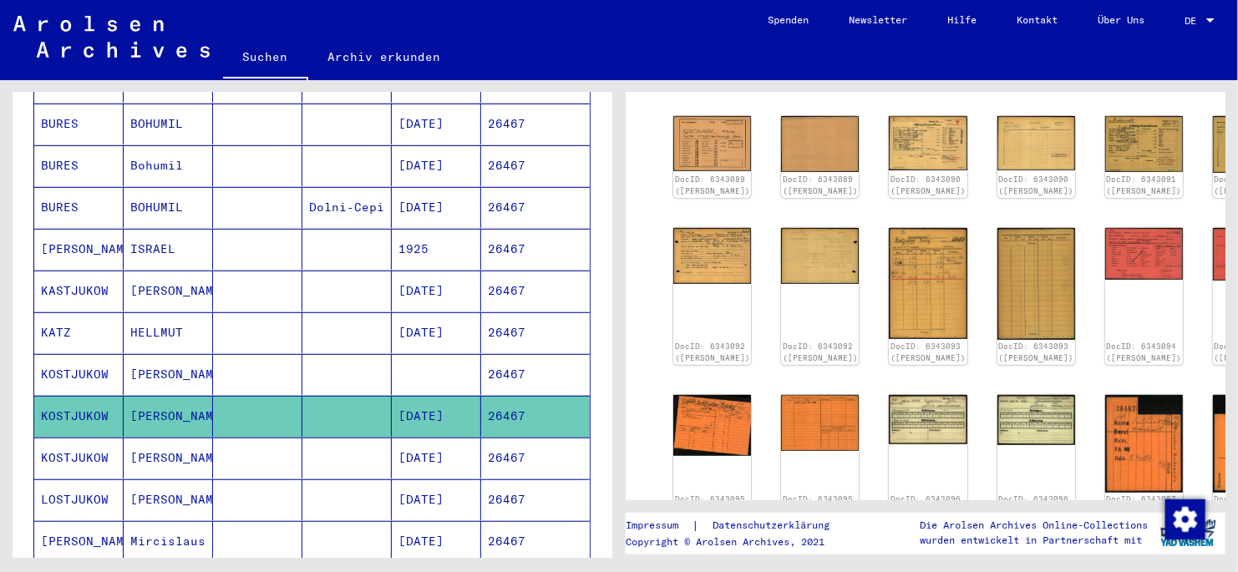
scroll to position [0, 0]
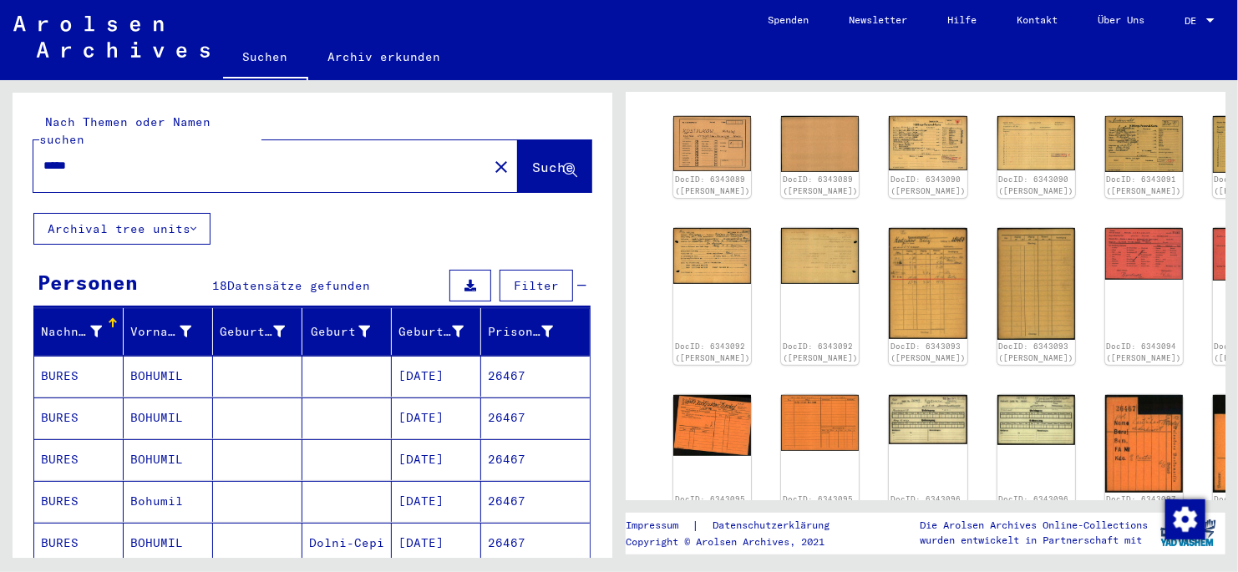
click at [101, 157] on input "*****" at bounding box center [260, 166] width 434 height 18
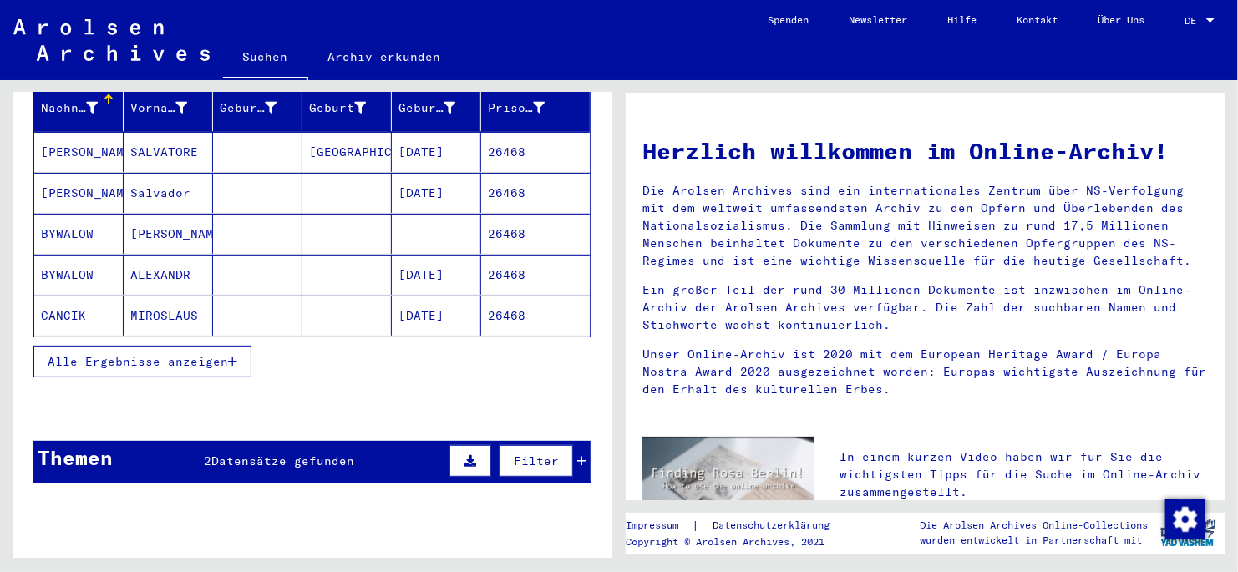
scroll to position [251, 0]
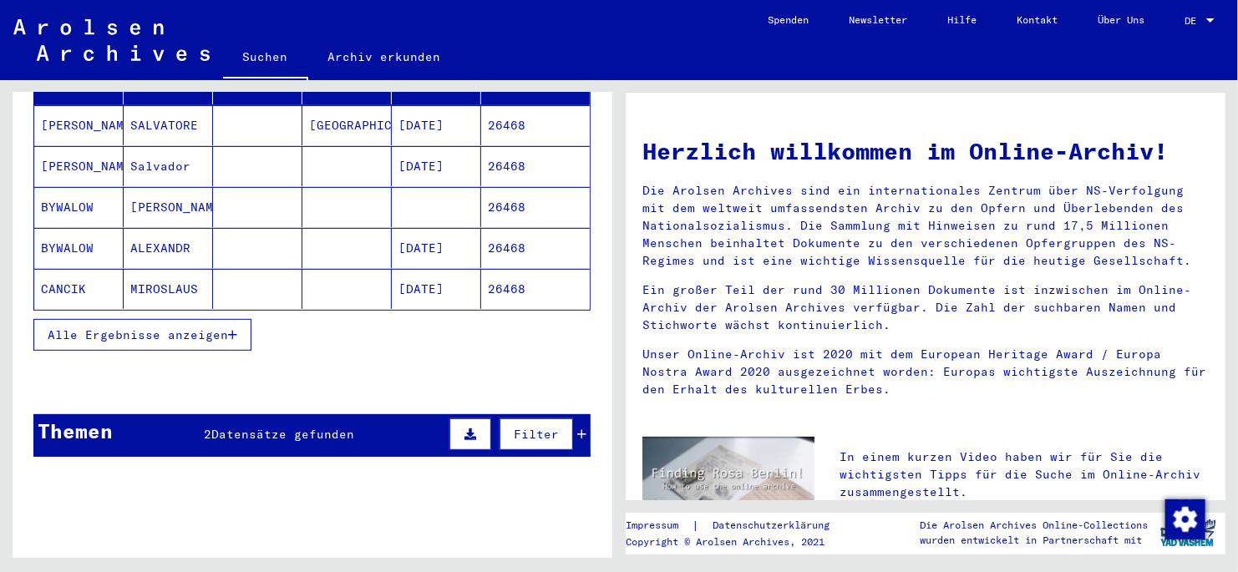
click at [234, 328] on icon "button" at bounding box center [232, 335] width 9 height 12
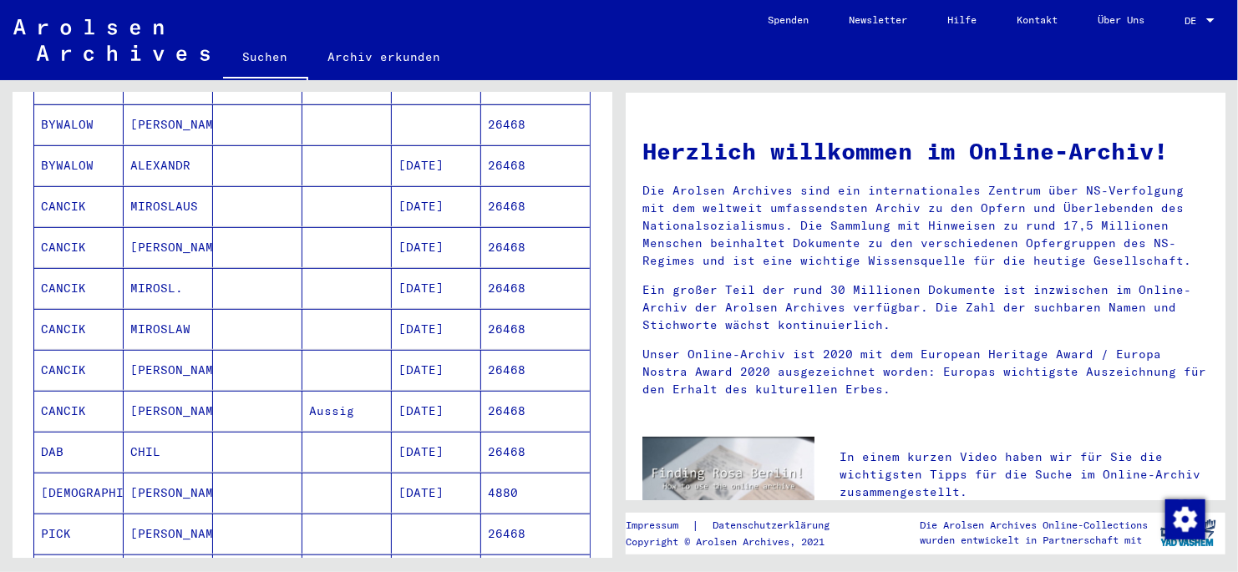
scroll to position [0, 0]
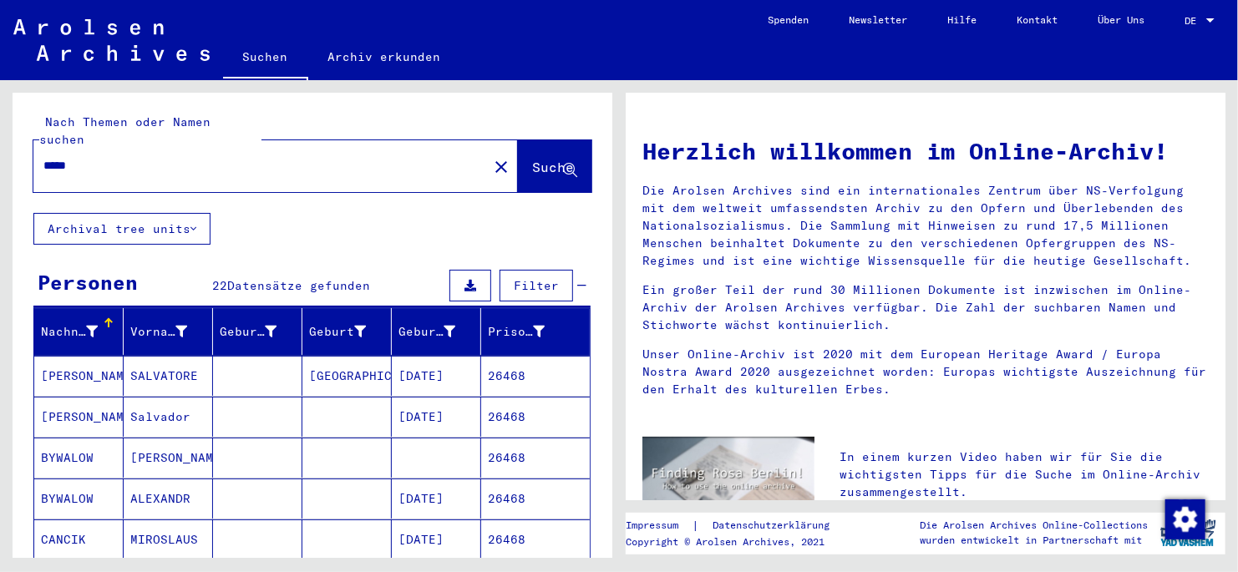
click at [98, 157] on input "*****" at bounding box center [255, 166] width 424 height 18
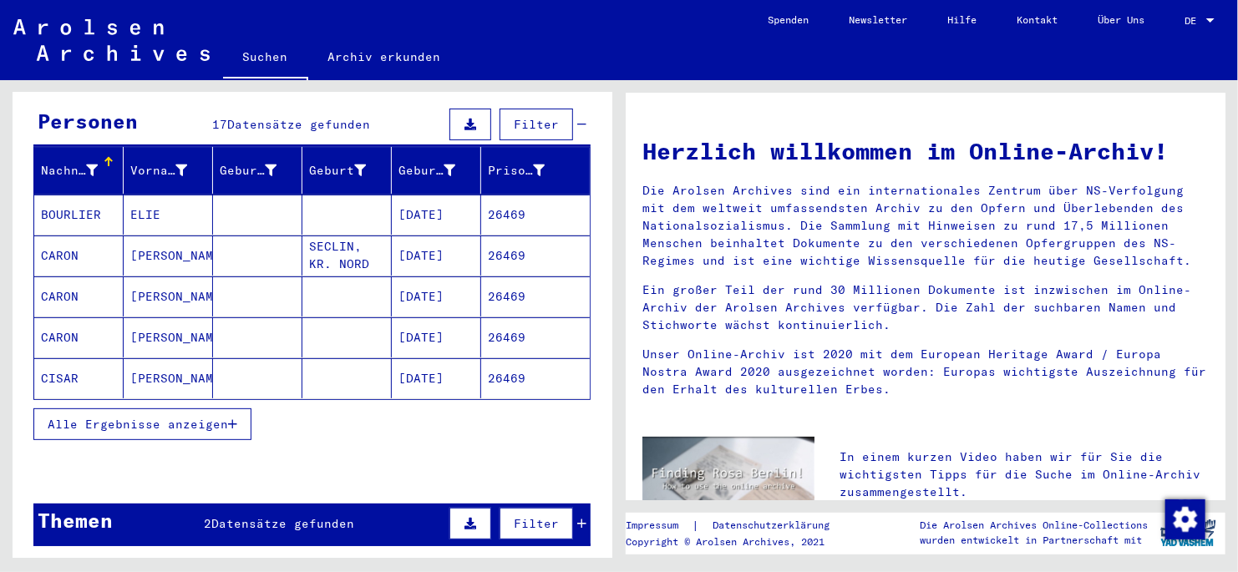
scroll to position [166, 0]
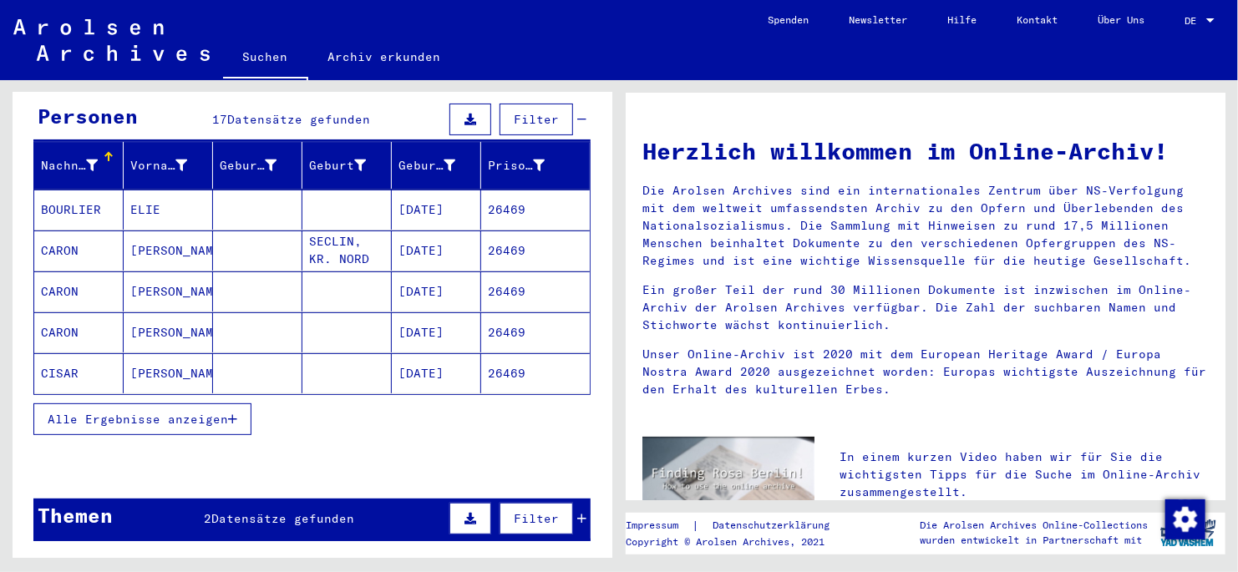
click at [230, 328] on icon "button" at bounding box center [232, 420] width 9 height 12
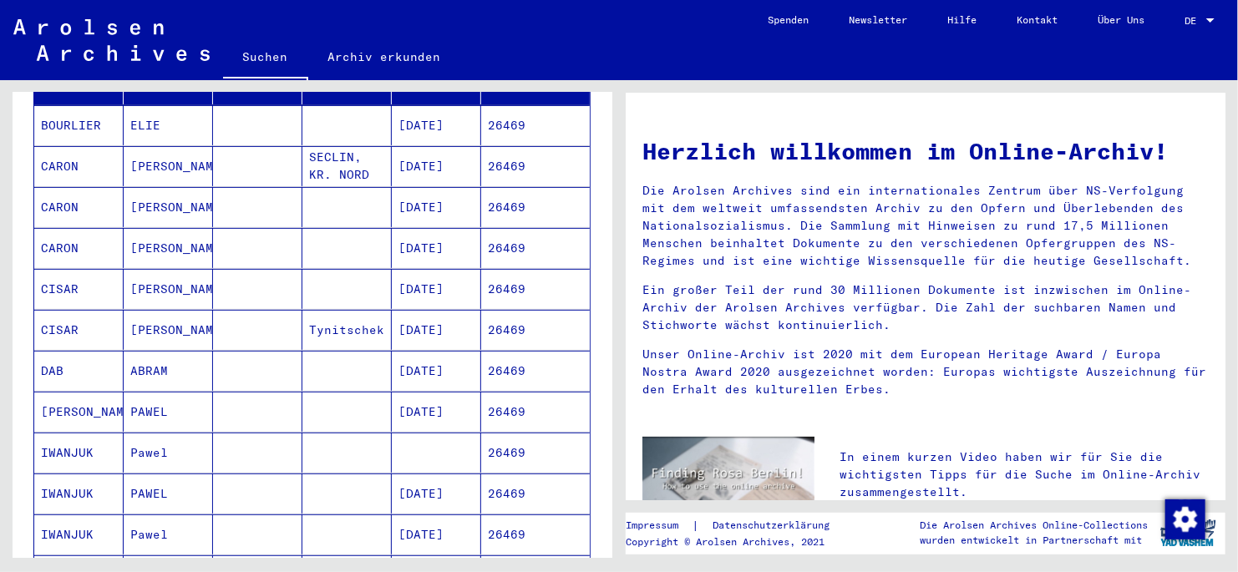
scroll to position [0, 0]
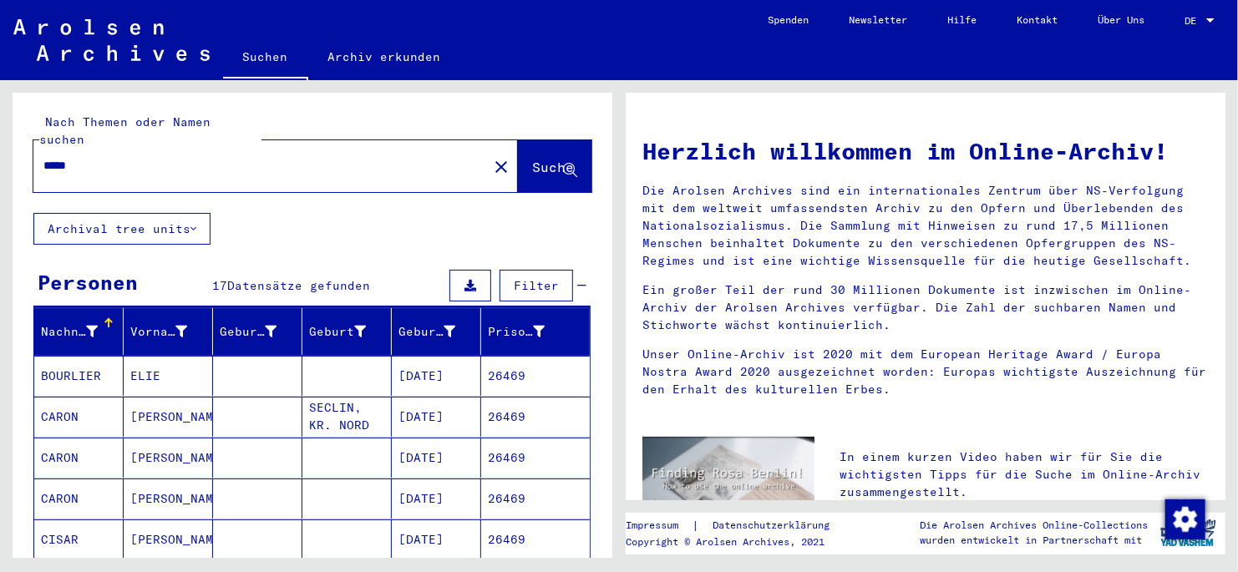
click at [114, 157] on input "*****" at bounding box center [255, 166] width 424 height 18
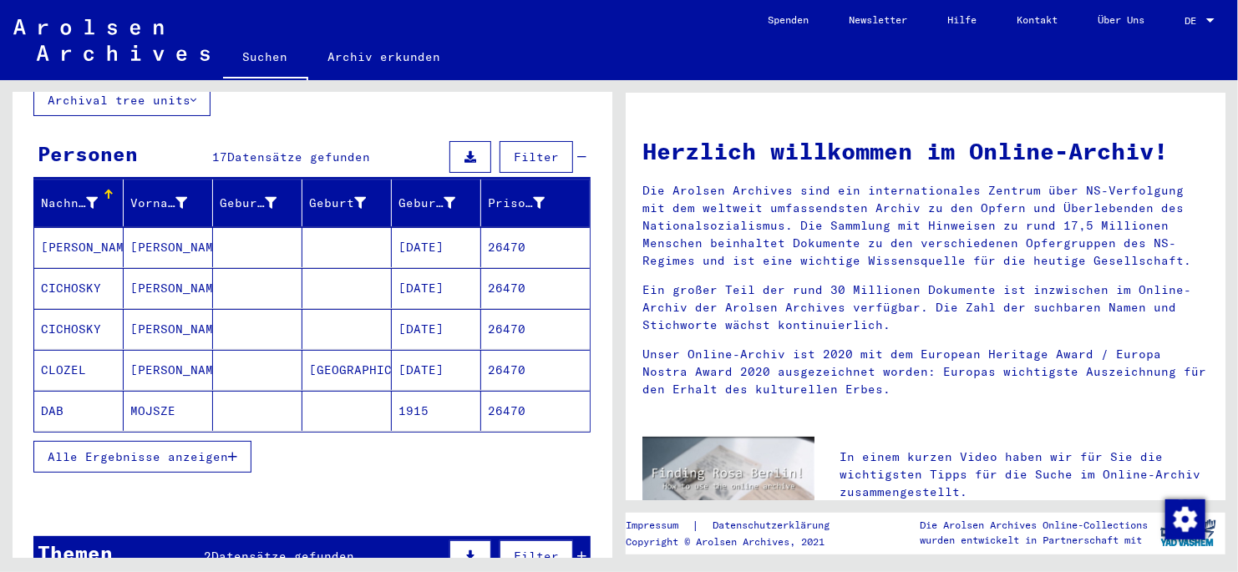
scroll to position [166, 0]
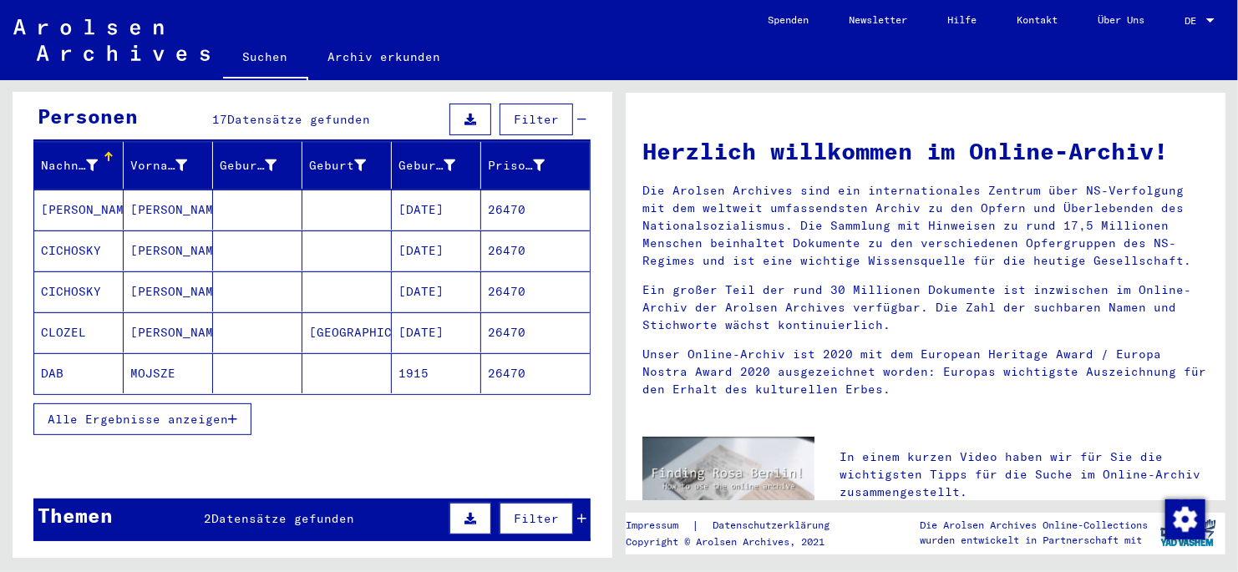
click at [236, 328] on icon "button" at bounding box center [232, 420] width 9 height 12
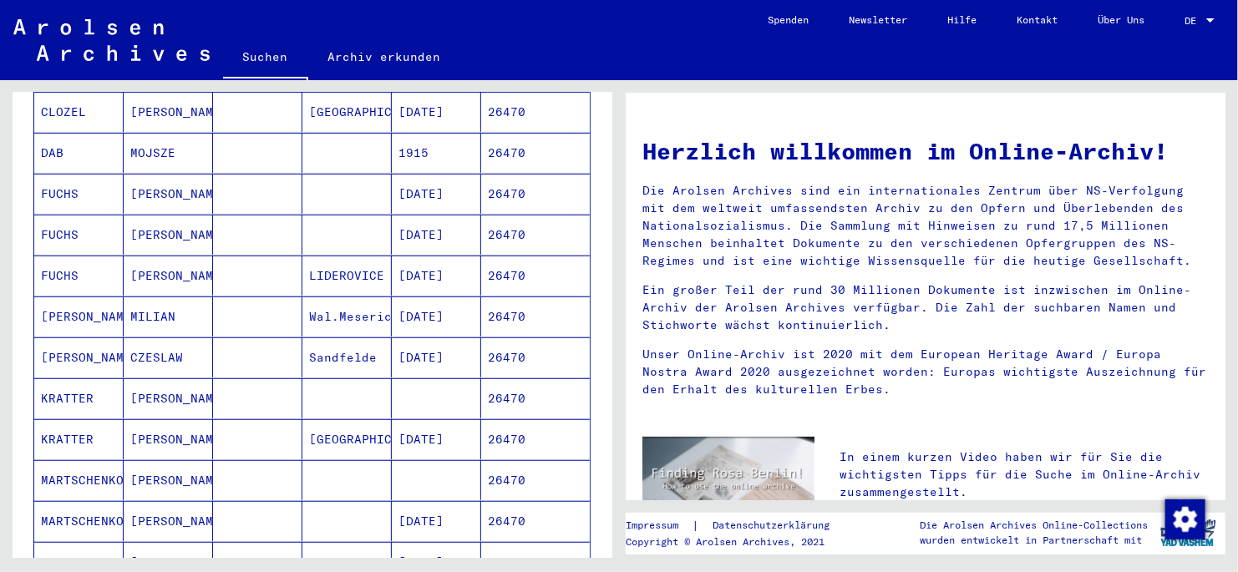
scroll to position [417, 0]
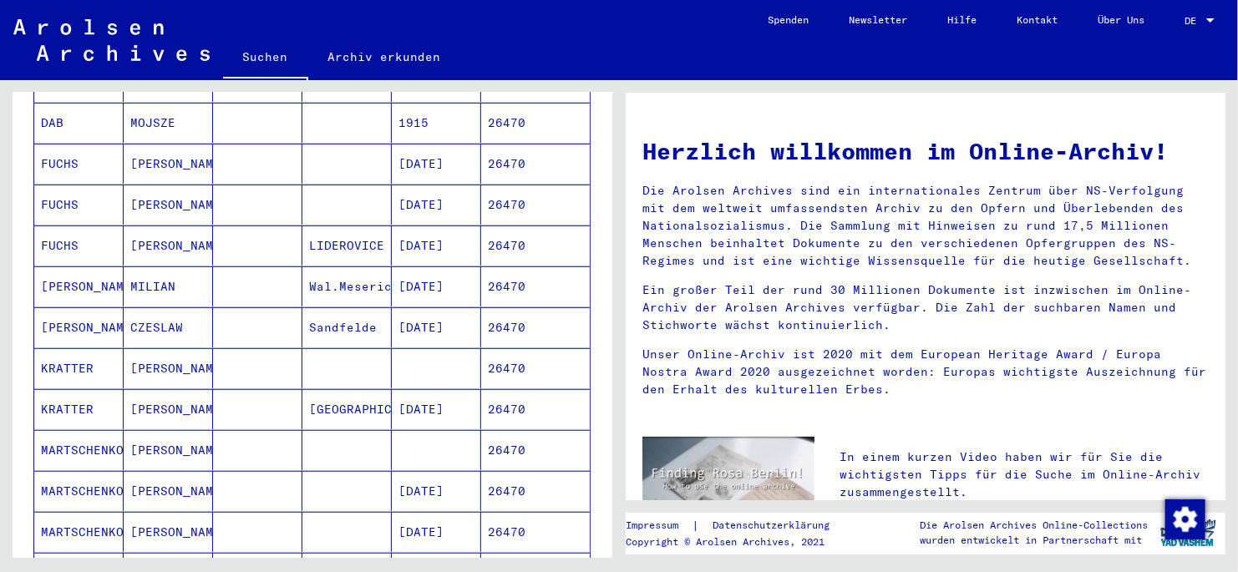
click at [154, 328] on mat-cell "ANTON" at bounding box center [168, 491] width 89 height 40
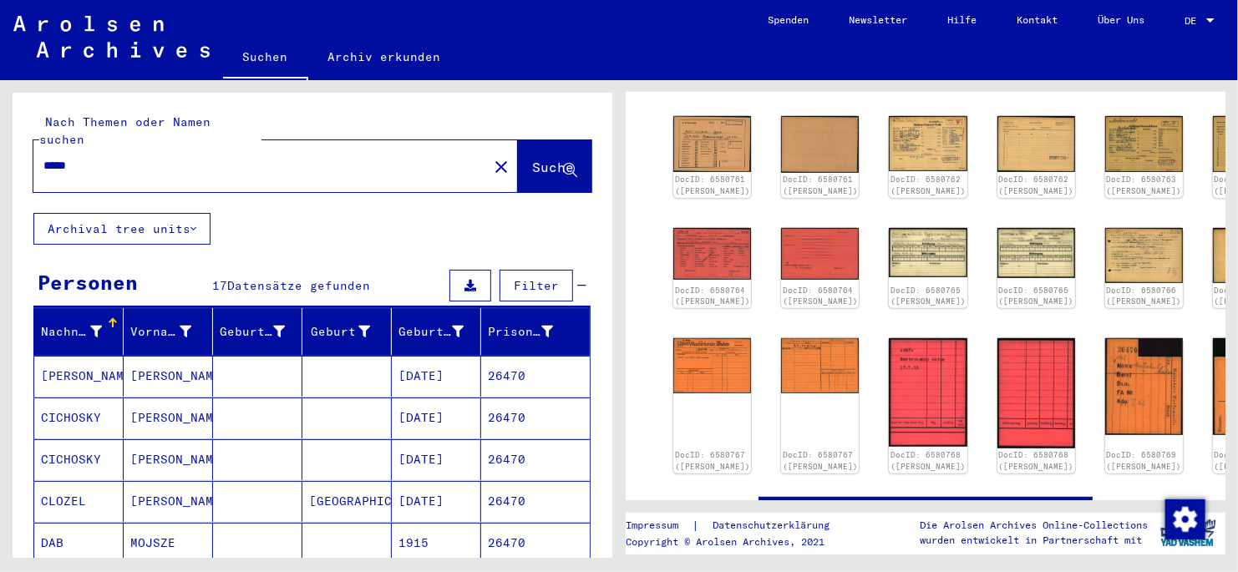
click at [116, 157] on input "*****" at bounding box center [260, 166] width 434 height 18
type input "*****"
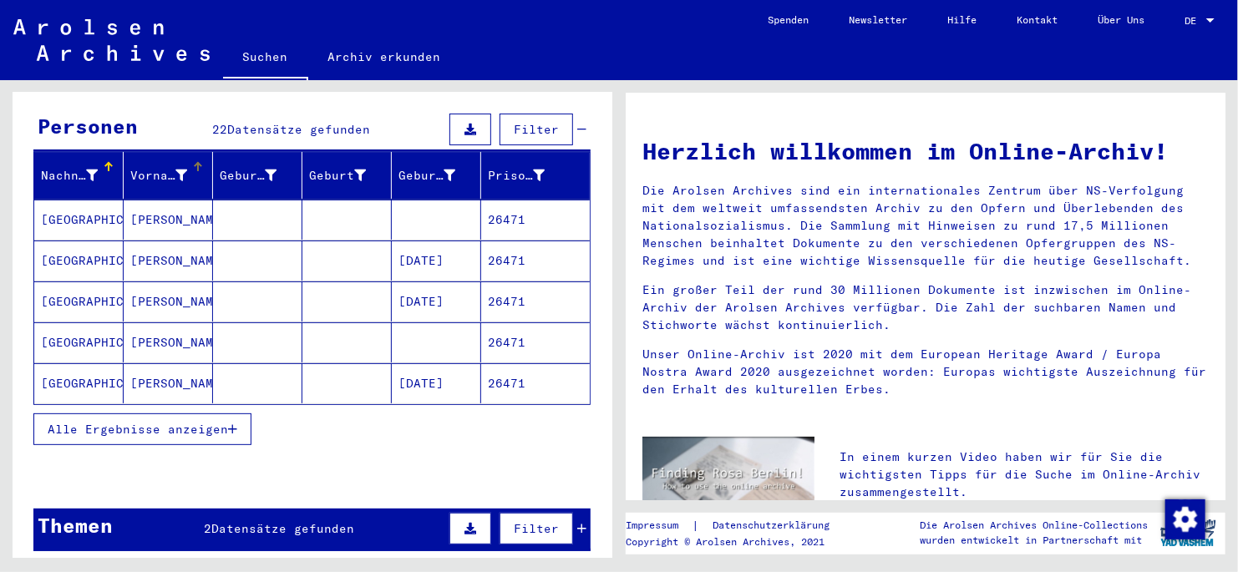
scroll to position [166, 0]
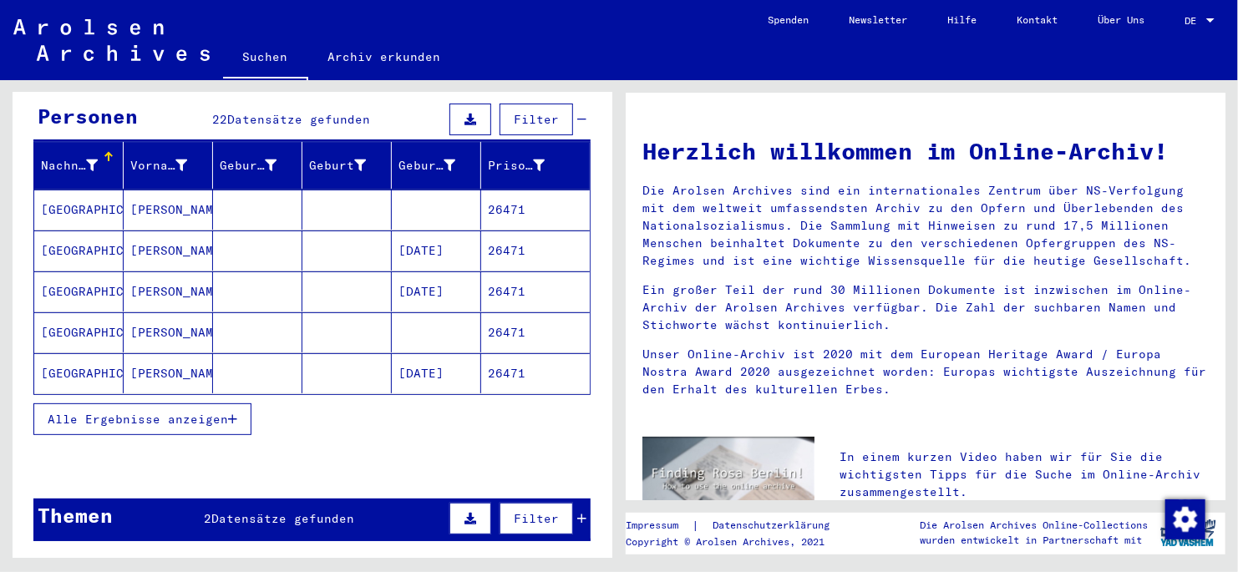
click at [236, 328] on icon "button" at bounding box center [232, 420] width 9 height 12
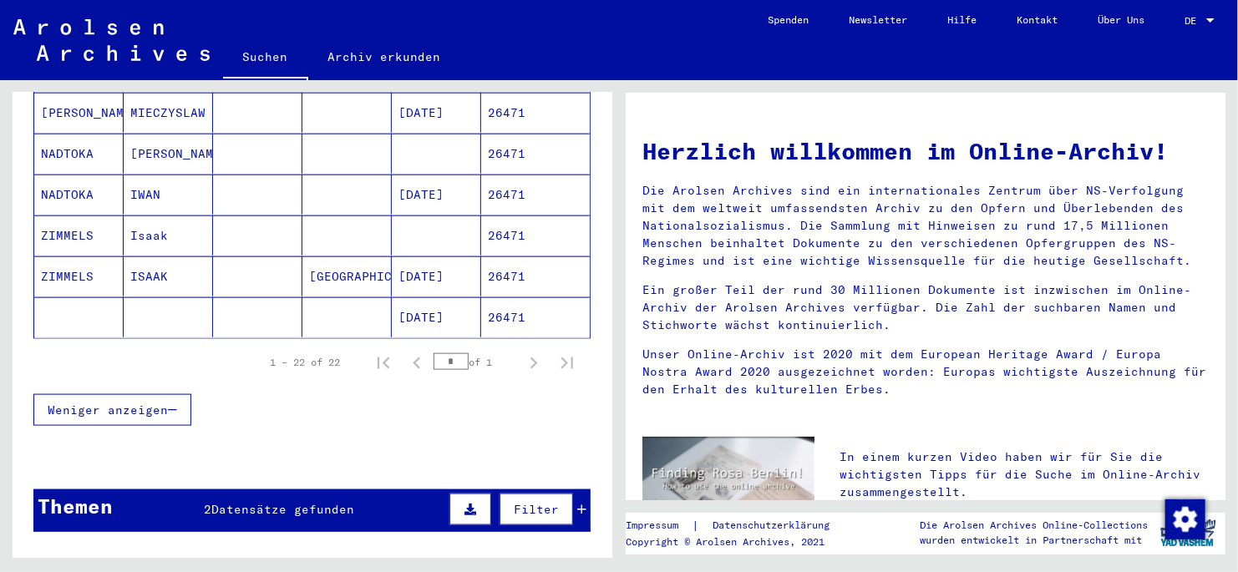
scroll to position [919, 0]
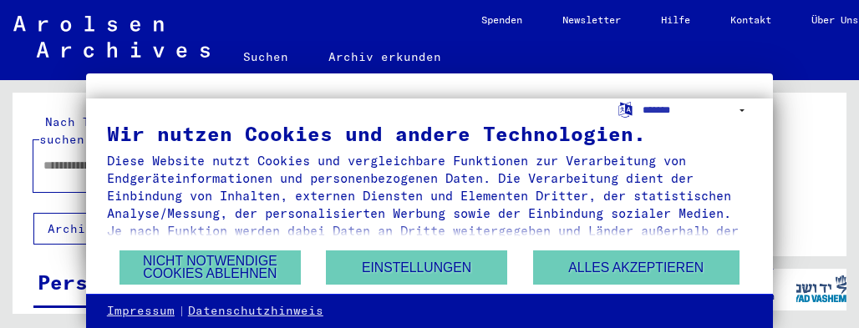
type input "********"
